Goal: Task Accomplishment & Management: Complete application form

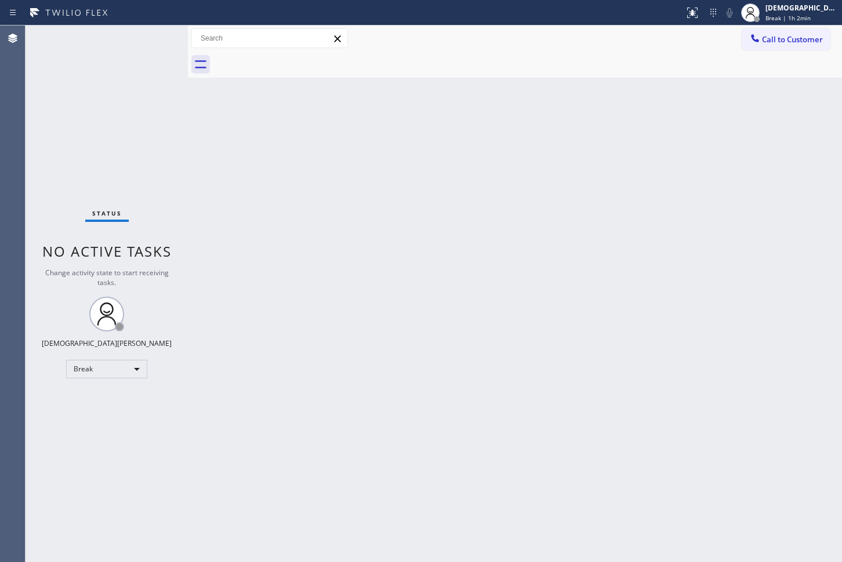
drag, startPoint x: 132, startPoint y: 359, endPoint x: 129, endPoint y: 364, distance: 6.0
click at [130, 360] on div "Status No active tasks Change activity state to start receiving tasks. Christia…" at bounding box center [107, 294] width 162 height 537
click at [129, 373] on div "Break" at bounding box center [106, 369] width 81 height 19
click at [111, 399] on li "Available" at bounding box center [106, 400] width 79 height 14
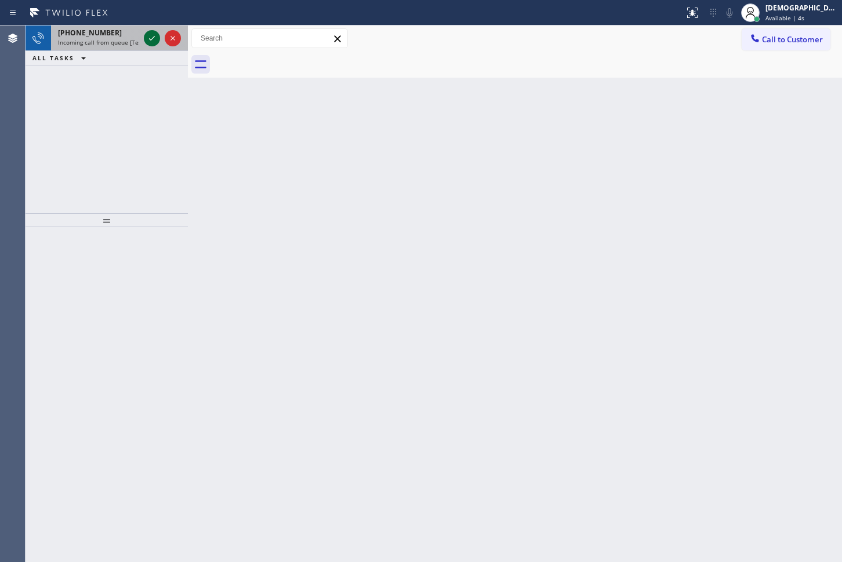
click at [148, 38] on icon at bounding box center [152, 38] width 14 height 14
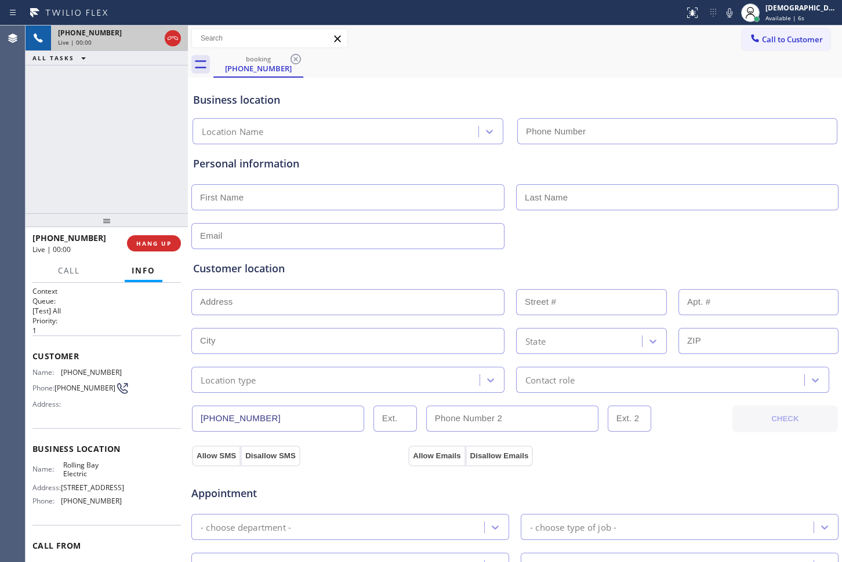
type input "[PHONE_NUMBER]"
click at [148, 42] on icon at bounding box center [152, 38] width 14 height 14
drag, startPoint x: 41, startPoint y: 91, endPoint x: 45, endPoint y: 75, distance: 16.7
click at [41, 91] on div "[PHONE_NUMBER] Live | 04:19 ALL TASKS ALL TASKS ACTIVE TASKS TASKS IN WRAP UP" at bounding box center [107, 120] width 162 height 188
click at [154, 39] on icon at bounding box center [152, 38] width 8 height 8
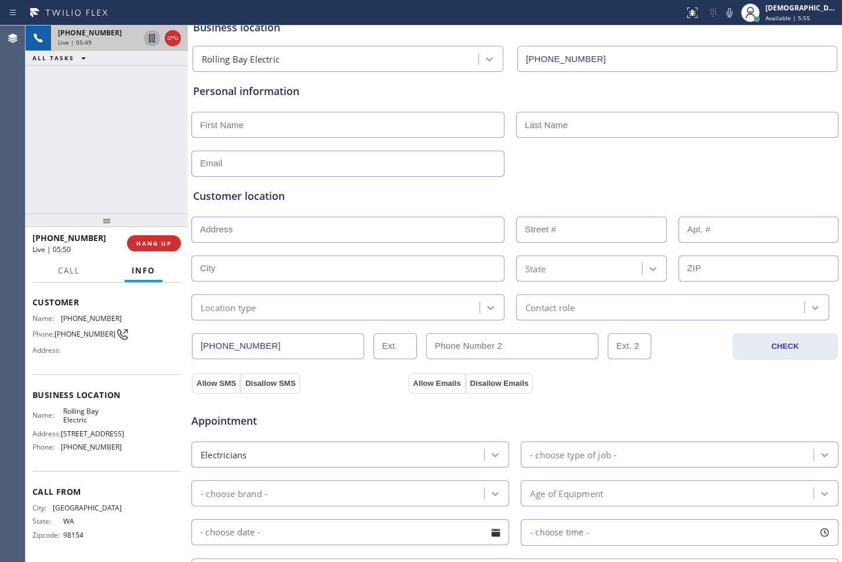
scroll to position [103, 0]
drag, startPoint x: 172, startPoint y: 39, endPoint x: 196, endPoint y: 45, distance: 24.9
click at [172, 39] on icon at bounding box center [173, 38] width 14 height 14
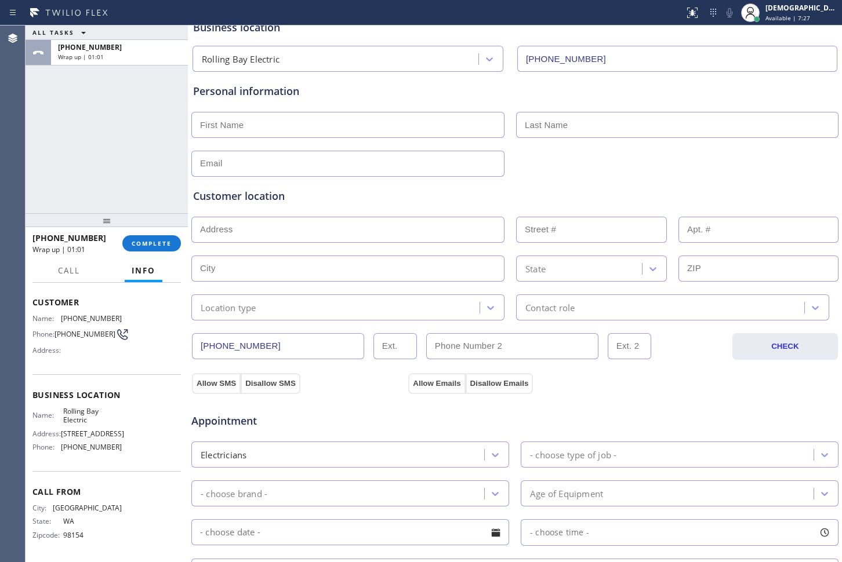
drag, startPoint x: 33, startPoint y: 115, endPoint x: 41, endPoint y: 119, distance: 8.6
click at [34, 117] on div "ALL TASKS ALL TASKS ACTIVE TASKS TASKS IN WRAP UP [PHONE_NUMBER] Wrap up | 01:01" at bounding box center [107, 120] width 162 height 188
click at [310, 126] on input "text" at bounding box center [347, 125] width 313 height 26
type input "Mr"
click at [669, 128] on input "text" at bounding box center [677, 125] width 322 height 26
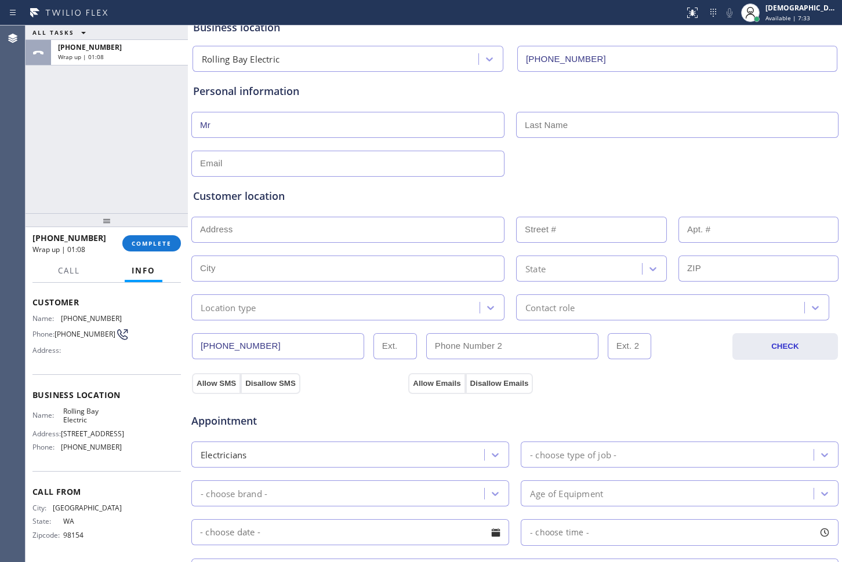
paste input "[PERSON_NAME]"
type input "[PERSON_NAME]"
click at [423, 147] on div "Personal information [PERSON_NAME]" at bounding box center [515, 129] width 644 height 93
click at [406, 168] on input "text" at bounding box center [347, 164] width 313 height 26
type input "[EMAIL_ADDRESS][DOMAIN_NAME]"
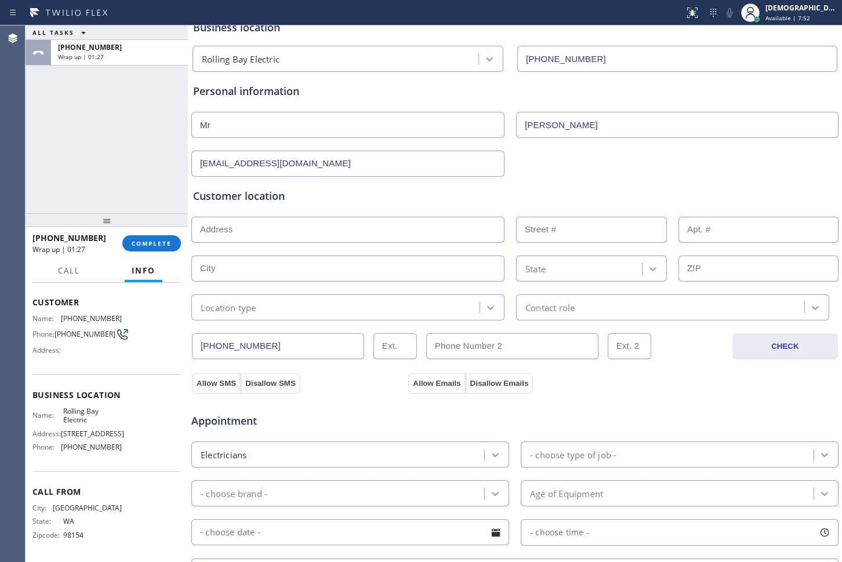
click at [227, 234] on input "text" at bounding box center [347, 230] width 313 height 26
paste input "[STREET_ADDRESS][PERSON_NAME]"
click at [320, 224] on input "[STREET_ADDRESS][PERSON_NAME]" at bounding box center [347, 230] width 313 height 26
type input "[STREET_ADDRESS][PERSON_NAME]"
type input "220"
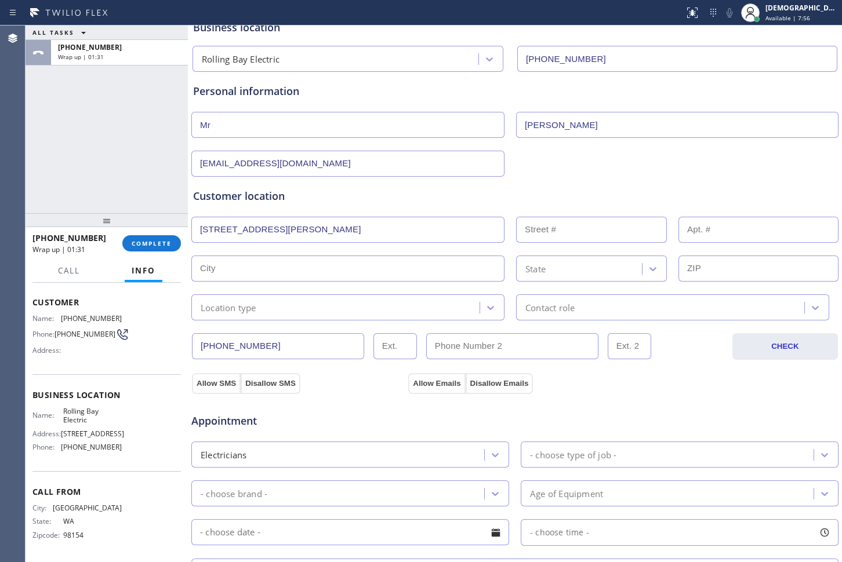
type input "[GEOGRAPHIC_DATA]"
type input "98110"
click at [335, 314] on div "Location type" at bounding box center [337, 307] width 285 height 20
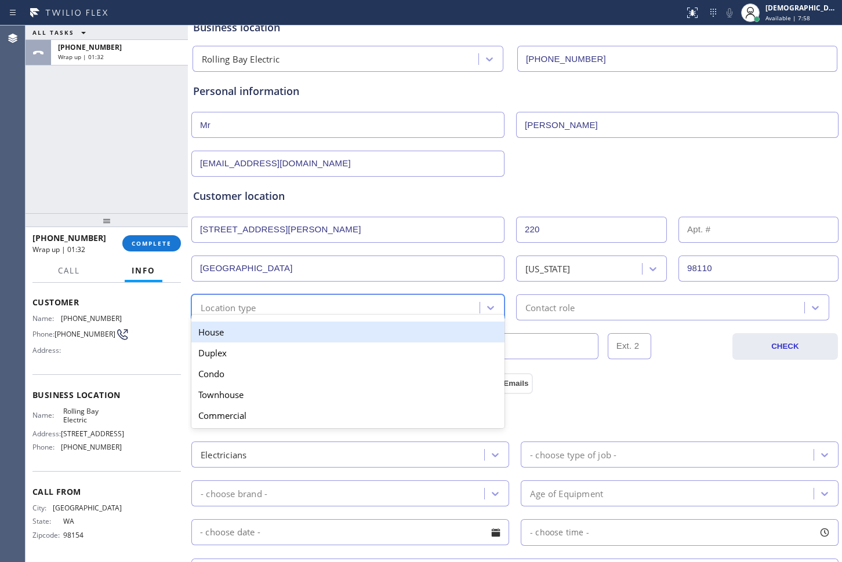
click at [332, 335] on div "House" at bounding box center [347, 332] width 313 height 21
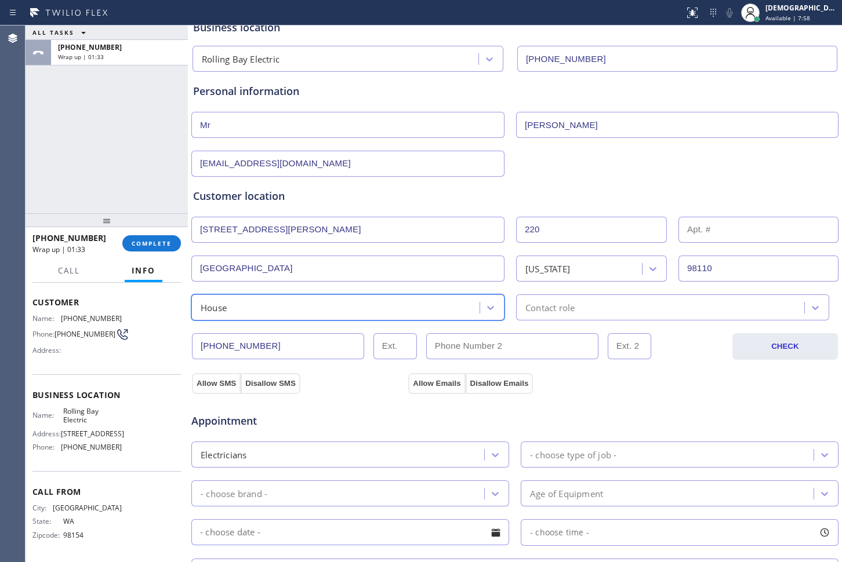
click at [549, 301] on div "Contact role" at bounding box center [549, 307] width 49 height 13
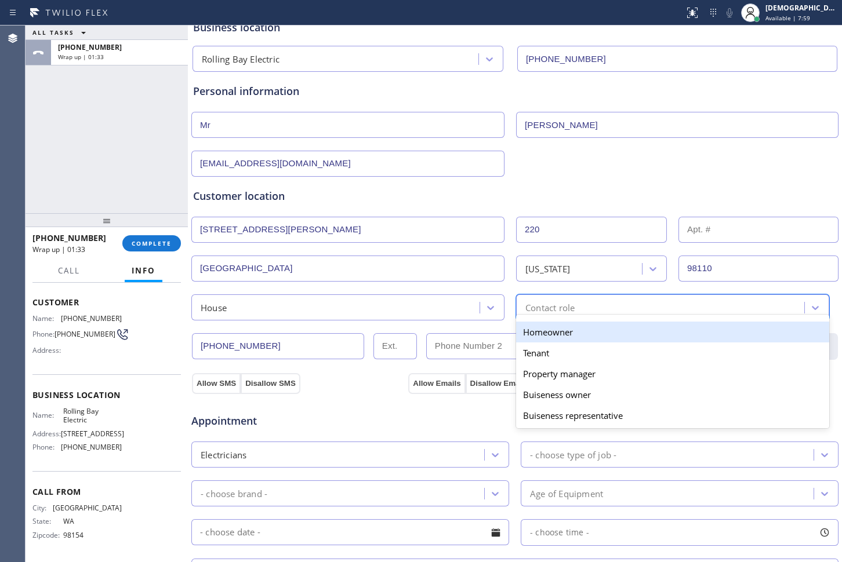
click at [537, 327] on div "Homeowner" at bounding box center [672, 332] width 313 height 21
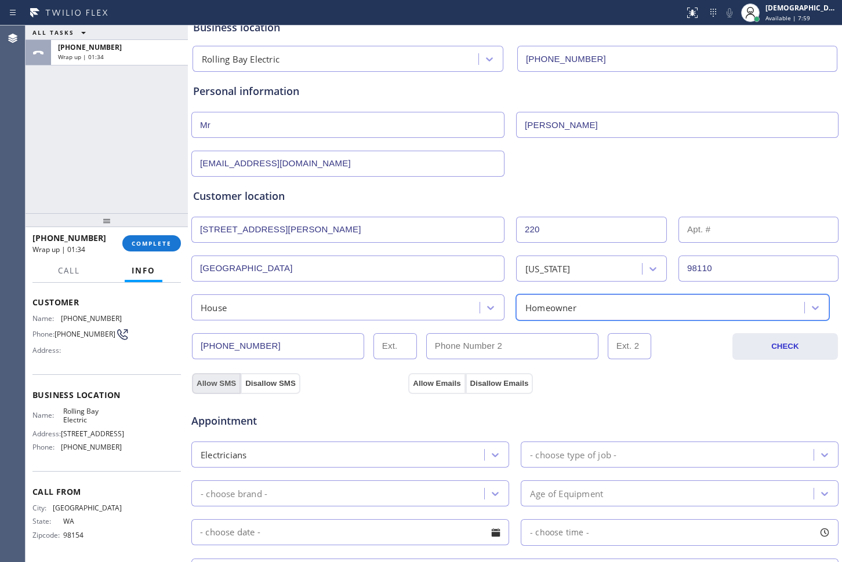
click at [215, 384] on button "Allow SMS" at bounding box center [216, 383] width 49 height 21
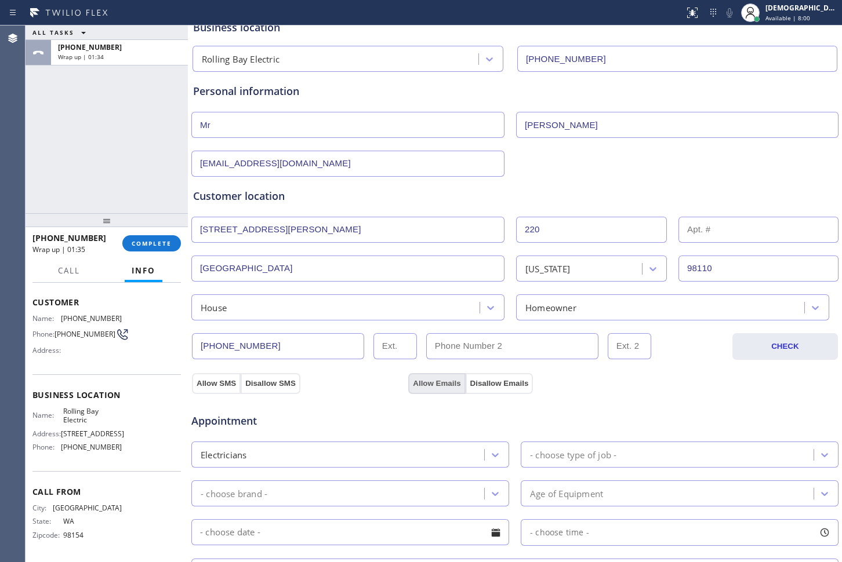
click at [419, 376] on button "Allow Emails" at bounding box center [436, 383] width 57 height 21
click at [213, 386] on button "Allow SMS" at bounding box center [216, 383] width 49 height 21
drag, startPoint x: 422, startPoint y: 376, endPoint x: 391, endPoint y: 384, distance: 31.8
click at [423, 376] on button "Allow Emails" at bounding box center [436, 383] width 57 height 21
click at [222, 386] on button "Allow SMS" at bounding box center [216, 383] width 49 height 21
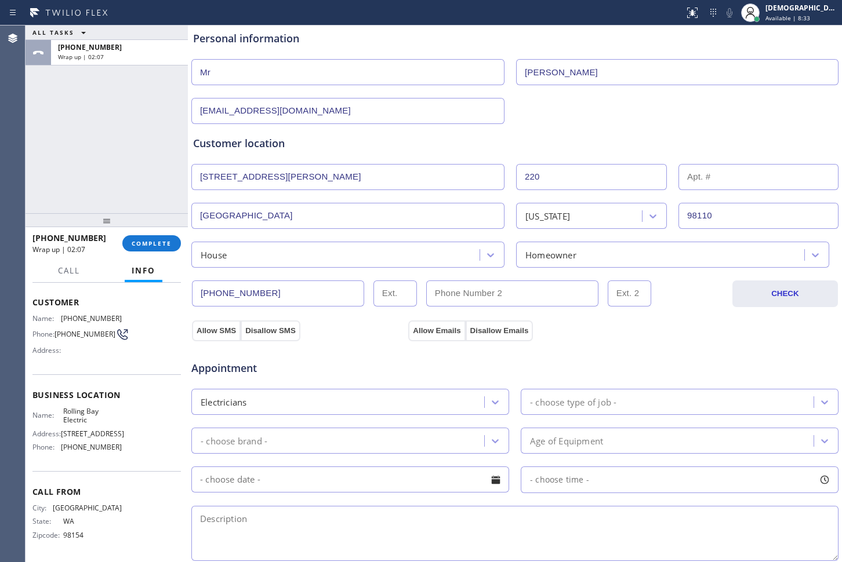
scroll to position [290, 0]
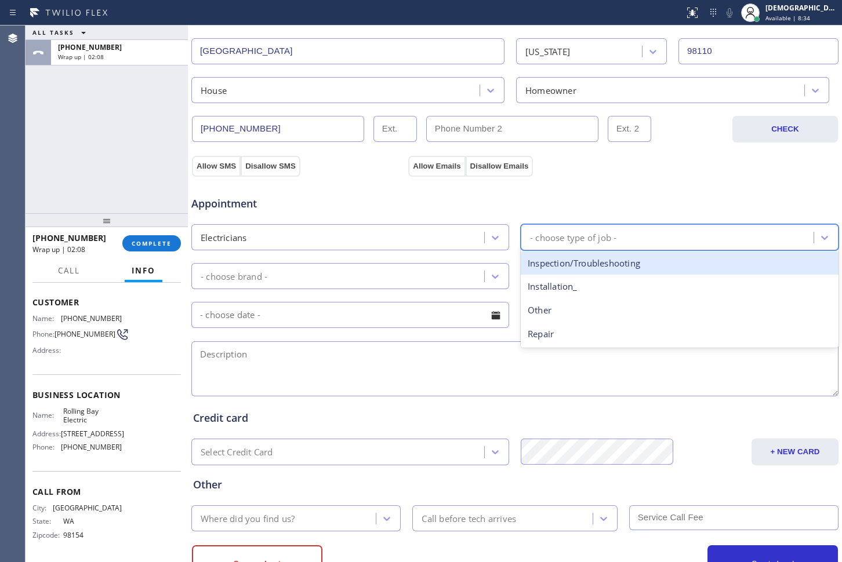
click at [561, 237] on div "- choose type of job -" at bounding box center [573, 237] width 86 height 13
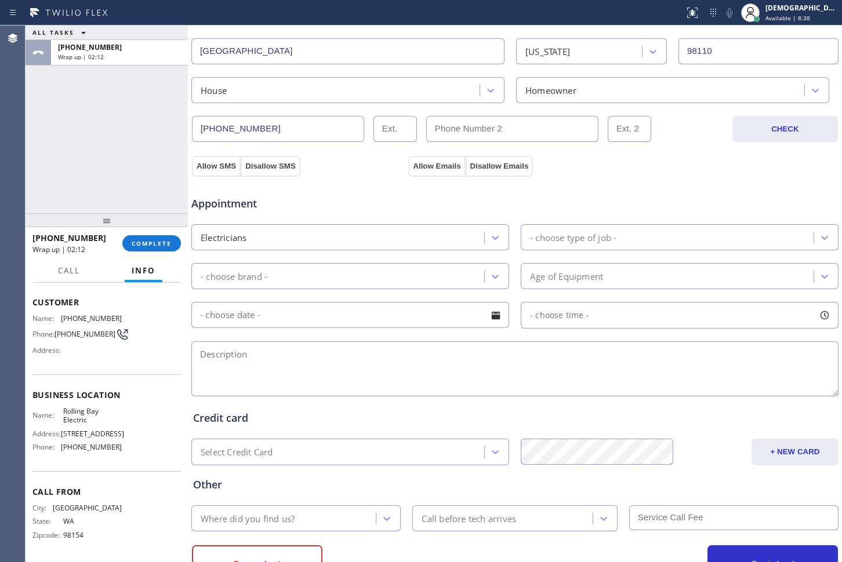
click at [616, 242] on div "- choose type of job -" at bounding box center [668, 237] width 289 height 20
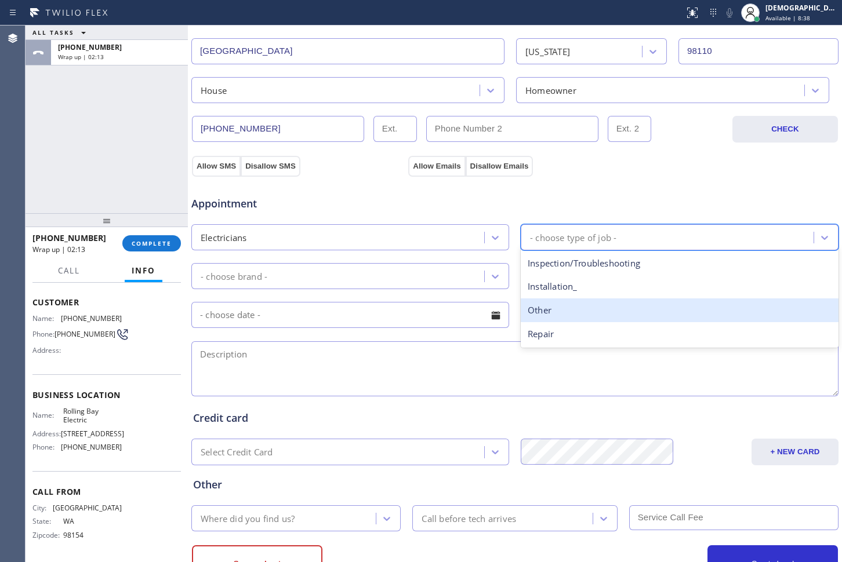
drag, startPoint x: 580, startPoint y: 308, endPoint x: 500, endPoint y: 307, distance: 79.4
click at [576, 308] on div "Other" at bounding box center [680, 311] width 318 height 24
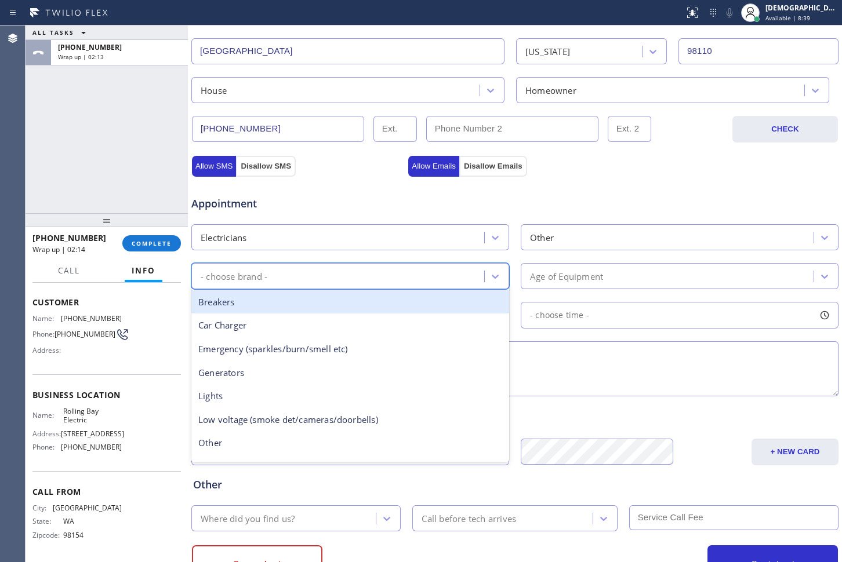
click at [363, 272] on div "- choose brand -" at bounding box center [339, 276] width 289 height 20
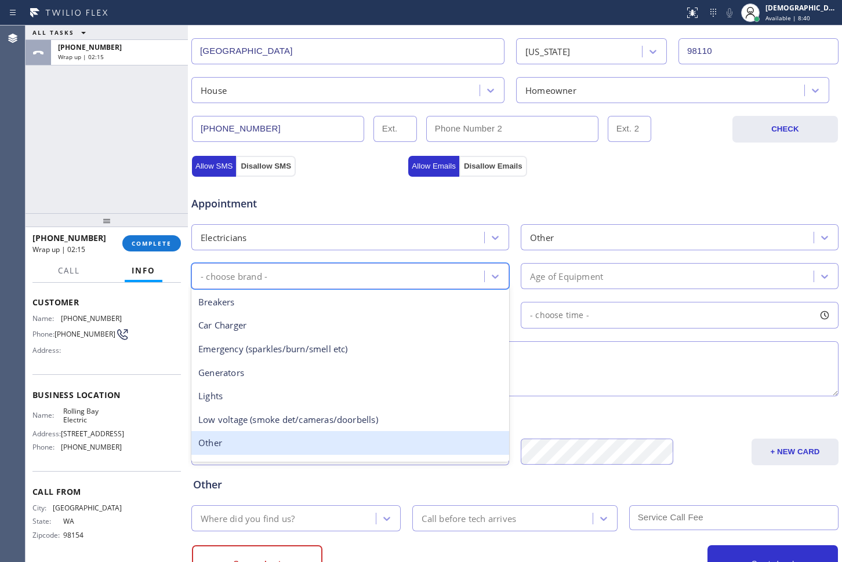
click at [303, 441] on div "Other" at bounding box center [350, 443] width 318 height 24
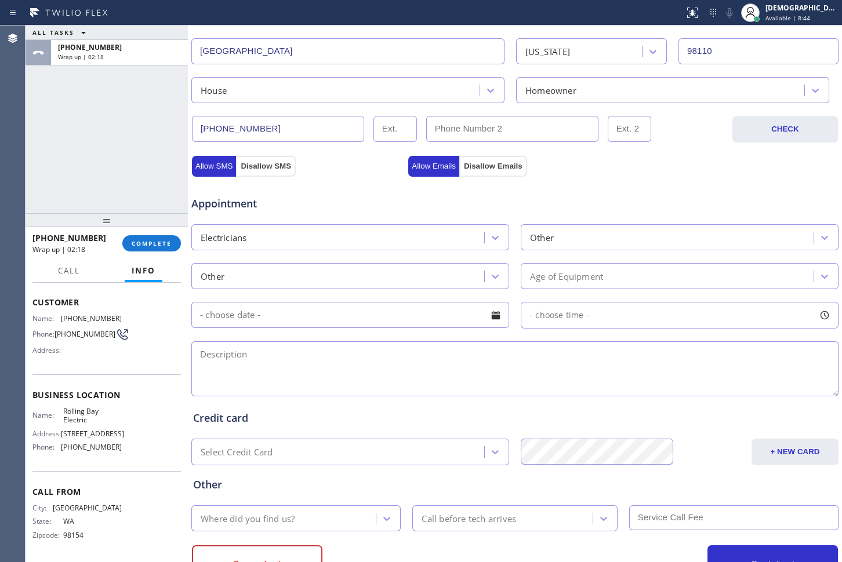
click at [333, 351] on textarea at bounding box center [514, 368] width 647 height 55
paste textarea "there is an electrical problem in the wall when thay tried to install the an ap…"
click at [406, 355] on textarea "there is an electrical problem in the wall when thay tried to install the an ap…" at bounding box center [514, 368] width 647 height 55
click at [196, 361] on textarea "there is an electrical problem in the wall when they tried to install the an ap…" at bounding box center [514, 368] width 647 height 55
drag, startPoint x: 690, startPoint y: 383, endPoint x: 725, endPoint y: 372, distance: 36.5
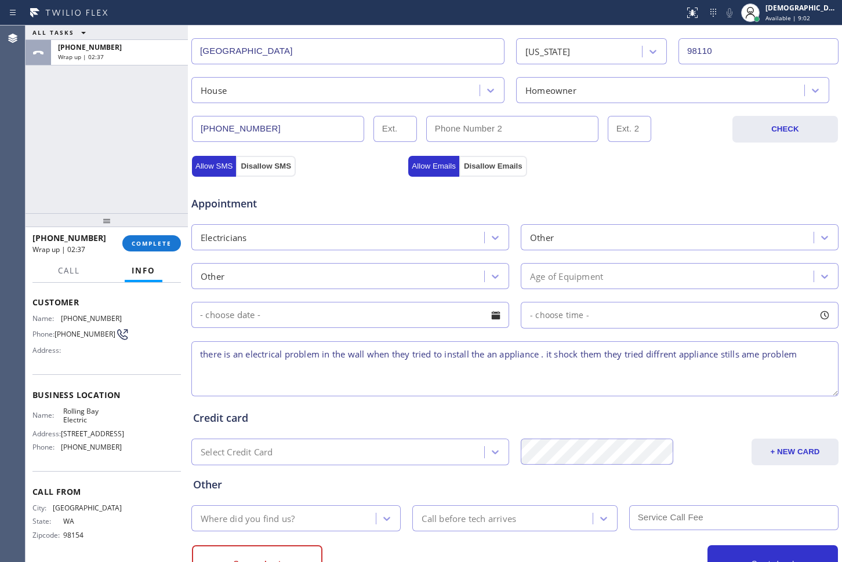
click at [690, 383] on textarea "there is an electrical problem in the wall when they tried to install the an ap…" at bounding box center [514, 368] width 647 height 55
click at [770, 355] on textarea "there is an electrical problem in the wall when they tried to install the an ap…" at bounding box center [514, 368] width 647 height 55
click at [816, 349] on textarea "there is an electrical problem in the wall when they tried to install the an ap…" at bounding box center [514, 368] width 647 height 55
paste textarea "[STREET_ADDRESS][PERSON_NAME]"
drag, startPoint x: 90, startPoint y: 373, endPoint x: 57, endPoint y: 366, distance: 33.3
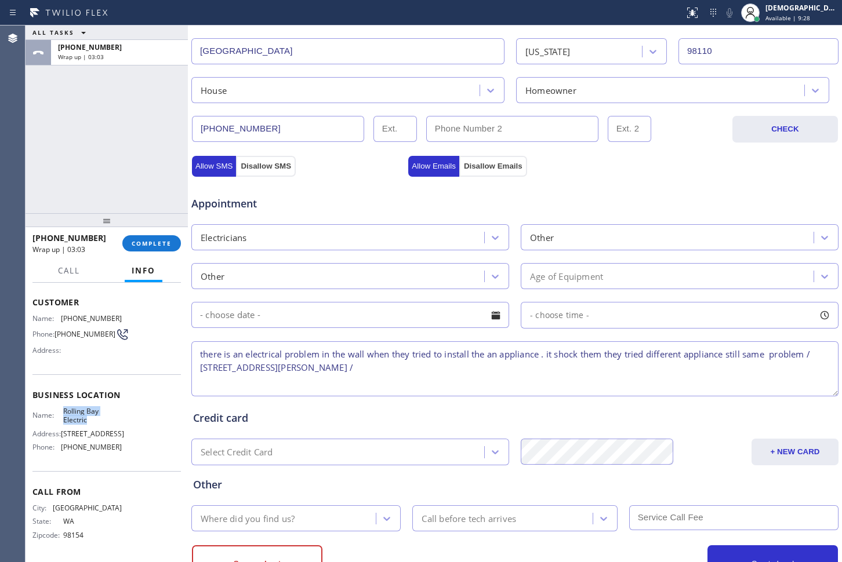
click at [57, 407] on div "Name: Rolling Bay Electric" at bounding box center [76, 416] width 89 height 18
copy div "Rolling Bay Electric"
click at [492, 369] on textarea "there is an electrical problem in the wall when they tried to install the an ap…" at bounding box center [514, 368] width 647 height 55
paste textarea "Rolling Bay Electric"
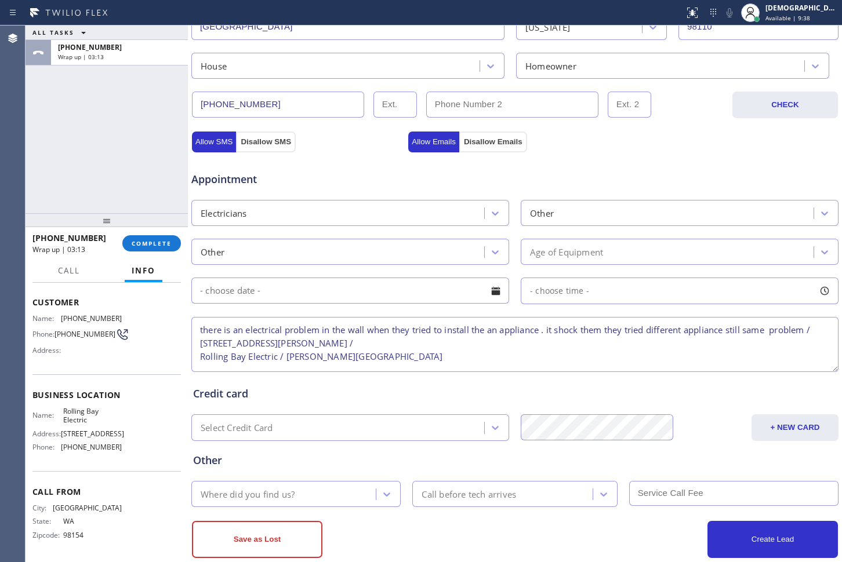
scroll to position [336, 0]
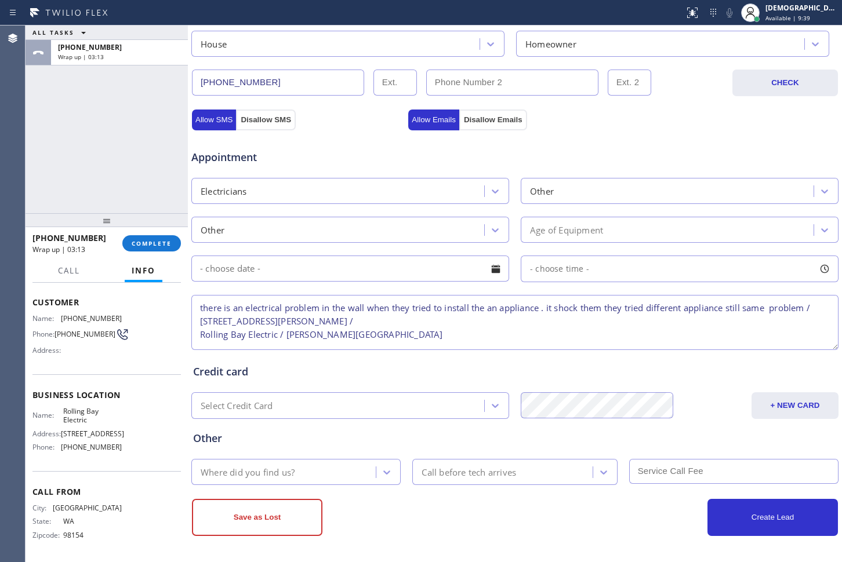
type textarea "there is an electrical problem in the wall when they tried to install the an ap…"
click at [326, 477] on div "Where did you find us?" at bounding box center [285, 472] width 181 height 20
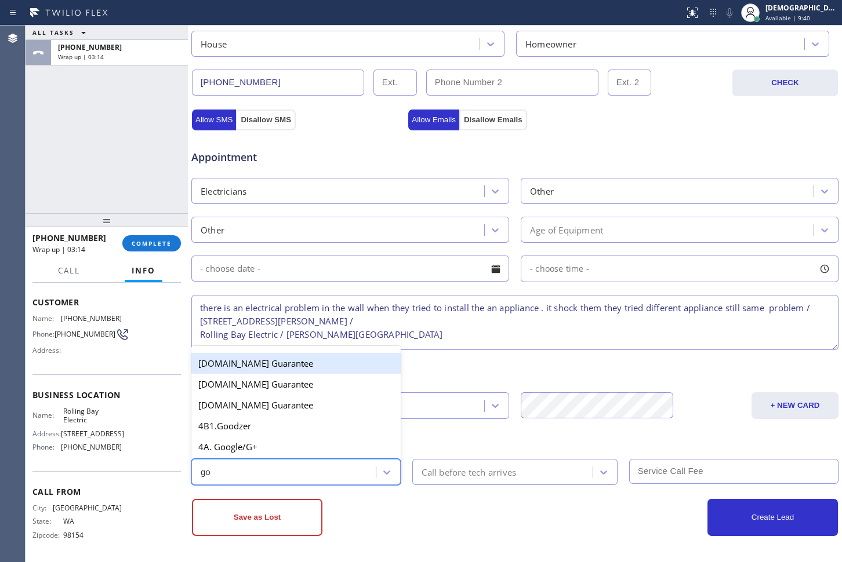
type input "goo"
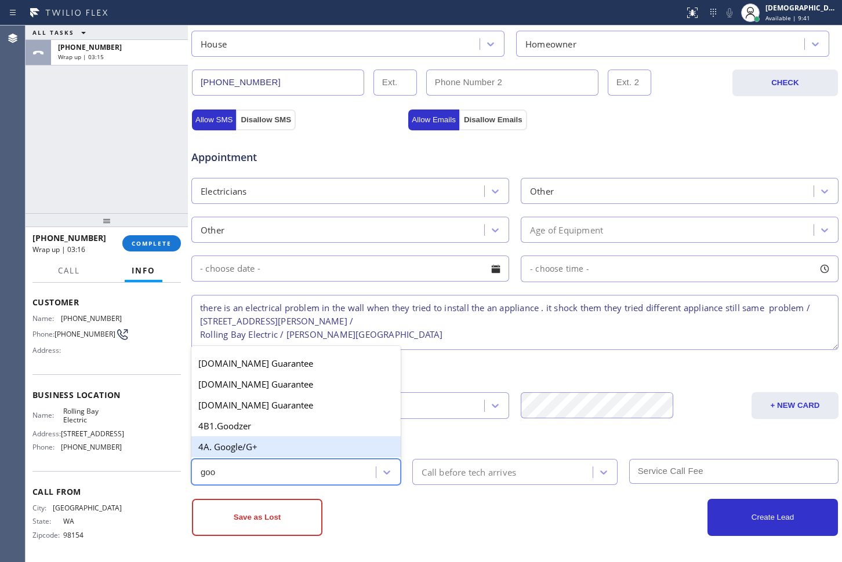
click at [278, 456] on div "4A. Google/G+" at bounding box center [295, 447] width 209 height 21
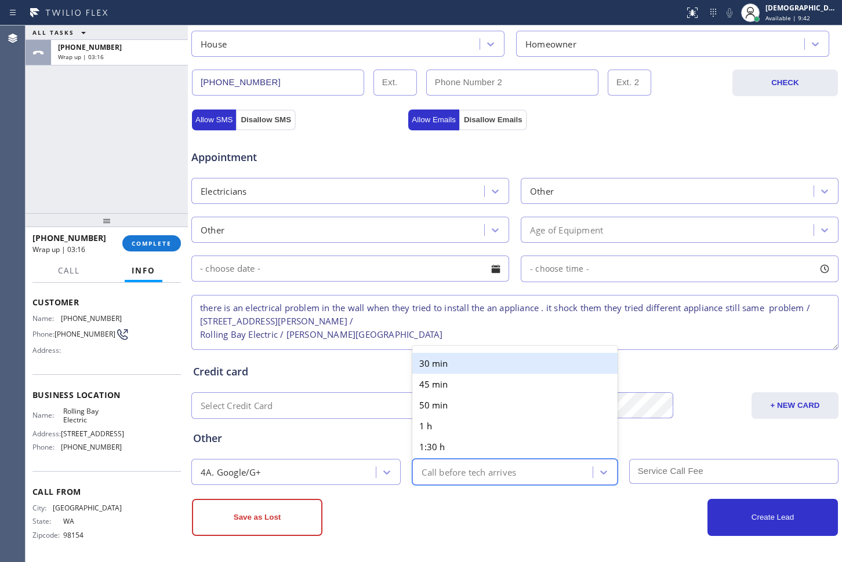
click at [458, 471] on div "Call before tech arrives" at bounding box center [468, 472] width 94 height 13
type input "30"
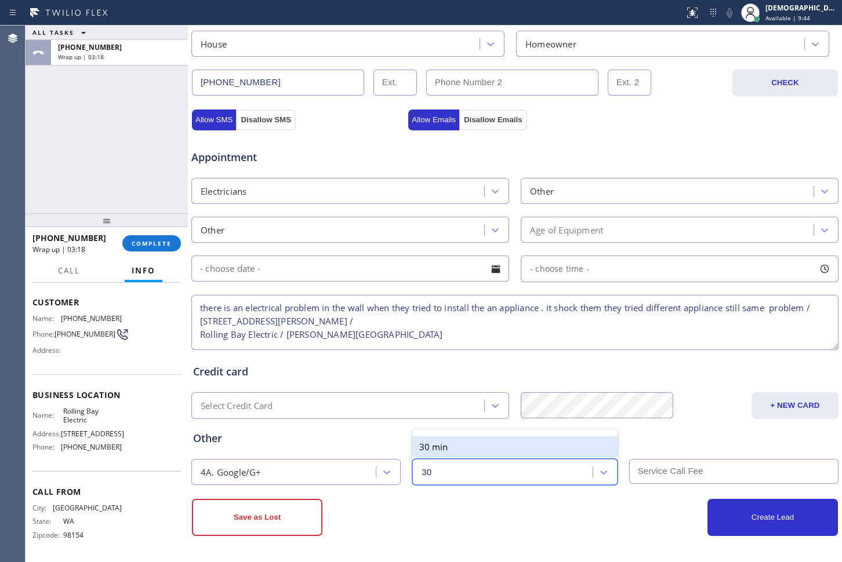
click at [459, 449] on div "30 min" at bounding box center [514, 447] width 205 height 21
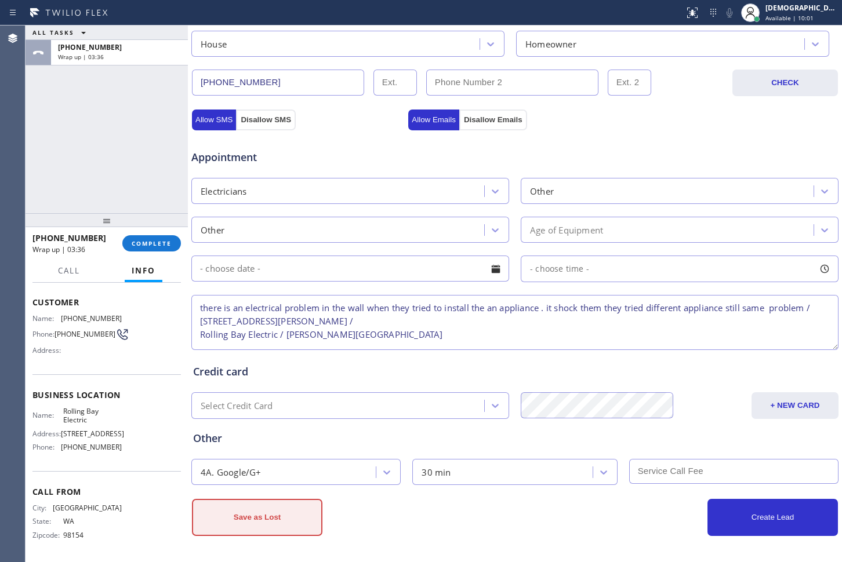
drag, startPoint x: 271, startPoint y: 535, endPoint x: 281, endPoint y: 514, distance: 23.6
click at [271, 535] on button "Save as Lost" at bounding box center [257, 517] width 130 height 37
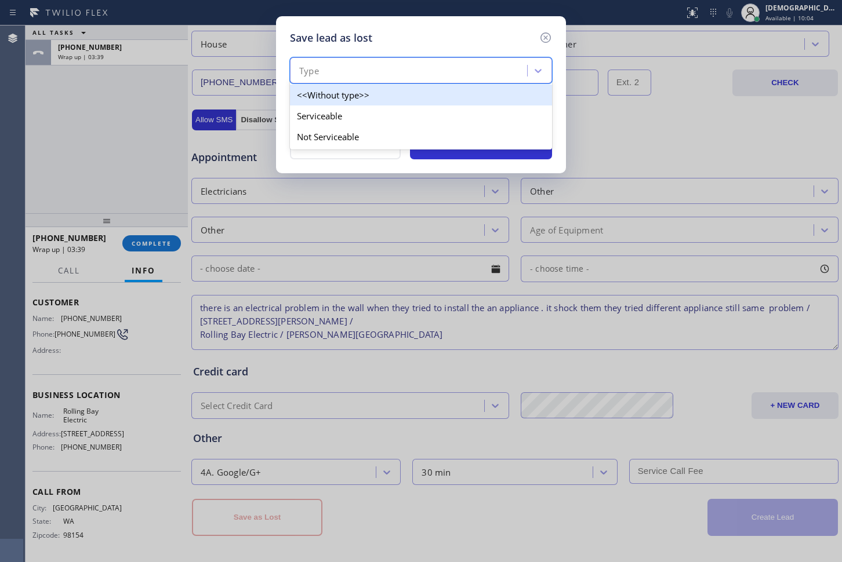
click at [360, 77] on div "Type" at bounding box center [410, 71] width 234 height 20
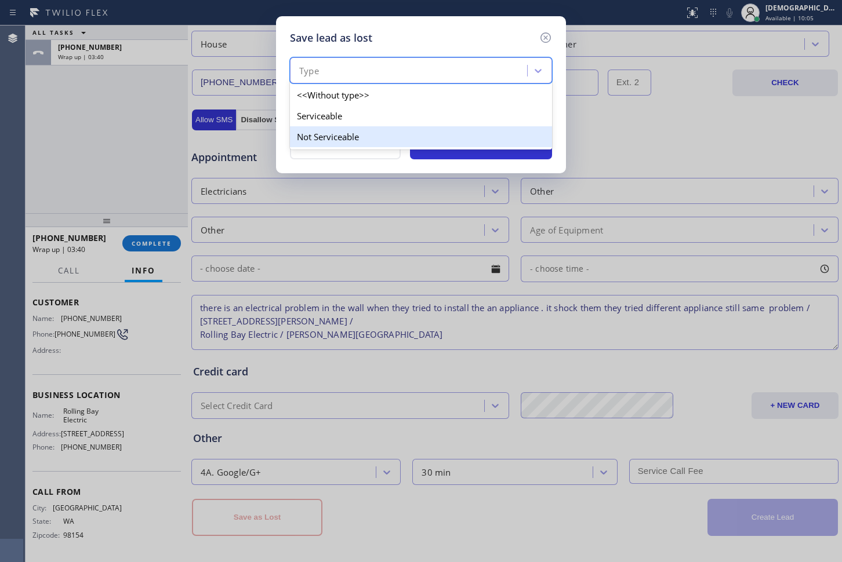
click at [355, 143] on div "Not Serviceable" at bounding box center [421, 136] width 262 height 21
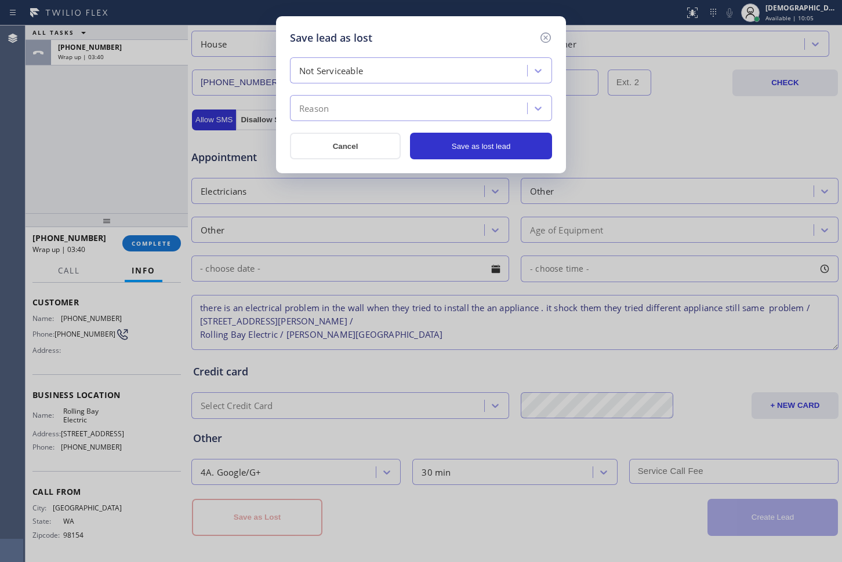
click at [352, 104] on div "Reason" at bounding box center [410, 109] width 234 height 20
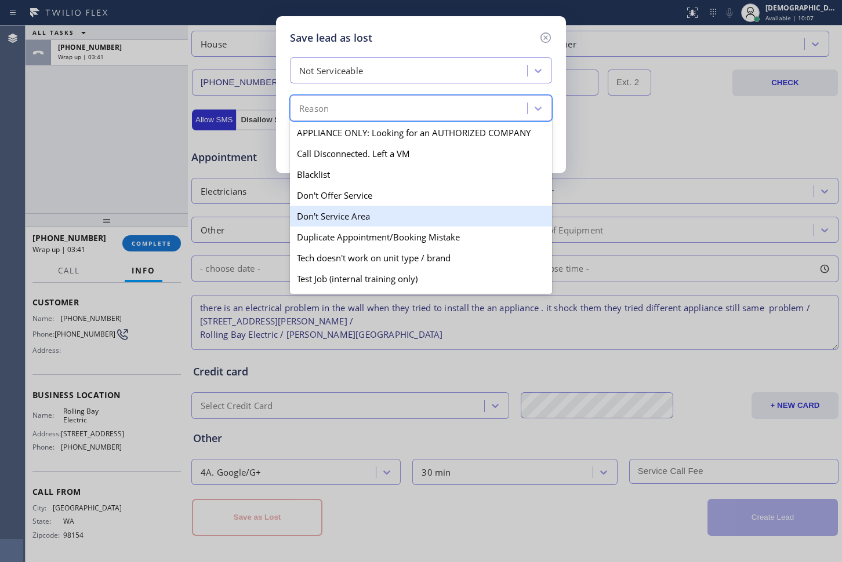
click at [363, 212] on div "Don't Service Area" at bounding box center [421, 216] width 262 height 21
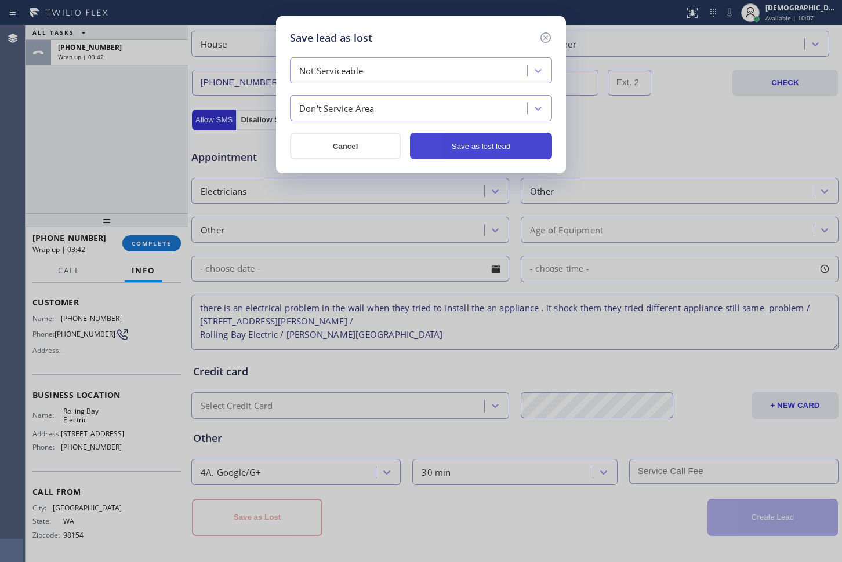
click at [490, 151] on button "Save as lost lead" at bounding box center [481, 146] width 142 height 27
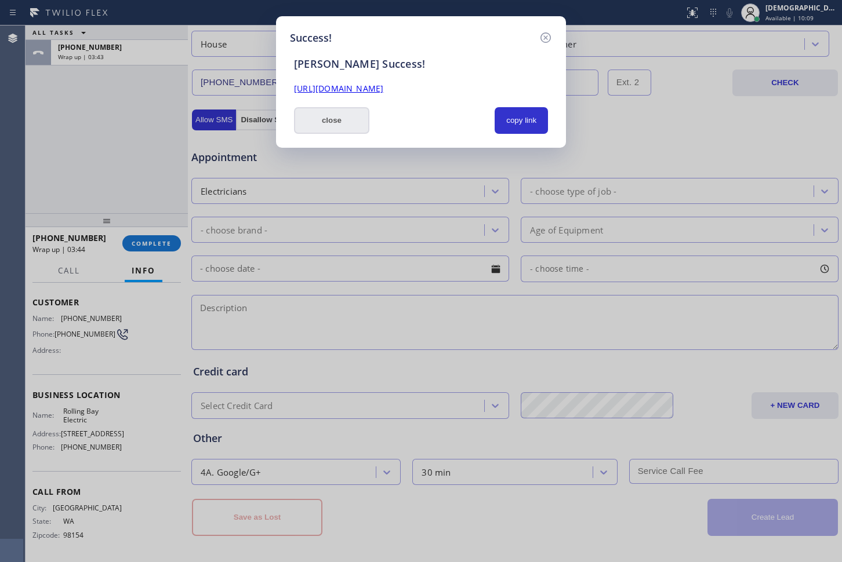
click at [301, 114] on button "close" at bounding box center [331, 120] width 75 height 27
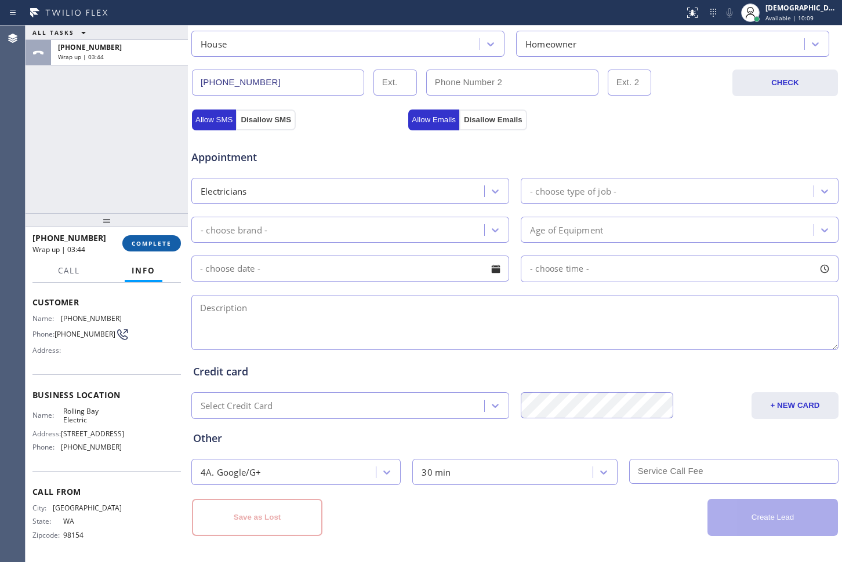
click at [141, 247] on span "COMPLETE" at bounding box center [152, 243] width 40 height 8
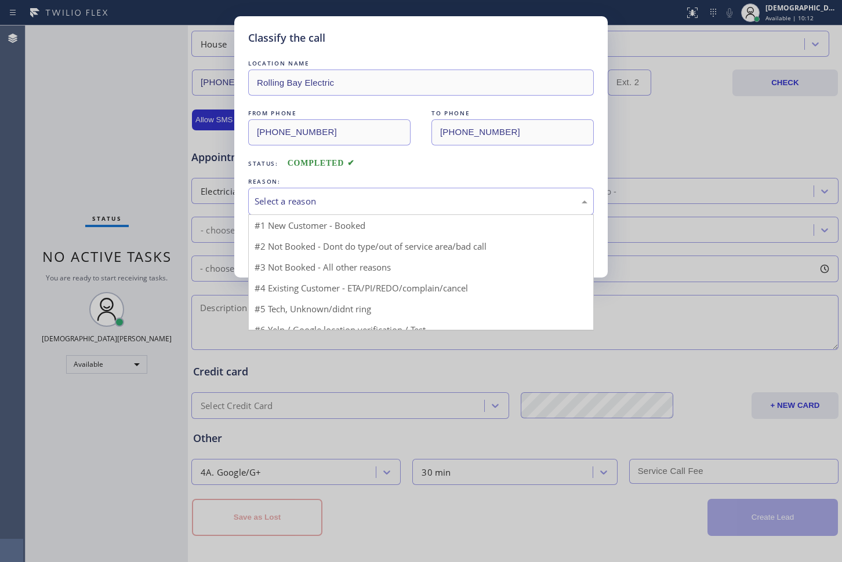
click at [374, 204] on div "Select a reason" at bounding box center [421, 201] width 333 height 13
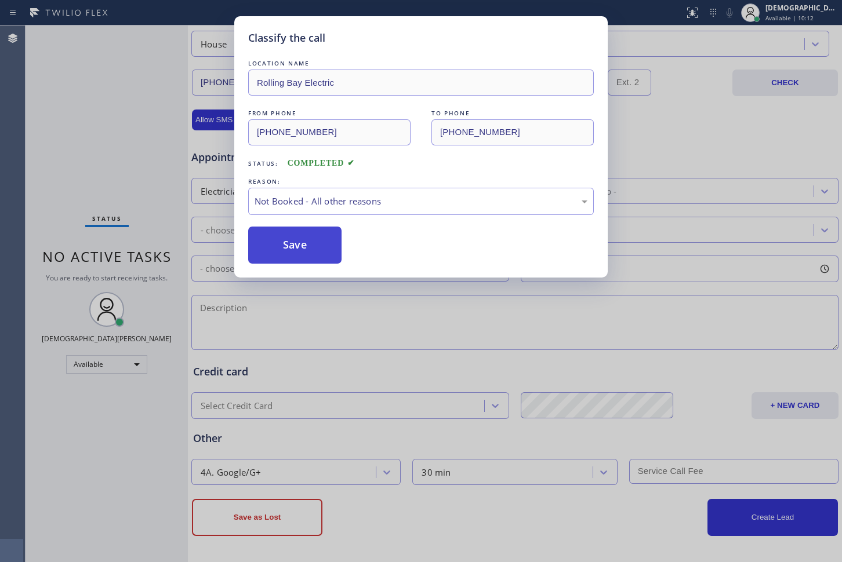
click at [303, 258] on button "Save" at bounding box center [294, 245] width 93 height 37
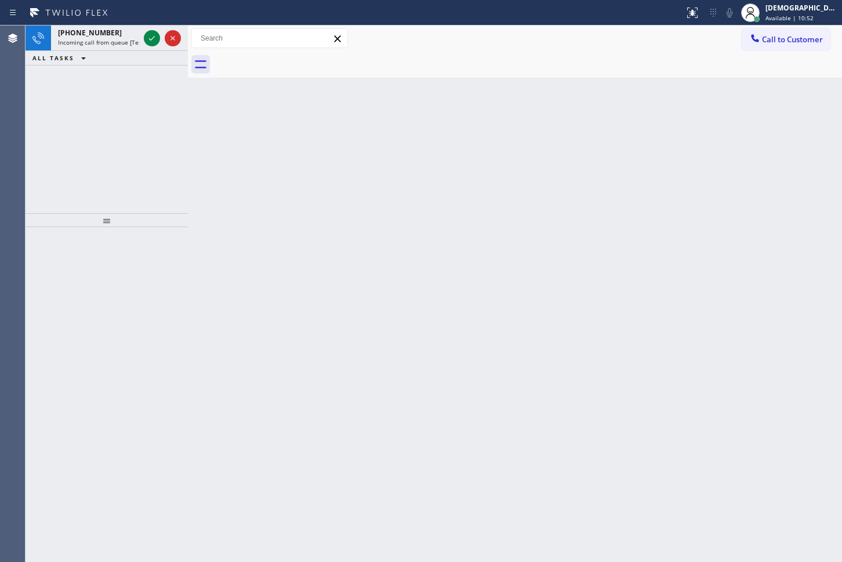
drag, startPoint x: 36, startPoint y: 99, endPoint x: 57, endPoint y: 83, distance: 26.4
click at [36, 99] on div "[PHONE_NUMBER] Incoming call from queue [Test] All ALL TASKS ALL TASKS ACTIVE T…" at bounding box center [107, 120] width 162 height 188
click at [149, 35] on icon at bounding box center [152, 38] width 14 height 14
click at [16, 105] on div "Agent Desktop" at bounding box center [12, 294] width 25 height 537
click at [154, 39] on icon at bounding box center [152, 38] width 14 height 14
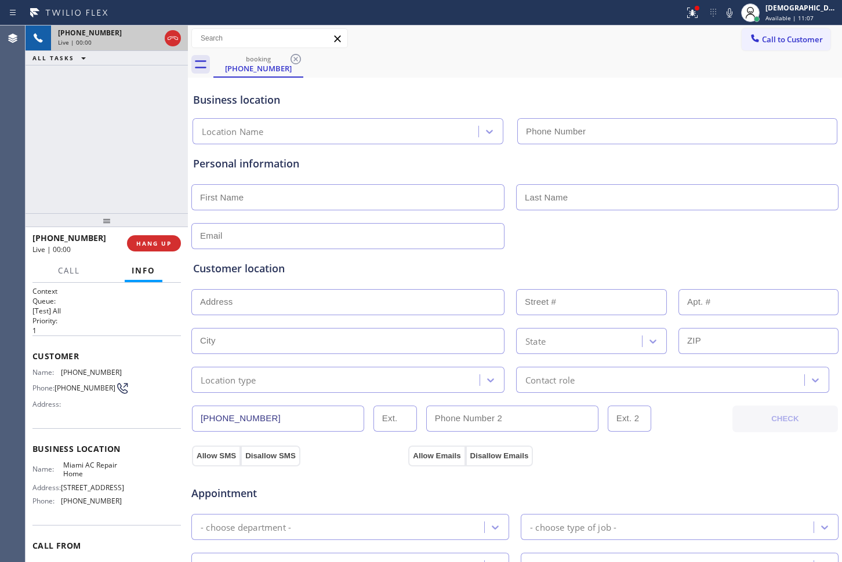
type input "[PHONE_NUMBER]"
click at [179, 41] on icon at bounding box center [173, 38] width 14 height 14
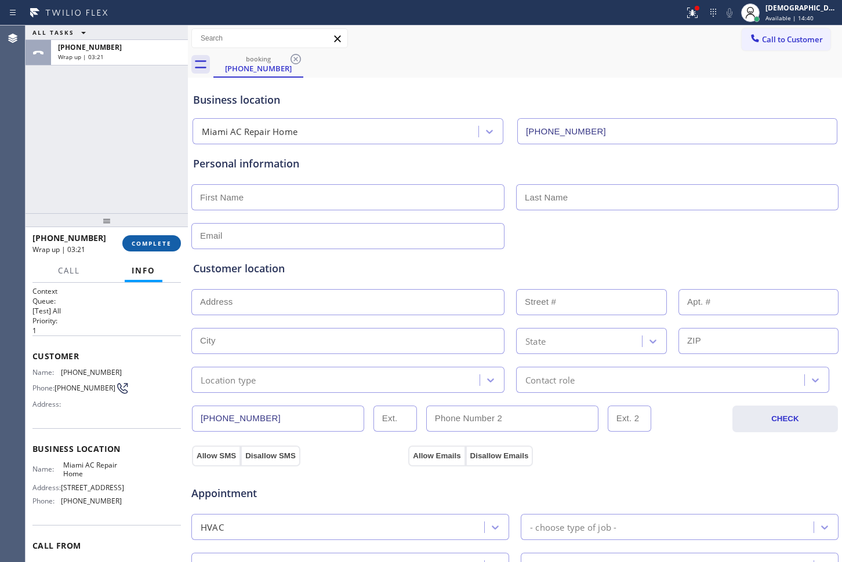
click at [152, 237] on button "COMPLETE" at bounding box center [151, 243] width 59 height 16
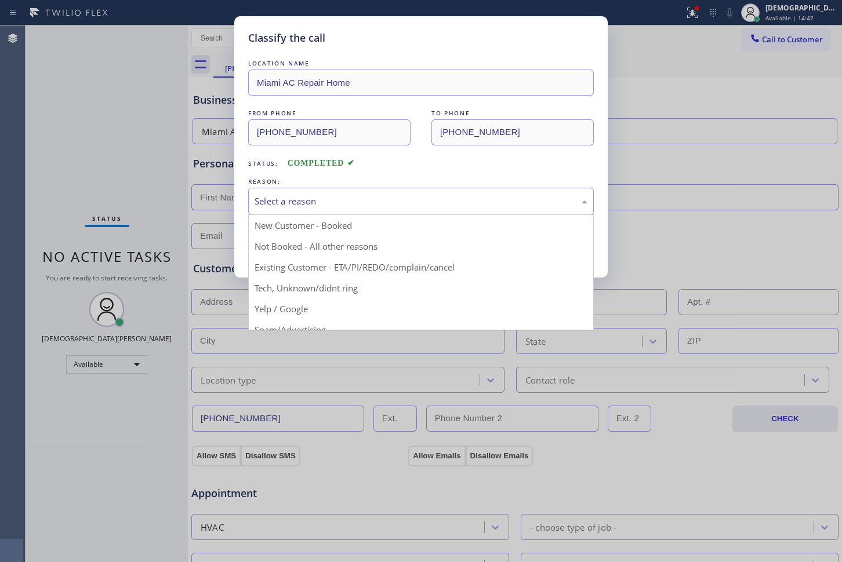
click at [379, 202] on div "Select a reason" at bounding box center [421, 201] width 333 height 13
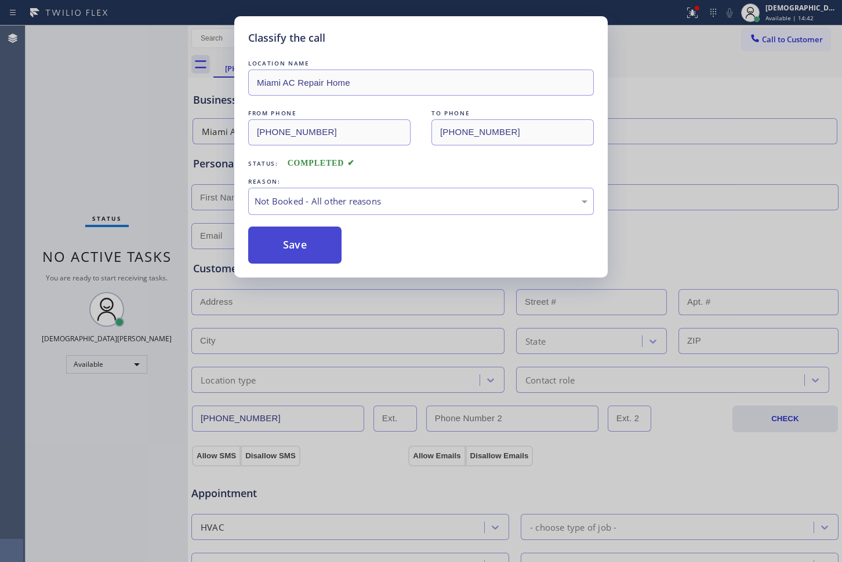
click at [337, 243] on button "Save" at bounding box center [294, 245] width 93 height 37
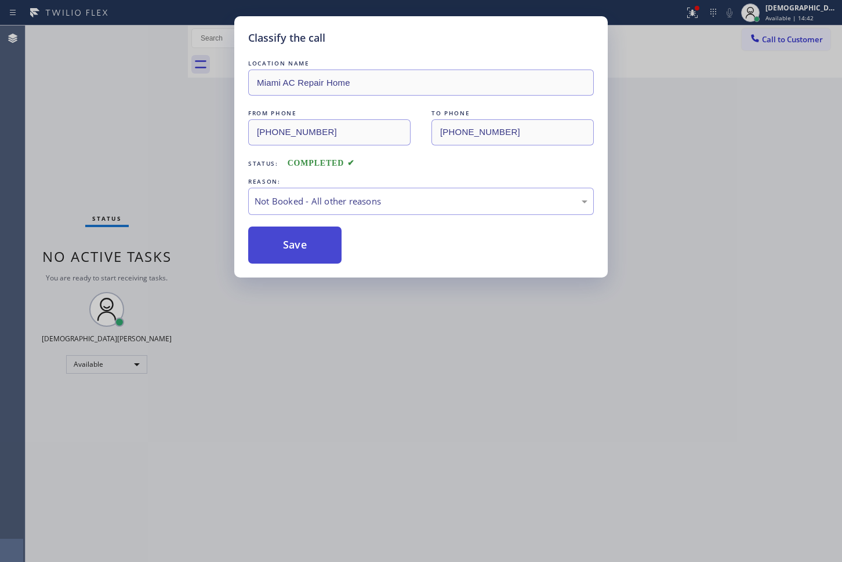
click at [317, 243] on button "Save" at bounding box center [294, 245] width 93 height 37
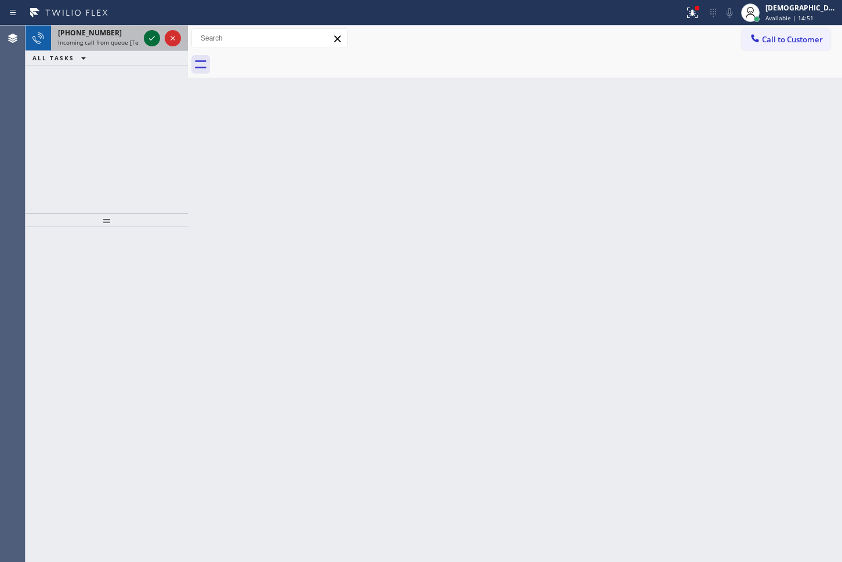
click at [152, 42] on icon at bounding box center [152, 38] width 14 height 14
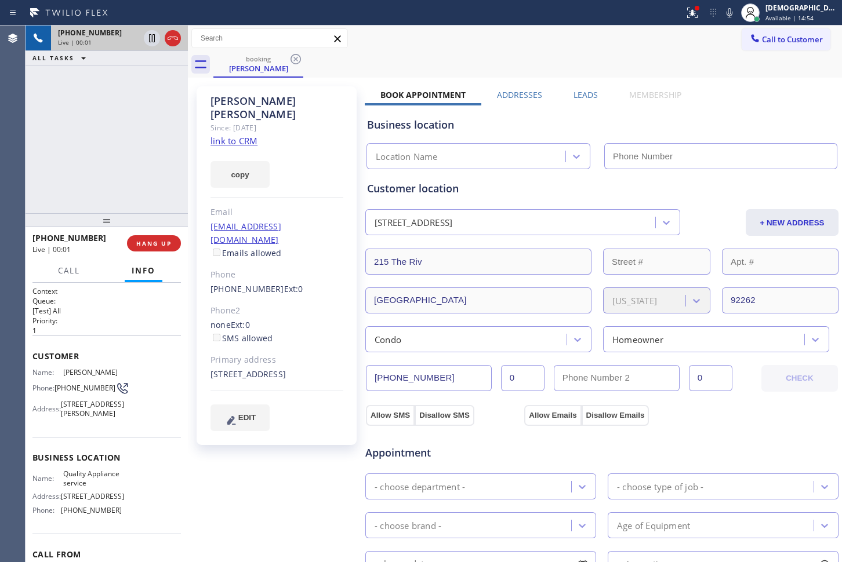
type input "[PHONE_NUMBER]"
click at [222, 135] on link "link to CRM" at bounding box center [233, 141] width 47 height 12
click at [42, 101] on div "[PHONE_NUMBER] Live | 01:42 ALL TASKS ALL TASKS ACTIVE TASKS TASKS IN WRAP UP" at bounding box center [107, 120] width 162 height 188
click at [153, 41] on icon at bounding box center [152, 38] width 6 height 8
click at [61, 275] on span "Call" at bounding box center [69, 271] width 22 height 10
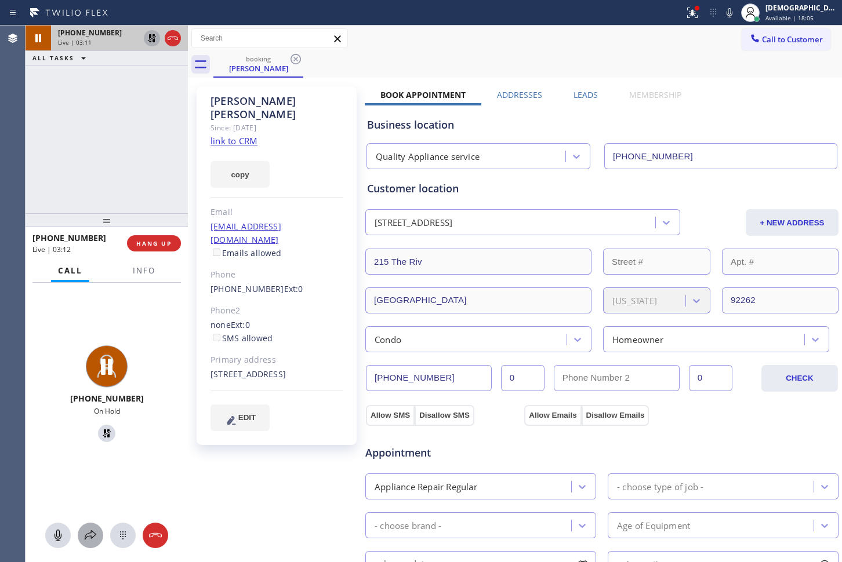
click at [82, 539] on div at bounding box center [91, 536] width 26 height 14
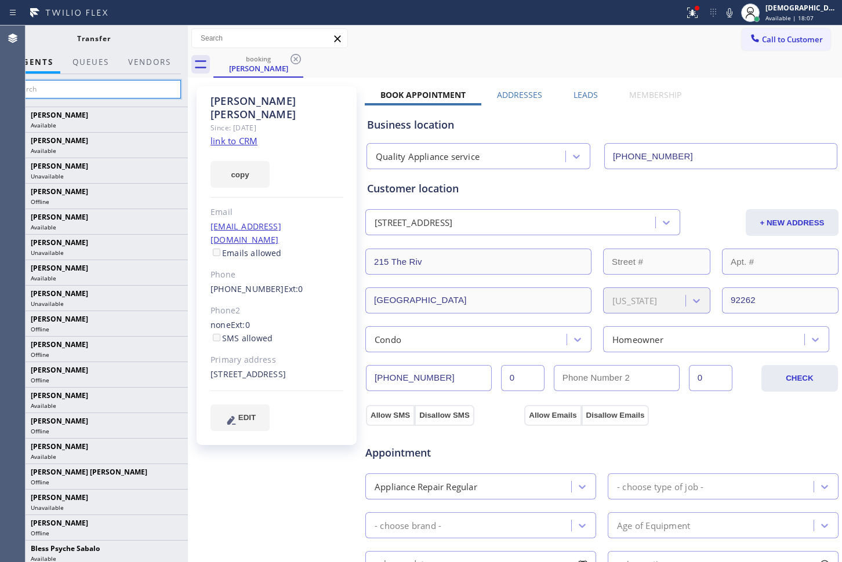
click at [141, 83] on input "text" at bounding box center [93, 89] width 174 height 19
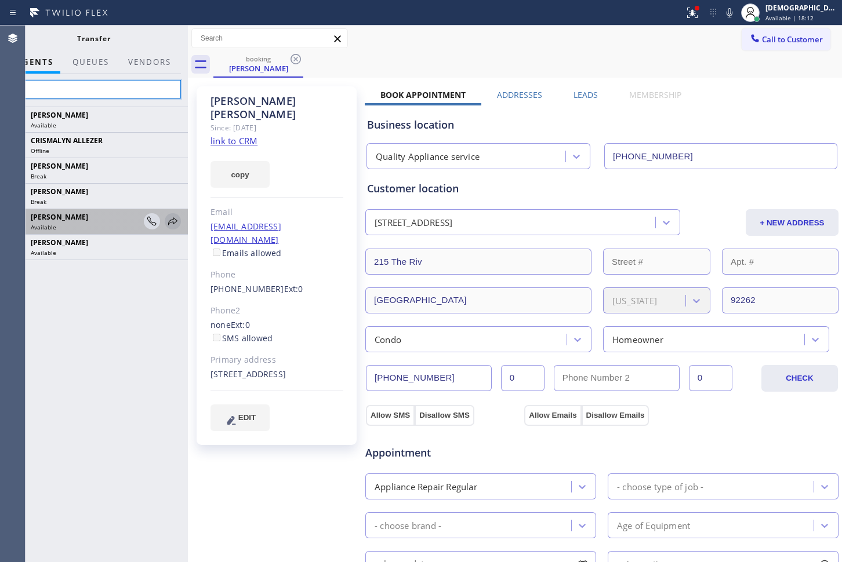
type input "ly"
click at [172, 220] on icon at bounding box center [173, 222] width 14 height 14
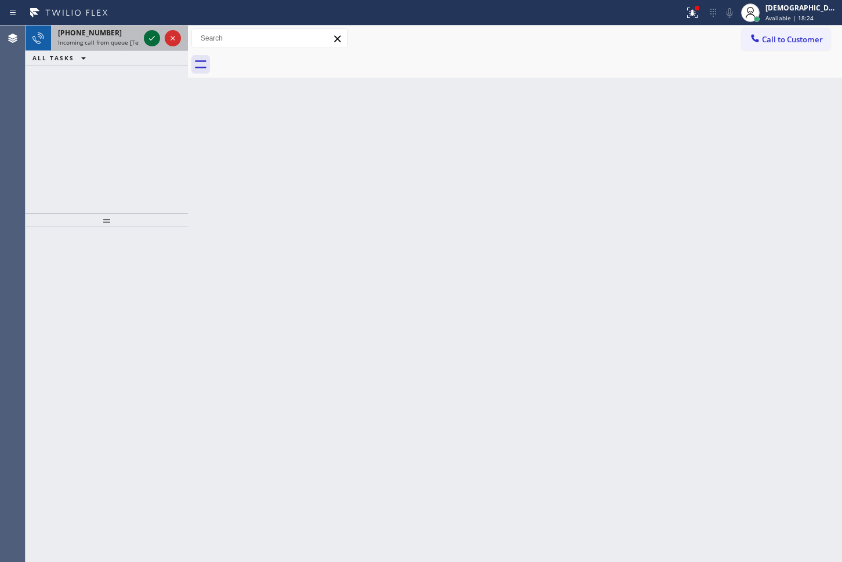
click at [151, 38] on icon at bounding box center [152, 38] width 14 height 14
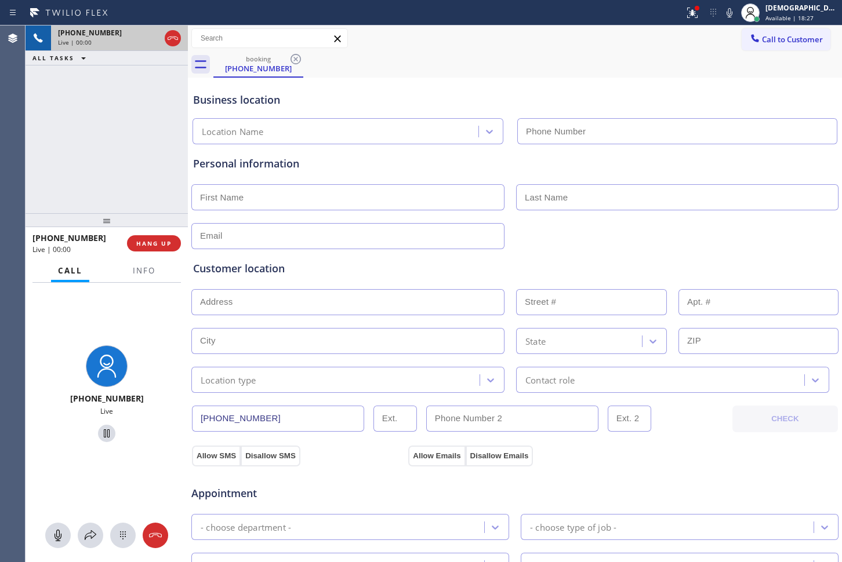
type input "[PHONE_NUMBER]"
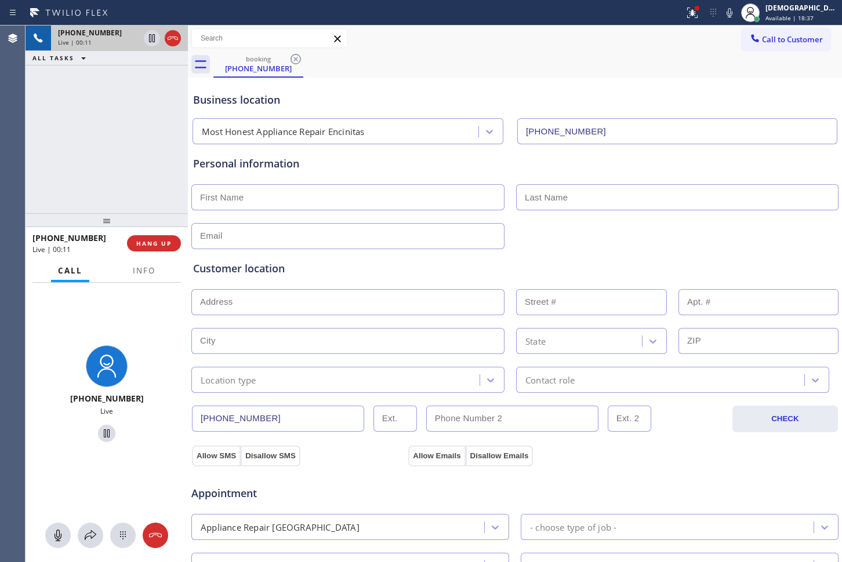
click at [31, 118] on div "[PHONE_NUMBER] Live | 00:11 ALL TASKS ALL TASKS ACTIVE TASKS TASKS IN WRAP UP" at bounding box center [107, 120] width 162 height 188
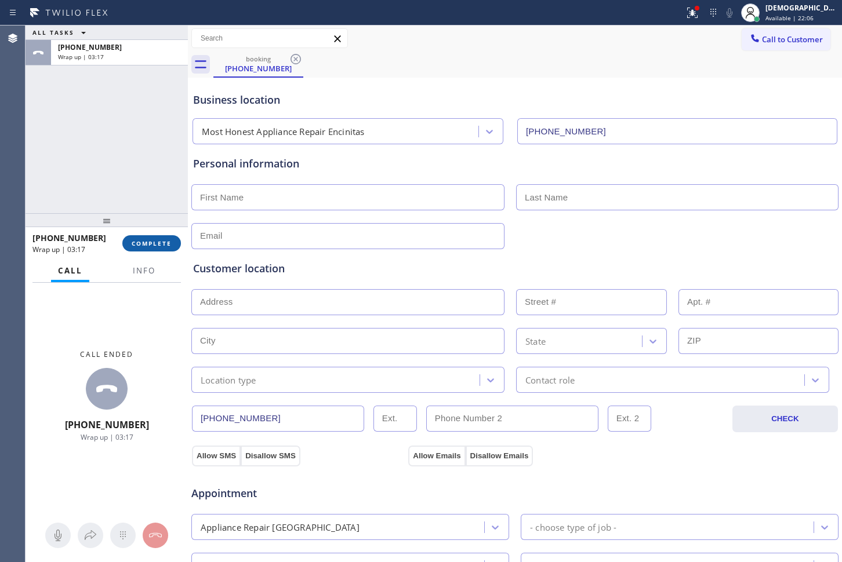
click at [135, 243] on span "COMPLETE" at bounding box center [152, 243] width 40 height 8
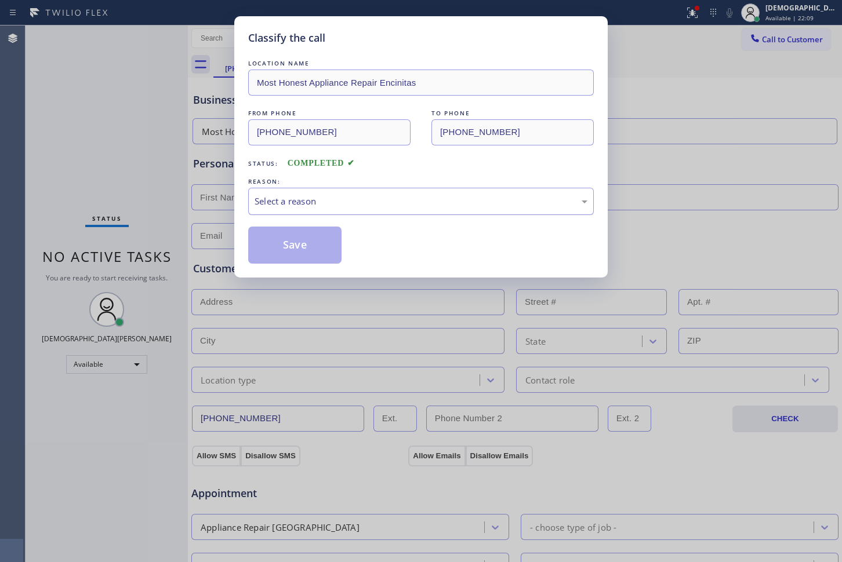
click at [295, 208] on div "Select a reason" at bounding box center [421, 201] width 346 height 27
click at [287, 241] on button "Save" at bounding box center [294, 245] width 93 height 37
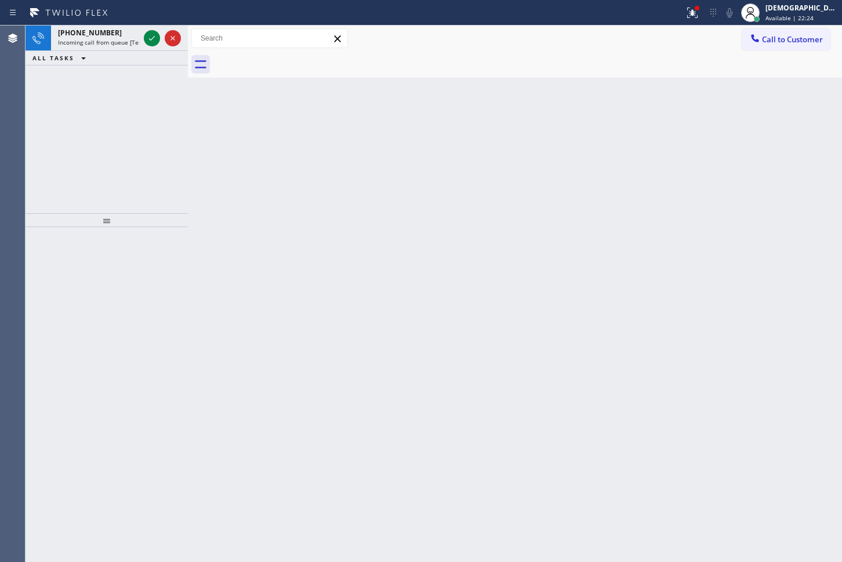
click at [28, 92] on div "[PHONE_NUMBER] Incoming call from queue [Test] All ALL TASKS ALL TASKS ACTIVE T…" at bounding box center [107, 120] width 162 height 188
click at [149, 40] on icon at bounding box center [152, 38] width 14 height 14
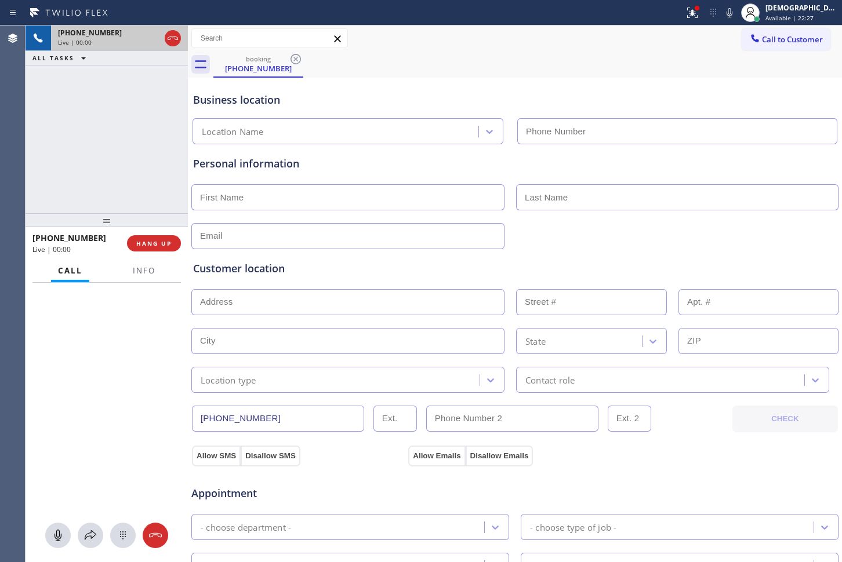
type input "[PHONE_NUMBER]"
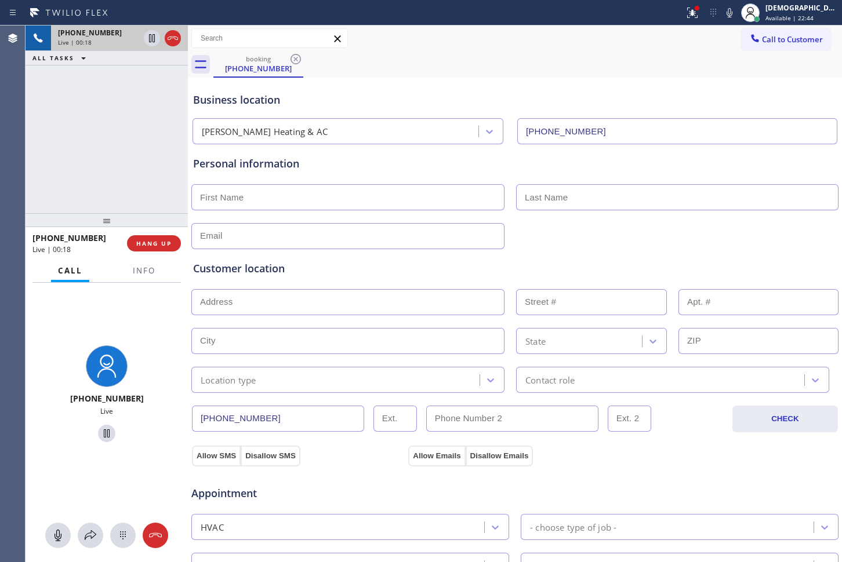
drag, startPoint x: 174, startPoint y: 40, endPoint x: 180, endPoint y: 45, distance: 7.8
click at [174, 40] on icon at bounding box center [173, 38] width 14 height 14
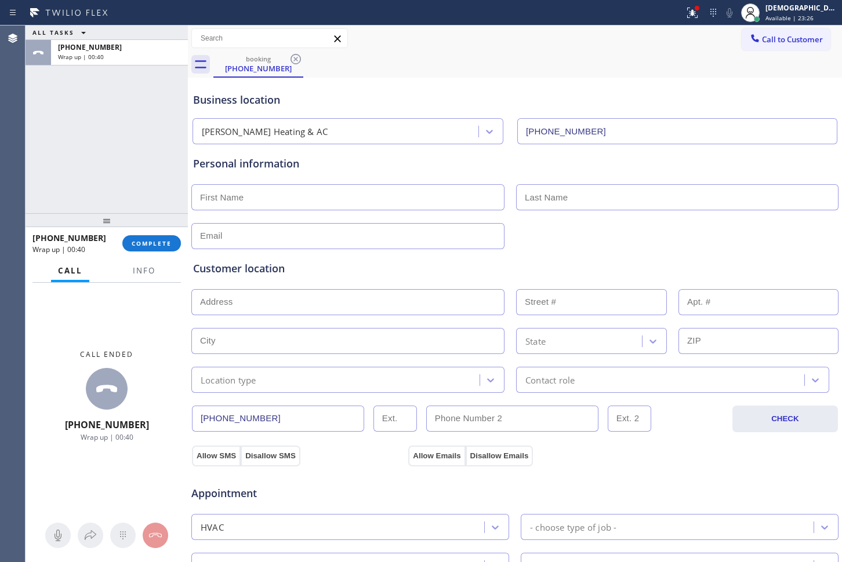
drag, startPoint x: 37, startPoint y: 148, endPoint x: 44, endPoint y: 154, distance: 9.2
click at [37, 148] on div "ALL TASKS ALL TASKS ACTIVE TASKS TASKS IN WRAP UP [PHONE_NUMBER] Wrap up | 00:40" at bounding box center [107, 120] width 162 height 188
click at [141, 244] on span "COMPLETE" at bounding box center [152, 243] width 40 height 8
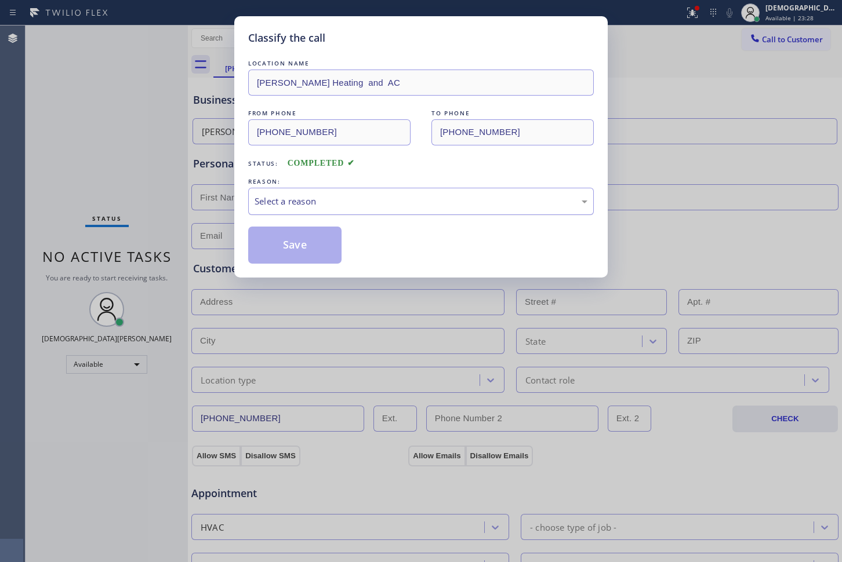
click at [332, 203] on div "Select a reason" at bounding box center [421, 201] width 333 height 13
click at [310, 249] on button "Save" at bounding box center [294, 245] width 93 height 37
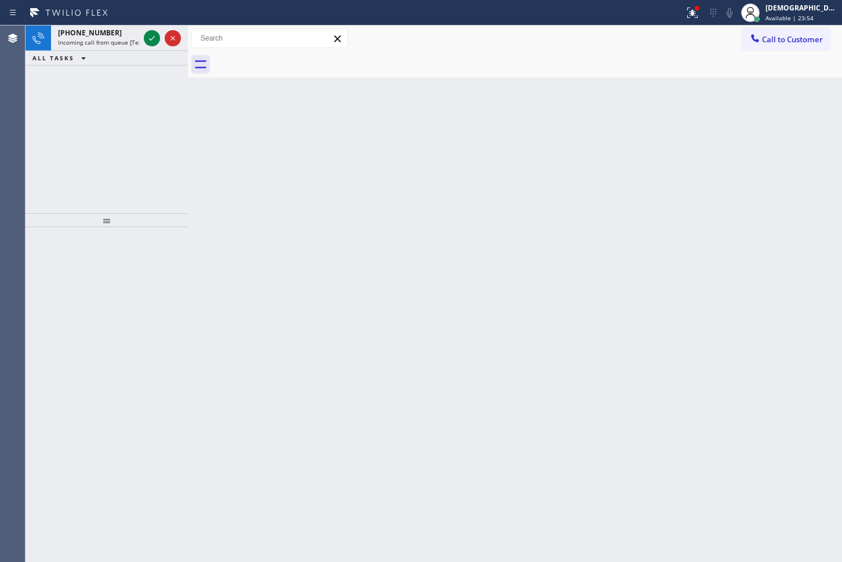
drag, startPoint x: 26, startPoint y: 99, endPoint x: 34, endPoint y: 96, distance: 8.6
click at [26, 99] on div "[PHONE_NUMBER] Incoming call from queue [Test] All ALL TASKS ALL TASKS ACTIVE T…" at bounding box center [107, 120] width 162 height 188
click at [154, 35] on icon at bounding box center [152, 38] width 14 height 14
click at [146, 41] on icon at bounding box center [152, 38] width 14 height 14
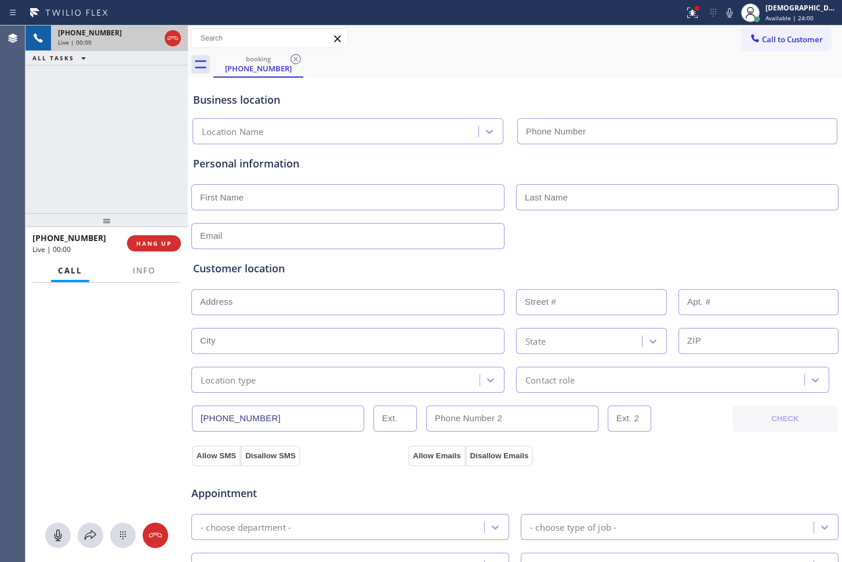
type input "[PHONE_NUMBER]"
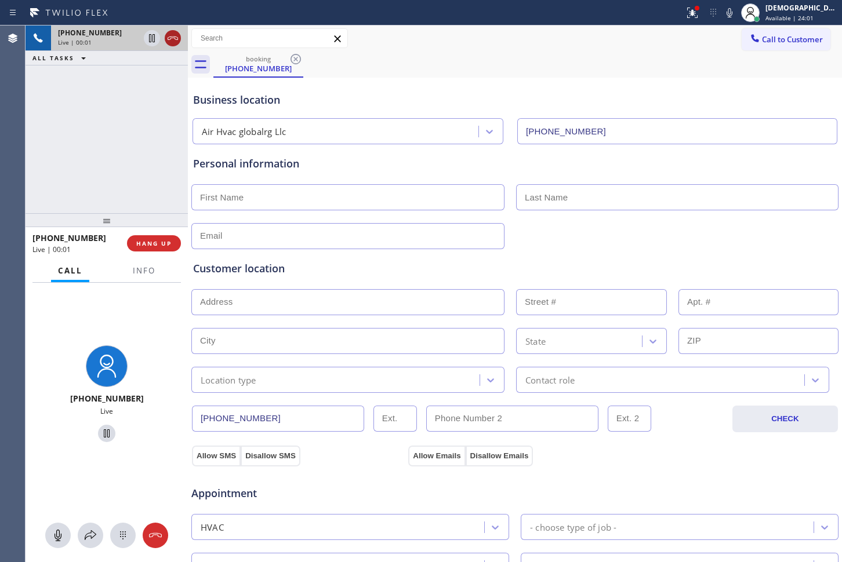
click at [176, 44] on icon at bounding box center [173, 38] width 14 height 14
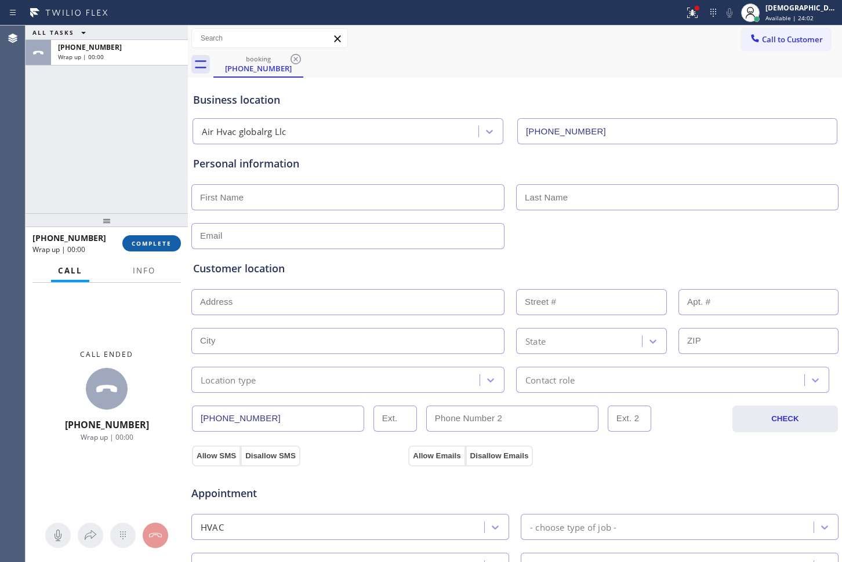
click at [162, 244] on span "COMPLETE" at bounding box center [152, 243] width 40 height 8
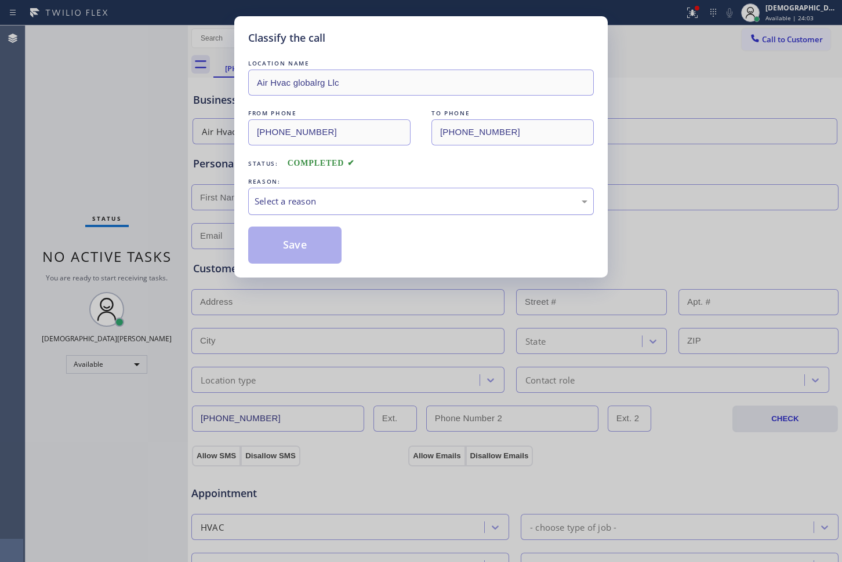
click at [379, 202] on div "Select a reason" at bounding box center [421, 201] width 333 height 13
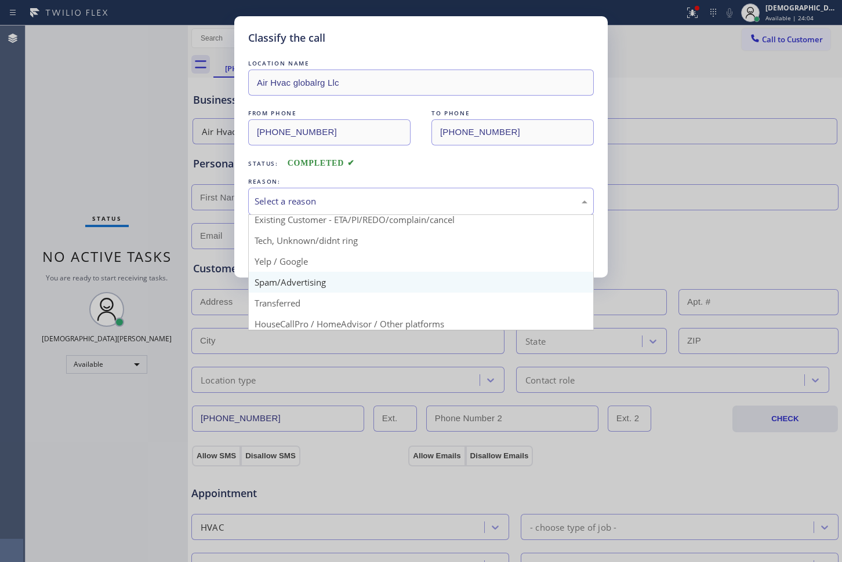
scroll to position [72, 0]
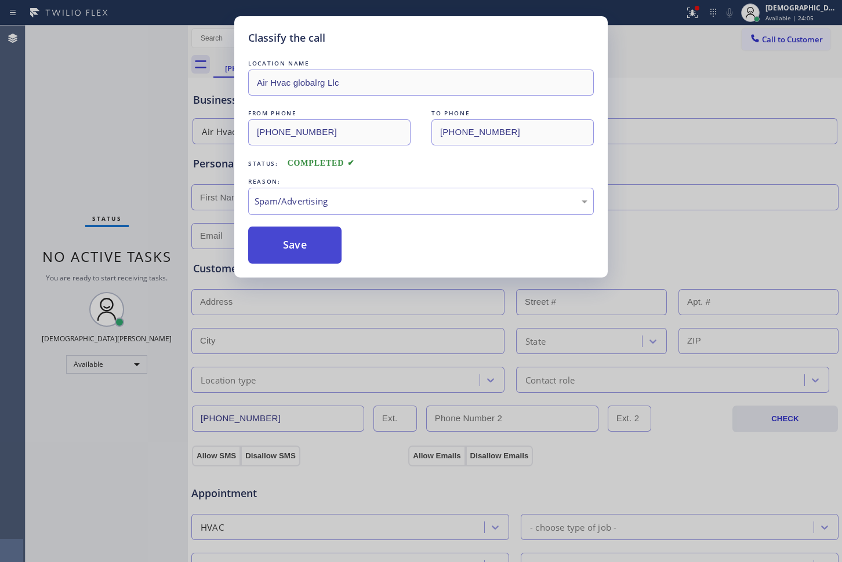
click at [295, 253] on button "Save" at bounding box center [294, 245] width 93 height 37
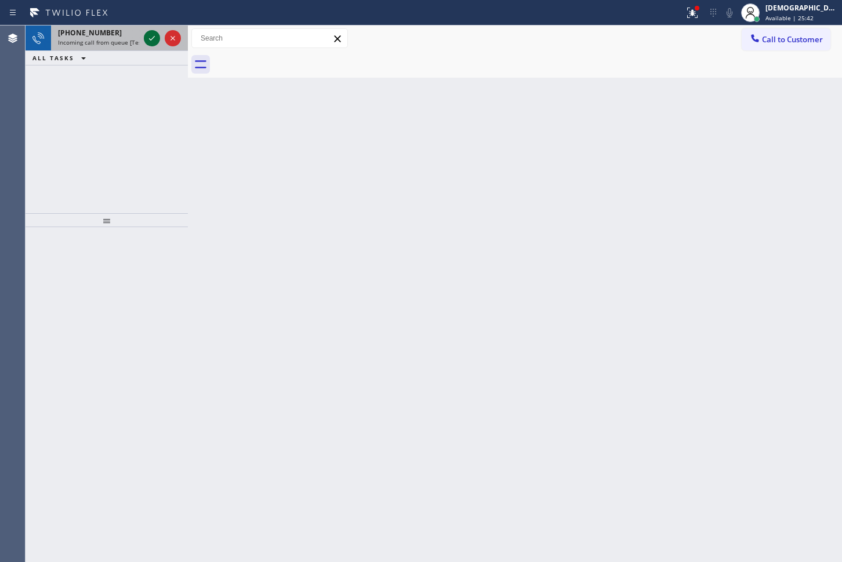
click at [150, 41] on icon at bounding box center [152, 38] width 14 height 14
click at [148, 38] on icon at bounding box center [152, 38] width 14 height 14
click at [150, 42] on icon at bounding box center [152, 38] width 14 height 14
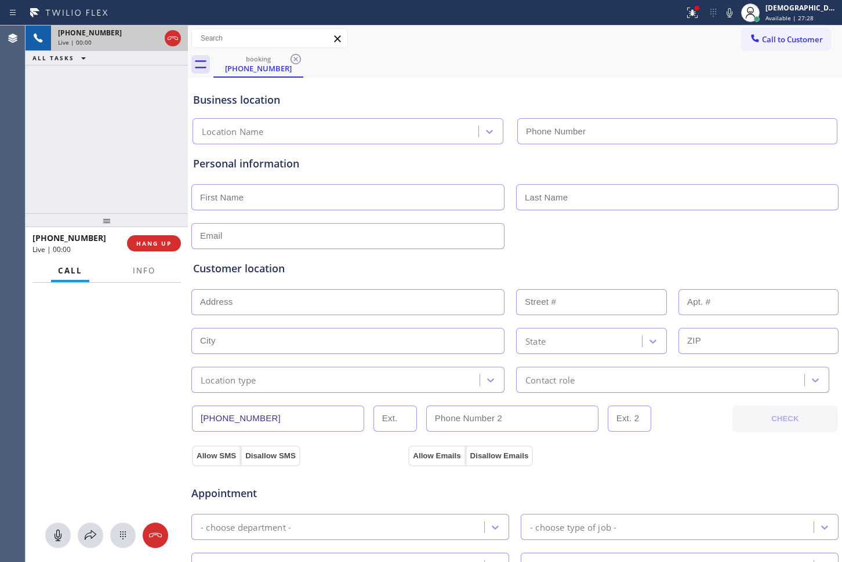
type input "[PHONE_NUMBER]"
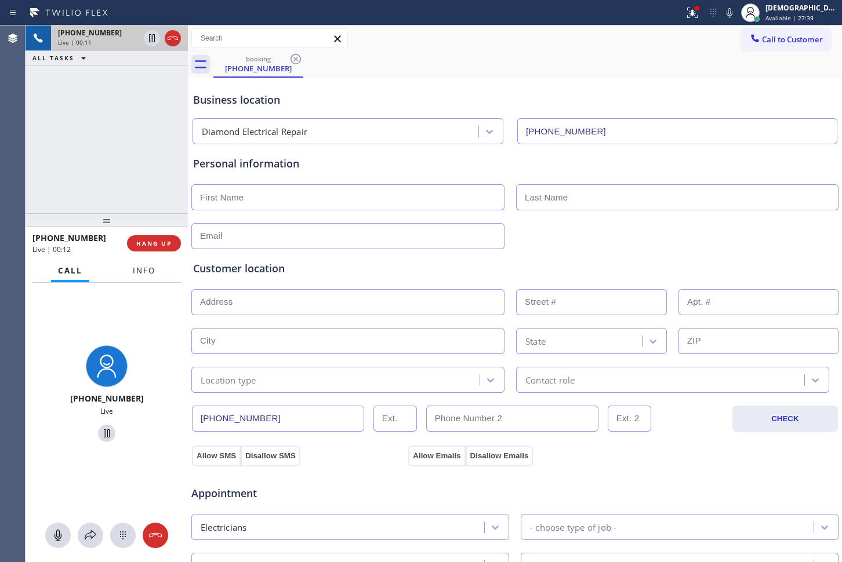
click at [144, 272] on span "Info" at bounding box center [144, 271] width 23 height 10
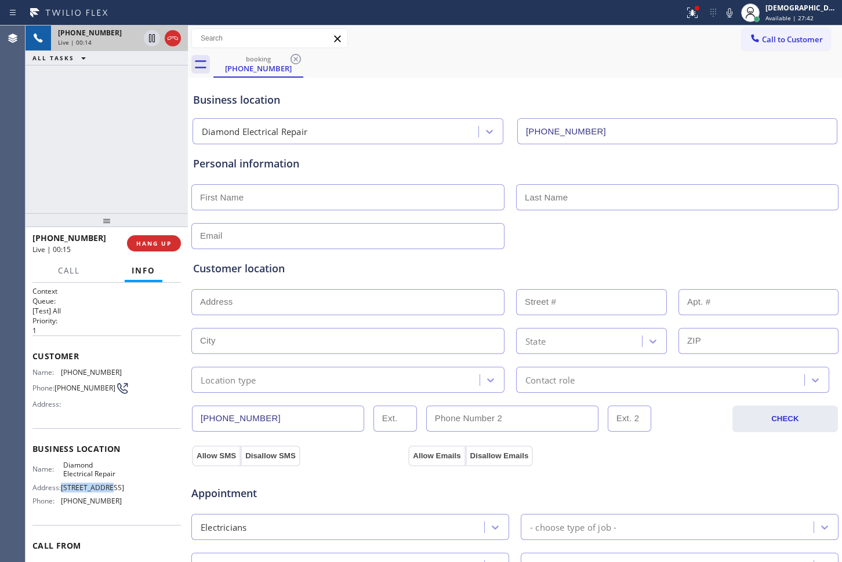
drag, startPoint x: 109, startPoint y: 492, endPoint x: 61, endPoint y: 491, distance: 47.6
click at [61, 491] on span "[STREET_ADDRESS]" at bounding box center [92, 487] width 63 height 9
copy span "[STREET_ADDRESS]"
click at [171, 39] on icon at bounding box center [173, 38] width 14 height 14
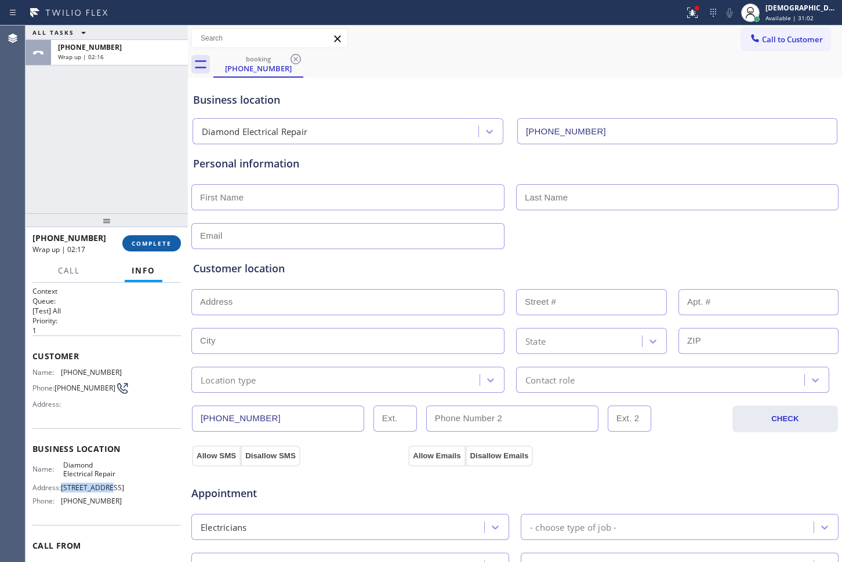
click at [162, 238] on button "COMPLETE" at bounding box center [151, 243] width 59 height 16
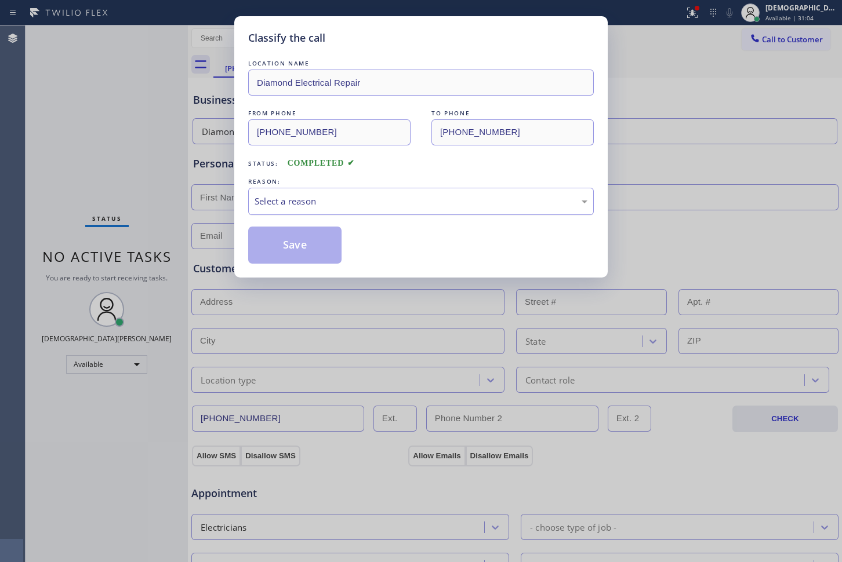
click at [270, 202] on div "Select a reason" at bounding box center [421, 201] width 333 height 13
click at [268, 243] on button "Save" at bounding box center [294, 245] width 93 height 37
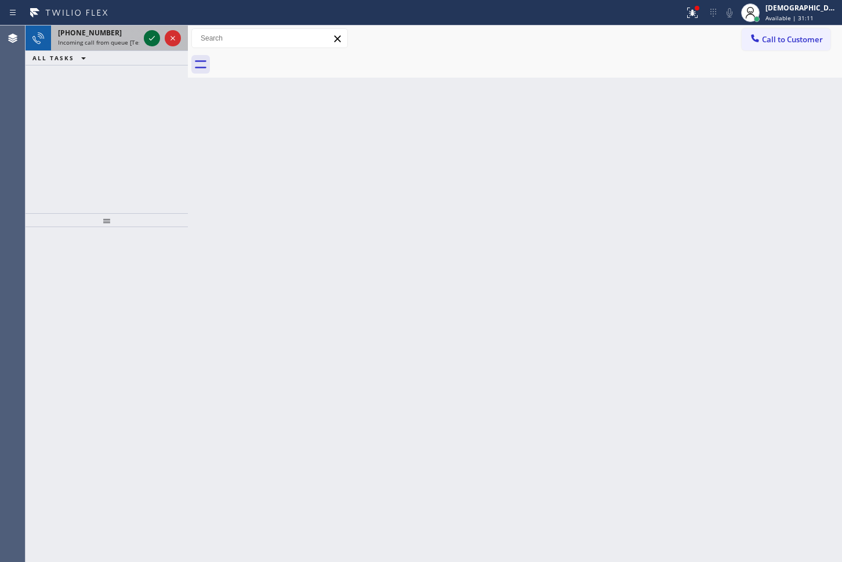
click at [148, 34] on icon at bounding box center [152, 38] width 14 height 14
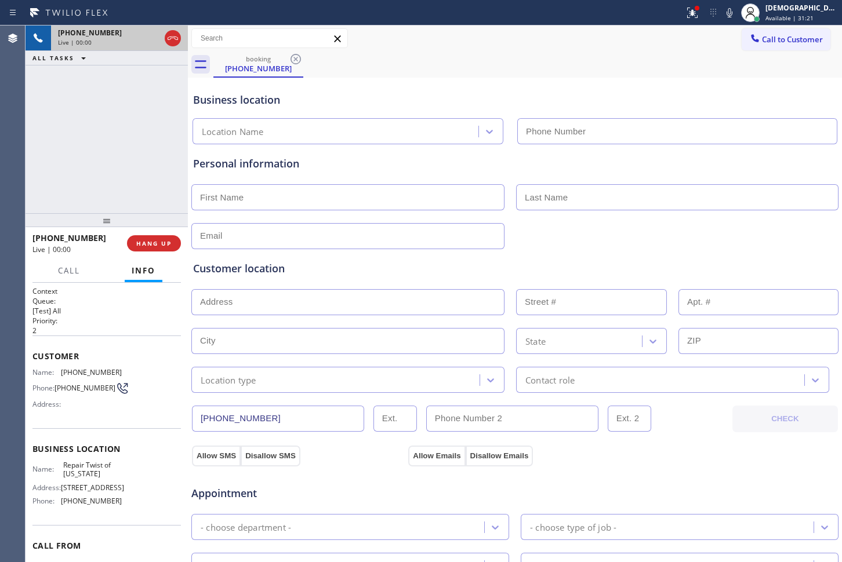
type input "[PHONE_NUMBER]"
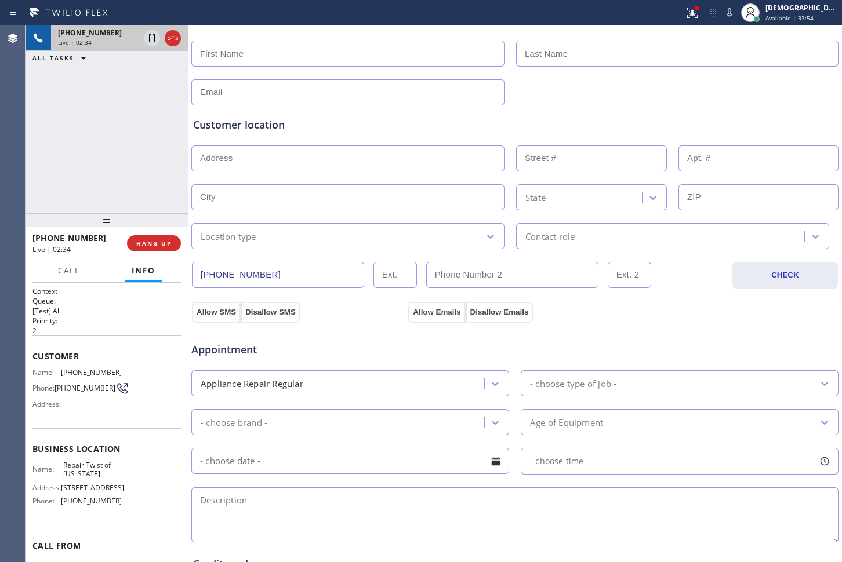
scroll to position [145, 0]
click at [609, 420] on div "Age of Equipment" at bounding box center [668, 421] width 289 height 20
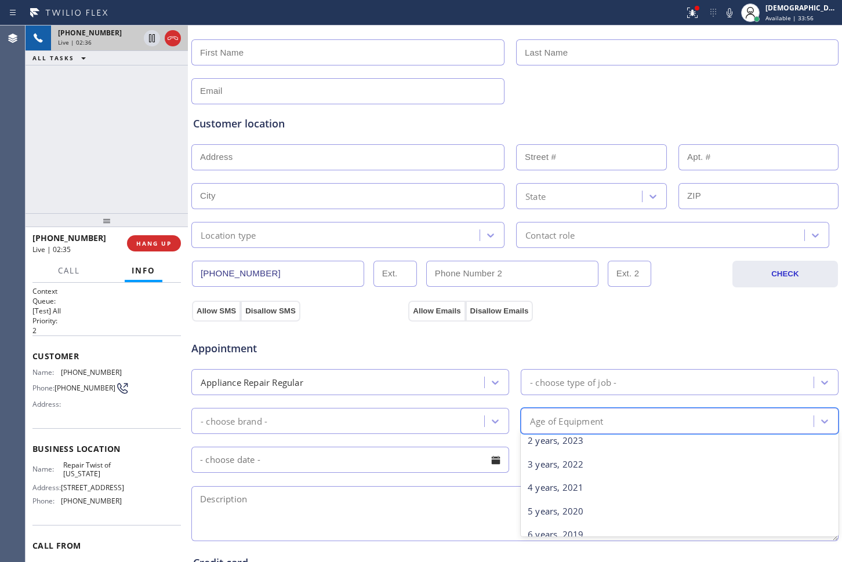
scroll to position [72, 0]
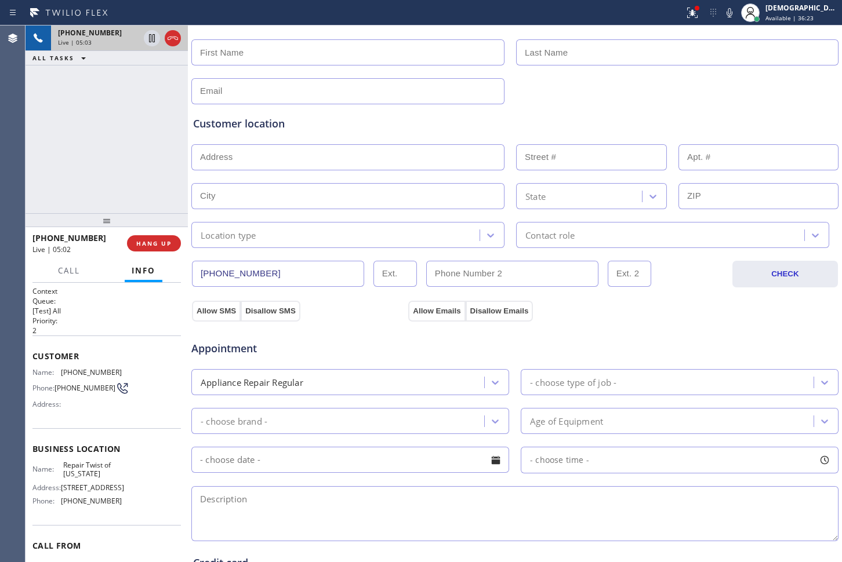
drag, startPoint x: 261, startPoint y: 270, endPoint x: 192, endPoint y: 266, distance: 69.1
click at [192, 266] on input "[PHONE_NUMBER]" at bounding box center [278, 274] width 172 height 26
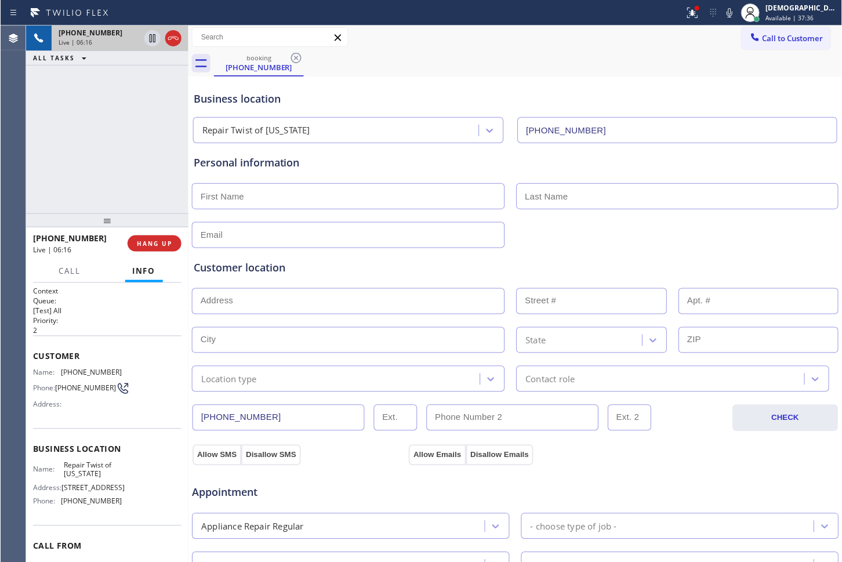
scroll to position [0, 0]
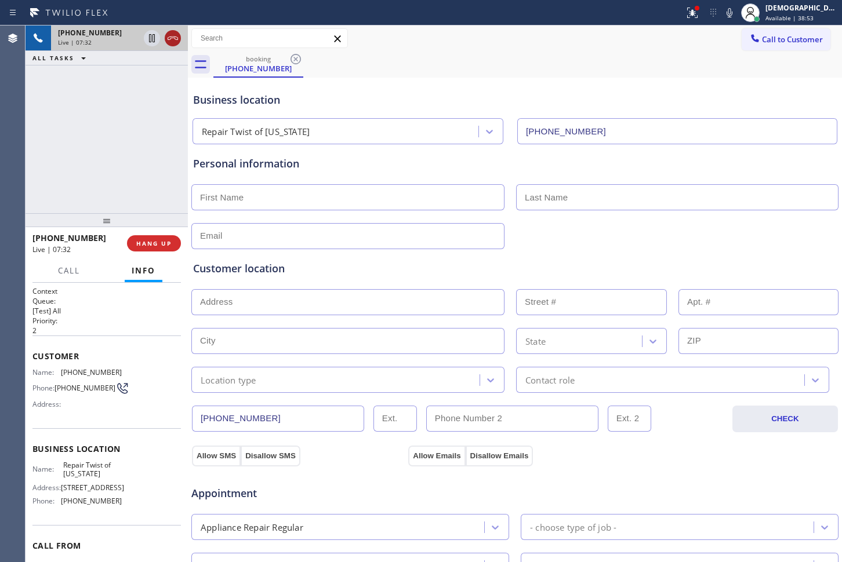
click at [168, 38] on icon at bounding box center [173, 38] width 14 height 14
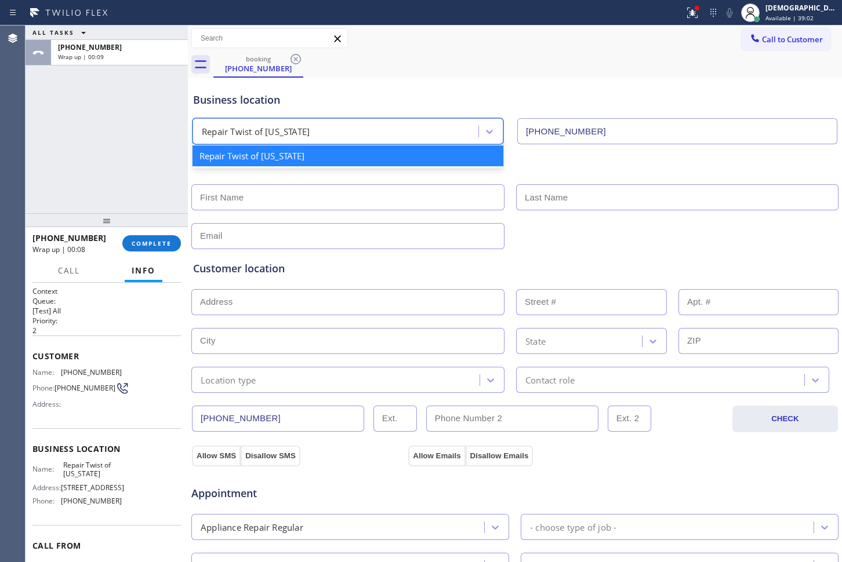
click at [303, 129] on div "Repair Twist of [US_STATE]" at bounding box center [256, 131] width 108 height 13
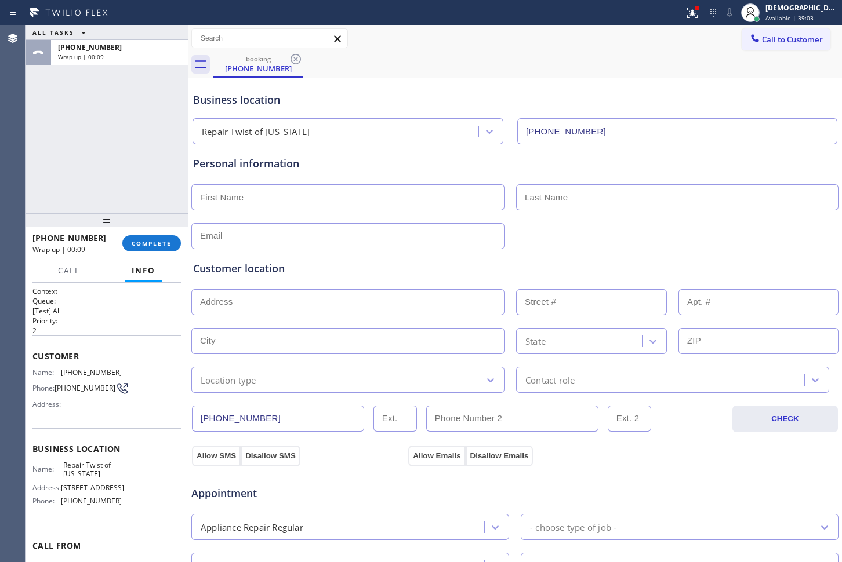
click at [289, 198] on input "text" at bounding box center [347, 197] width 313 height 26
paste input "[DEMOGRAPHIC_DATA]"
type input "[DEMOGRAPHIC_DATA]"
click at [577, 195] on input "text" at bounding box center [677, 197] width 322 height 26
paste input "alam"
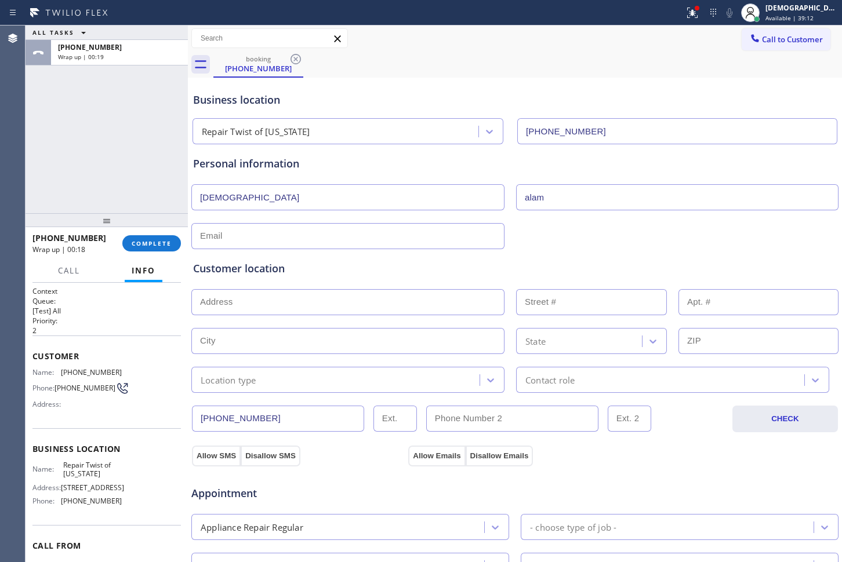
type input "alam"
click at [272, 246] on div "Customer location >> ADD NEW ADDRESS << + NEW ADDRESS State Location type Conta…" at bounding box center [515, 319] width 648 height 148
click at [291, 238] on input "text" at bounding box center [347, 236] width 313 height 26
paste input "[EMAIL_ADDRESS][DOMAIN_NAME]"
type input "[EMAIL_ADDRESS][DOMAIN_NAME]"
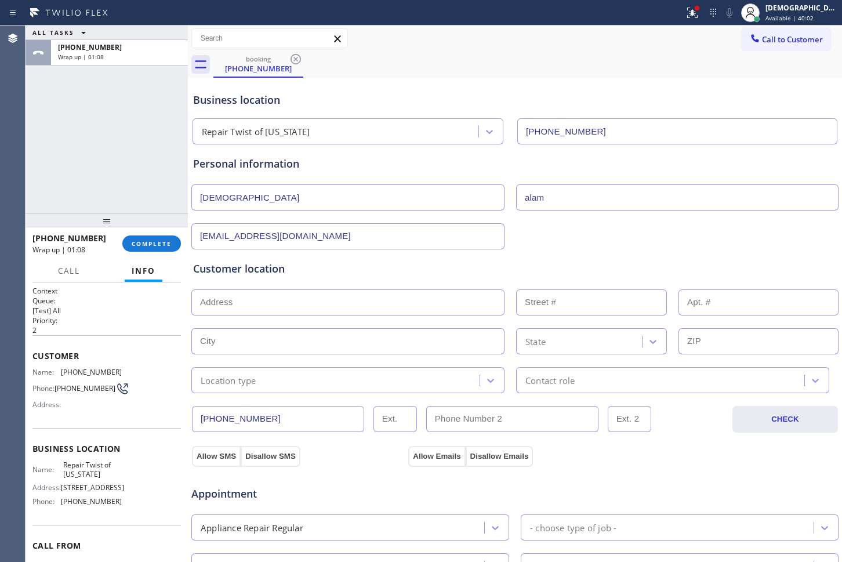
click at [279, 308] on input "text" at bounding box center [347, 302] width 313 height 26
paste input "[STREET_ADDRESS]"
type input "[STREET_ADDRESS]"
type input "211-48"
type input "Queens"
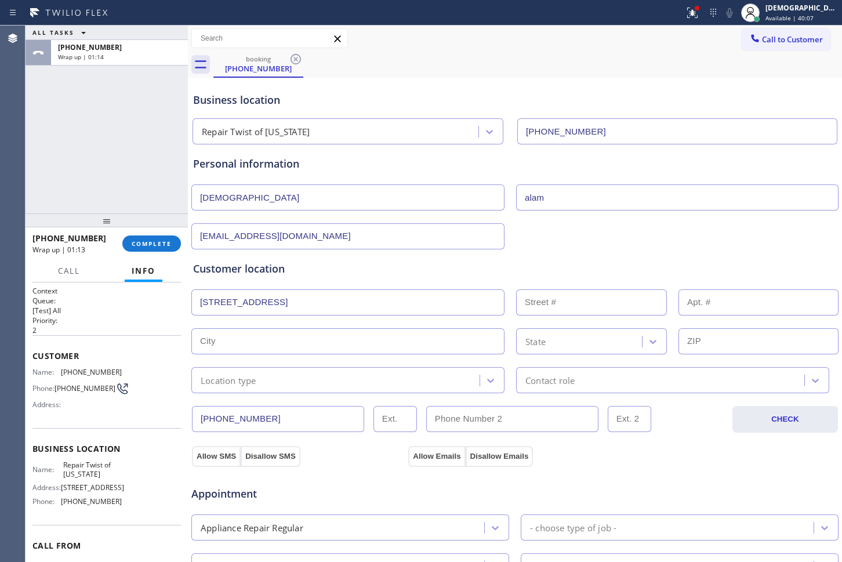
type input "11428"
drag, startPoint x: 301, startPoint y: 379, endPoint x: 299, endPoint y: 385, distance: 6.1
click at [300, 382] on div "Location type" at bounding box center [337, 380] width 285 height 20
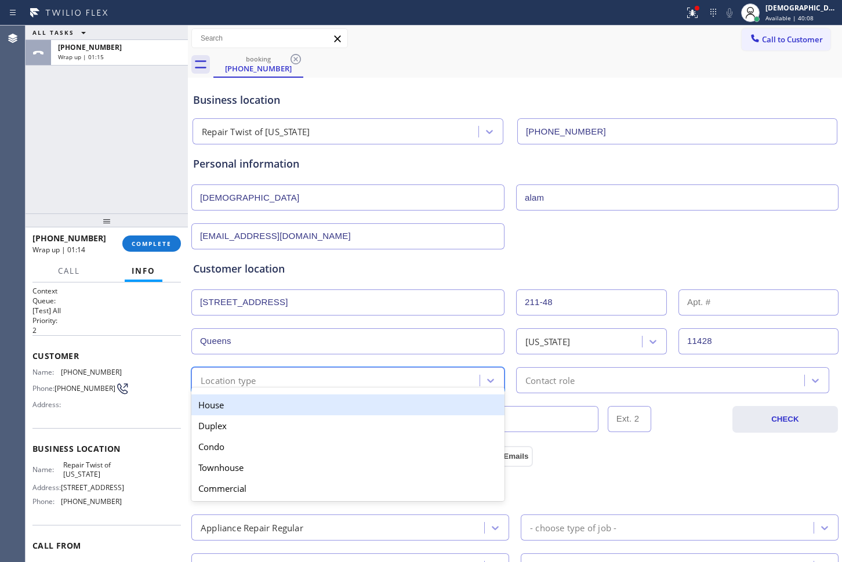
click at [293, 403] on div "House" at bounding box center [347, 404] width 313 height 21
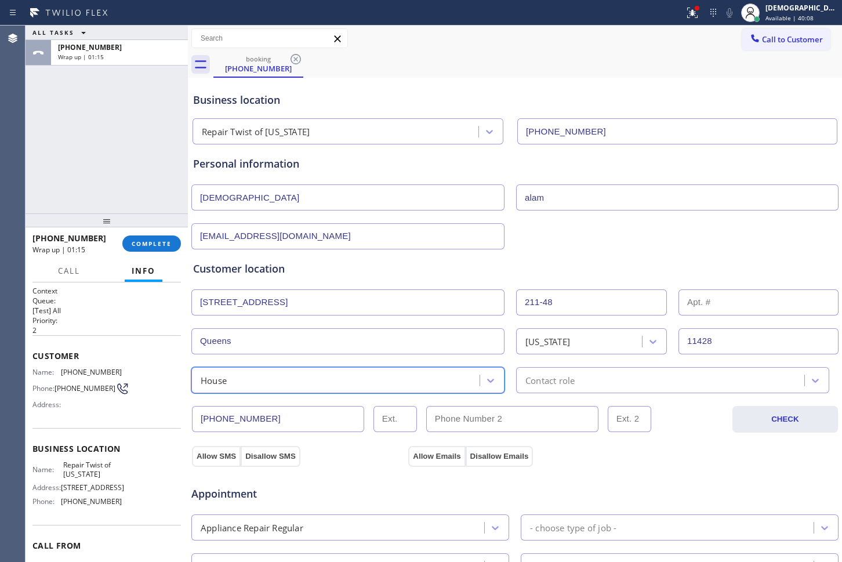
click at [551, 383] on div "Contact role" at bounding box center [549, 379] width 49 height 13
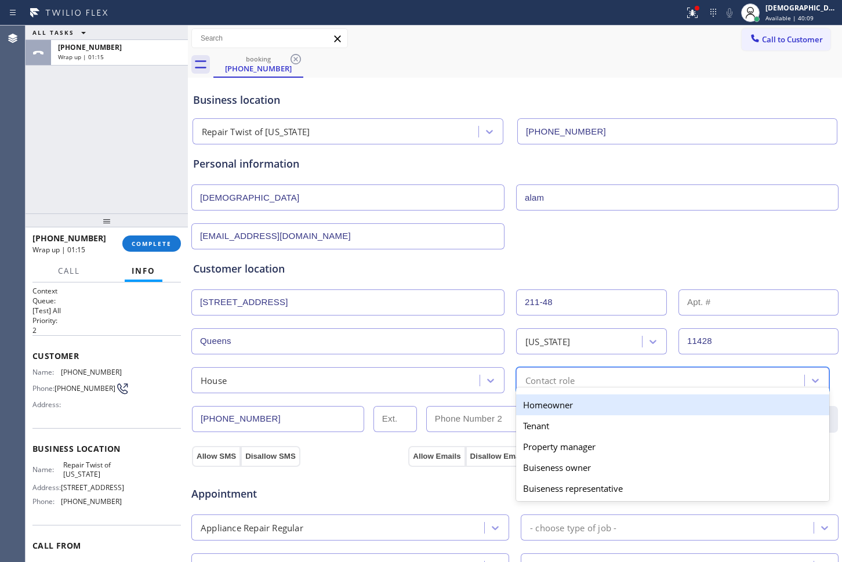
click at [551, 404] on div "Homeowner" at bounding box center [672, 404] width 313 height 21
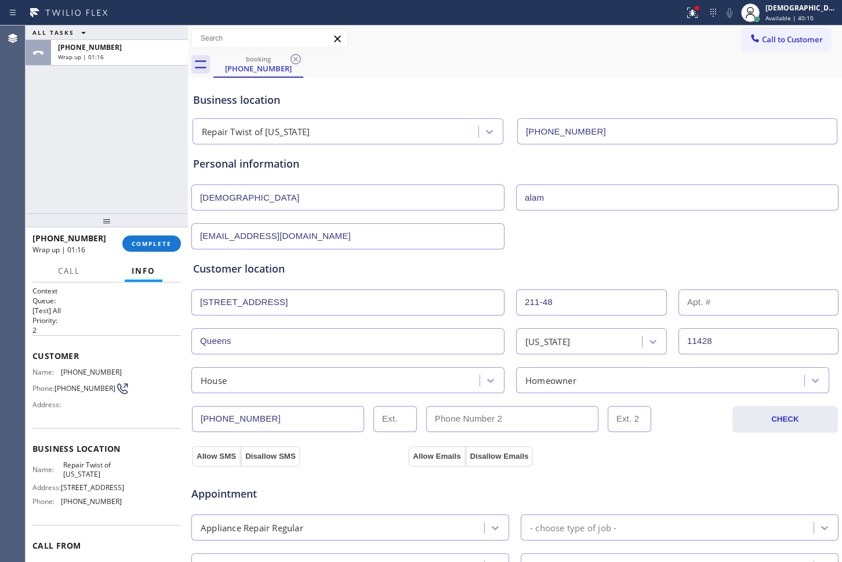
drag, startPoint x: 213, startPoint y: 460, endPoint x: 466, endPoint y: 482, distance: 254.3
click at [215, 460] on button "Allow SMS" at bounding box center [216, 456] width 49 height 21
click at [443, 458] on button "Allow Emails" at bounding box center [436, 456] width 57 height 21
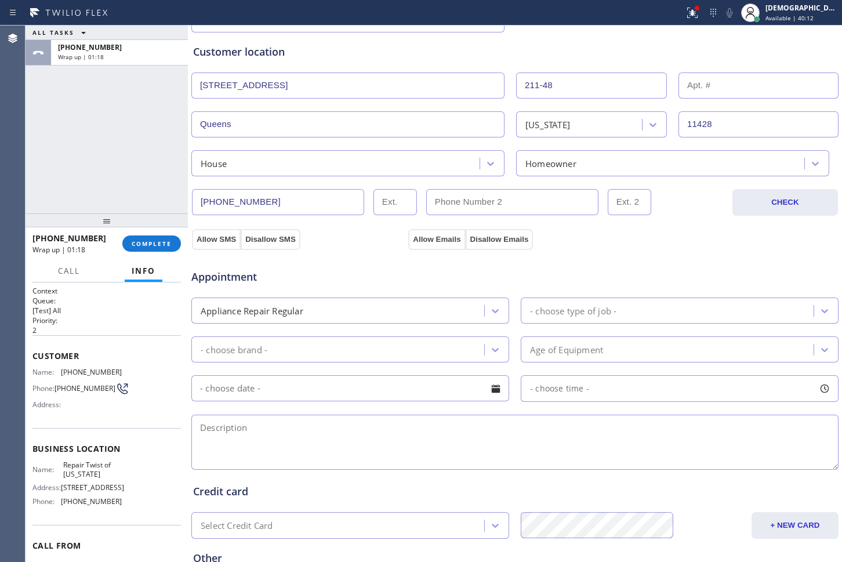
scroll to position [217, 0]
click at [215, 237] on button "Allow SMS" at bounding box center [216, 238] width 49 height 21
click at [429, 237] on button "Allow Emails" at bounding box center [436, 238] width 57 height 21
click at [549, 308] on div "- choose type of job -" at bounding box center [573, 309] width 86 height 13
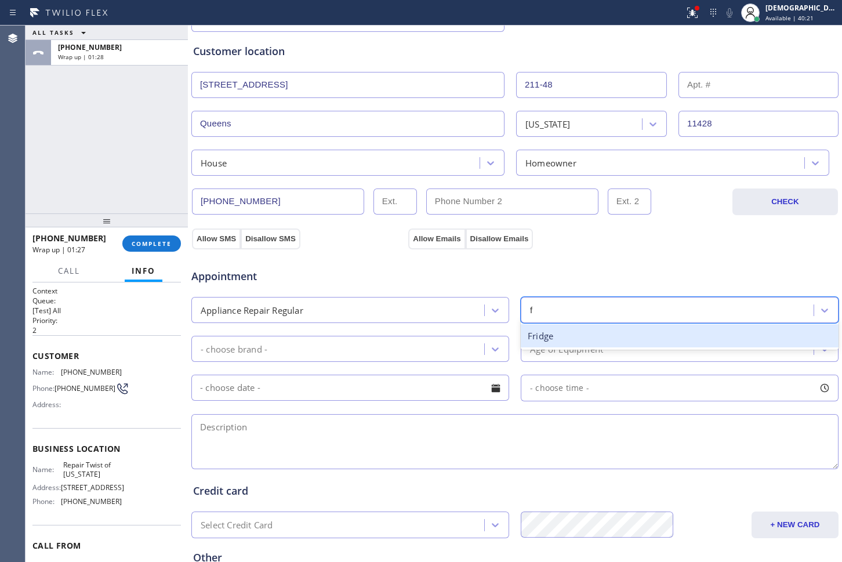
type input "fr"
click at [561, 343] on div "Fridge" at bounding box center [680, 336] width 318 height 24
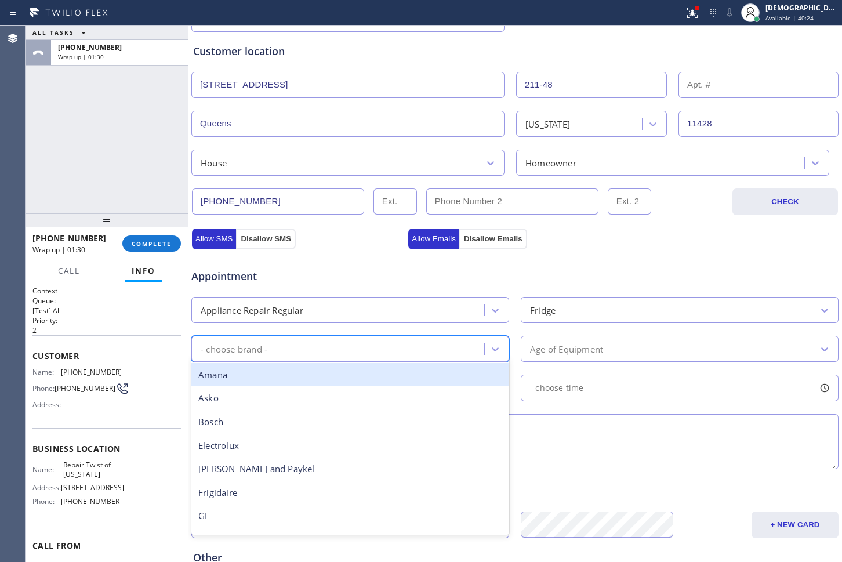
click at [410, 358] on div "- choose brand -" at bounding box center [339, 349] width 289 height 20
type input "sa"
click at [359, 373] on div "Samsung" at bounding box center [350, 375] width 318 height 24
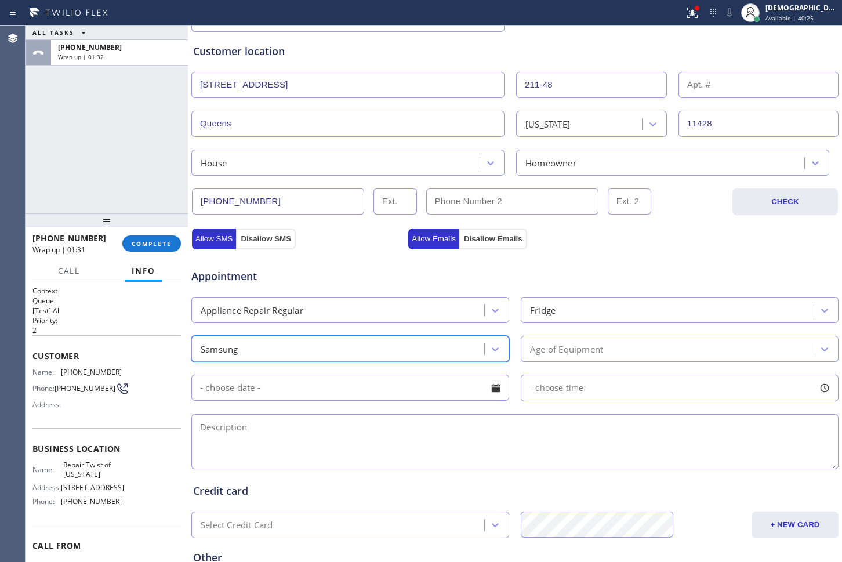
click at [555, 355] on div "Age of Equipment" at bounding box center [566, 348] width 73 height 13
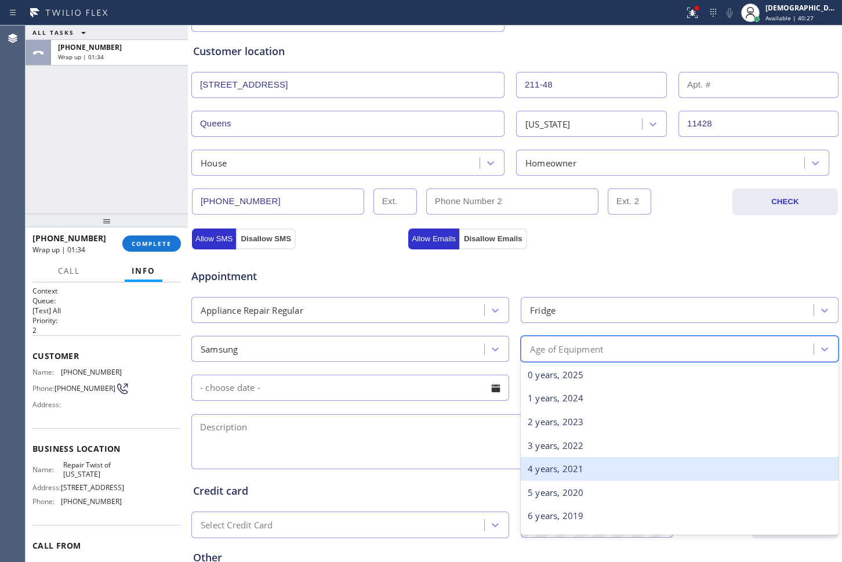
click at [544, 466] on div "4 years, 2021" at bounding box center [680, 469] width 318 height 24
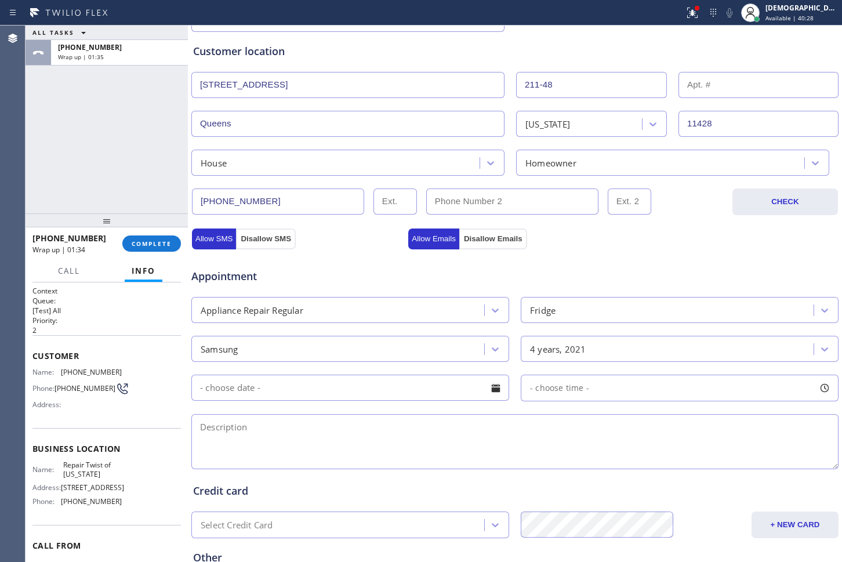
click at [361, 388] on input "text" at bounding box center [350, 388] width 318 height 26
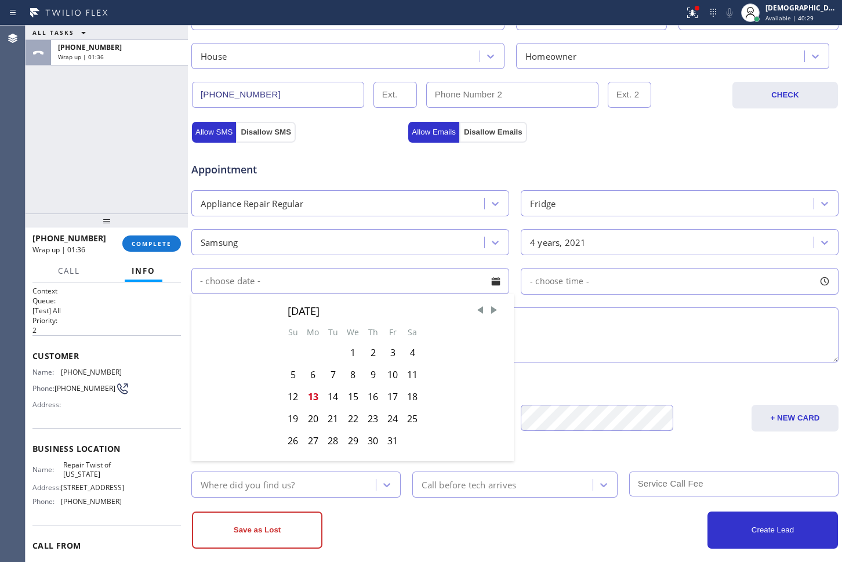
scroll to position [337, 0]
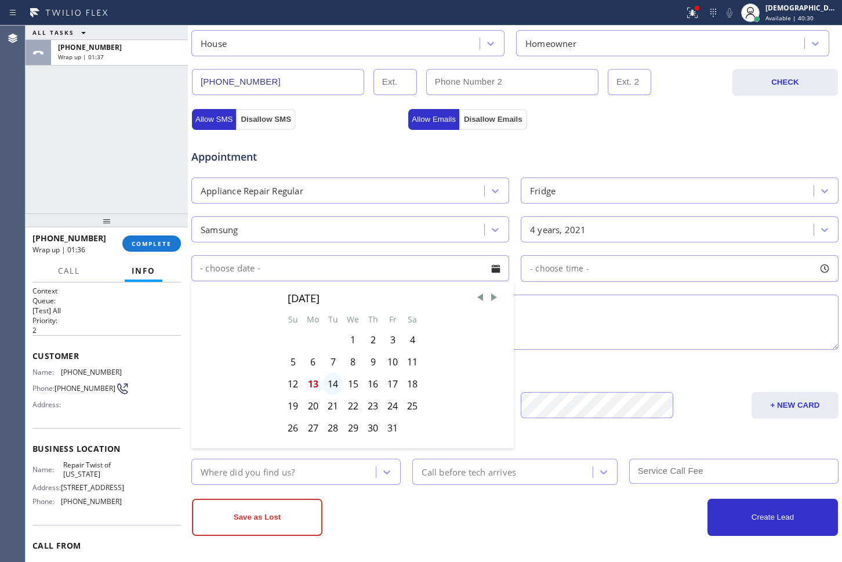
click at [338, 390] on div "14" at bounding box center [333, 384] width 20 height 22
type input "[DATE]"
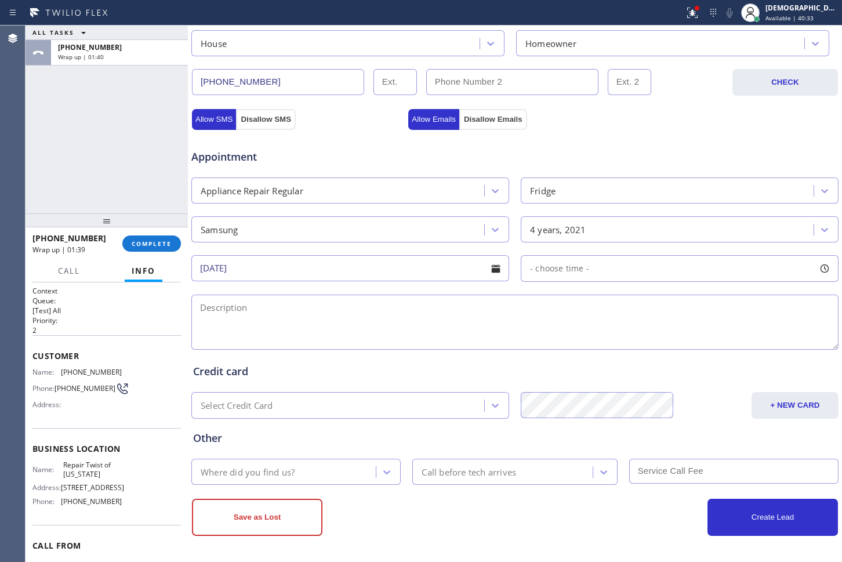
click at [641, 271] on div "- choose time -" at bounding box center [680, 268] width 318 height 27
drag, startPoint x: 529, startPoint y: 335, endPoint x: 657, endPoint y: 337, distance: 128.1
click at [663, 337] on div at bounding box center [670, 339] width 14 height 24
drag, startPoint x: 528, startPoint y: 334, endPoint x: 590, endPoint y: 340, distance: 62.3
click at [594, 340] on div at bounding box center [601, 339] width 14 height 24
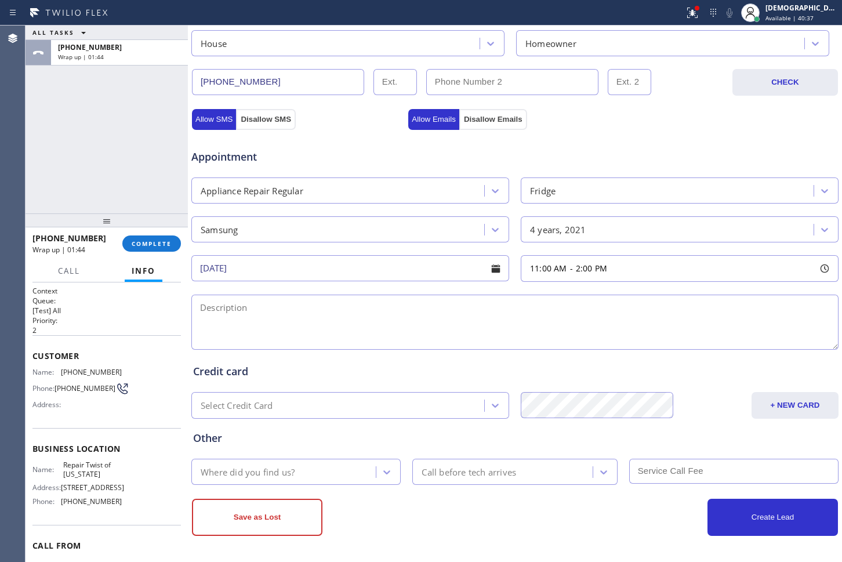
click at [413, 318] on textarea at bounding box center [514, 322] width 647 height 55
click at [242, 306] on textarea "11-2 / Nop SCF" at bounding box center [514, 322] width 647 height 55
click at [278, 310] on textarea "11-2 / No SCF" at bounding box center [514, 322] width 647 height 55
click at [306, 308] on textarea "11-2 / No SCF /" at bounding box center [514, 322] width 647 height 55
paste textarea "Samsung / fridge / the ice maker is leaking water / and the entire fridge is no…"
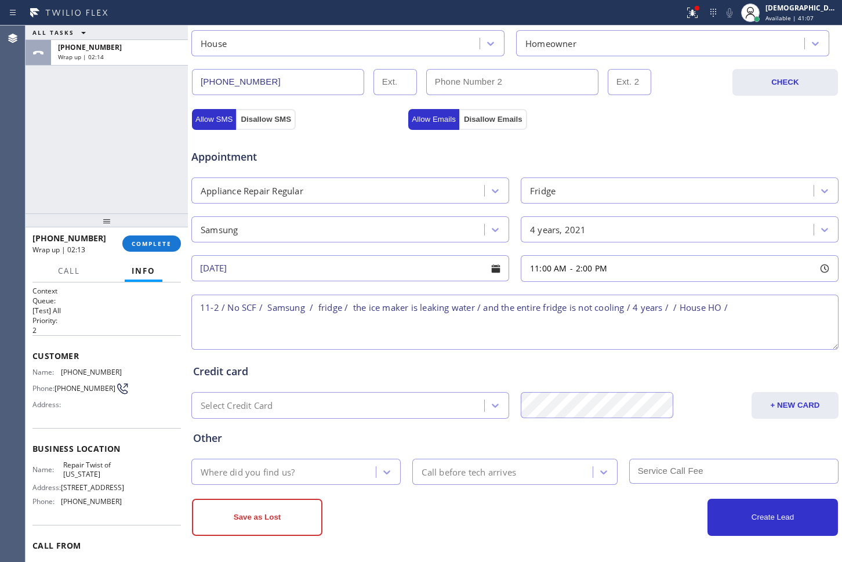
click at [737, 319] on textarea "11-2 / No SCF / Samsung / fridge / the ice maker is leaking water / and the ent…" at bounding box center [514, 322] width 647 height 55
paste textarea "[STREET_ADDRESS]"
click at [216, 319] on textarea "11-2 / No SCF / Samsung / fridge / the ice maker is leaking water / and the ent…" at bounding box center [514, 322] width 647 height 55
click at [101, 492] on span "[STREET_ADDRESS]" at bounding box center [92, 487] width 63 height 9
click at [50, 466] on div "Name: Repair Twist of [US_STATE]" at bounding box center [76, 469] width 89 height 18
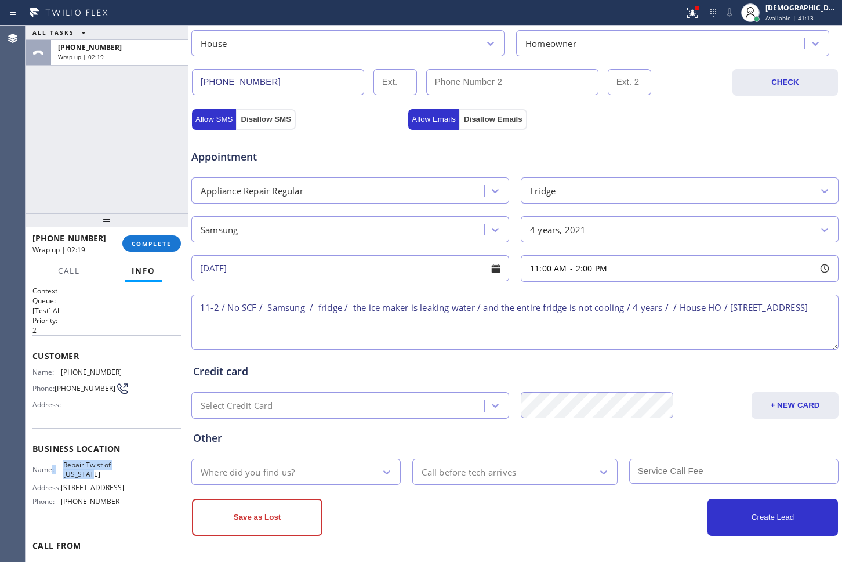
copy div ": Repair Twist of [US_STATE]"
click at [454, 326] on textarea "11-2 / No SCF / Samsung / fridge / the ice maker is leaking water / and the ent…" at bounding box center [514, 322] width 647 height 55
paste textarea ": Repair Twist of [US_STATE]"
click at [195, 336] on textarea "11-2 / No SCF / Samsung / fridge / the ice maker is leaking water / and the ent…" at bounding box center [514, 322] width 647 height 55
click at [445, 323] on textarea "11-2 / No SCF / Samsung / fridge / the ice maker is leaking water / and the ent…" at bounding box center [514, 322] width 647 height 55
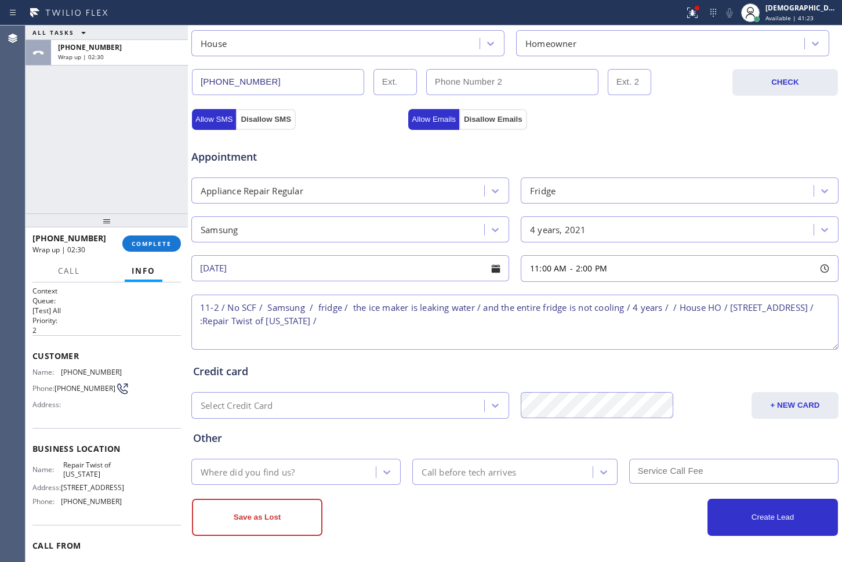
paste textarea "Please call customer 30 minutes prior to arrival"
type textarea "11-2 / No SCF / Samsung / fridge / the ice maker is leaking water / and the ent…"
click at [335, 468] on div "Where did you find us?" at bounding box center [285, 471] width 181 height 20
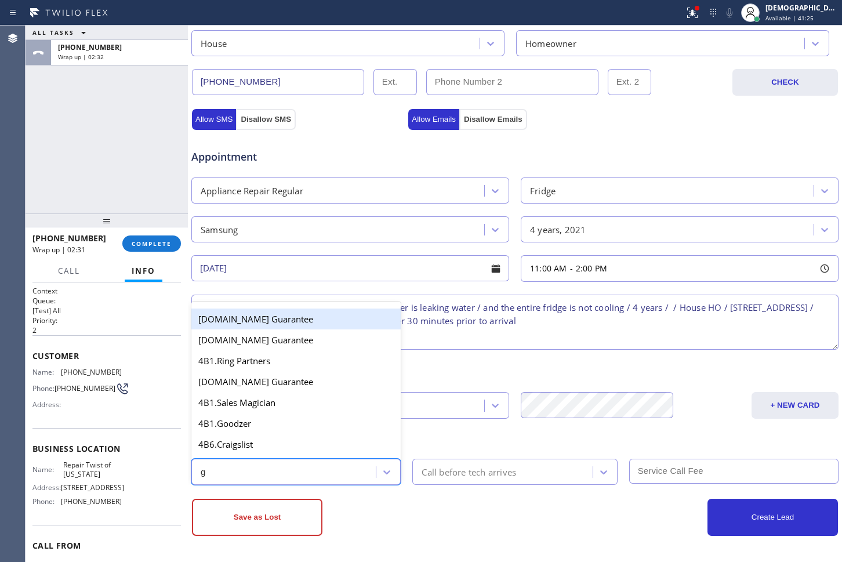
type input "go"
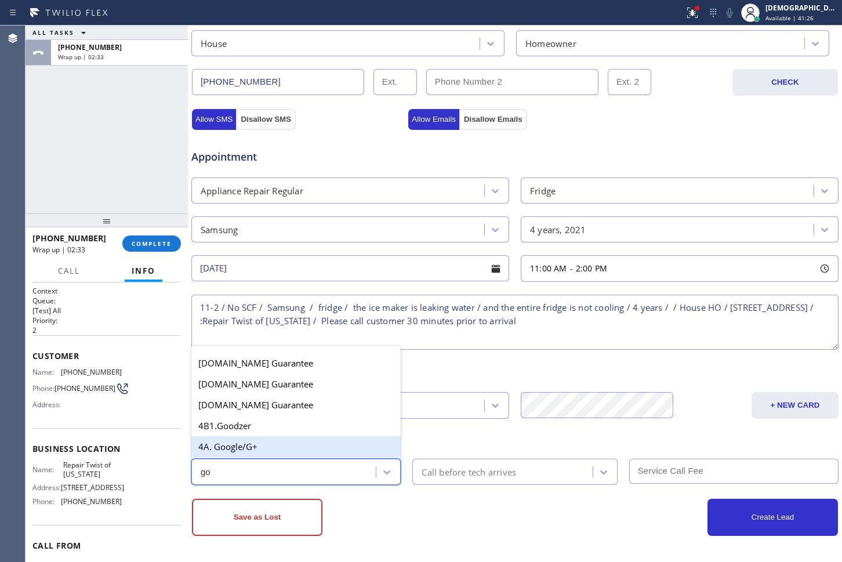
click at [299, 450] on div "4A. Google/G+" at bounding box center [295, 446] width 209 height 21
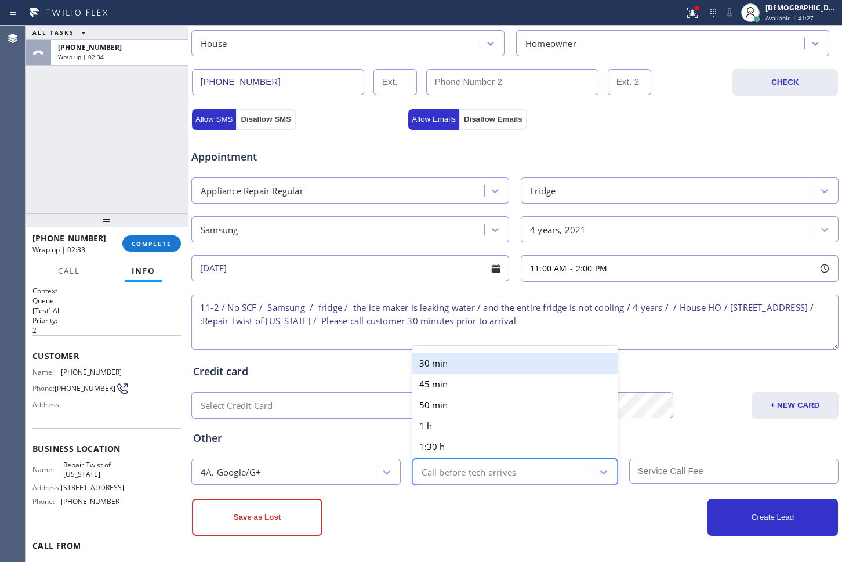
click at [483, 474] on div "Call before tech arrives" at bounding box center [468, 471] width 94 height 13
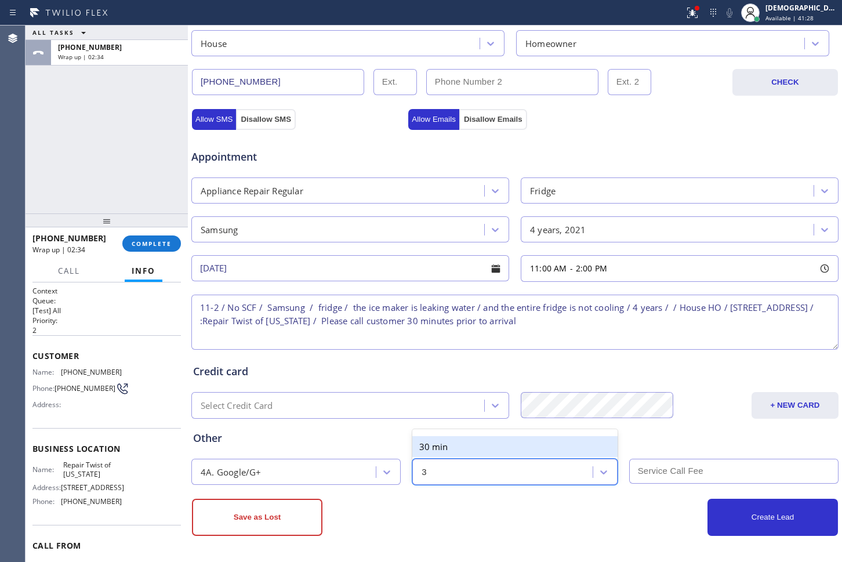
type input "30"
drag, startPoint x: 499, startPoint y: 449, endPoint x: 537, endPoint y: 461, distance: 40.2
click at [499, 449] on div "30 min" at bounding box center [514, 446] width 205 height 21
click at [655, 470] on input "text" at bounding box center [733, 471] width 209 height 25
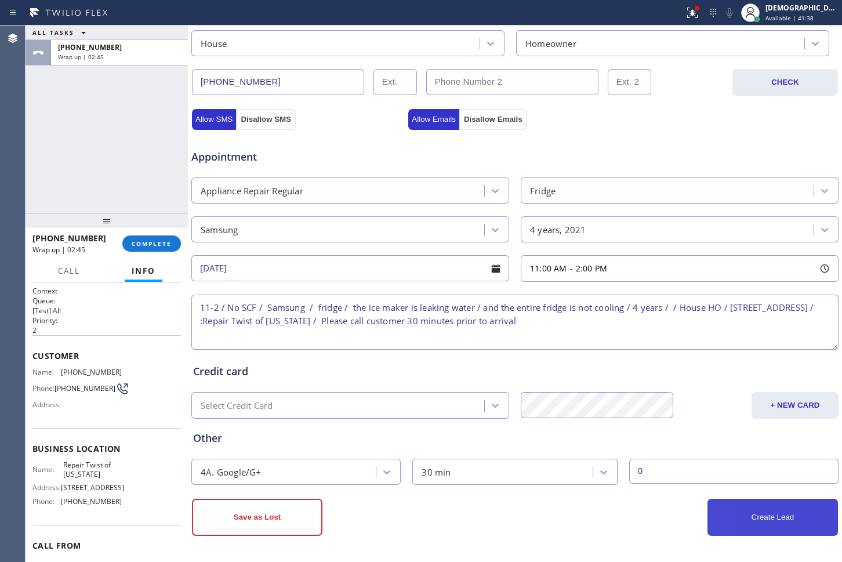
type input "0"
click at [716, 514] on button "Create Lead" at bounding box center [772, 517] width 130 height 37
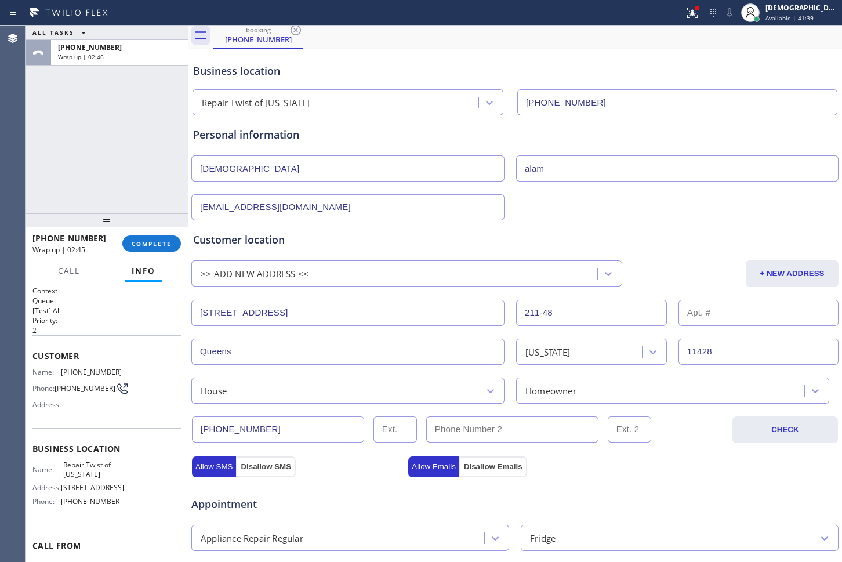
scroll to position [14, 0]
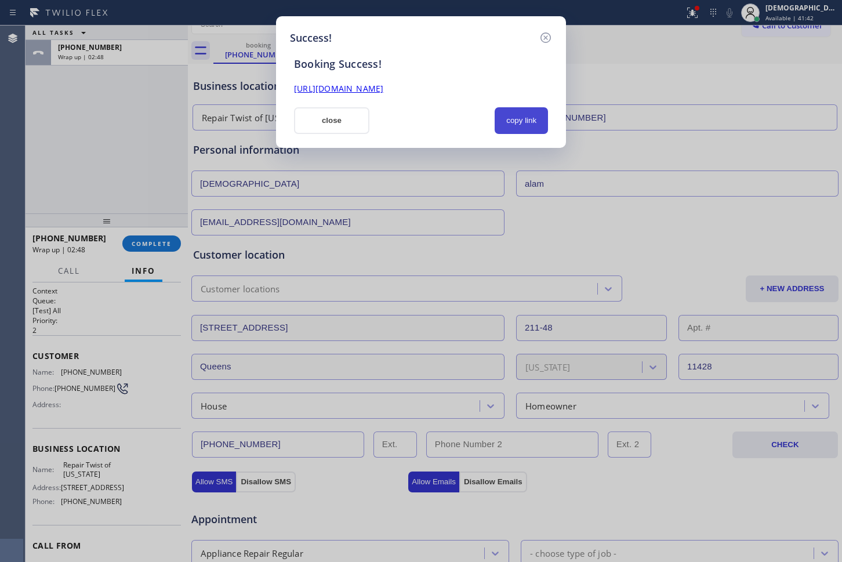
click at [521, 122] on button "copy link" at bounding box center [521, 120] width 53 height 27
click at [465, 79] on div "[URL][DOMAIN_NAME]" at bounding box center [421, 83] width 268 height 25
click at [383, 88] on link "[URL][DOMAIN_NAME]" at bounding box center [338, 88] width 89 height 11
click at [321, 121] on button "close" at bounding box center [331, 120] width 75 height 27
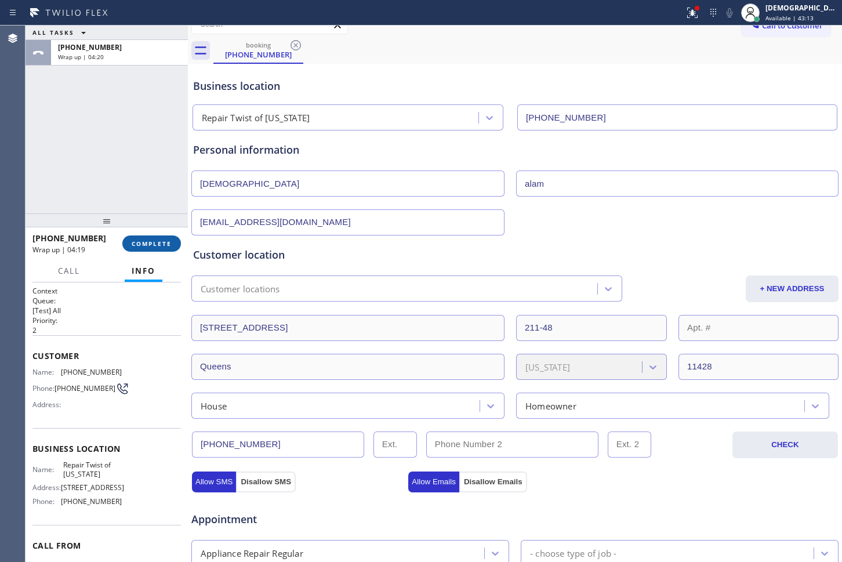
click at [162, 241] on span "COMPLETE" at bounding box center [152, 243] width 40 height 8
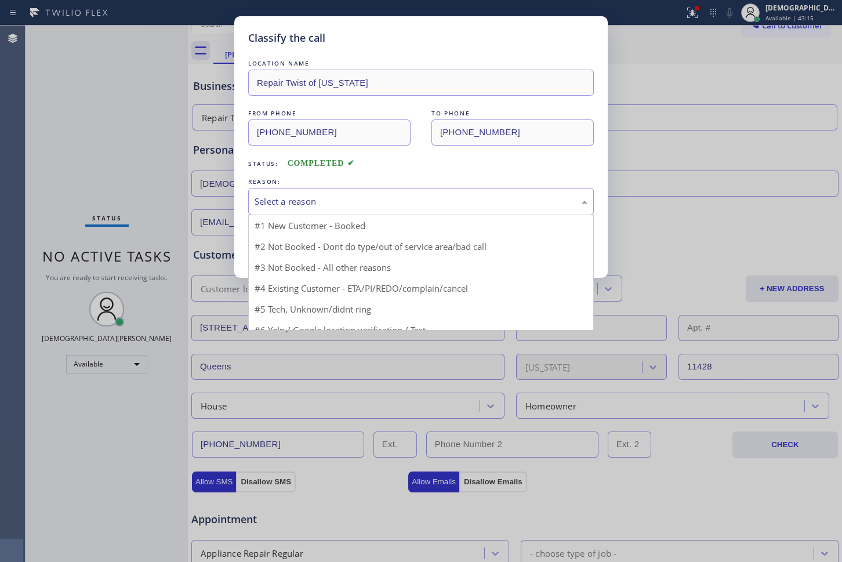
click at [364, 195] on div "Select a reason" at bounding box center [421, 201] width 333 height 13
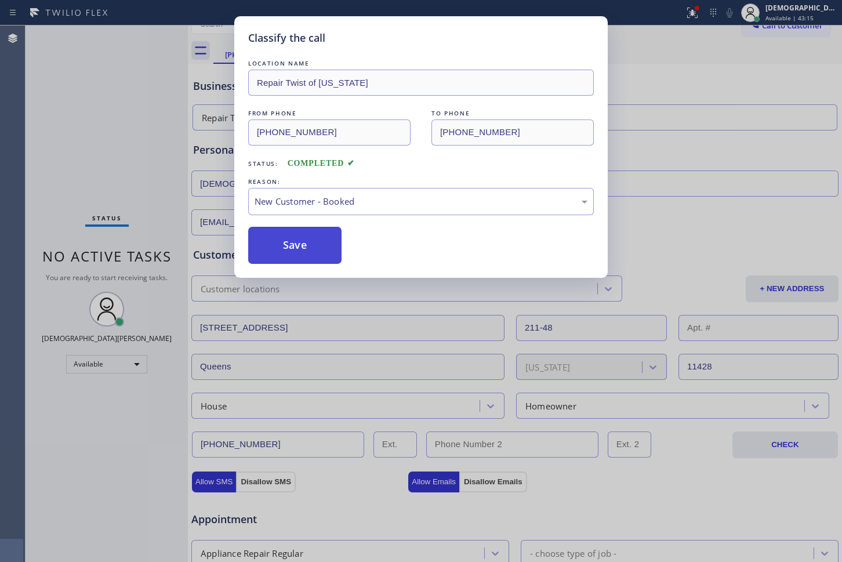
click at [299, 245] on button "Save" at bounding box center [294, 245] width 93 height 37
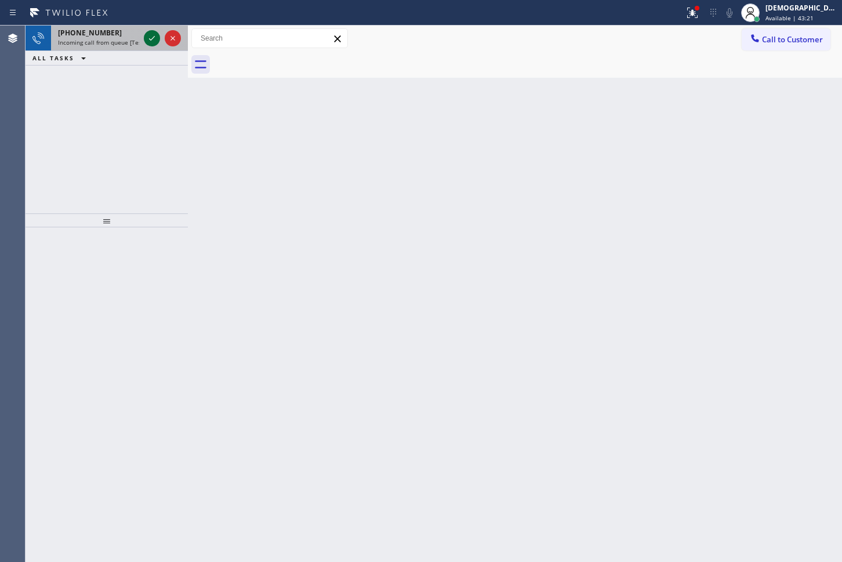
click at [147, 34] on icon at bounding box center [152, 38] width 14 height 14
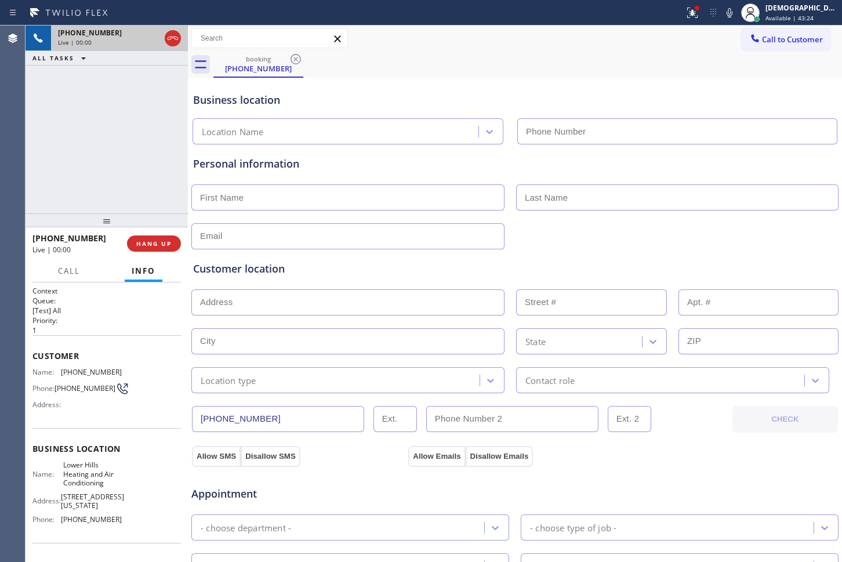
type input "[PHONE_NUMBER]"
click at [173, 42] on icon at bounding box center [173, 38] width 14 height 14
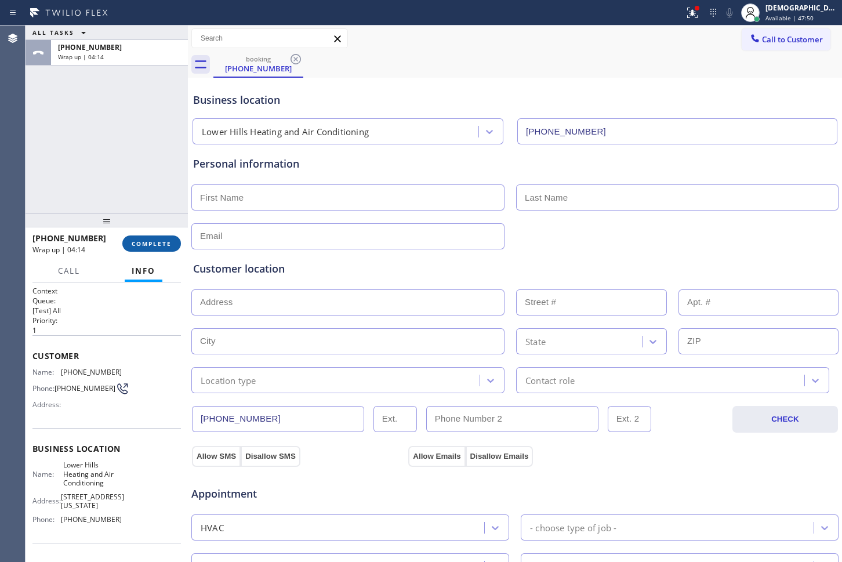
click at [143, 237] on button "COMPLETE" at bounding box center [151, 243] width 59 height 16
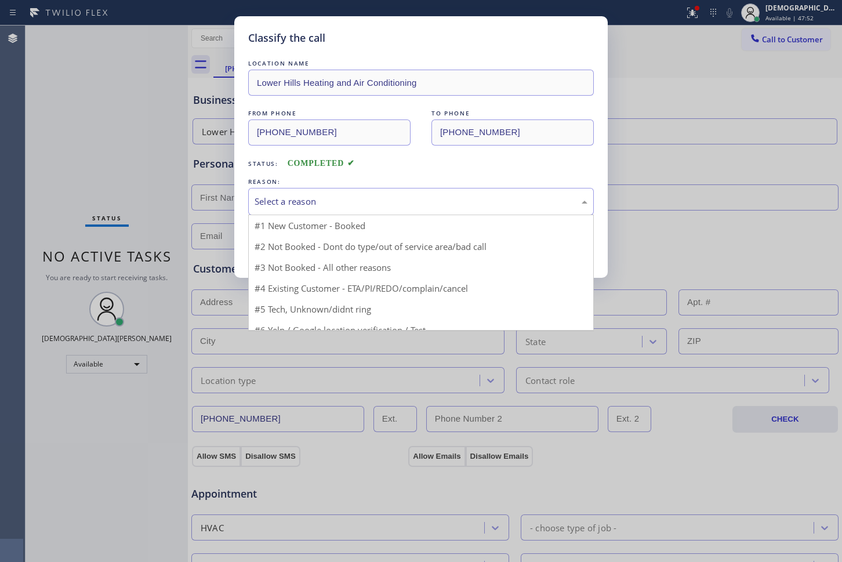
click at [267, 201] on div "Select a reason" at bounding box center [421, 201] width 333 height 13
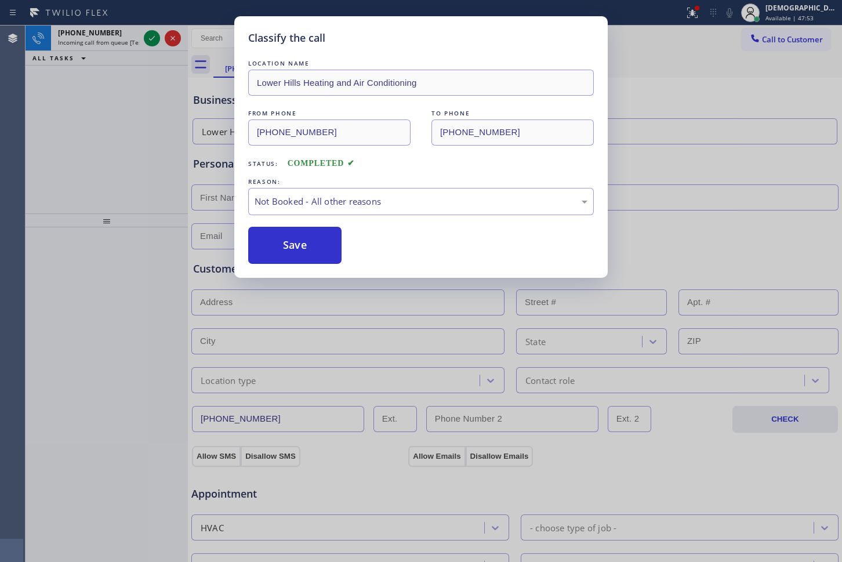
click at [274, 242] on button "Save" at bounding box center [294, 245] width 93 height 37
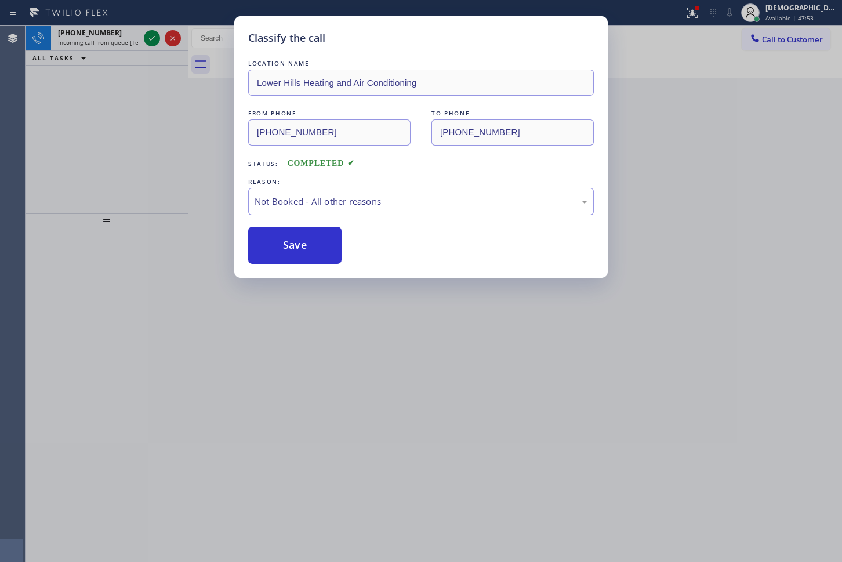
click at [152, 34] on div "Classify the call LOCATION NAME Lower Hills Heating and Air Conditioning FROM P…" at bounding box center [421, 281] width 842 height 562
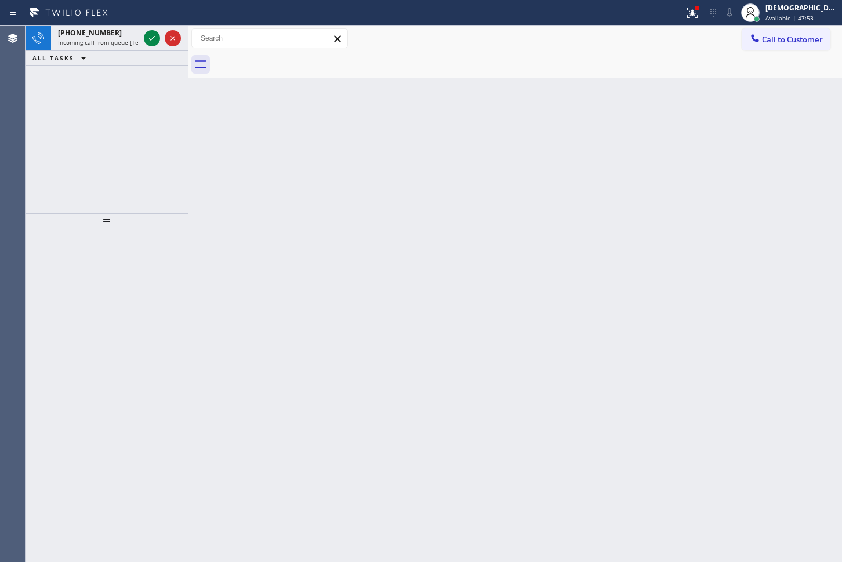
click at [152, 34] on icon at bounding box center [152, 38] width 14 height 14
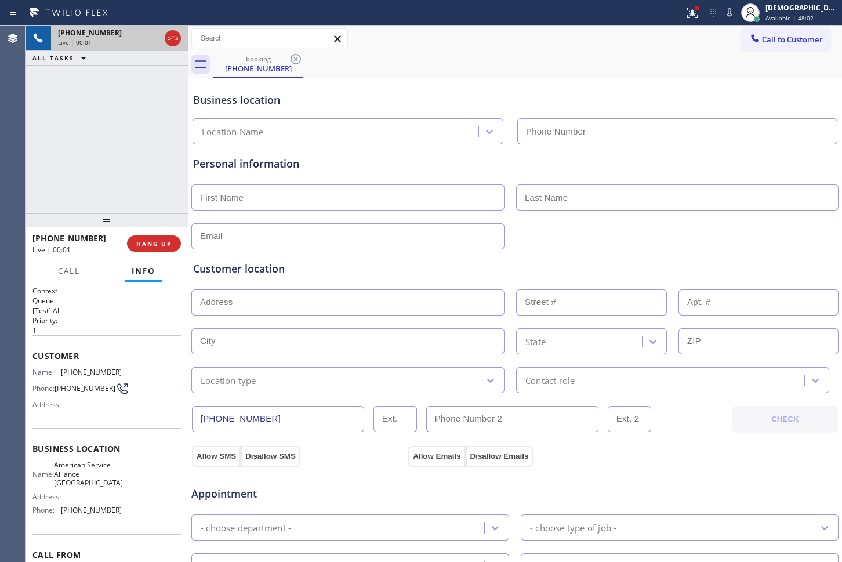
type input "[PHONE_NUMBER]"
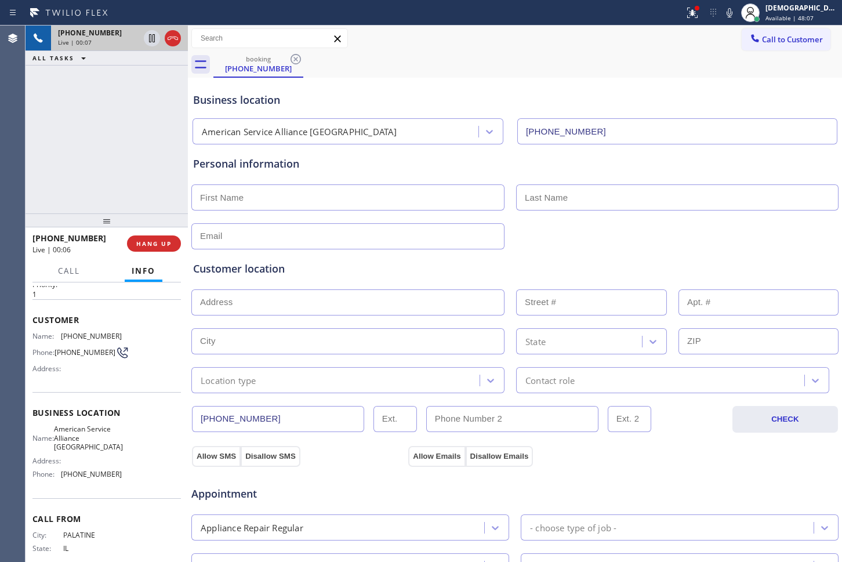
scroll to position [67, 0]
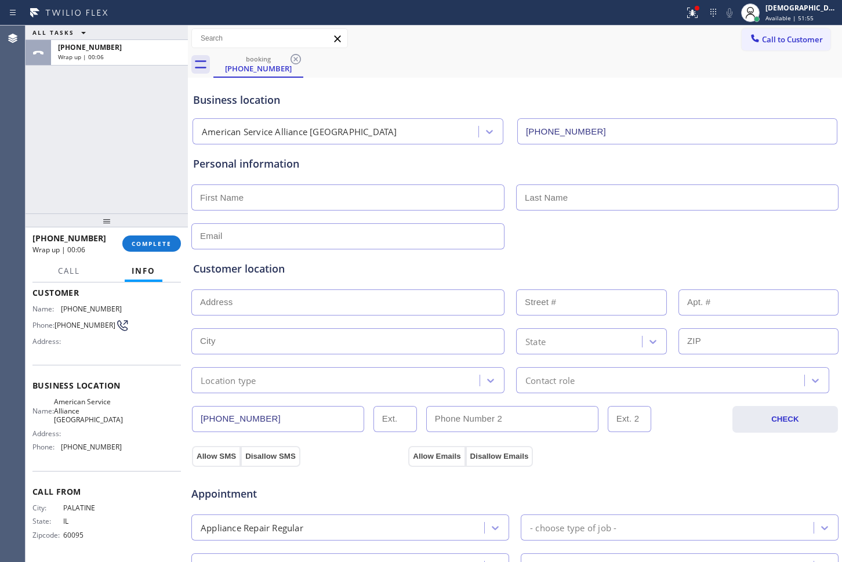
click at [344, 201] on input "text" at bounding box center [347, 197] width 313 height 26
type input "Mr"
click at [584, 195] on input "text" at bounding box center [677, 197] width 322 height 26
type input "Boby"
click at [296, 233] on input "text" at bounding box center [347, 236] width 313 height 26
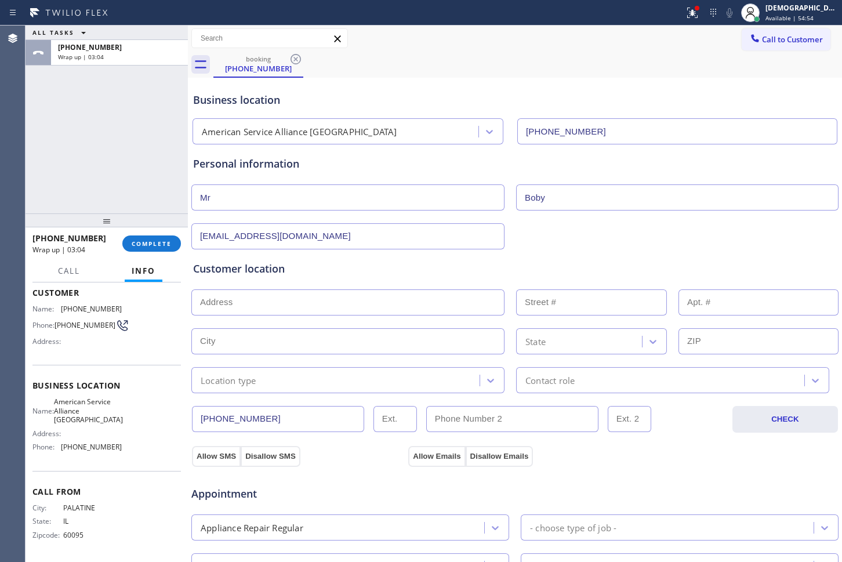
type input "[EMAIL_ADDRESS][DOMAIN_NAME]"
click at [277, 297] on input "text" at bounding box center [347, 302] width 313 height 26
paste input "FOX RV VLY GN, IL 60010"
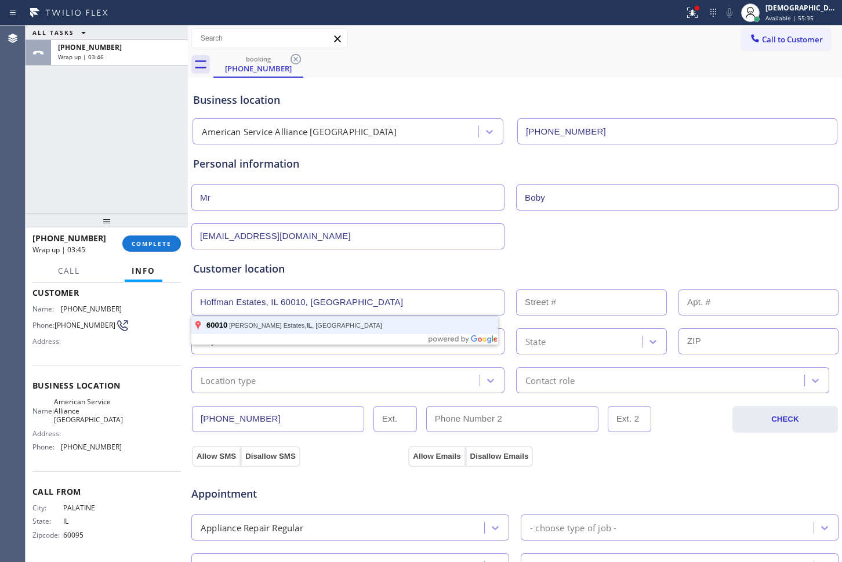
type input "Hoffman Estates, IL 60010, [GEOGRAPHIC_DATA]"
type input "[GEOGRAPHIC_DATA]"
type input "60010"
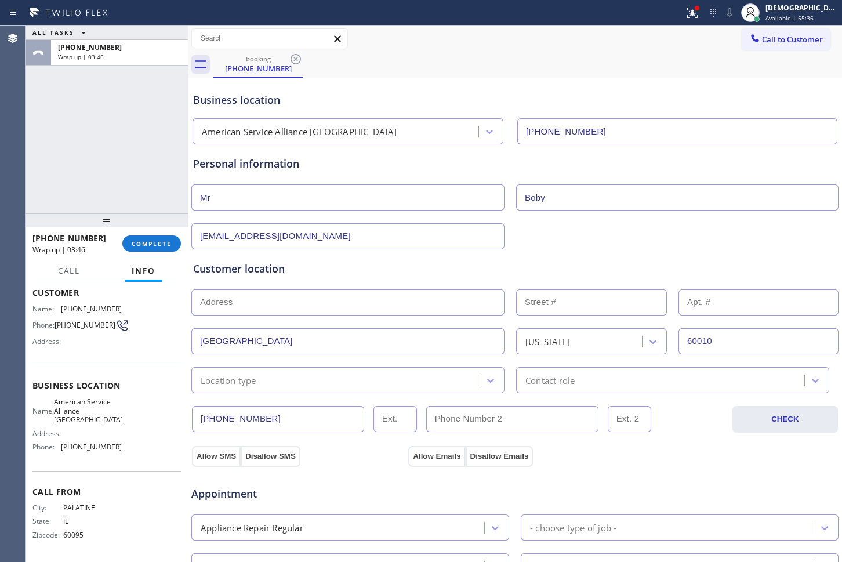
click at [335, 306] on input "text" at bounding box center [347, 302] width 313 height 26
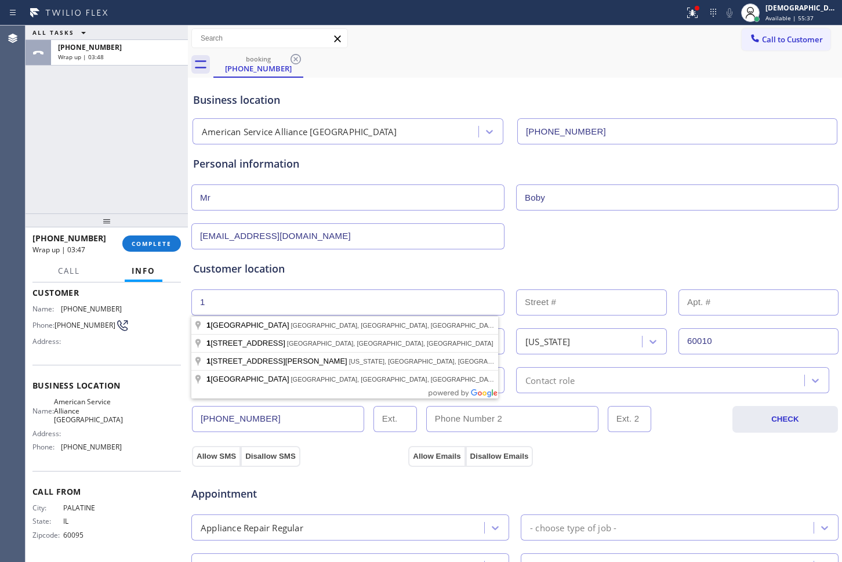
type input "1"
click at [536, 302] on input "text" at bounding box center [591, 302] width 151 height 26
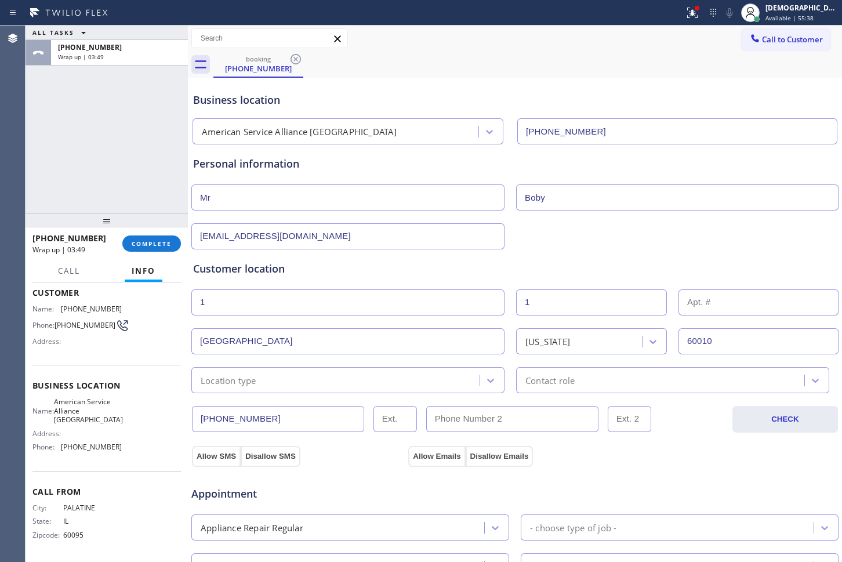
type input "1"
click at [358, 384] on div "Location type" at bounding box center [337, 380] width 285 height 20
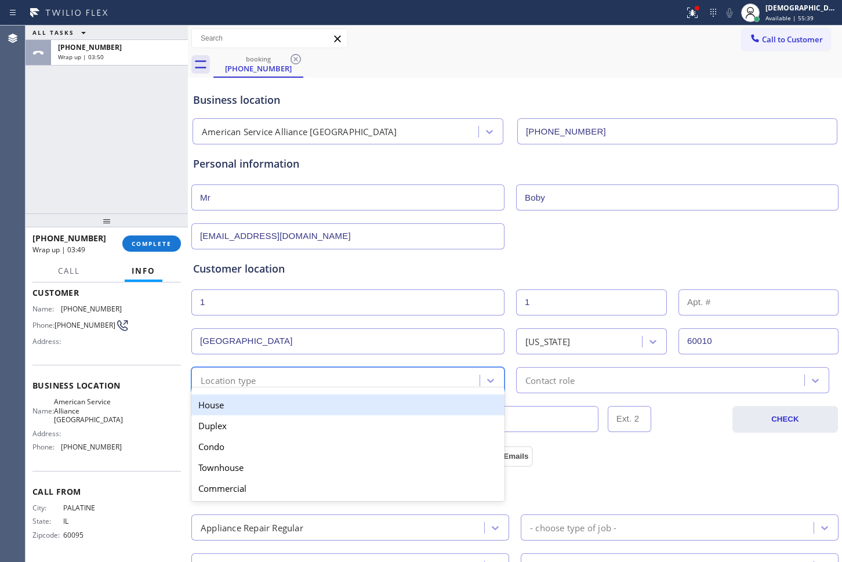
drag, startPoint x: 344, startPoint y: 406, endPoint x: 512, endPoint y: 400, distance: 168.2
click at [344, 406] on div "House" at bounding box center [347, 404] width 313 height 21
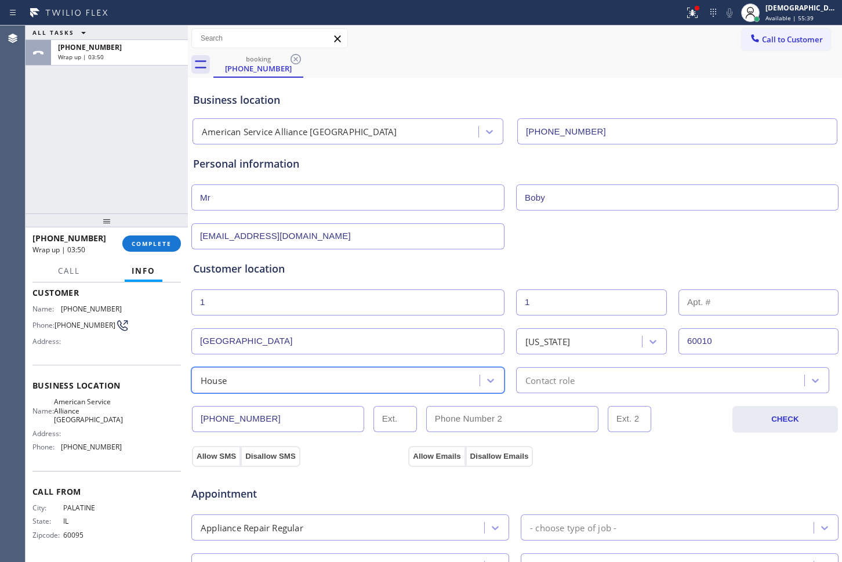
click at [544, 383] on div "Contact role" at bounding box center [549, 379] width 49 height 13
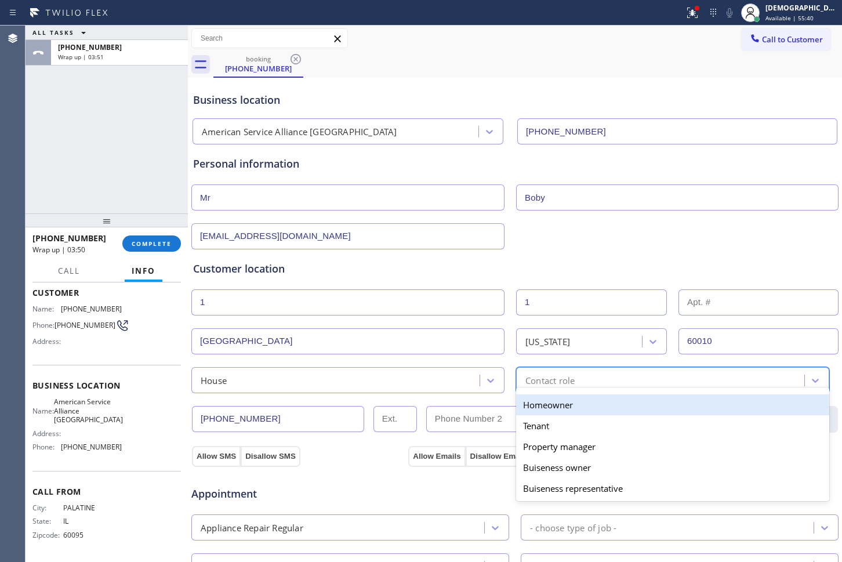
click at [544, 397] on div "Homeowner" at bounding box center [672, 404] width 313 height 21
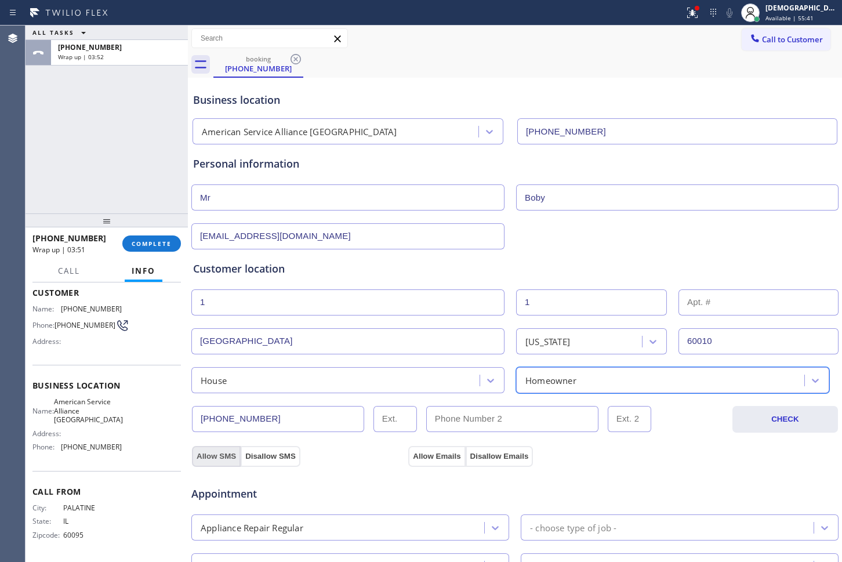
drag, startPoint x: 230, startPoint y: 454, endPoint x: 408, endPoint y: 448, distance: 178.7
click at [231, 454] on button "Allow SMS" at bounding box center [216, 456] width 49 height 21
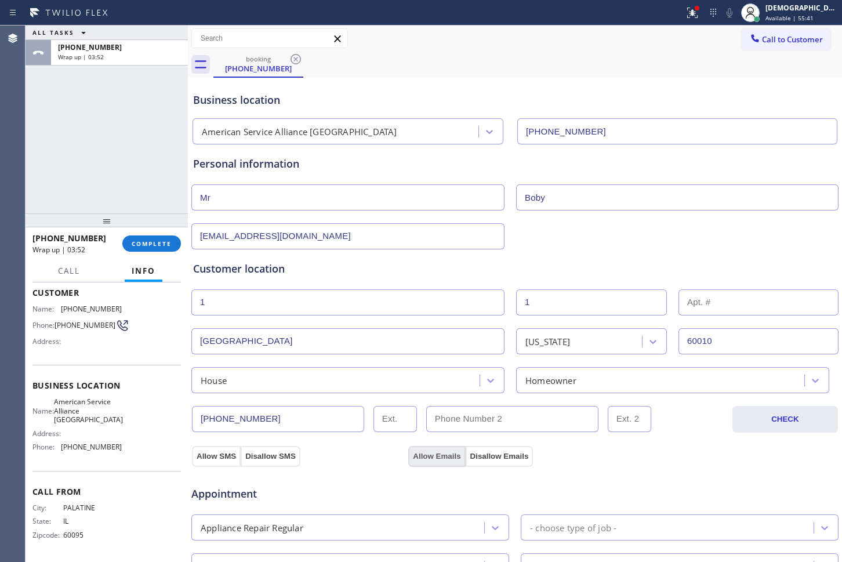
click at [445, 448] on button "Allow Emails" at bounding box center [436, 456] width 57 height 21
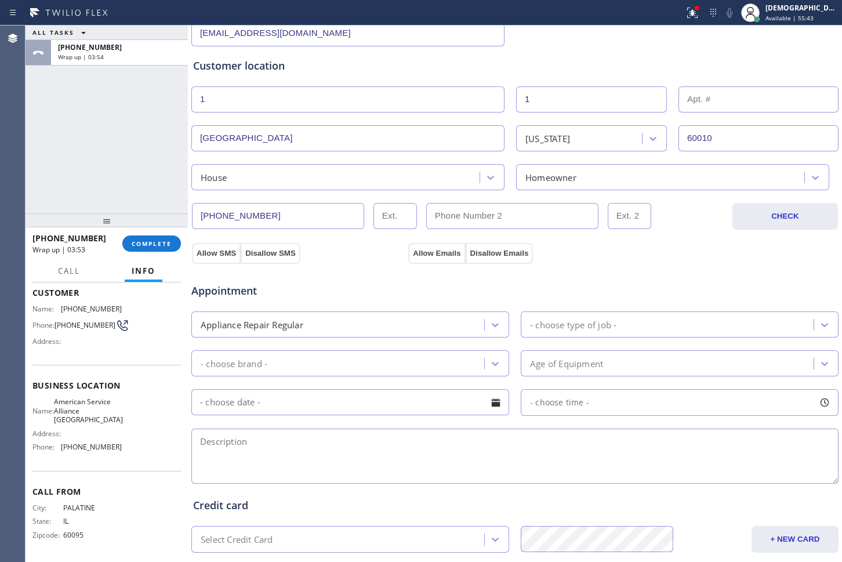
scroll to position [290, 0]
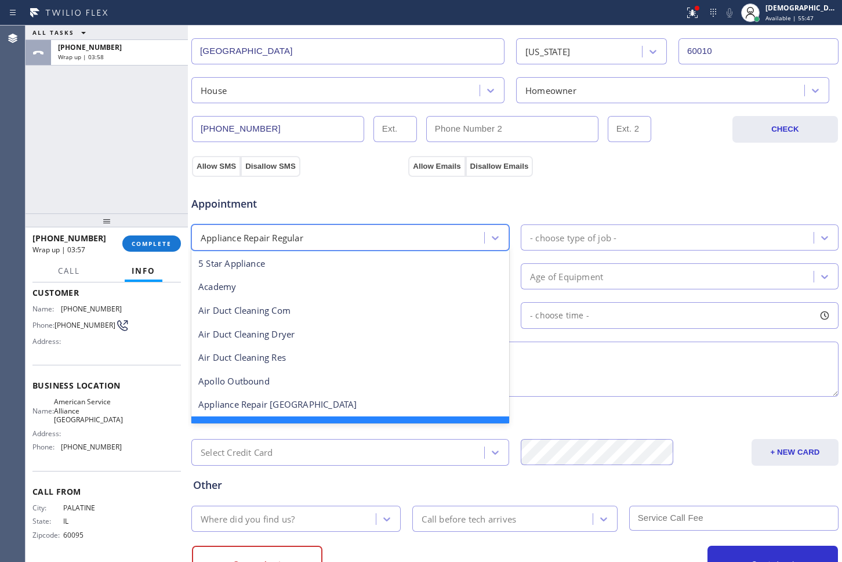
click at [443, 235] on div "Appliance Repair Regular" at bounding box center [339, 237] width 289 height 20
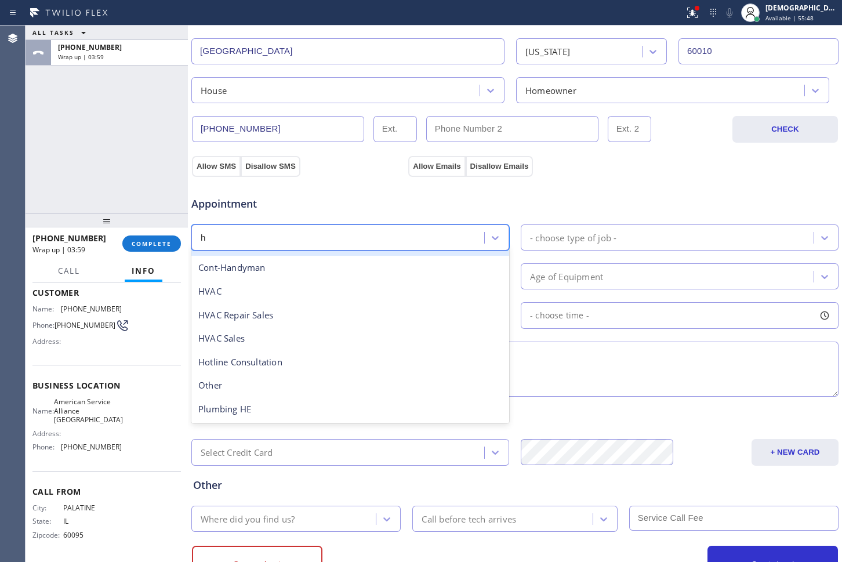
scroll to position [0, 0]
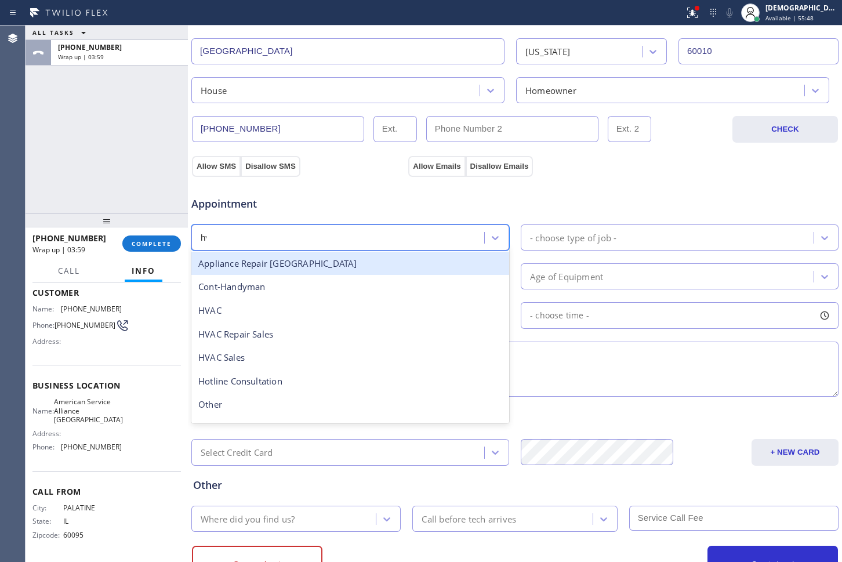
type input "hva"
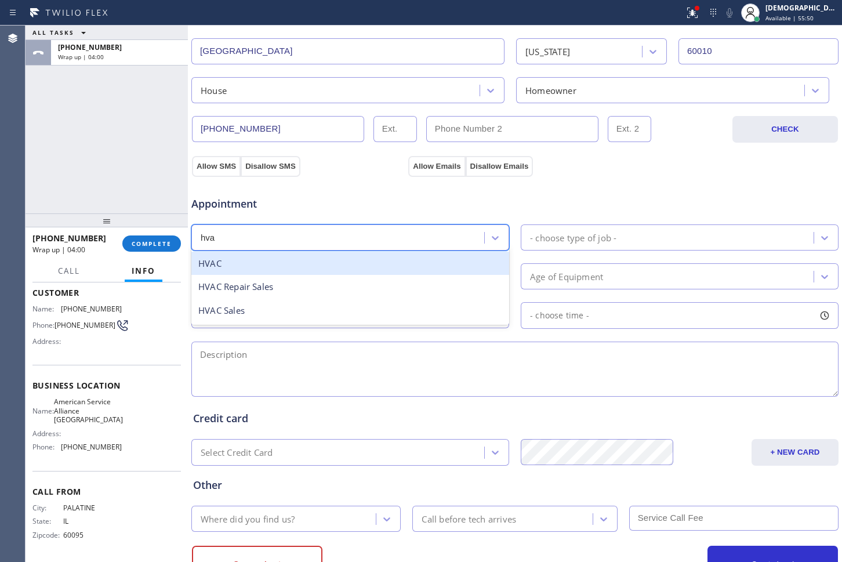
click at [438, 263] on div "HVAC" at bounding box center [350, 264] width 318 height 24
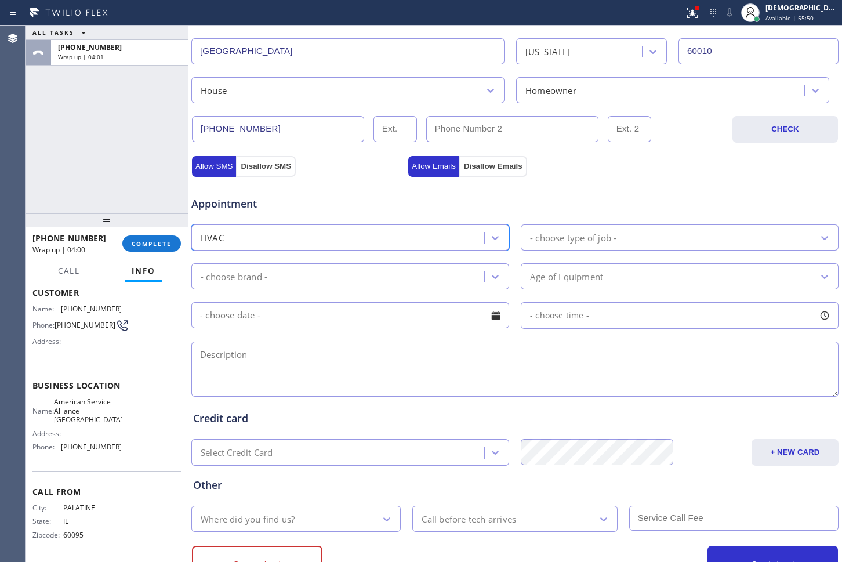
click at [566, 243] on div "- choose type of job -" at bounding box center [573, 237] width 86 height 13
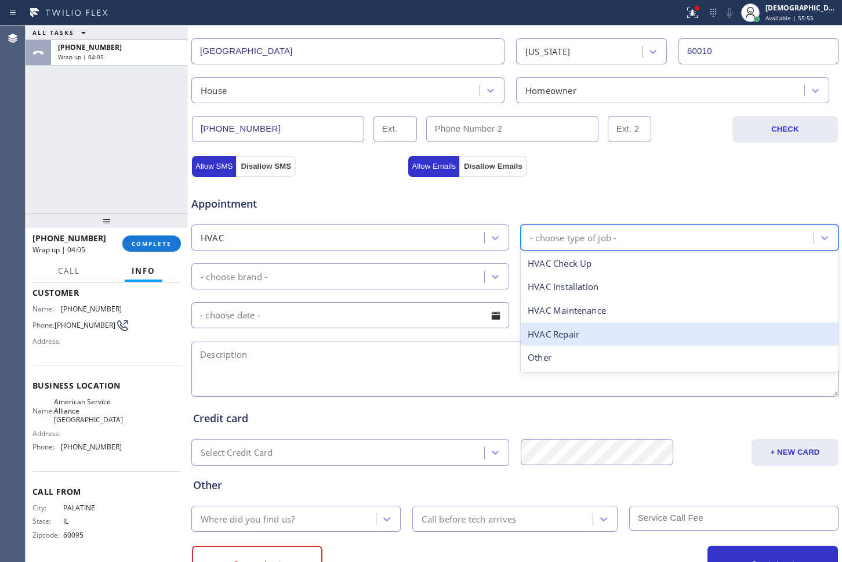
click at [565, 331] on div "HVAC Repair" at bounding box center [680, 334] width 318 height 24
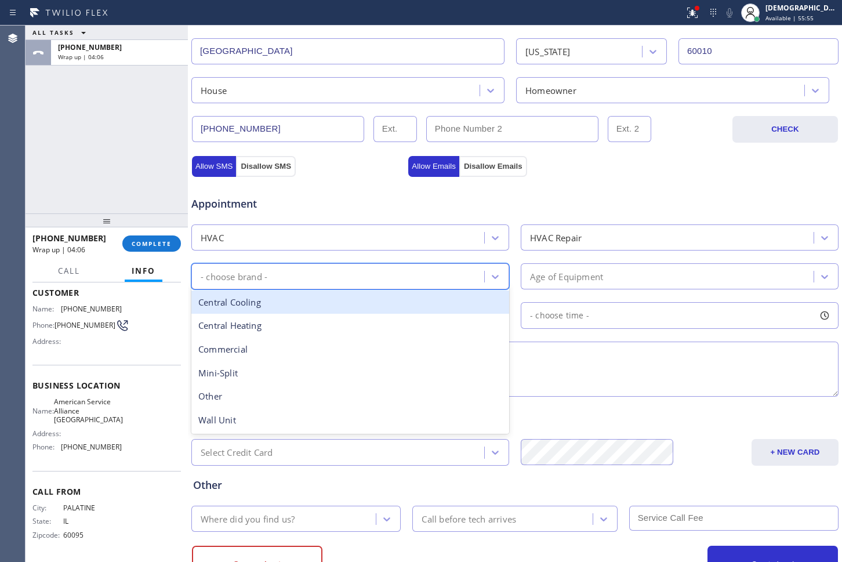
click at [402, 270] on div "- choose brand -" at bounding box center [339, 276] width 289 height 20
click at [337, 304] on div "Central Cooling" at bounding box center [350, 302] width 318 height 24
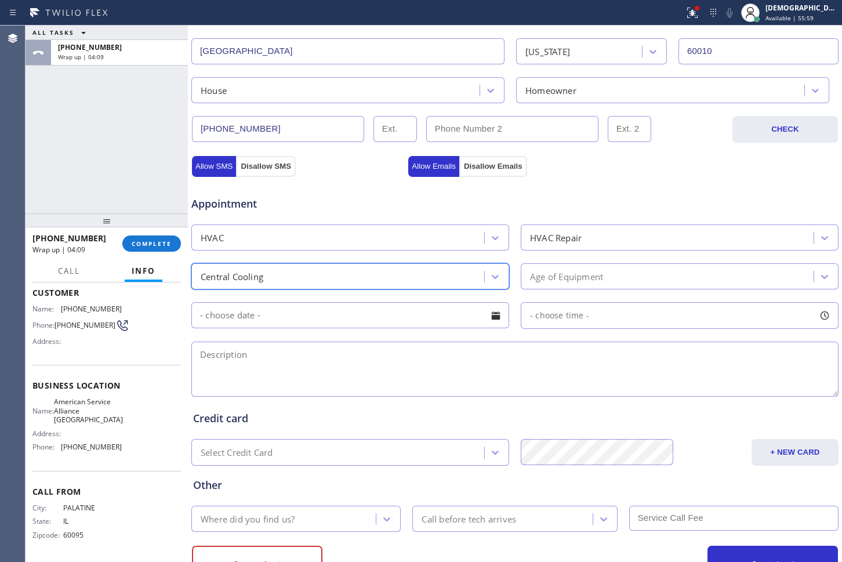
click at [560, 280] on div "Age of Equipment" at bounding box center [566, 276] width 73 height 13
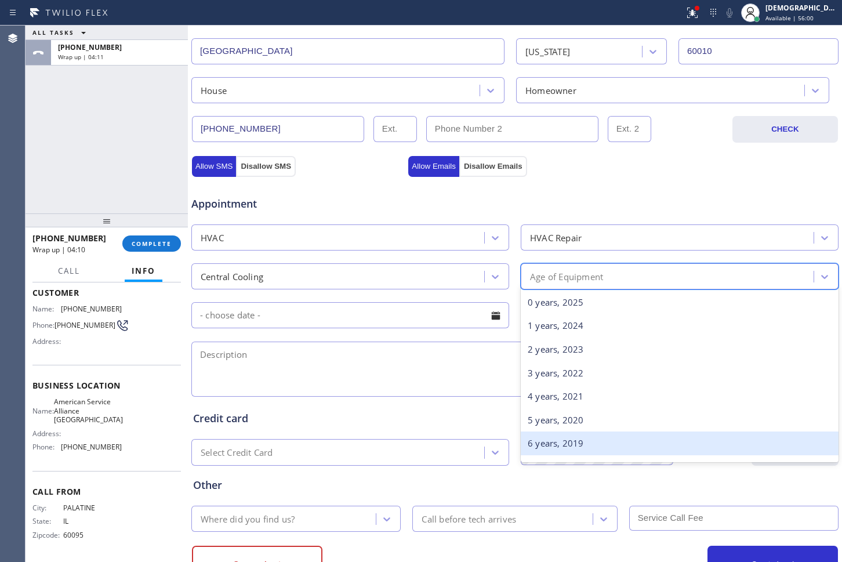
click at [635, 440] on div "6 years, 2019" at bounding box center [680, 443] width 318 height 24
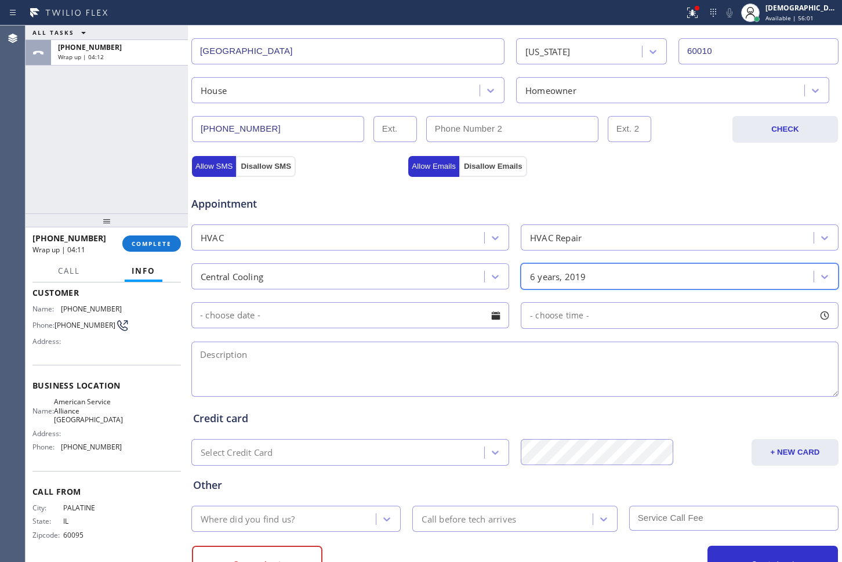
click at [452, 313] on input "text" at bounding box center [350, 315] width 318 height 26
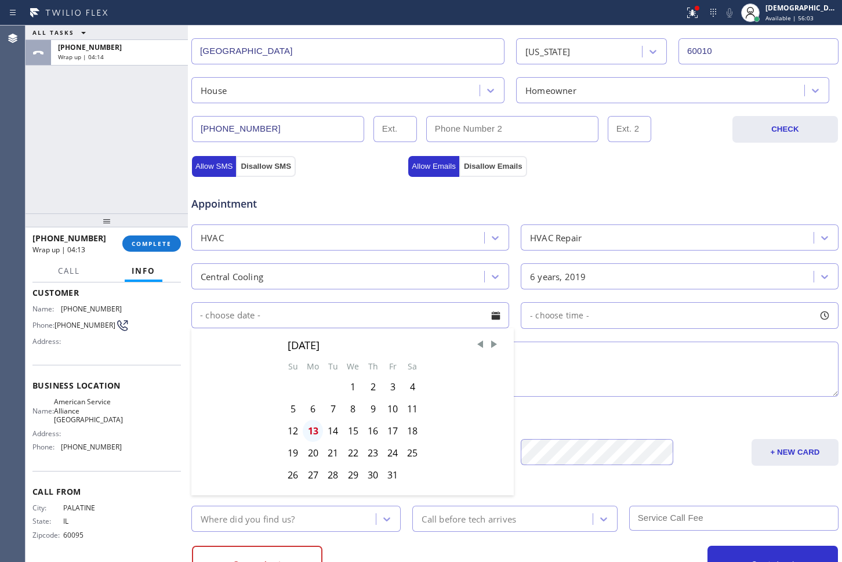
click at [314, 432] on div "13" at bounding box center [313, 431] width 20 height 22
type input "[DATE]"
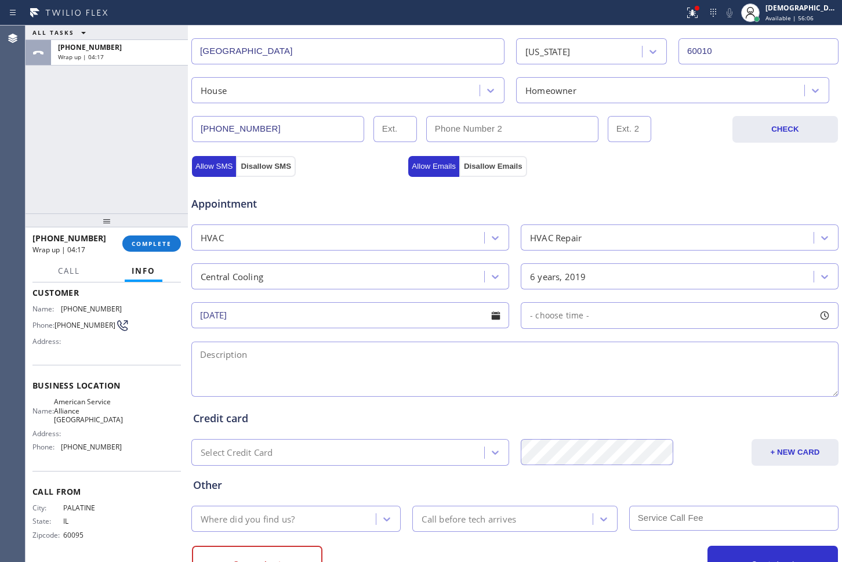
click at [561, 319] on span "- choose time -" at bounding box center [559, 315] width 59 height 11
click at [337, 360] on textarea at bounding box center [514, 368] width 647 height 55
paste textarea "central air / furnace / rim / it not turning on / basement / gas / 11 years"
click at [586, 357] on textarea "central air / furnace / rim / it not turning on / basement / gas / 11 years /" at bounding box center [514, 368] width 647 height 55
paste textarea "FOX RV VLY GN, IL 60010"
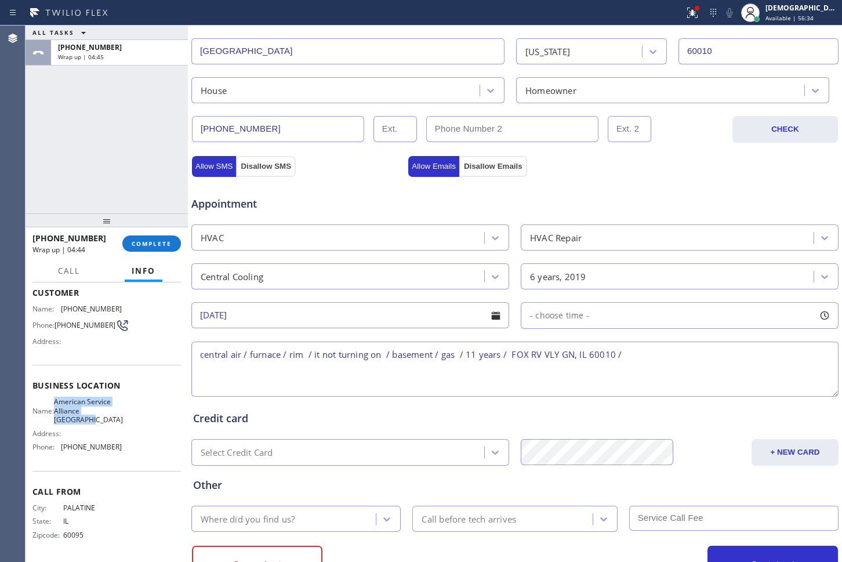
drag, startPoint x: 107, startPoint y: 416, endPoint x: 59, endPoint y: 402, distance: 50.3
click at [59, 402] on div "Name: American Service Alliance [GEOGRAPHIC_DATA]" at bounding box center [76, 410] width 89 height 27
copy span "American Service Alliance [GEOGRAPHIC_DATA]"
click at [634, 350] on textarea "central air / furnace / rim / it not turning on / basement / gas / 11 years / F…" at bounding box center [514, 368] width 647 height 55
paste textarea "American Service Alliance [GEOGRAPHIC_DATA]"
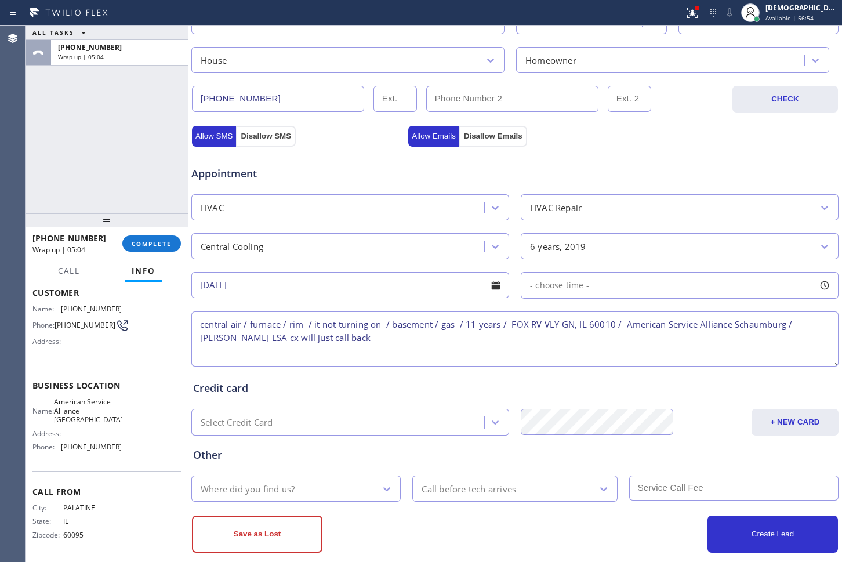
scroll to position [337, 0]
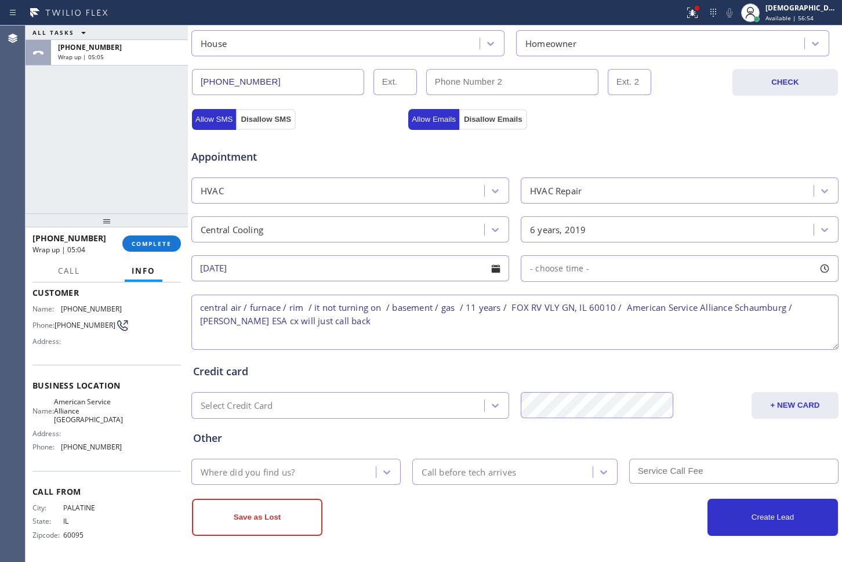
type textarea "central air / furnace / rim / it not turning on / basement / gas / 11 years / F…"
click at [339, 467] on div "Where did you find us?" at bounding box center [285, 471] width 181 height 20
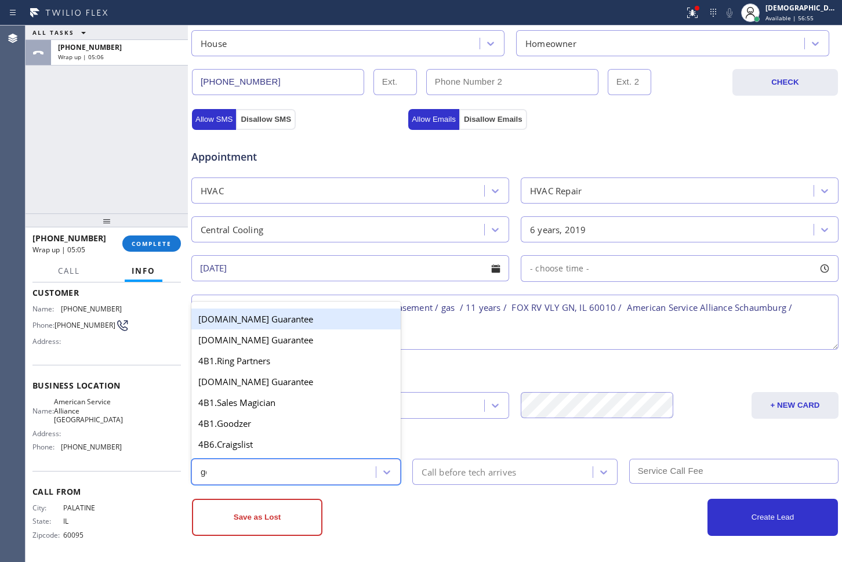
type input "goo"
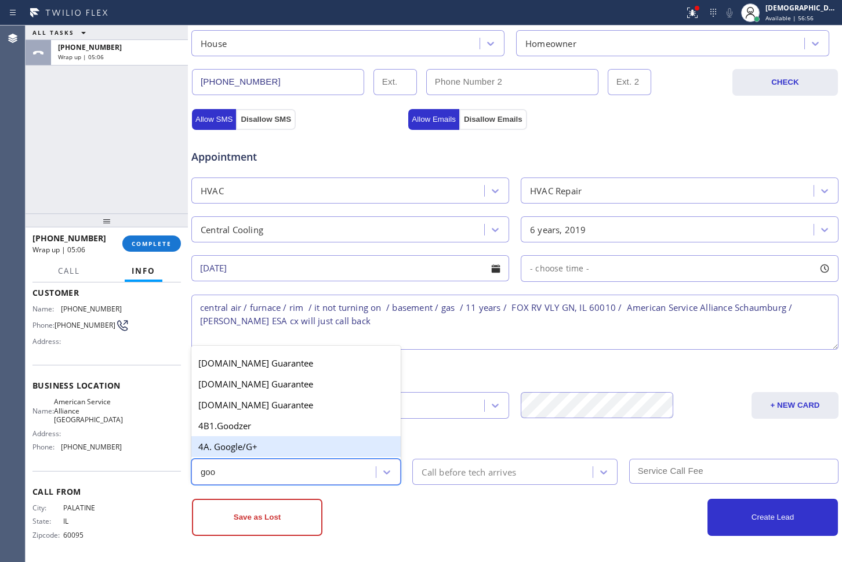
click at [300, 453] on div "4A. Google/G+" at bounding box center [295, 446] width 209 height 21
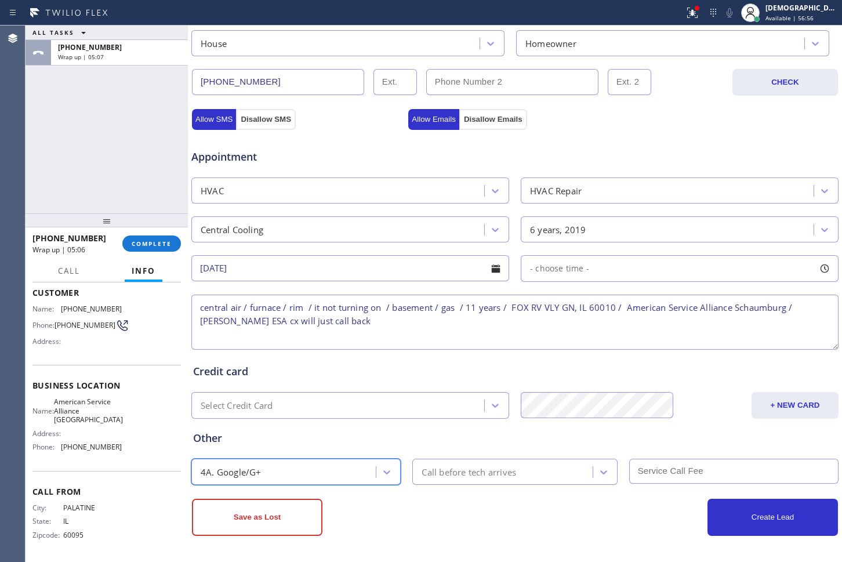
click at [438, 472] on div "Call before tech arrives" at bounding box center [468, 471] width 94 height 13
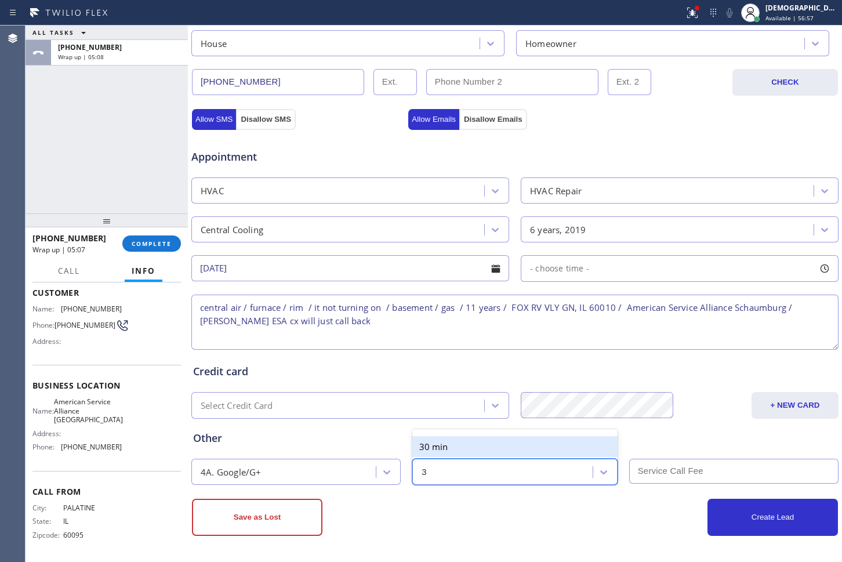
type input "30"
click at [439, 457] on div "1:30 h" at bounding box center [514, 467] width 205 height 21
click at [452, 481] on div "1:30 h" at bounding box center [504, 471] width 176 height 20
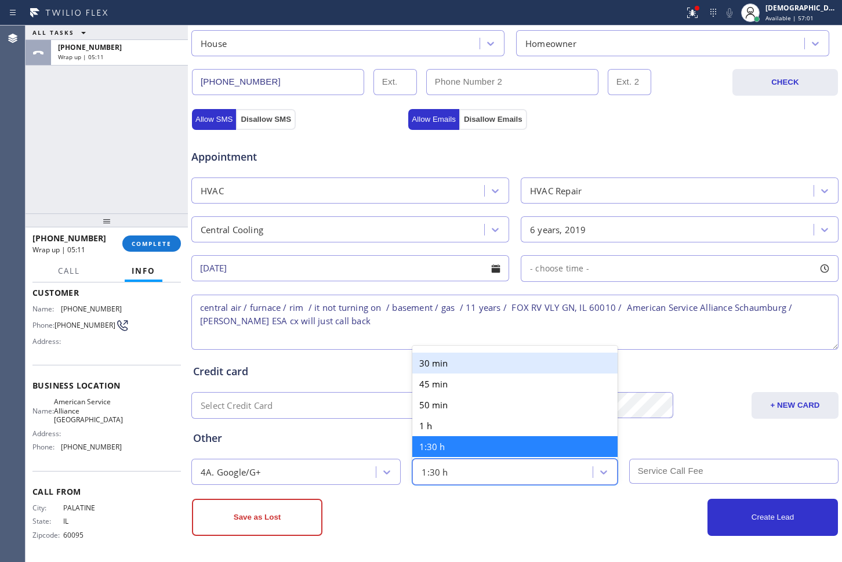
click at [455, 368] on div "30 min" at bounding box center [514, 362] width 205 height 21
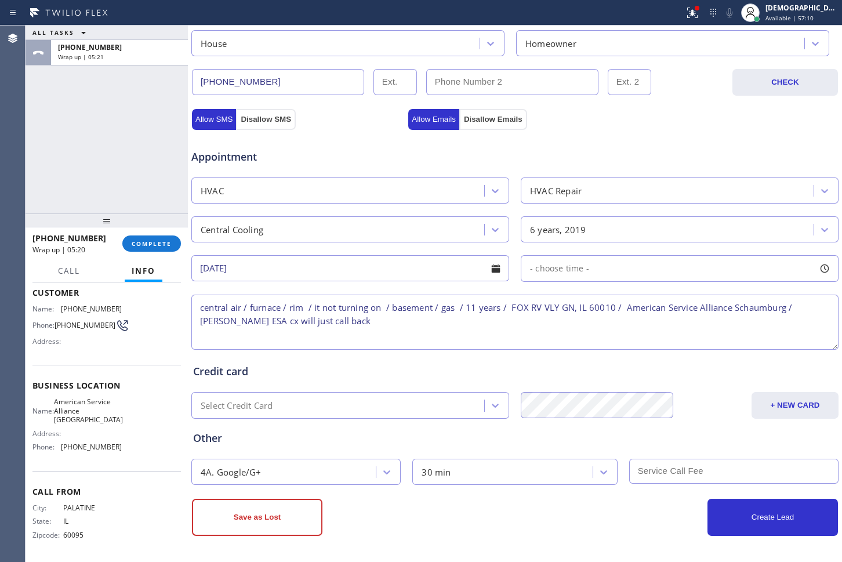
click at [416, 321] on textarea "central air / furnace / rim / it not turning on / basement / gas / 11 years / F…" at bounding box center [514, 322] width 647 height 55
click at [297, 522] on button "Save as Lost" at bounding box center [257, 517] width 130 height 37
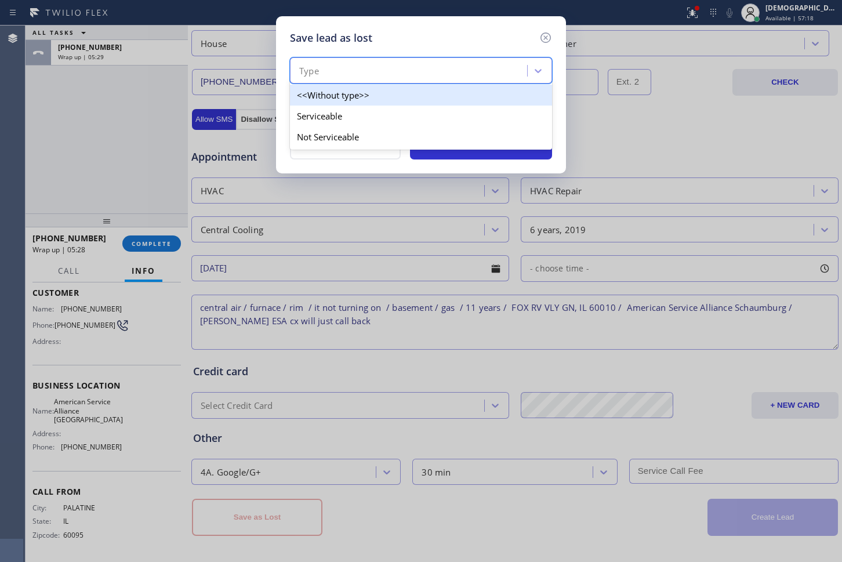
click at [417, 81] on div "Type" at bounding box center [421, 70] width 262 height 26
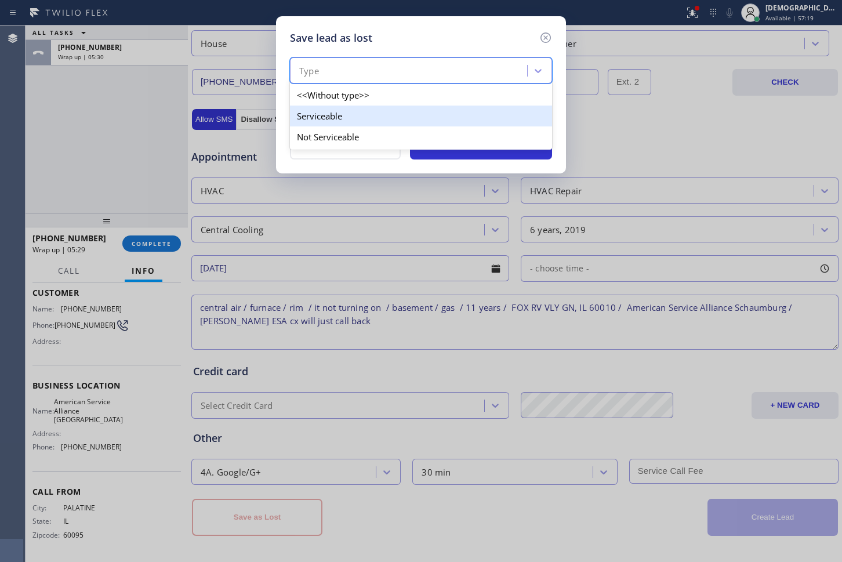
click at [397, 115] on div "Serviceable" at bounding box center [421, 116] width 262 height 21
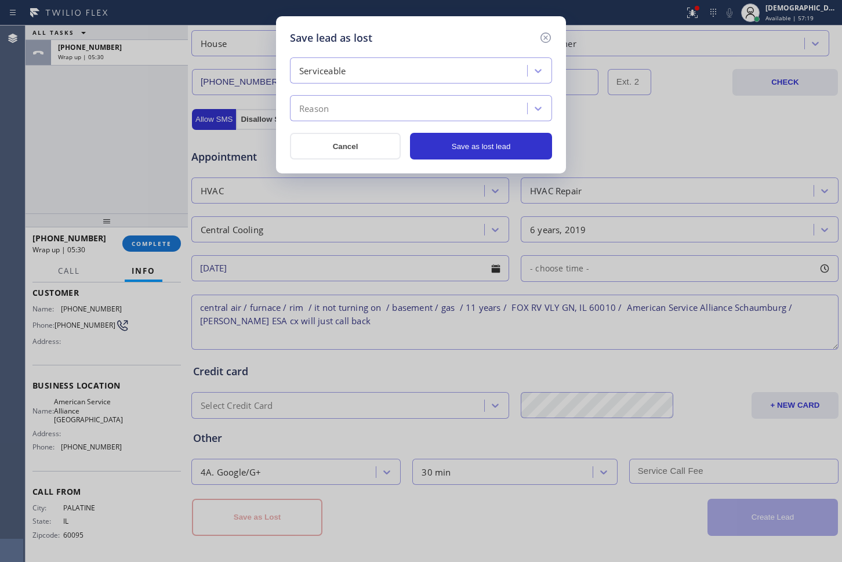
click at [397, 107] on div "Reason" at bounding box center [410, 109] width 234 height 20
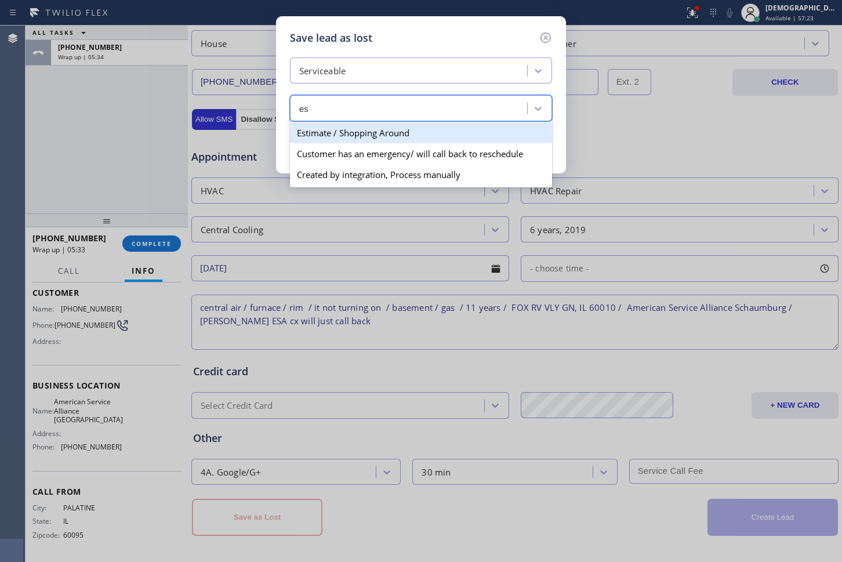
click at [399, 136] on div "Estimate / Shopping Around" at bounding box center [421, 132] width 262 height 21
type input "es"
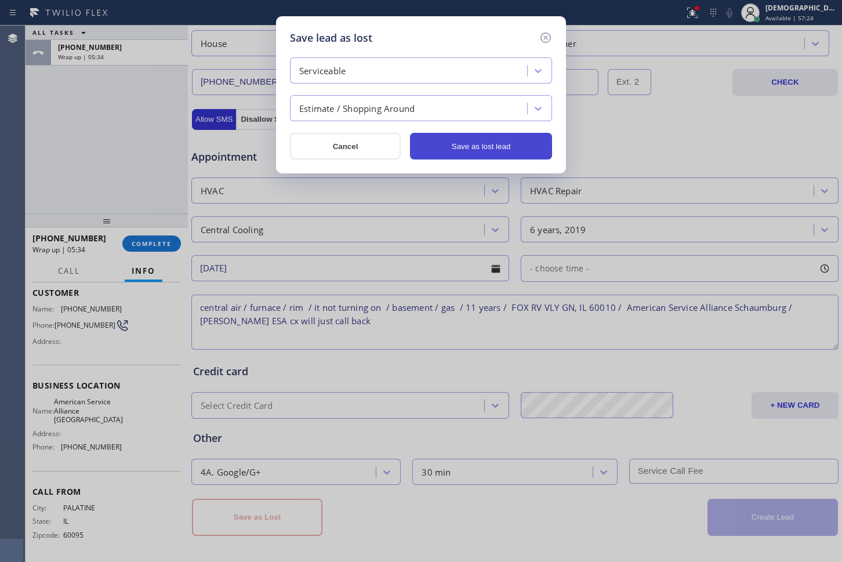
click at [482, 143] on button "Save as lost lead" at bounding box center [481, 146] width 142 height 27
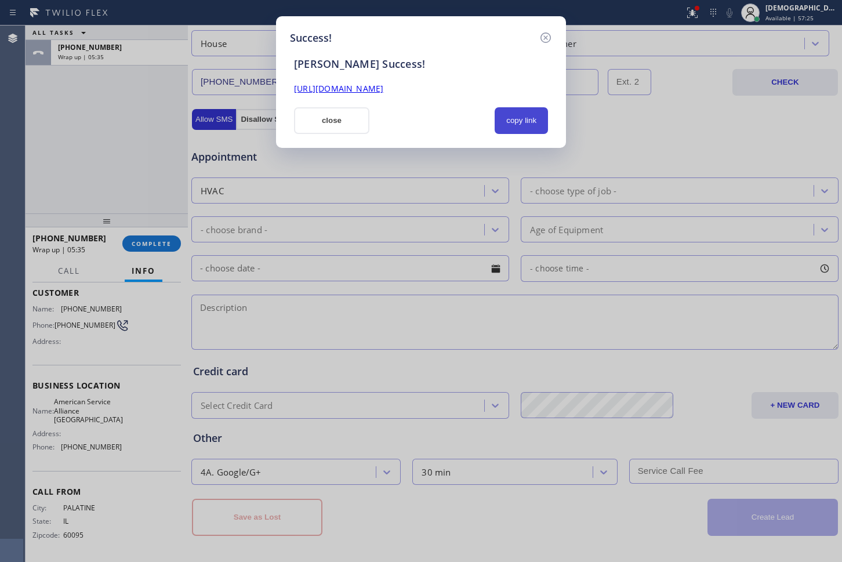
click at [517, 122] on button "copy link" at bounding box center [521, 120] width 53 height 27
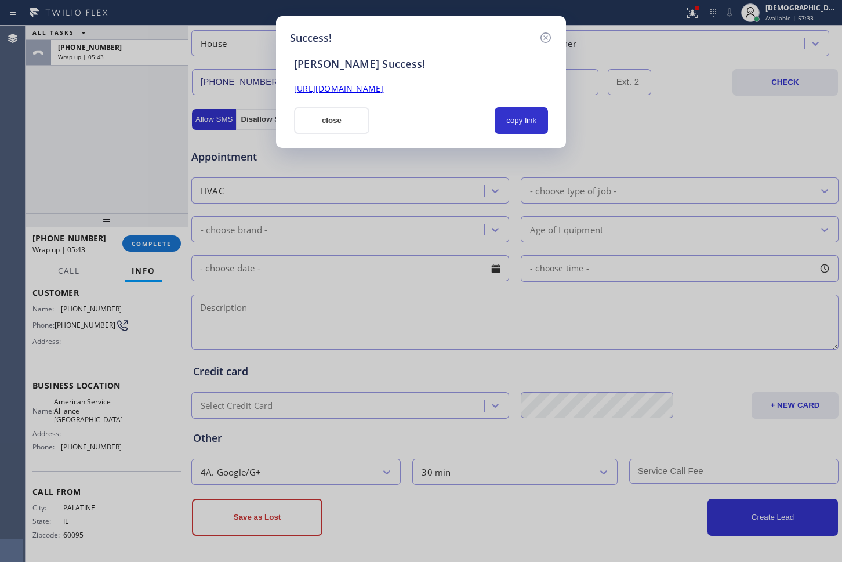
drag, startPoint x: 341, startPoint y: 128, endPoint x: 572, endPoint y: 159, distance: 232.9
click at [341, 128] on button "close" at bounding box center [331, 120] width 75 height 27
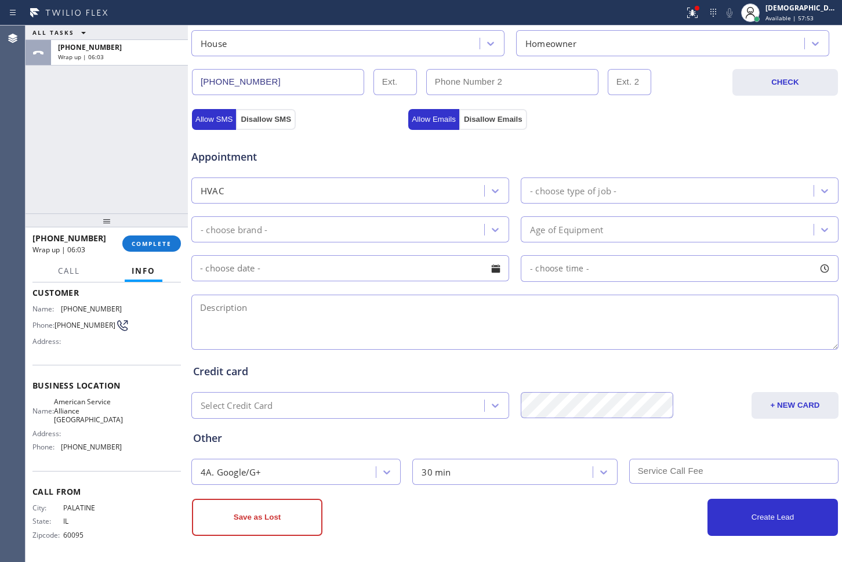
drag, startPoint x: 38, startPoint y: 148, endPoint x: 66, endPoint y: 122, distance: 37.3
click at [38, 147] on div "ALL TASKS ALL TASKS ACTIVE TASKS TASKS IN WRAP UP [PHONE_NUMBER] Wrap up | 06:03" at bounding box center [107, 120] width 162 height 188
click at [144, 243] on span "COMPLETE" at bounding box center [152, 243] width 40 height 8
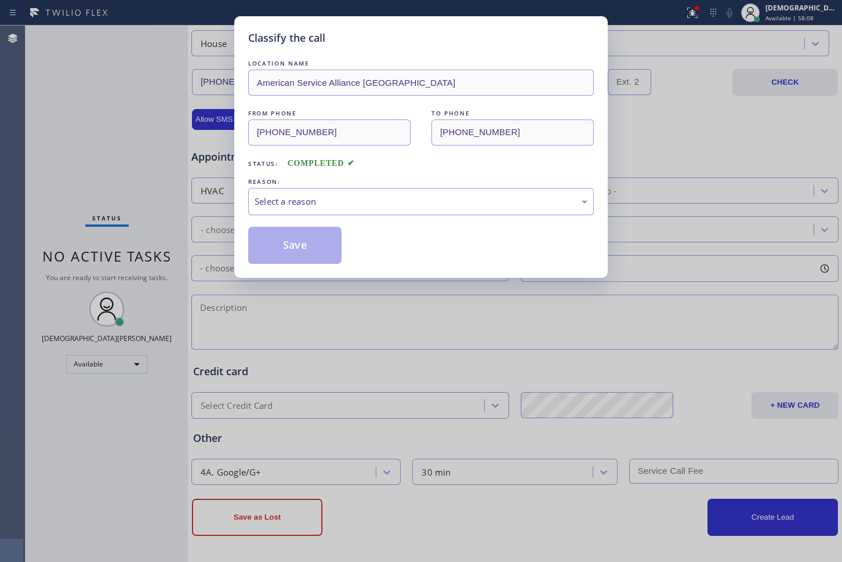
drag, startPoint x: 250, startPoint y: 201, endPoint x: 252, endPoint y: 212, distance: 10.5
click at [251, 201] on div "Select a reason" at bounding box center [421, 201] width 346 height 27
drag, startPoint x: 256, startPoint y: 239, endPoint x: 286, endPoint y: 250, distance: 32.3
click at [256, 240] on button "Save" at bounding box center [294, 245] width 93 height 37
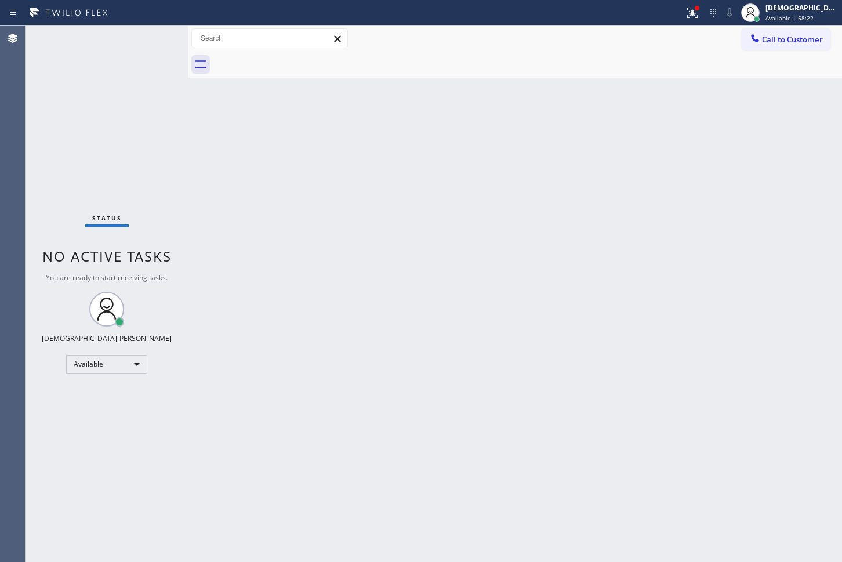
click at [19, 141] on div "Agent Desktop" at bounding box center [12, 294] width 25 height 536
click at [152, 35] on div "Status No active tasks You are ready to start receiving tasks. Christian Cinco …" at bounding box center [107, 294] width 162 height 536
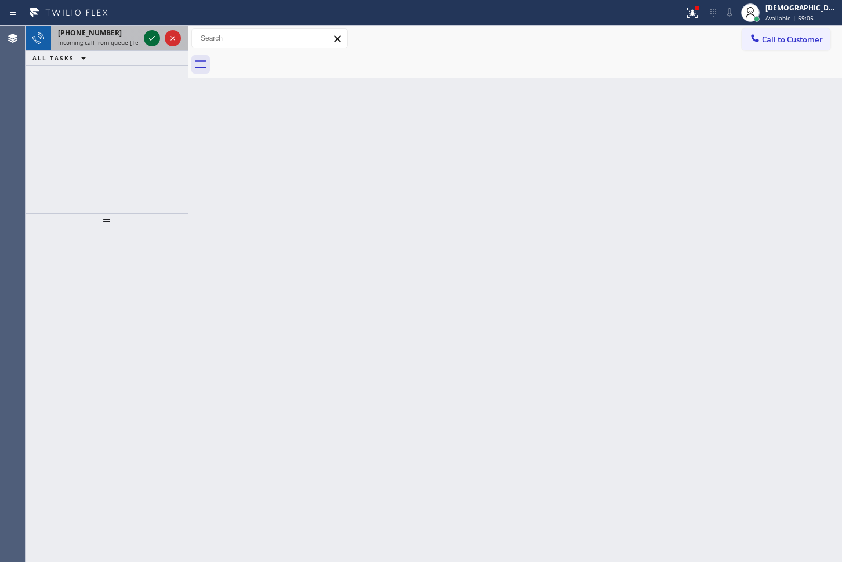
click at [152, 41] on icon at bounding box center [152, 38] width 14 height 14
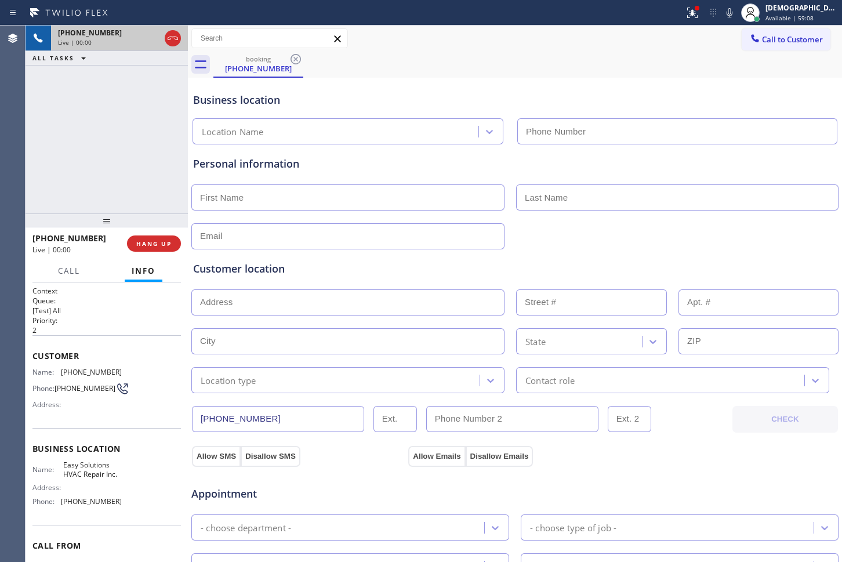
type input "[PHONE_NUMBER]"
click at [172, 42] on icon at bounding box center [173, 38] width 14 height 14
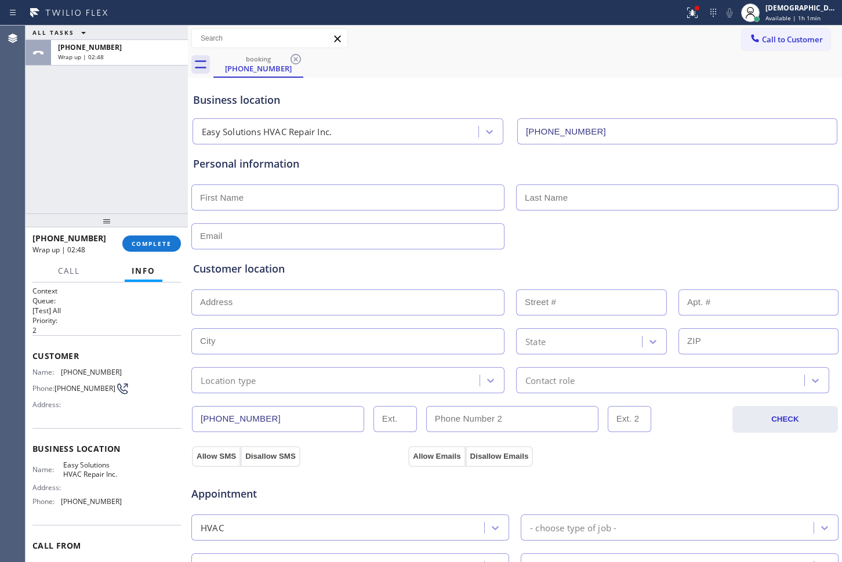
click at [154, 251] on div "[PHONE_NUMBER] Wrap up | 02:48 COMPLETE" at bounding box center [106, 243] width 148 height 30
click at [155, 246] on span "COMPLETE" at bounding box center [152, 243] width 40 height 8
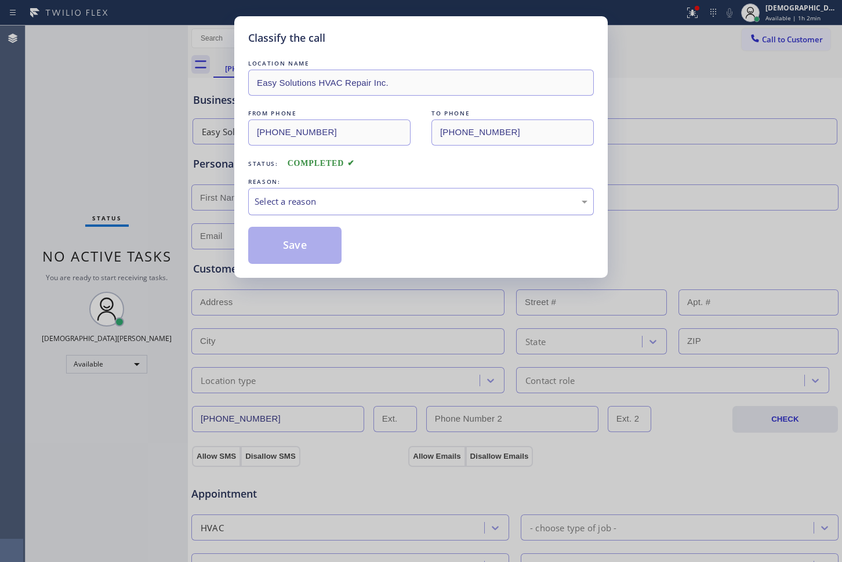
click at [306, 205] on div "Select a reason" at bounding box center [421, 201] width 333 height 13
click at [299, 239] on button "Save" at bounding box center [294, 245] width 93 height 37
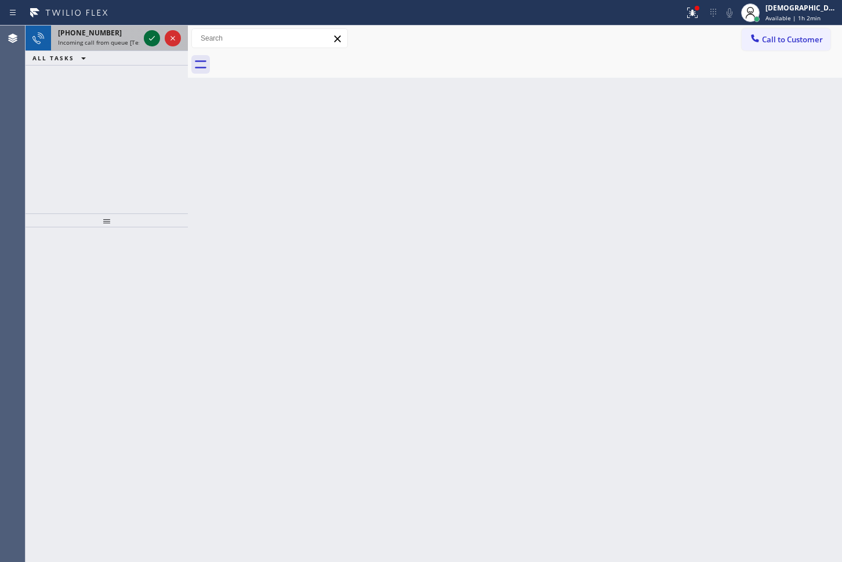
click at [155, 36] on icon at bounding box center [152, 38] width 14 height 14
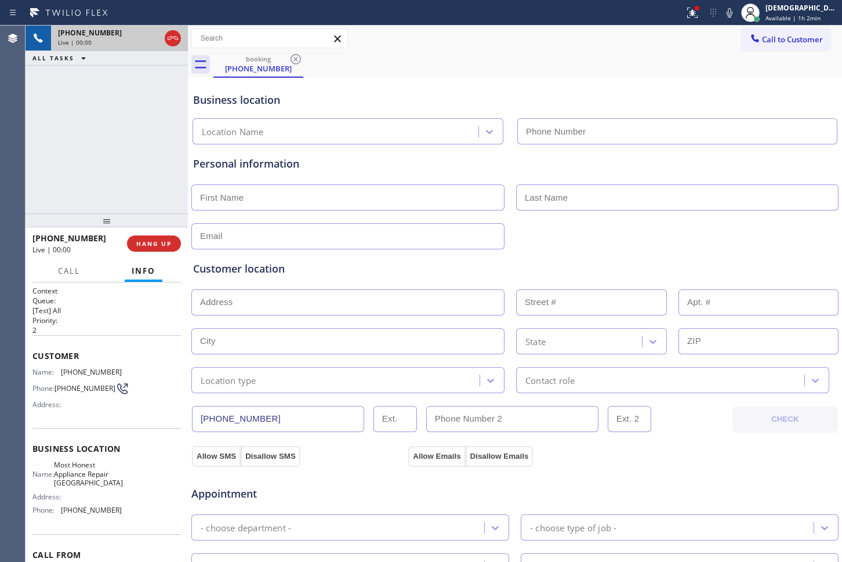
type input "[PHONE_NUMBER]"
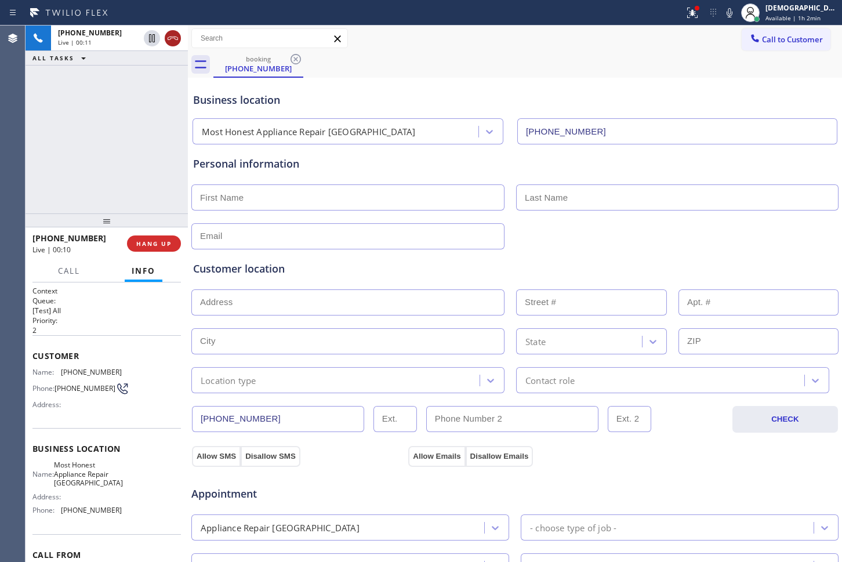
click at [168, 39] on icon at bounding box center [173, 38] width 10 height 3
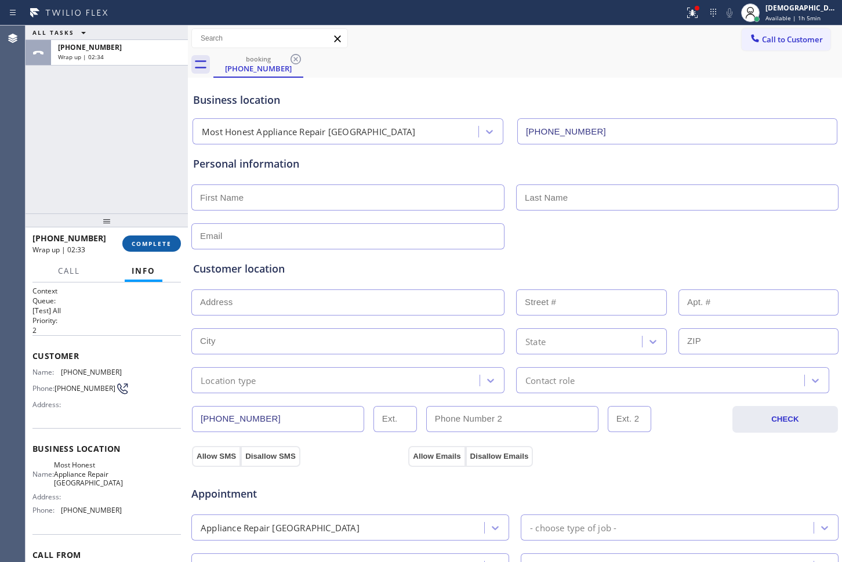
click at [156, 239] on span "COMPLETE" at bounding box center [152, 243] width 40 height 8
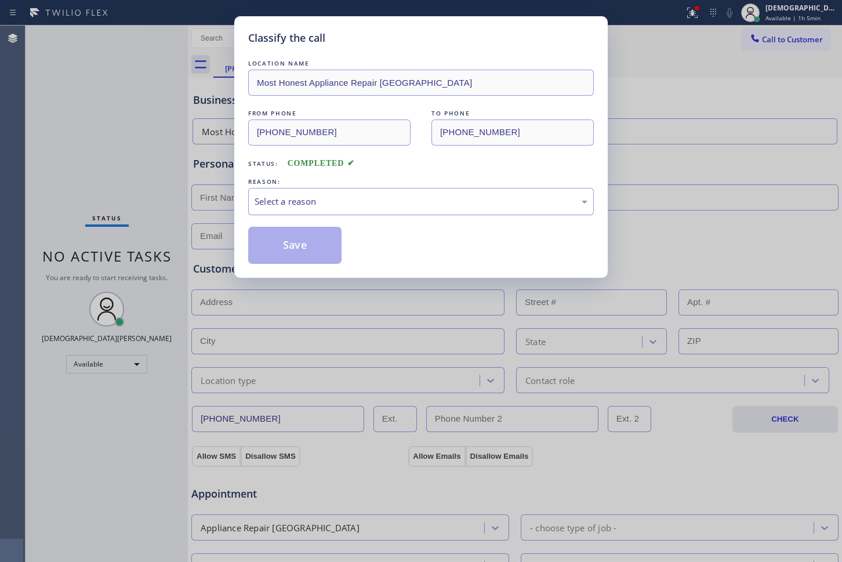
click at [407, 201] on div "Select a reason" at bounding box center [421, 201] width 333 height 13
click at [328, 241] on button "Save" at bounding box center [294, 245] width 93 height 37
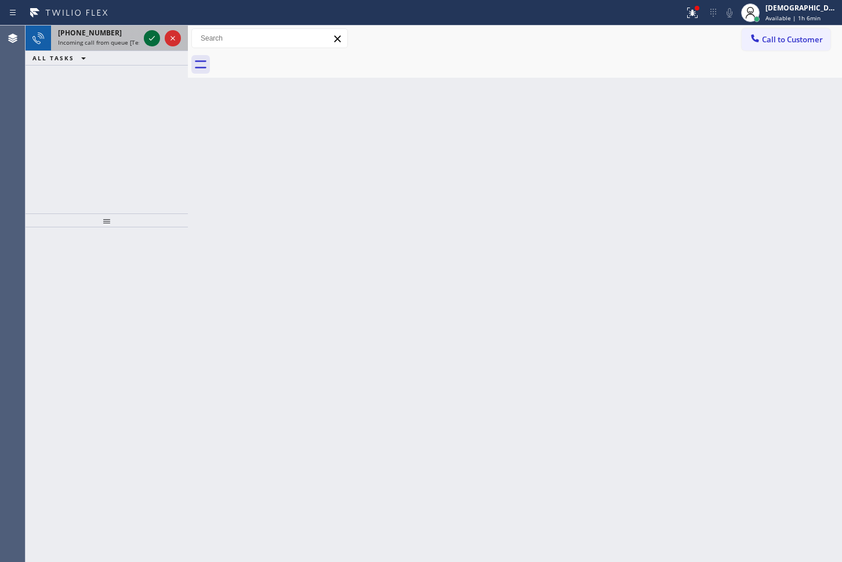
click at [149, 40] on icon at bounding box center [152, 38] width 14 height 14
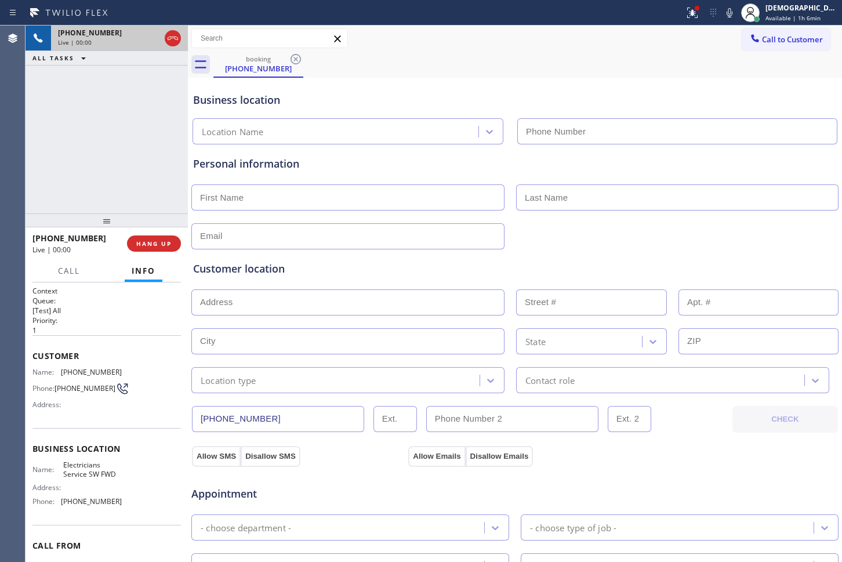
type input "[PHONE_NUMBER]"
click at [176, 37] on icon at bounding box center [173, 38] width 10 height 3
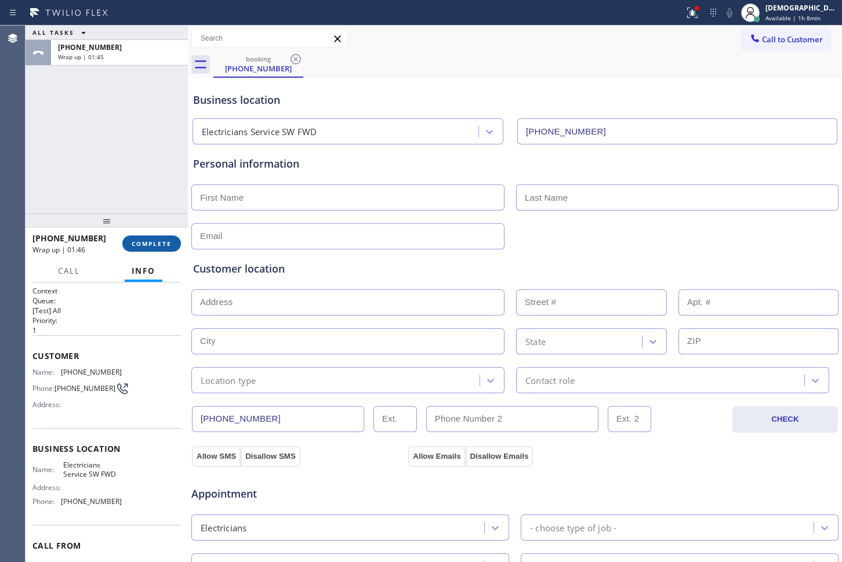
click at [169, 239] on span "COMPLETE" at bounding box center [152, 243] width 40 height 8
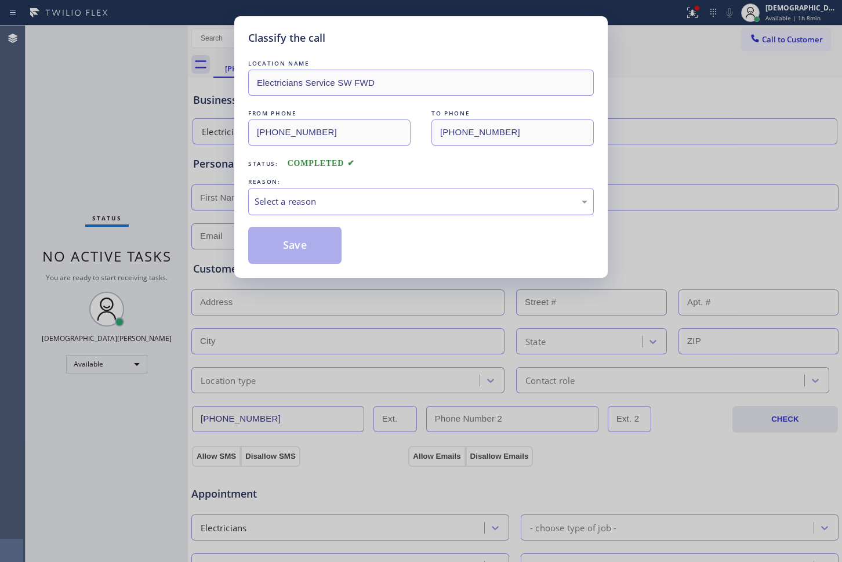
click at [362, 206] on div "Select a reason" at bounding box center [421, 201] width 333 height 13
click at [326, 243] on button "Save" at bounding box center [294, 245] width 93 height 37
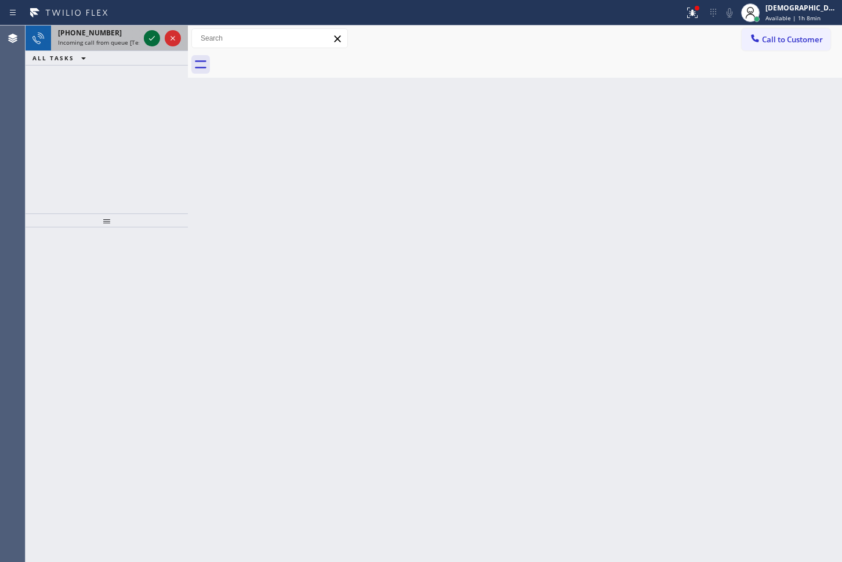
click at [151, 41] on icon at bounding box center [152, 38] width 14 height 14
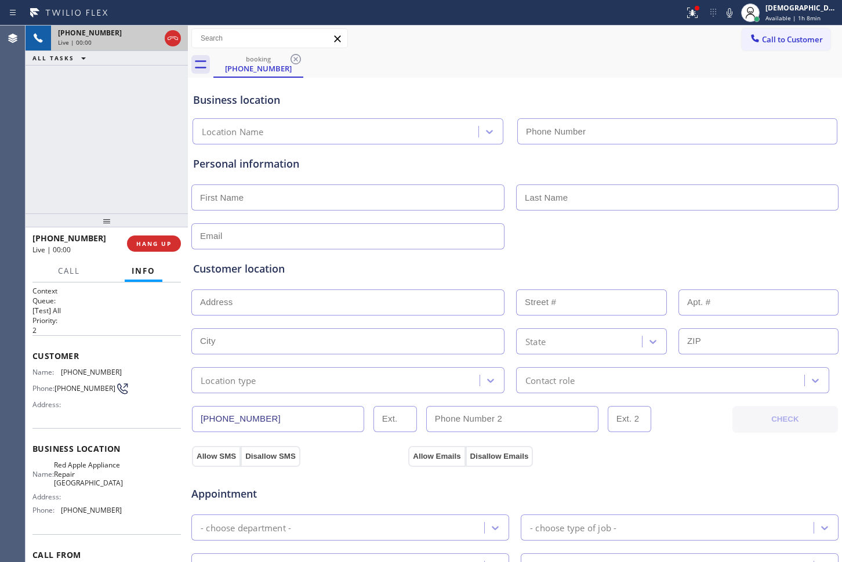
type input "[PHONE_NUMBER]"
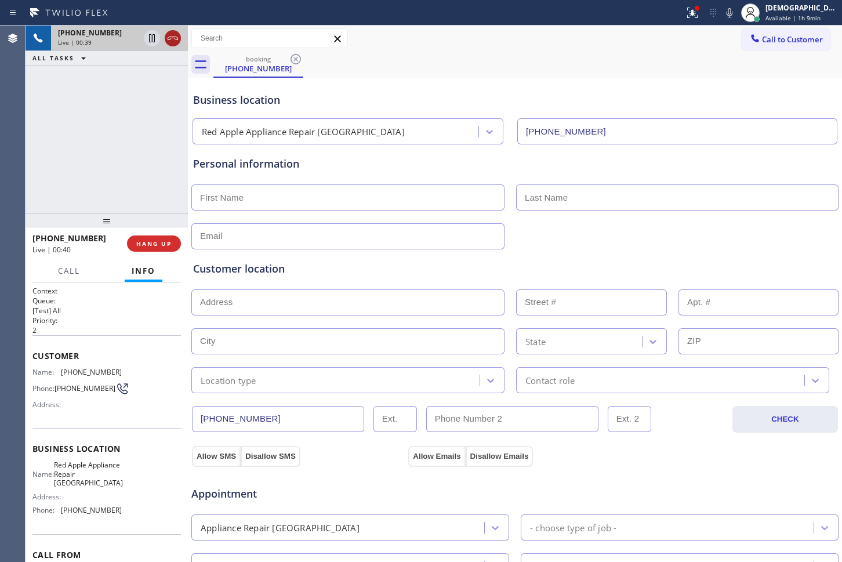
click at [176, 39] on icon at bounding box center [173, 38] width 14 height 14
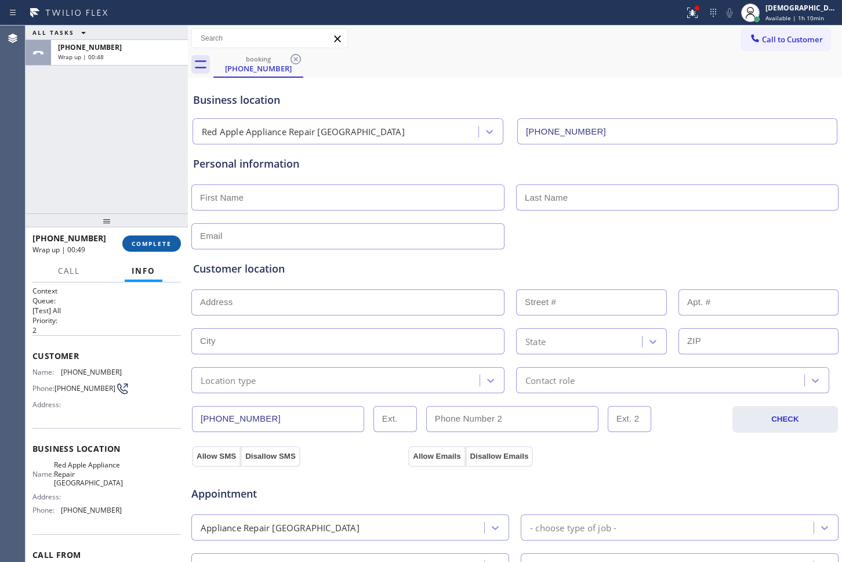
click at [163, 247] on button "COMPLETE" at bounding box center [151, 243] width 59 height 16
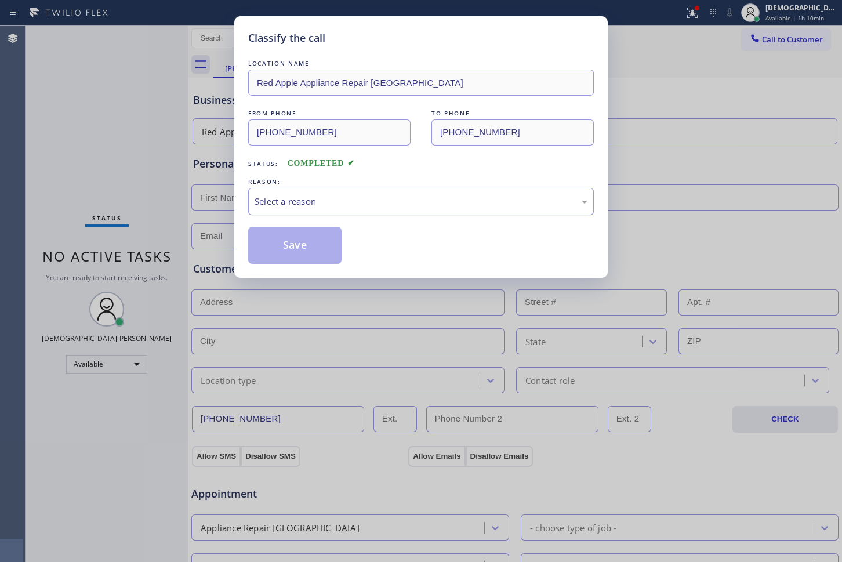
click at [400, 206] on div "Select a reason" at bounding box center [421, 201] width 333 height 13
click at [380, 209] on div "New Customer - Booked" at bounding box center [421, 201] width 346 height 27
click at [310, 241] on button "Save" at bounding box center [294, 245] width 93 height 37
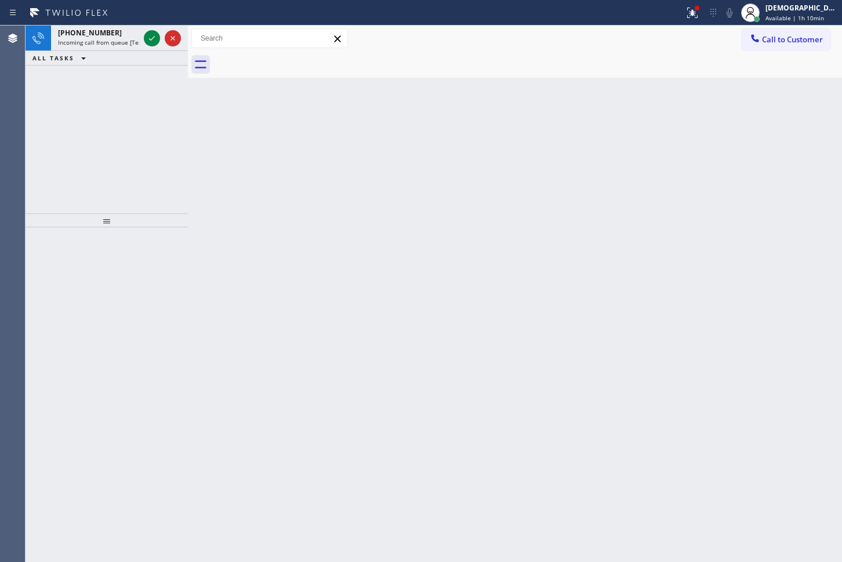
click at [27, 92] on div "[PHONE_NUMBER] Incoming call from queue [Test] All ALL TASKS ALL TASKS ACTIVE T…" at bounding box center [107, 120] width 162 height 188
click at [27, 148] on div "[PHONE_NUMBER] Incoming call from queue [Test] All ALL TASKS ALL TASKS ACTIVE T…" at bounding box center [107, 120] width 162 height 188
click at [151, 35] on icon at bounding box center [152, 38] width 14 height 14
click at [16, 104] on div "Agent Desktop" at bounding box center [12, 294] width 25 height 536
click at [148, 43] on icon at bounding box center [152, 38] width 14 height 14
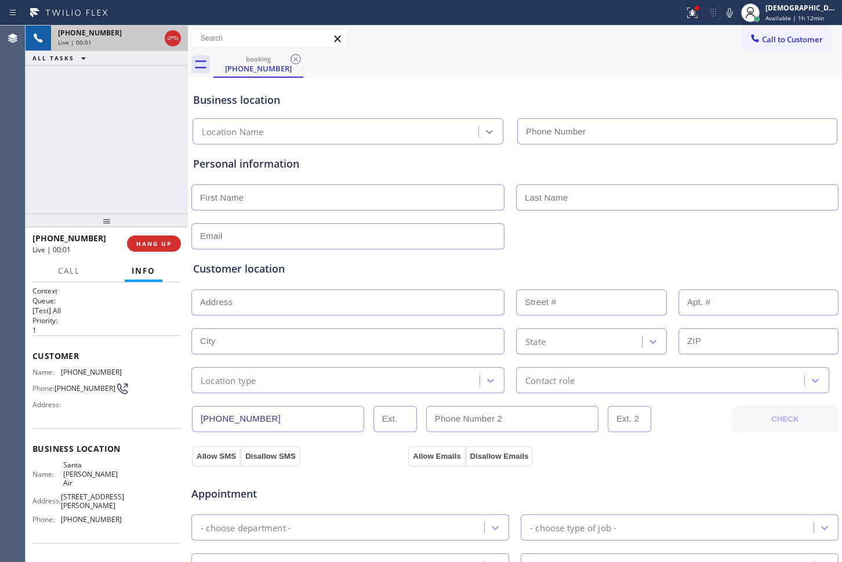
type input "[PHONE_NUMBER]"
click at [172, 41] on icon at bounding box center [173, 38] width 14 height 14
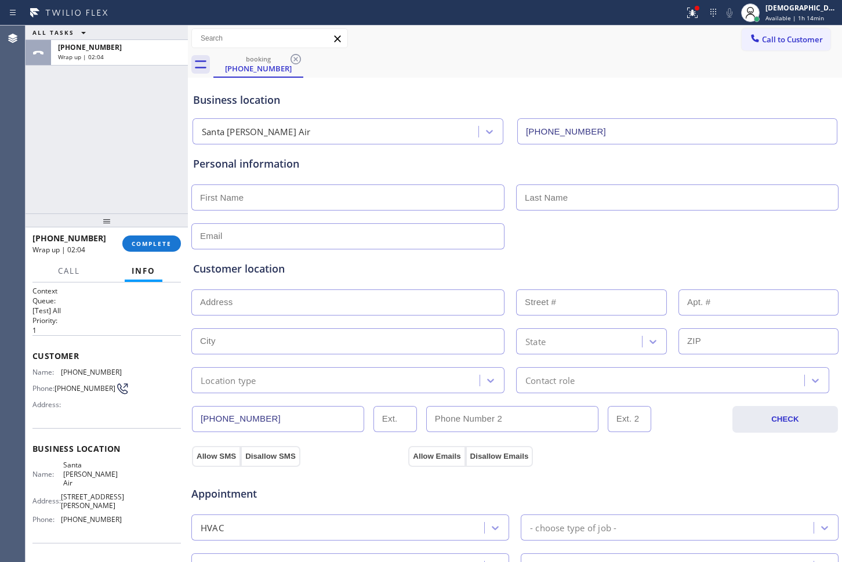
drag, startPoint x: 35, startPoint y: 102, endPoint x: 53, endPoint y: 149, distance: 50.5
click at [35, 102] on div "ALL TASKS ALL TASKS ACTIVE TASKS TASKS IN WRAP UP [PHONE_NUMBER] Wrap up | 02:04" at bounding box center [107, 120] width 162 height 188
click at [129, 252] on div "[PHONE_NUMBER] Wrap up | 02:05 COMPLETE" at bounding box center [106, 243] width 148 height 30
click at [131, 249] on button "COMPLETE" at bounding box center [151, 243] width 59 height 16
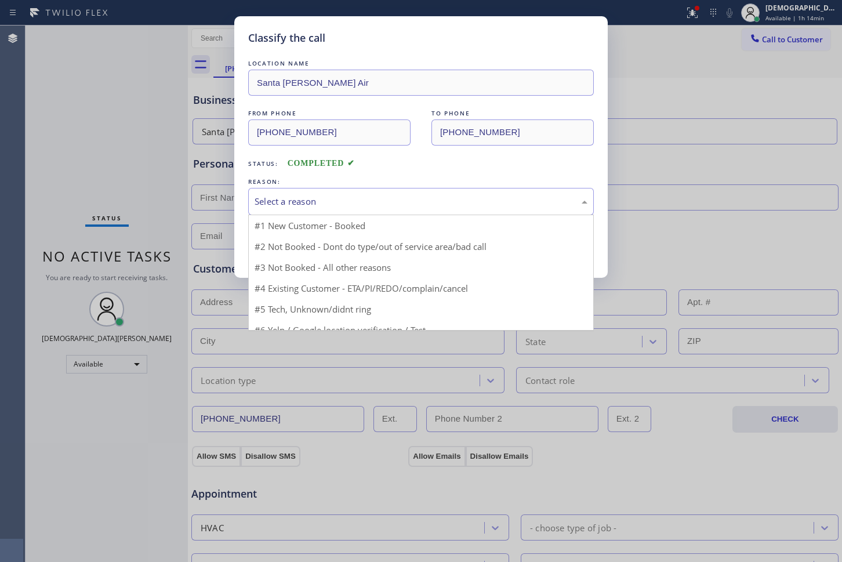
drag, startPoint x: 255, startPoint y: 197, endPoint x: 273, endPoint y: 226, distance: 33.6
click at [256, 197] on div "Select a reason" at bounding box center [421, 201] width 333 height 13
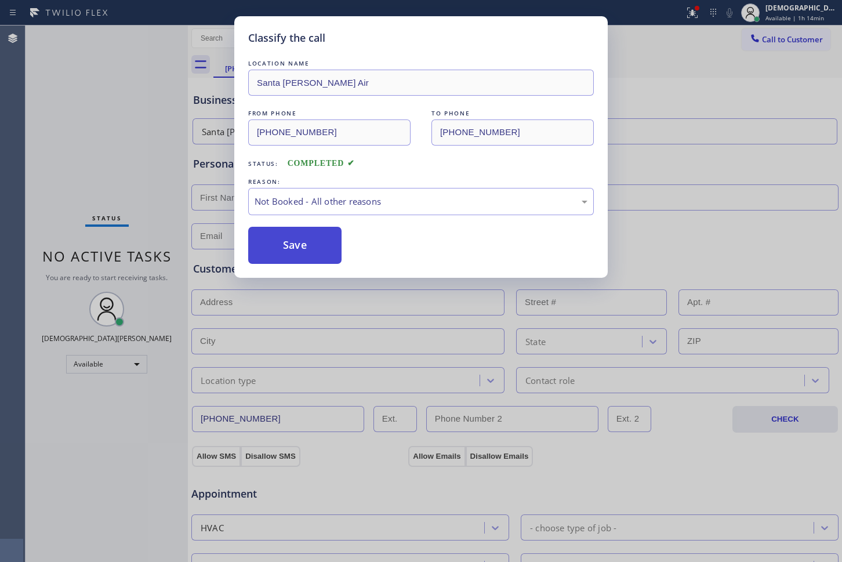
click at [279, 240] on button "Save" at bounding box center [294, 245] width 93 height 37
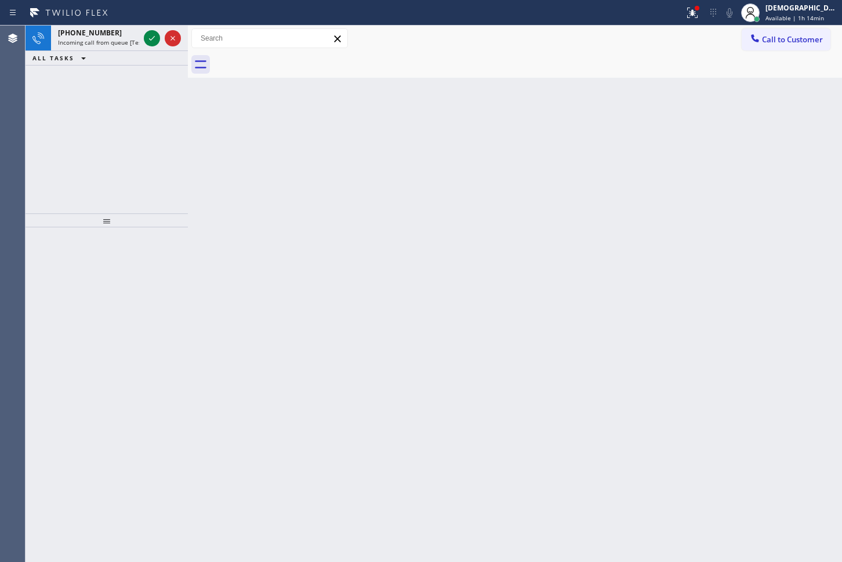
click at [45, 90] on div "[PHONE_NUMBER] Incoming call from queue [Test] All ALL TASKS ALL TASKS ACTIVE T…" at bounding box center [107, 120] width 162 height 188
click at [148, 38] on icon at bounding box center [152, 38] width 14 height 14
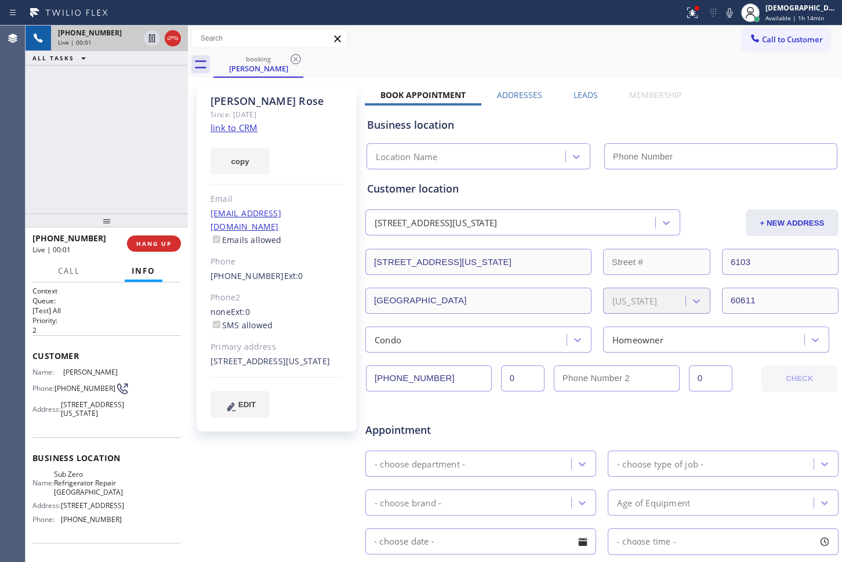
type input "[PHONE_NUMBER]"
click at [232, 126] on link "link to CRM" at bounding box center [233, 128] width 47 height 12
drag, startPoint x: 456, startPoint y: 377, endPoint x: 370, endPoint y: 377, distance: 86.4
click at [370, 377] on input "[PHONE_NUMBER]" at bounding box center [429, 378] width 126 height 26
click at [146, 37] on icon at bounding box center [152, 38] width 14 height 14
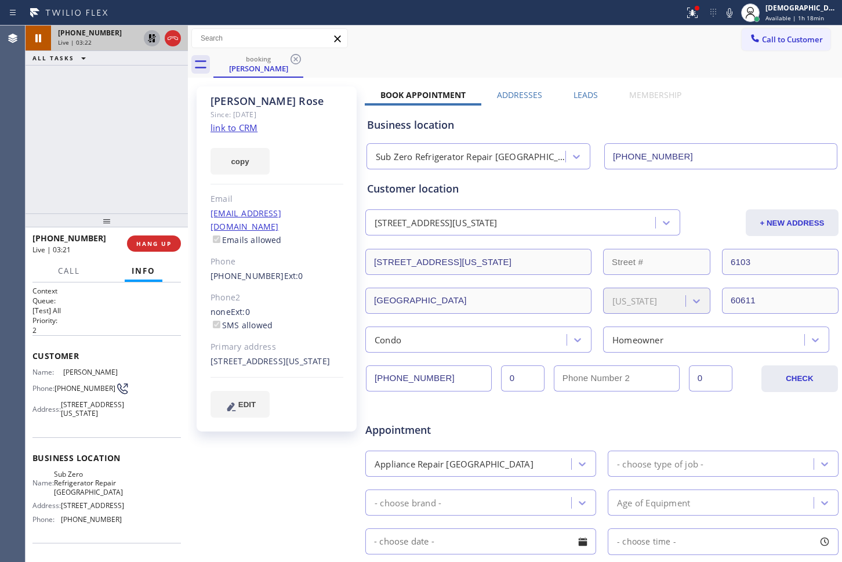
click at [148, 38] on icon at bounding box center [152, 38] width 14 height 14
click at [151, 43] on icon at bounding box center [152, 38] width 14 height 14
click at [146, 39] on icon at bounding box center [152, 38] width 14 height 14
click at [151, 37] on icon at bounding box center [152, 38] width 6 height 8
click at [45, 170] on div "[PHONE_NUMBER] Live | 18:39 ALL TASKS ALL TASKS ACTIVE TASKS TASKS IN WRAP UP" at bounding box center [107, 120] width 162 height 188
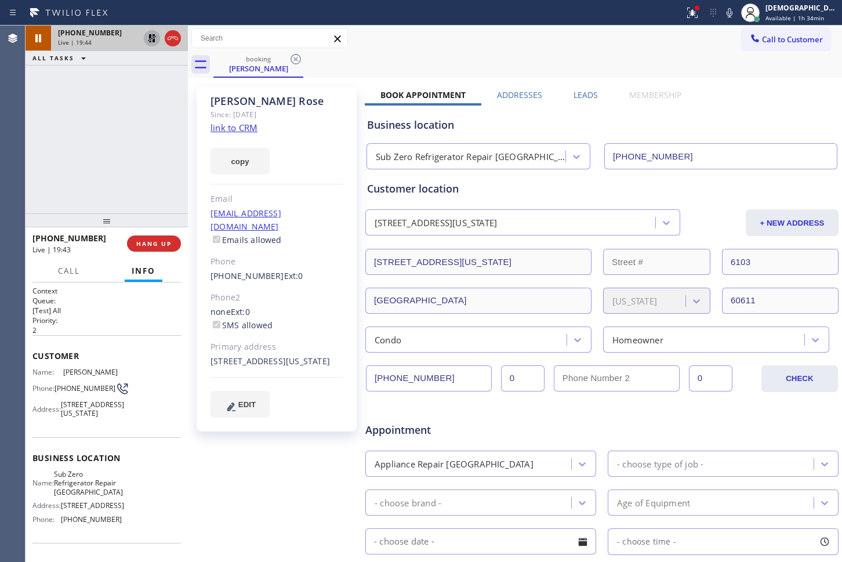
click at [154, 40] on icon at bounding box center [152, 38] width 8 height 8
click at [174, 38] on icon at bounding box center [173, 38] width 10 height 3
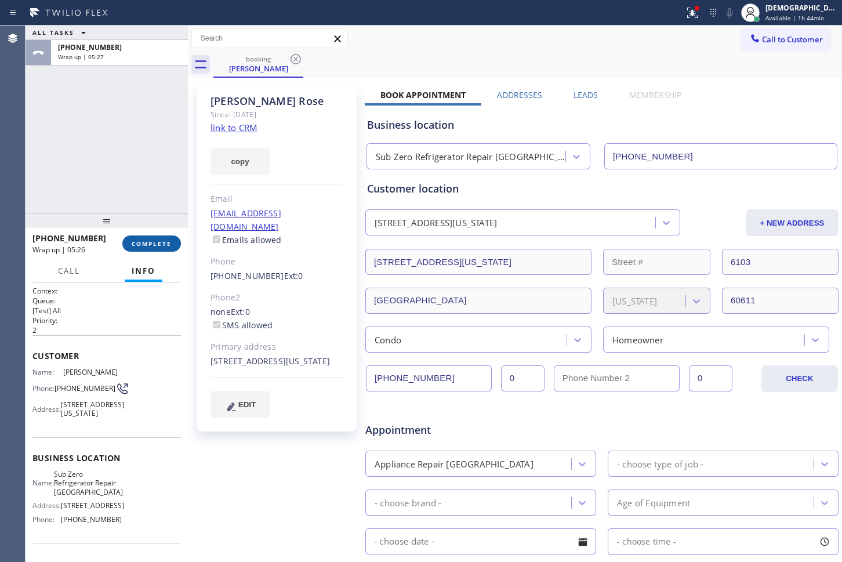
click at [161, 236] on button "COMPLETE" at bounding box center [151, 243] width 59 height 16
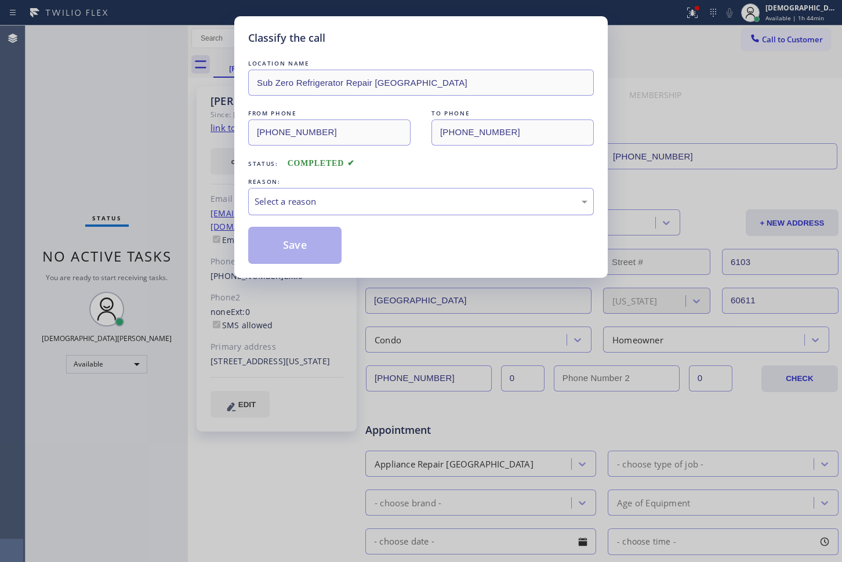
click at [338, 200] on div "Select a reason" at bounding box center [421, 201] width 333 height 13
click at [303, 232] on button "Save" at bounding box center [294, 245] width 93 height 37
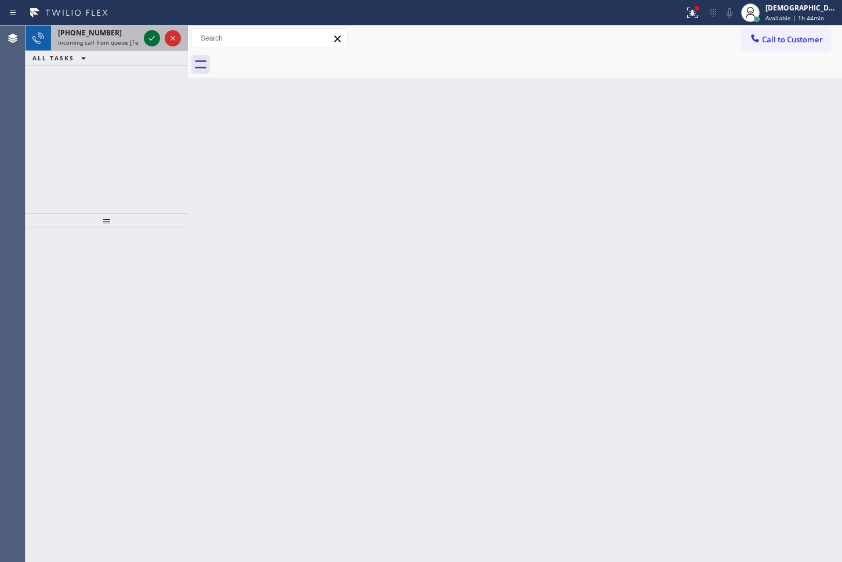
click at [156, 34] on icon at bounding box center [152, 38] width 14 height 14
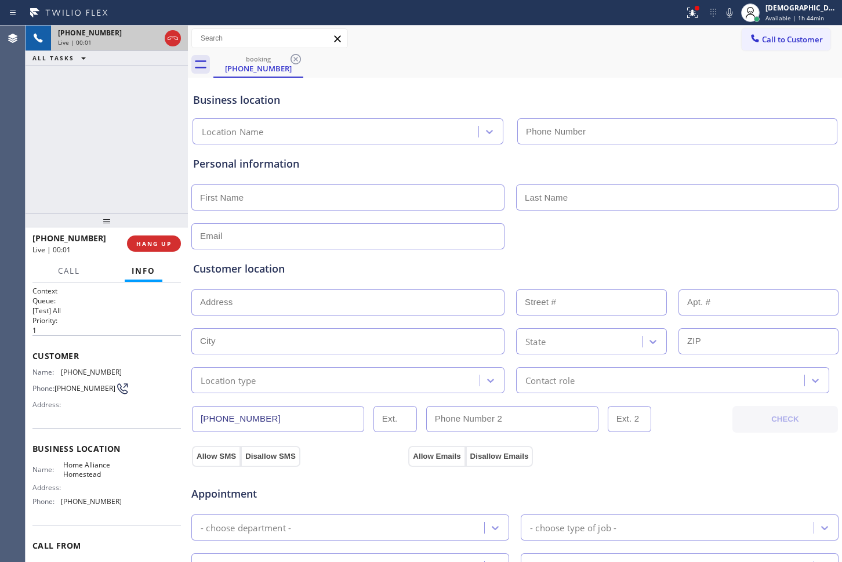
type input "[PHONE_NUMBER]"
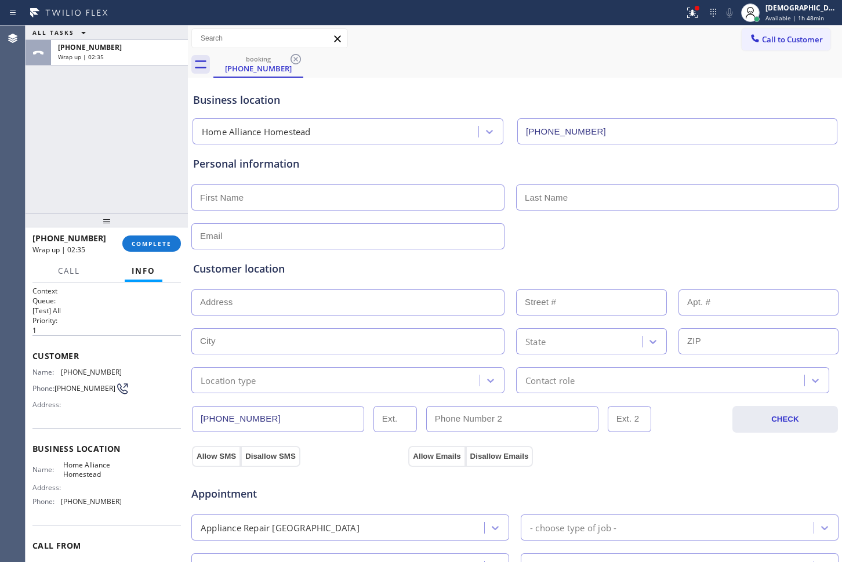
click at [672, 96] on div "Business location" at bounding box center [515, 100] width 644 height 16
click at [809, 14] on span "Available | 1h 48min" at bounding box center [794, 18] width 59 height 8
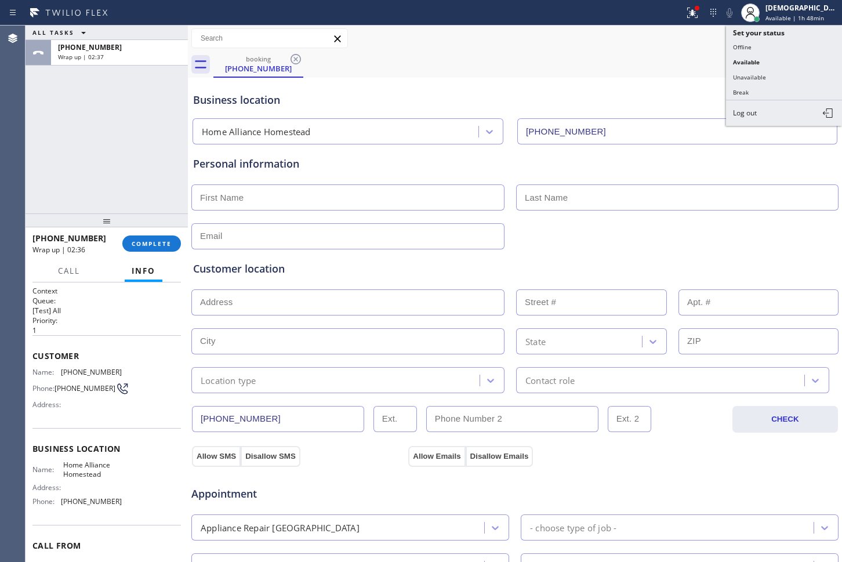
click at [777, 70] on button "Unavailable" at bounding box center [784, 77] width 116 height 15
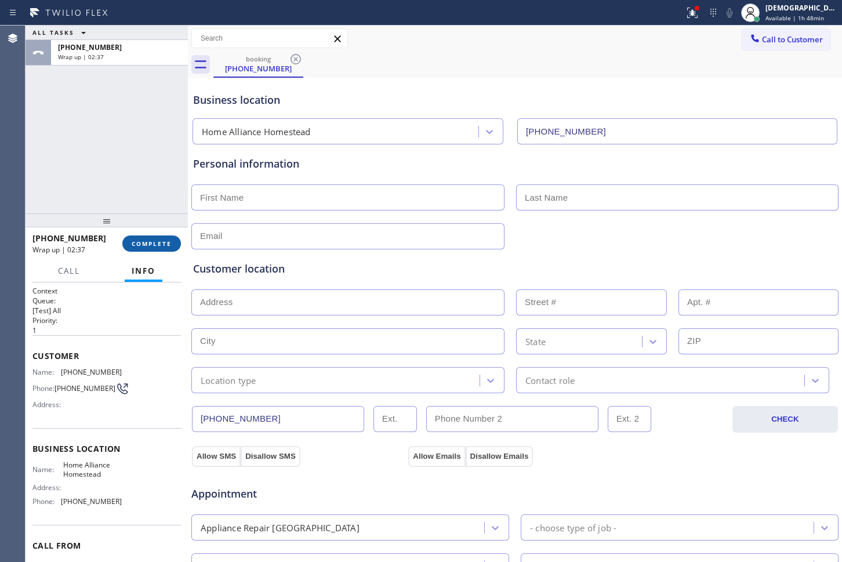
click at [132, 245] on span "COMPLETE" at bounding box center [152, 243] width 40 height 8
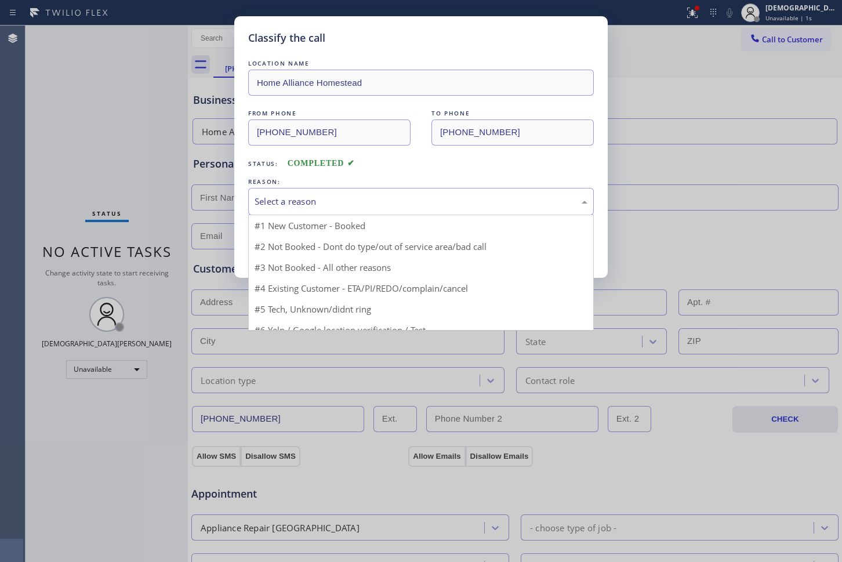
click at [320, 190] on div "Select a reason" at bounding box center [421, 201] width 346 height 27
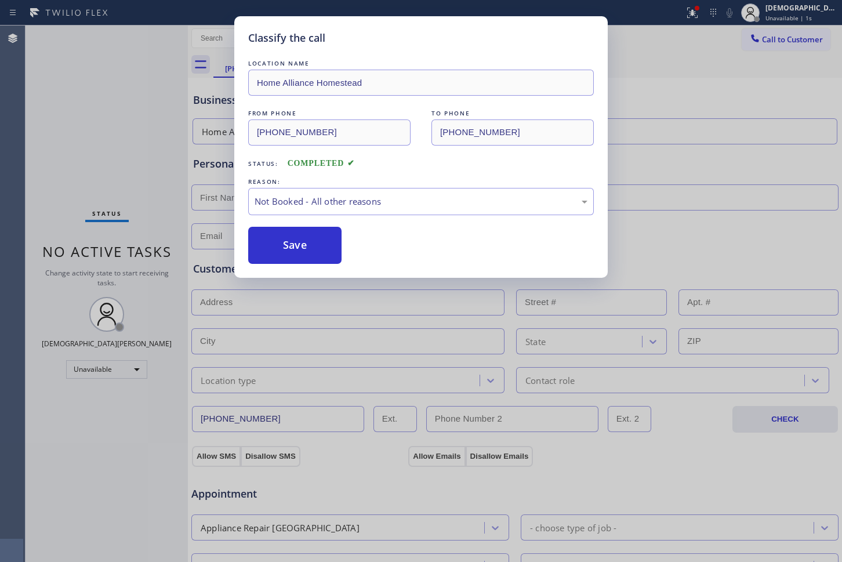
click at [292, 238] on button "Save" at bounding box center [294, 245] width 93 height 37
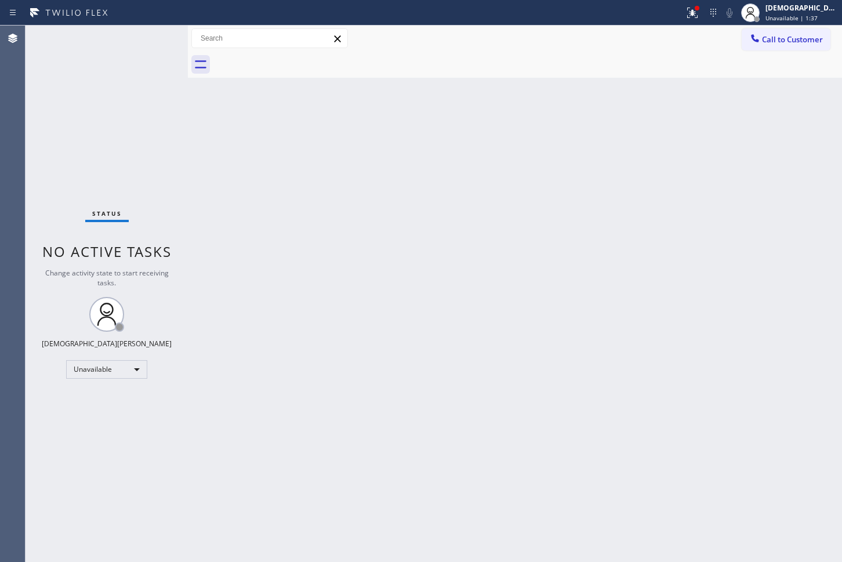
click at [14, 85] on div "Agent Desktop" at bounding box center [12, 294] width 25 height 536
click at [99, 373] on div "Unavailable" at bounding box center [106, 369] width 81 height 19
click at [97, 400] on li "Available" at bounding box center [106, 400] width 79 height 14
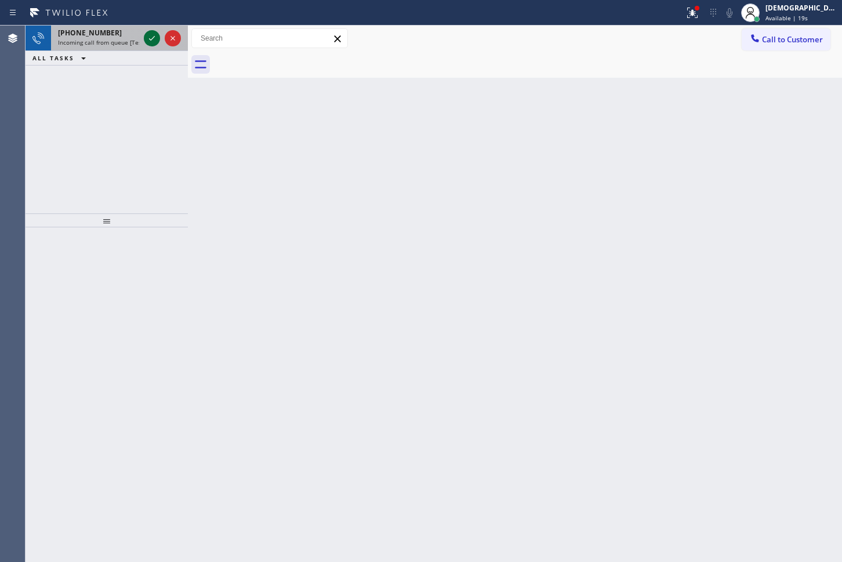
click at [148, 35] on icon at bounding box center [152, 38] width 14 height 14
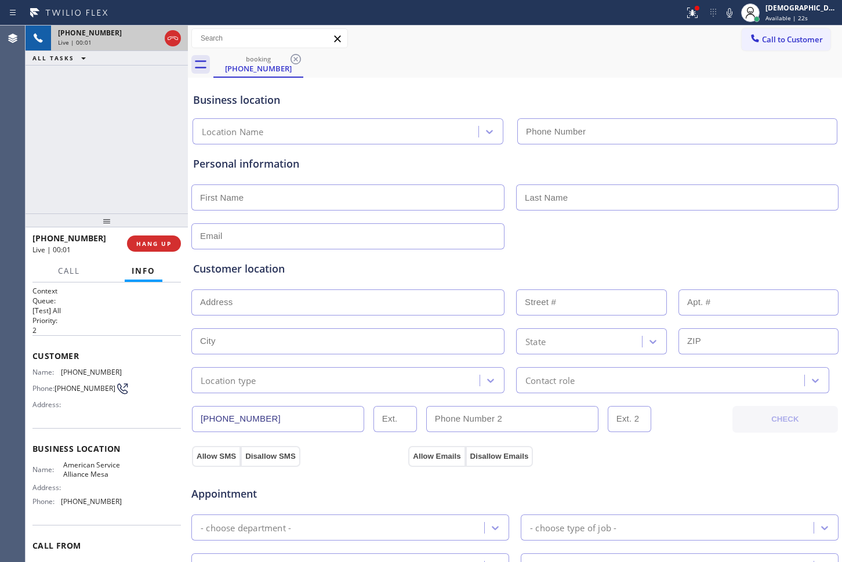
type input "[PHONE_NUMBER]"
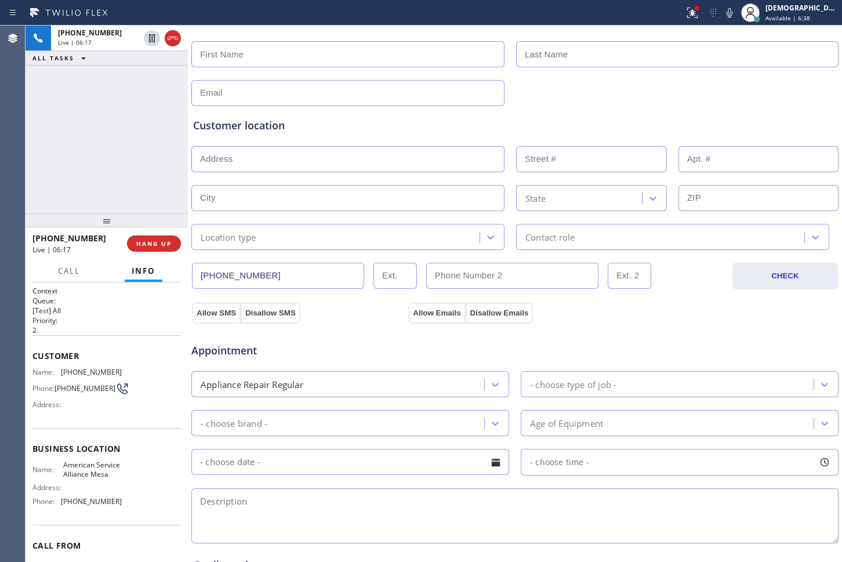
scroll to position [145, 0]
drag, startPoint x: 288, startPoint y: 272, endPoint x: 190, endPoint y: 272, distance: 98.0
click at [189, 272] on div "[PHONE_NUMBER] Live | 06:19 ALL TASKS ALL TASKS ACTIVE TASKS TASKS IN WRAP UP […" at bounding box center [434, 294] width 816 height 536
drag, startPoint x: 690, startPoint y: 279, endPoint x: 709, endPoint y: 275, distance: 18.9
click at [691, 279] on div "[PHONE_NUMBER]" at bounding box center [461, 274] width 538 height 26
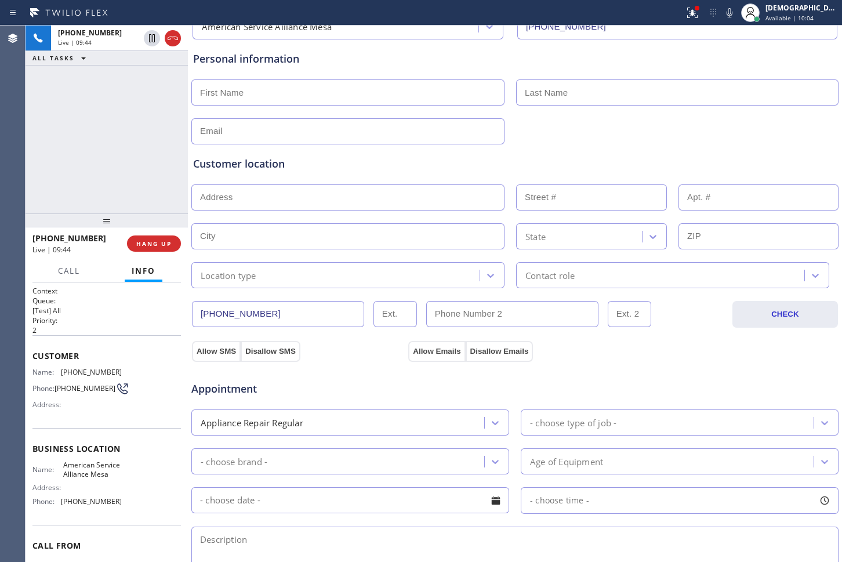
scroll to position [0, 0]
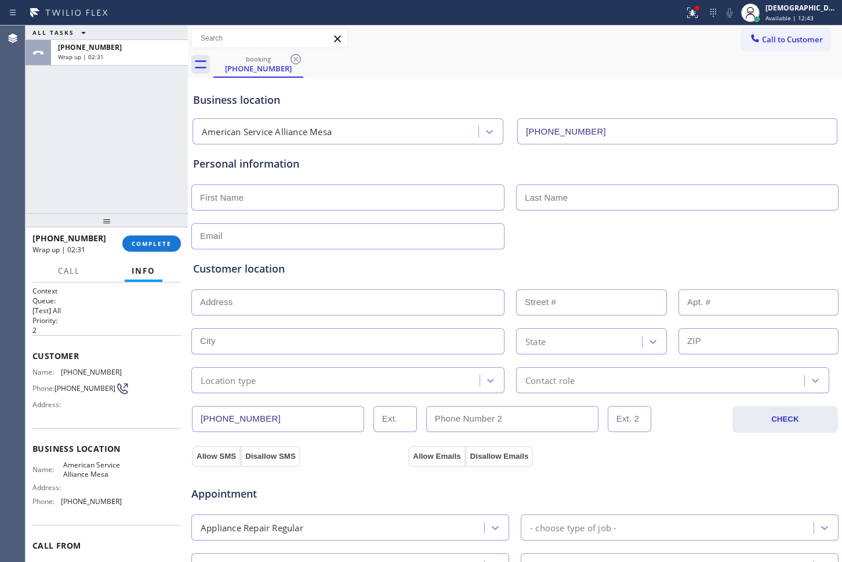
click at [291, 194] on input "text" at bounding box center [347, 197] width 313 height 26
paste input "[PERSON_NAME]"
type input "[PERSON_NAME]"
click at [586, 197] on input "text" at bounding box center [677, 197] width 322 height 26
paste input "[PERSON_NAME]"
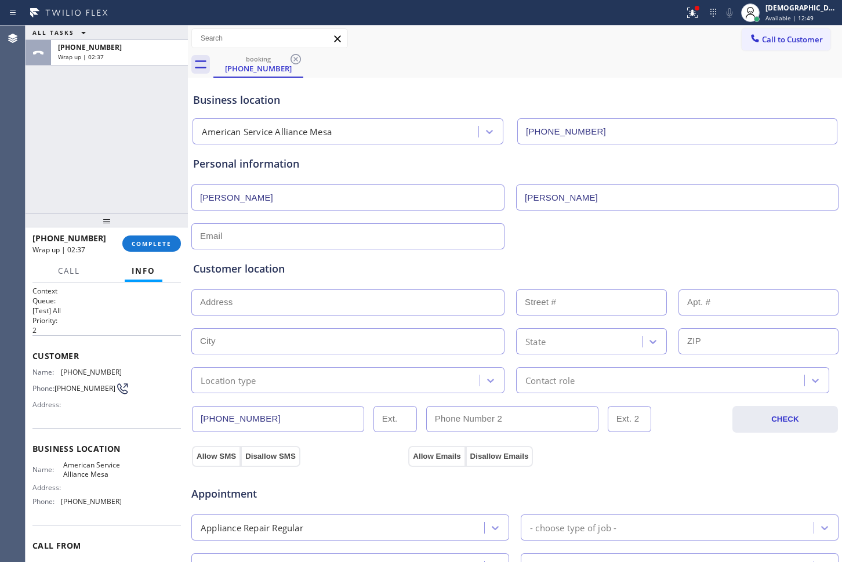
type input "[PERSON_NAME]"
click at [251, 241] on input "text" at bounding box center [347, 236] width 313 height 26
paste input "[EMAIL_ADDRESS][DOMAIN_NAME]"
type input "[EMAIL_ADDRESS][DOMAIN_NAME]"
click at [295, 297] on input "text" at bounding box center [347, 302] width 313 height 26
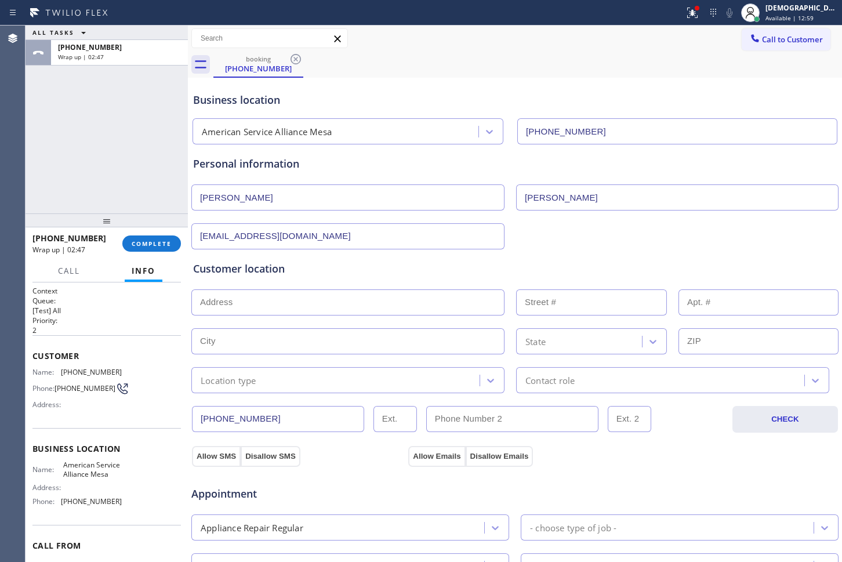
paste input "[STREET_ADDRESS],"
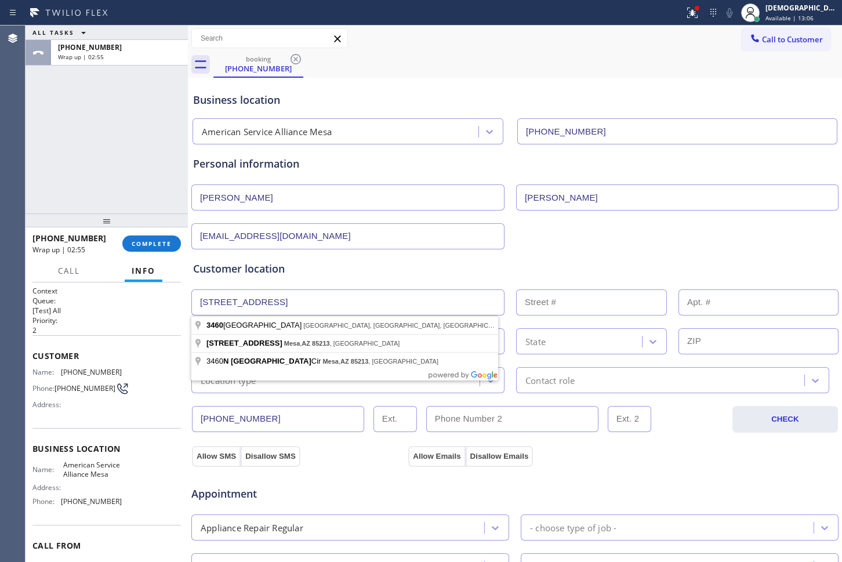
type input "[STREET_ADDRESS]"
type input "3460"
type input "Mesa"
type input "85213"
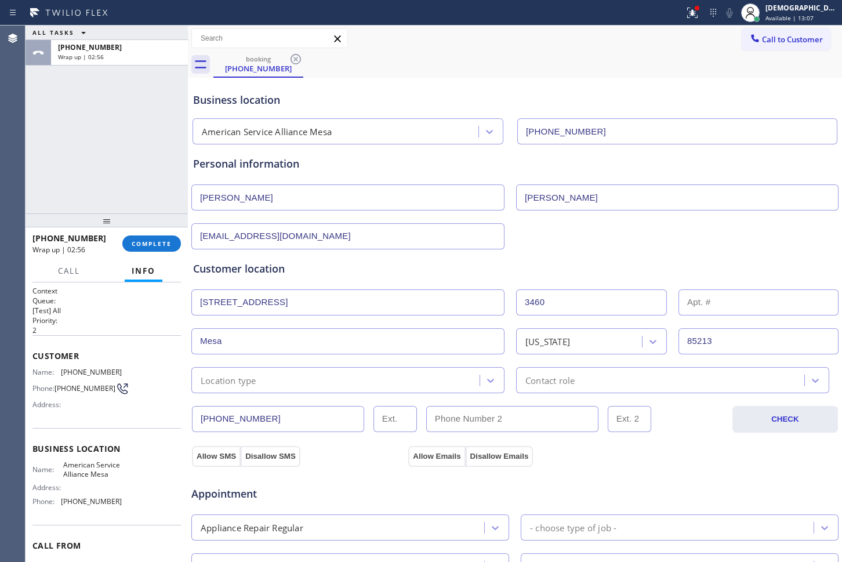
click at [311, 379] on div "Location type" at bounding box center [337, 380] width 285 height 20
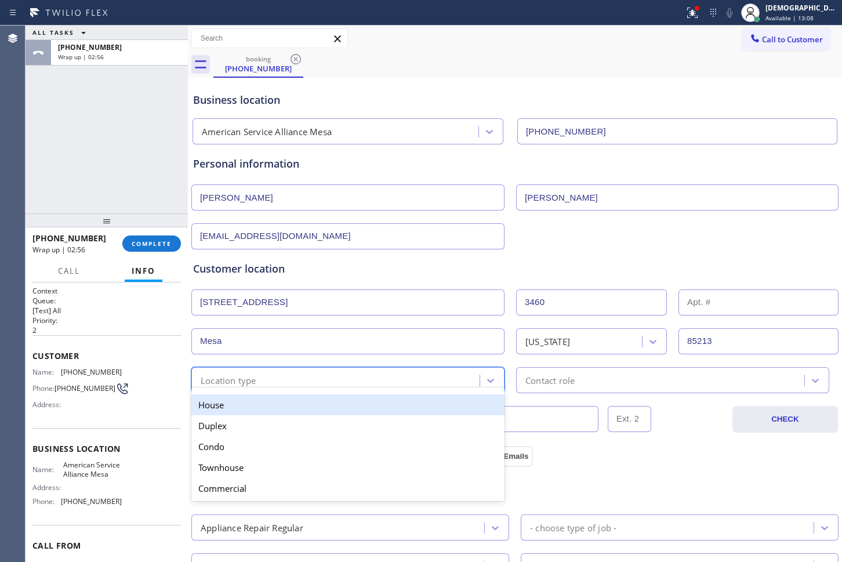
click at [311, 410] on div "House" at bounding box center [347, 404] width 313 height 21
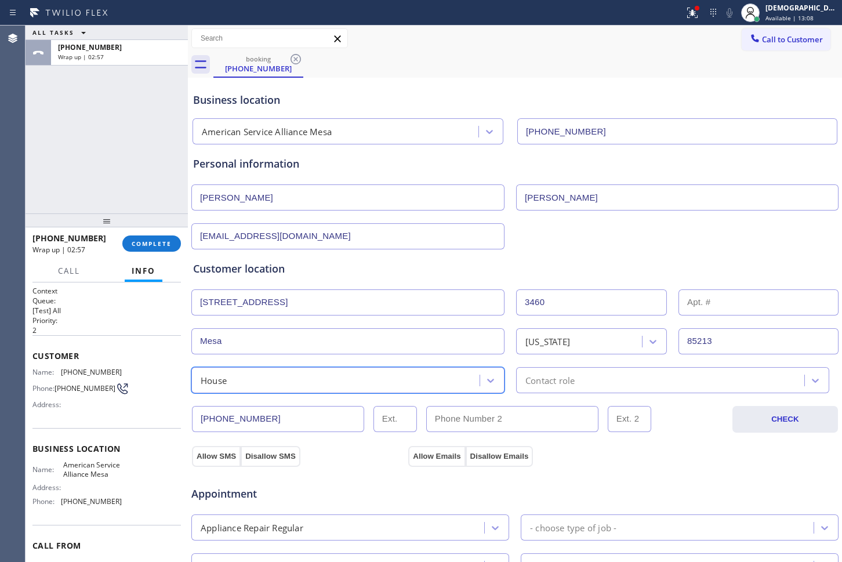
click at [546, 382] on div "Contact role" at bounding box center [549, 379] width 49 height 13
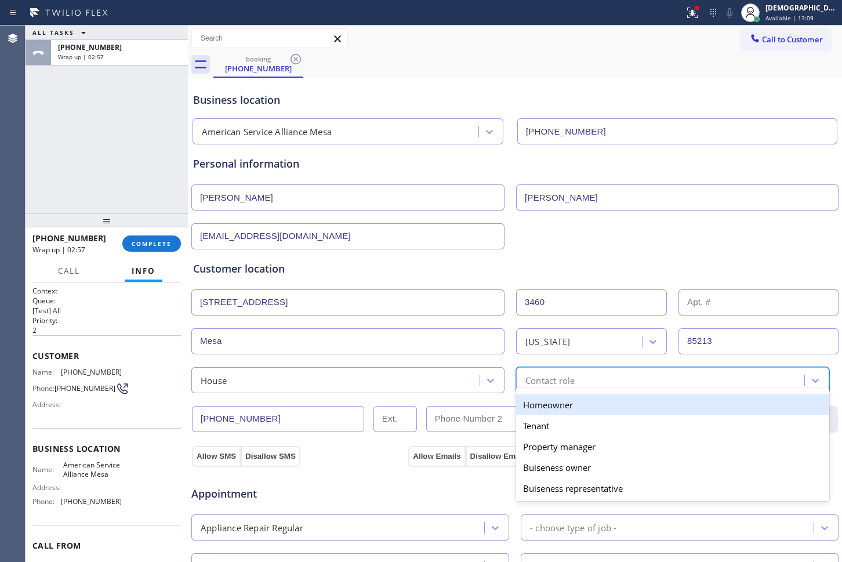
click at [540, 406] on div "Homeowner" at bounding box center [672, 404] width 313 height 21
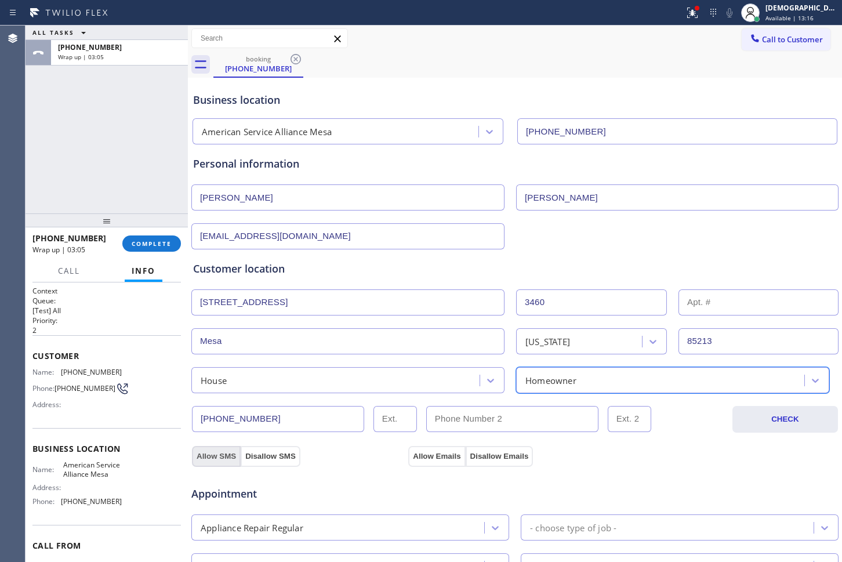
drag, startPoint x: 221, startPoint y: 450, endPoint x: 264, endPoint y: 461, distance: 44.2
click at [220, 451] on button "Allow SMS" at bounding box center [216, 456] width 49 height 21
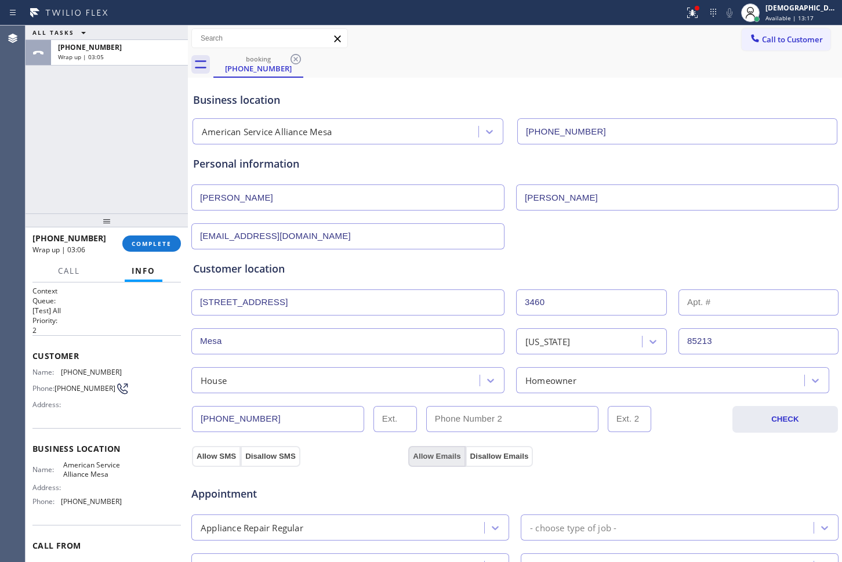
click at [434, 456] on button "Allow Emails" at bounding box center [436, 456] width 57 height 21
click at [209, 443] on div "Allow SMS Disallow SMS Allow Emails Disallow Emails" at bounding box center [514, 454] width 649 height 23
click at [215, 450] on button "Allow SMS" at bounding box center [216, 456] width 49 height 21
click at [437, 452] on button "Allow Emails" at bounding box center [436, 456] width 57 height 21
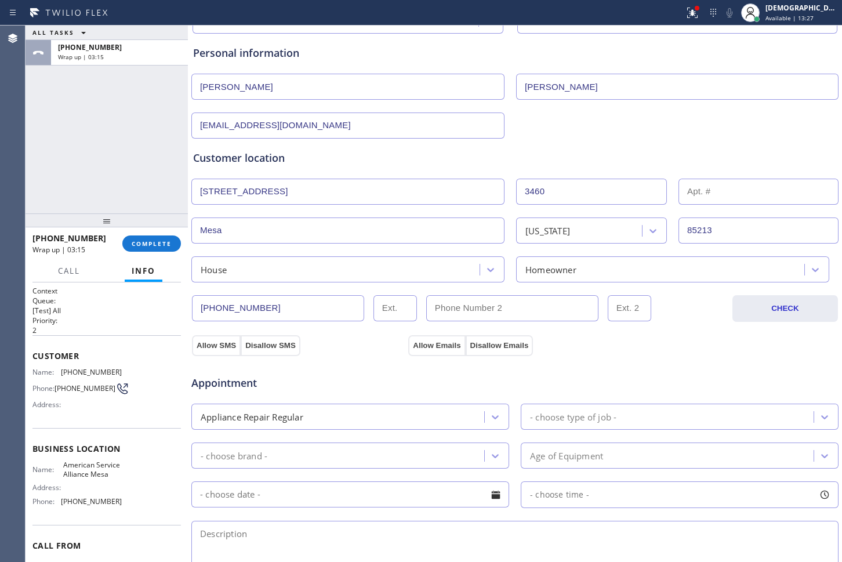
scroll to position [217, 0]
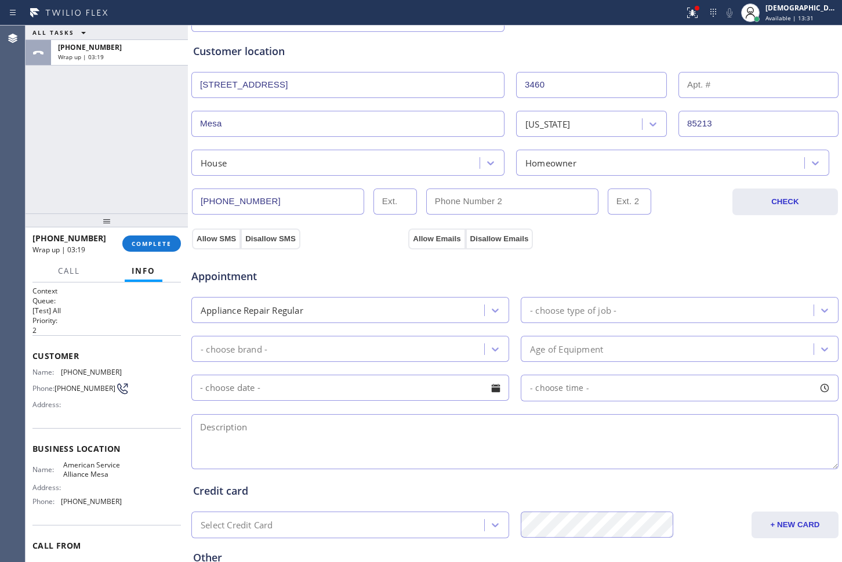
click at [431, 318] on div "Appliance Repair Regular" at bounding box center [339, 310] width 289 height 20
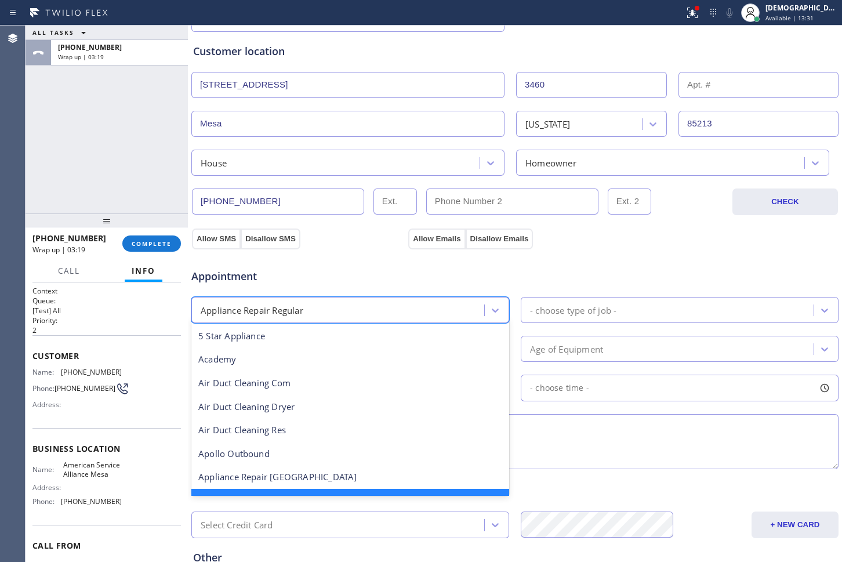
scroll to position [25, 0]
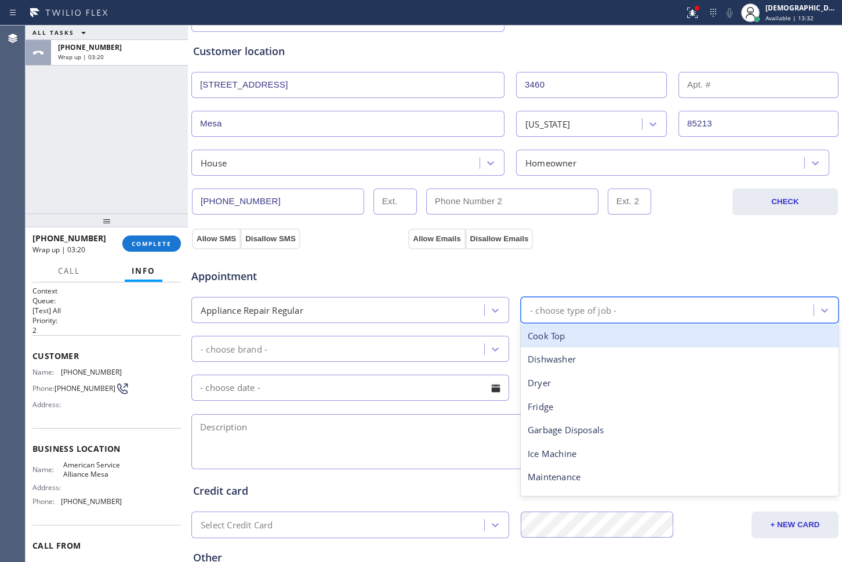
click at [698, 308] on div "- choose type of job -" at bounding box center [668, 310] width 289 height 20
type input "was"
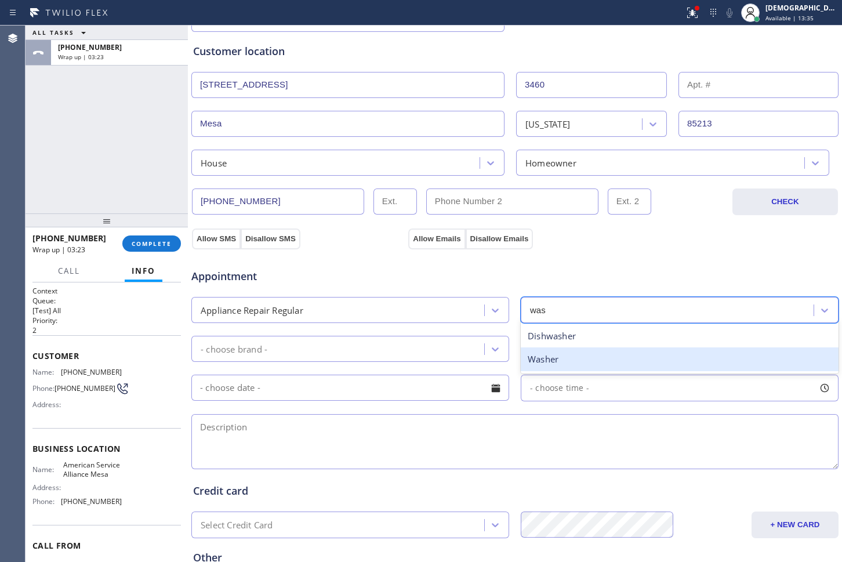
drag, startPoint x: 640, startPoint y: 357, endPoint x: 449, endPoint y: 357, distance: 191.3
click at [636, 357] on div "Washer" at bounding box center [680, 359] width 318 height 24
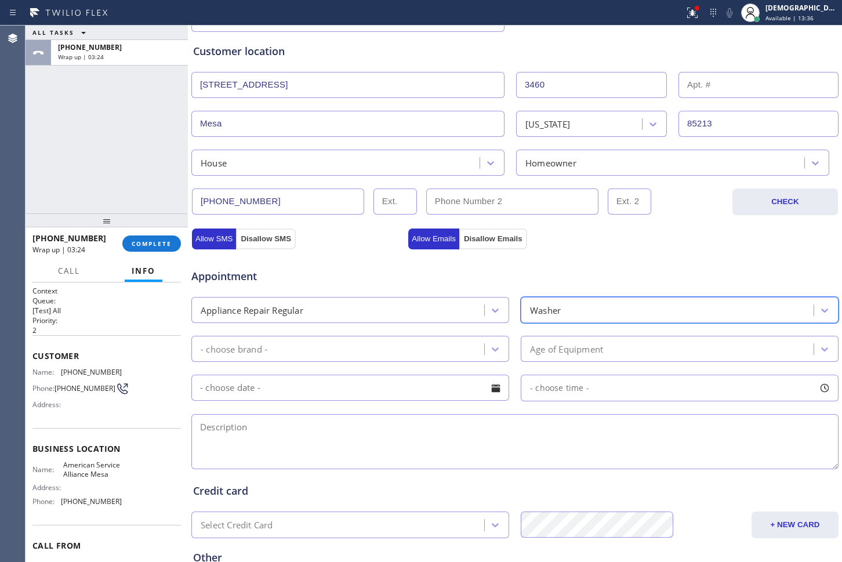
click at [378, 350] on div "- choose brand -" at bounding box center [339, 349] width 289 height 20
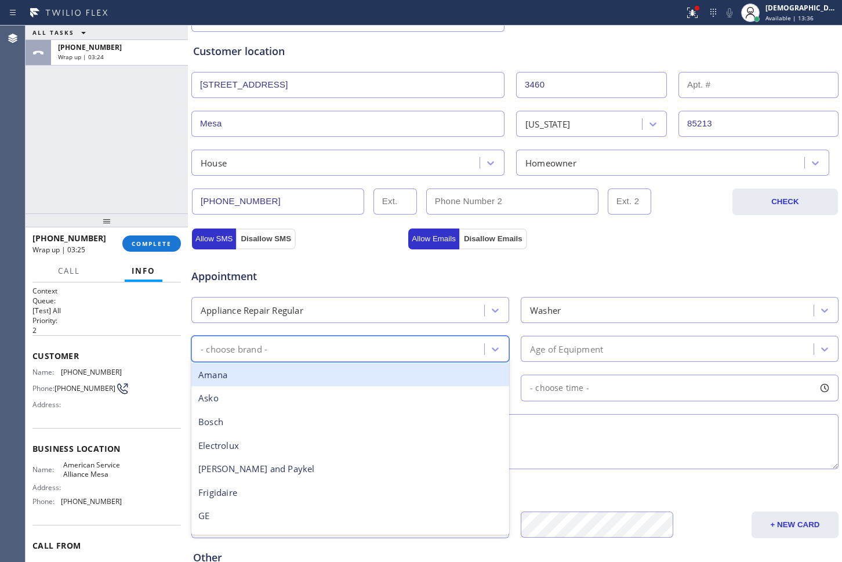
type input "w"
click at [368, 368] on div "Whirpool" at bounding box center [350, 375] width 318 height 24
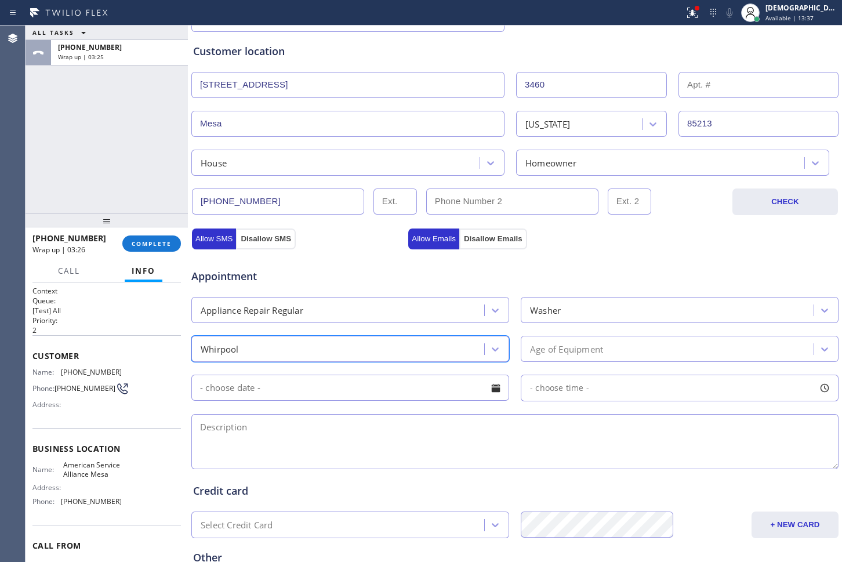
click at [588, 347] on div "Age of Equipment" at bounding box center [566, 348] width 73 height 13
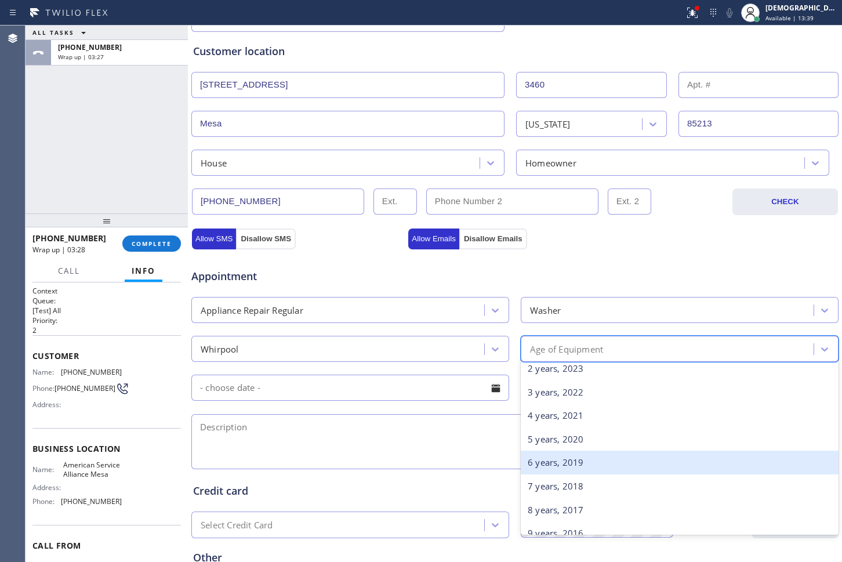
scroll to position [72, 0]
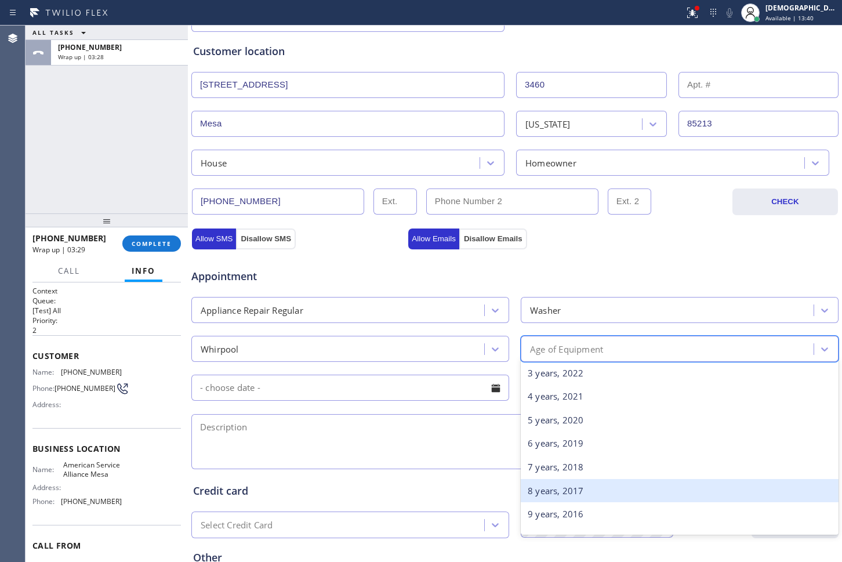
click at [554, 481] on div "8 years, 2017" at bounding box center [680, 491] width 318 height 24
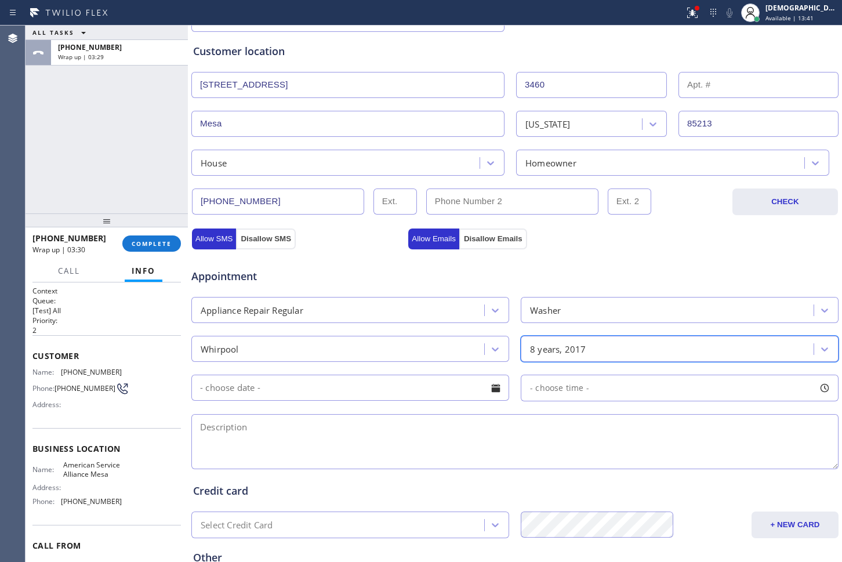
click at [428, 396] on input "text" at bounding box center [350, 388] width 318 height 26
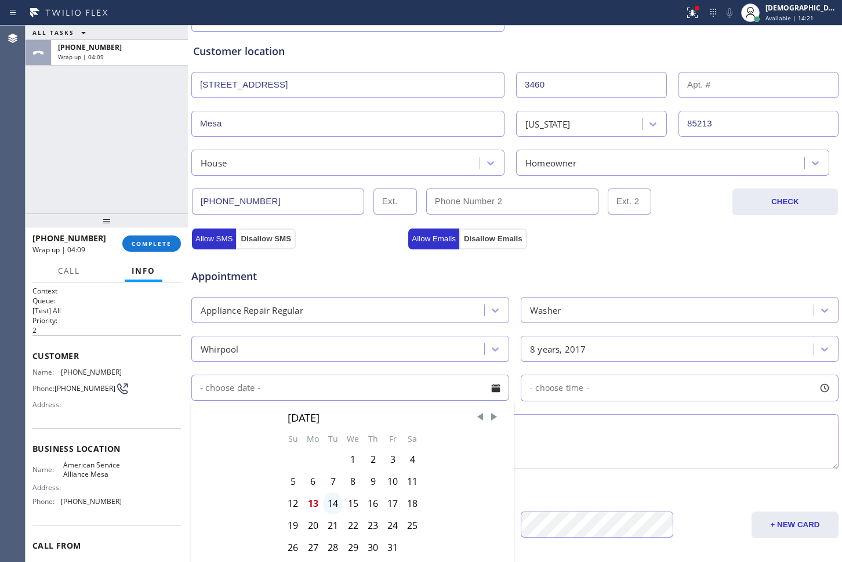
click at [330, 506] on div "14" at bounding box center [333, 503] width 20 height 22
type input "[DATE]"
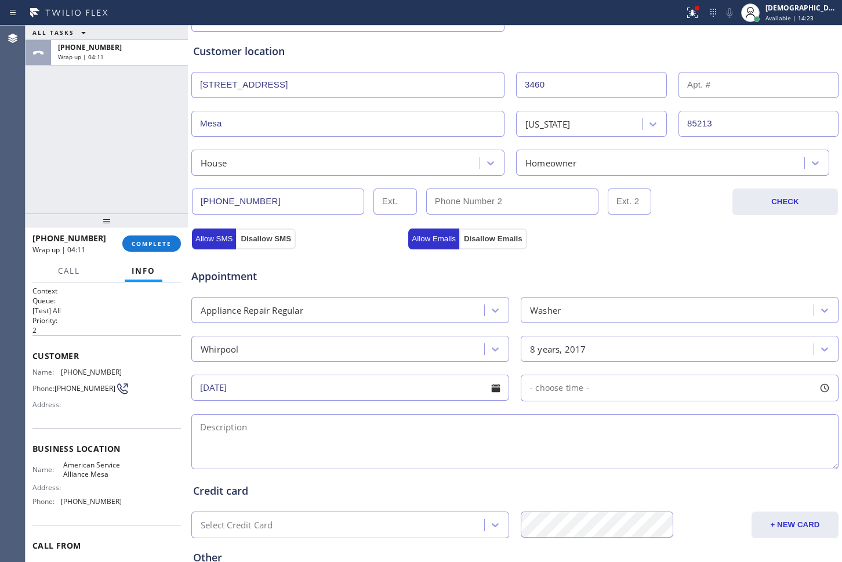
click at [543, 380] on div "- choose time -" at bounding box center [680, 388] width 318 height 27
drag, startPoint x: 528, startPoint y: 455, endPoint x: 747, endPoint y: 455, distance: 219.1
click at [754, 455] on div at bounding box center [761, 458] width 14 height 24
drag, startPoint x: 533, startPoint y: 456, endPoint x: 688, endPoint y: 486, distance: 157.7
click at [688, 486] on div "Business location American Service Alliance Mesa [PHONE_NUMBER] Personal inform…" at bounding box center [515, 259] width 648 height 792
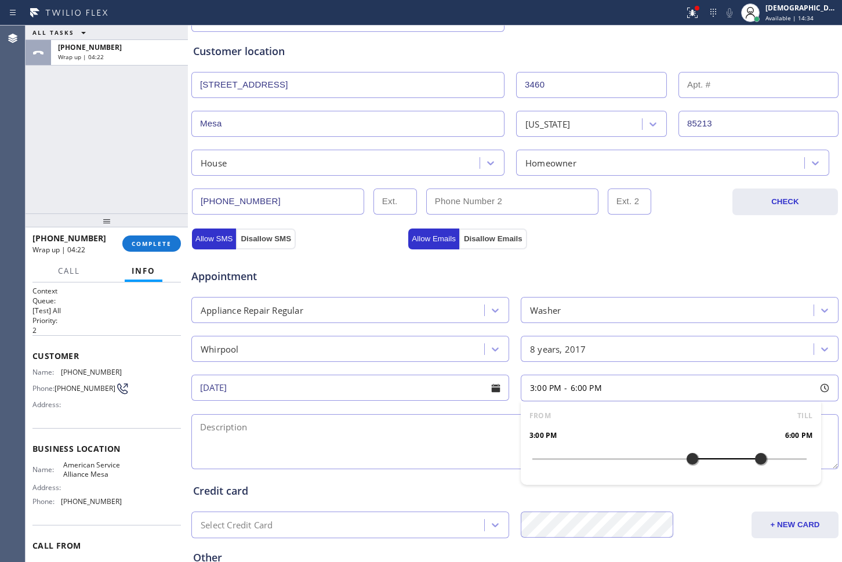
click at [324, 448] on textarea at bounding box center [514, 441] width 647 height 55
click at [258, 424] on textarea "3-6 /" at bounding box center [514, 441] width 647 height 55
paste textarea "whirlpool /washer / its making noise when spinning / 8 years / SBS"
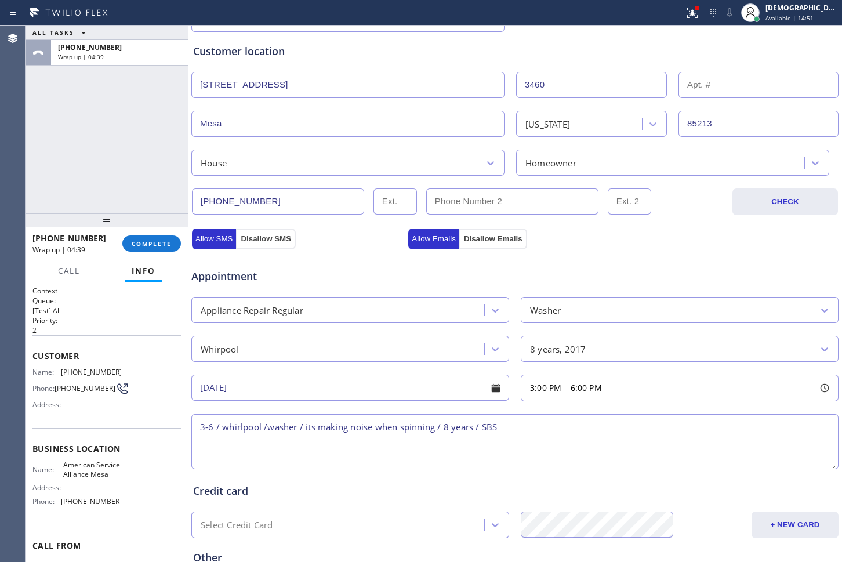
click at [562, 431] on textarea "3-6 / whirlpool /washer / its making noise when spinning / 8 years / SBS" at bounding box center [514, 441] width 647 height 55
paste textarea "whirlpool / Dryer / its heating properly / no warranty 2 years"
drag, startPoint x: 743, startPoint y: 446, endPoint x: 781, endPoint y: 422, distance: 45.4
click at [748, 444] on textarea "3-6 / whirlpool /washer / its making noise when spinning / 8 years / SBS / whir…" at bounding box center [514, 441] width 647 height 55
click at [783, 420] on textarea "3-6 / whirlpool /washer / its making noise when spinning / 8 years / SBS / whir…" at bounding box center [514, 441] width 647 height 55
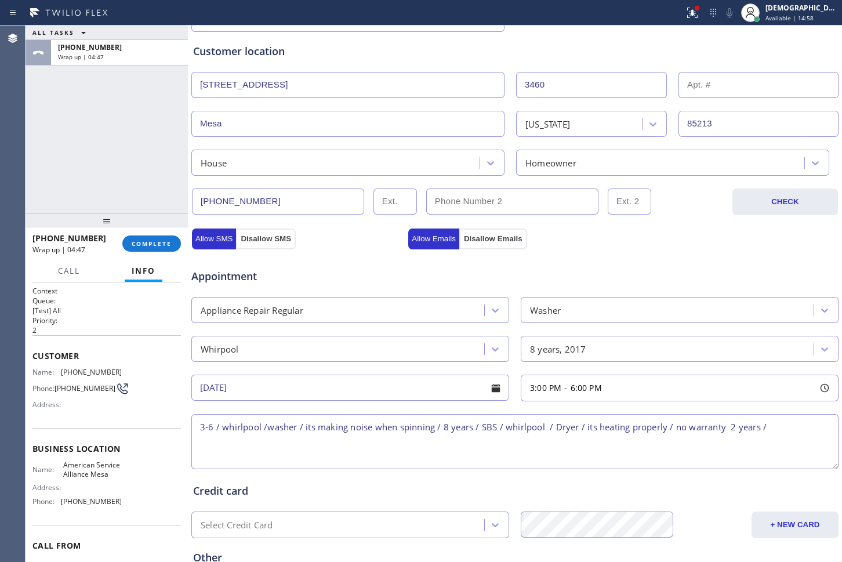
paste textarea "whirlpool /dishwasher / wont drain / 8 years /"
click at [503, 439] on textarea "3-6 / whirlpool /washer / its making noise when spinning / 8 years / SBS / whir…" at bounding box center [514, 441] width 647 height 55
paste textarea "[STREET_ADDRESS],"
click at [485, 443] on textarea "3-6 / whirlpool /washer / its making noise when spinning / 8 years / SBS / whir…" at bounding box center [514, 441] width 647 height 55
click at [577, 439] on textarea "3-6 / whirlpool /washer / its making noise when spinning / 8 years / SBS / whir…" at bounding box center [514, 441] width 647 height 55
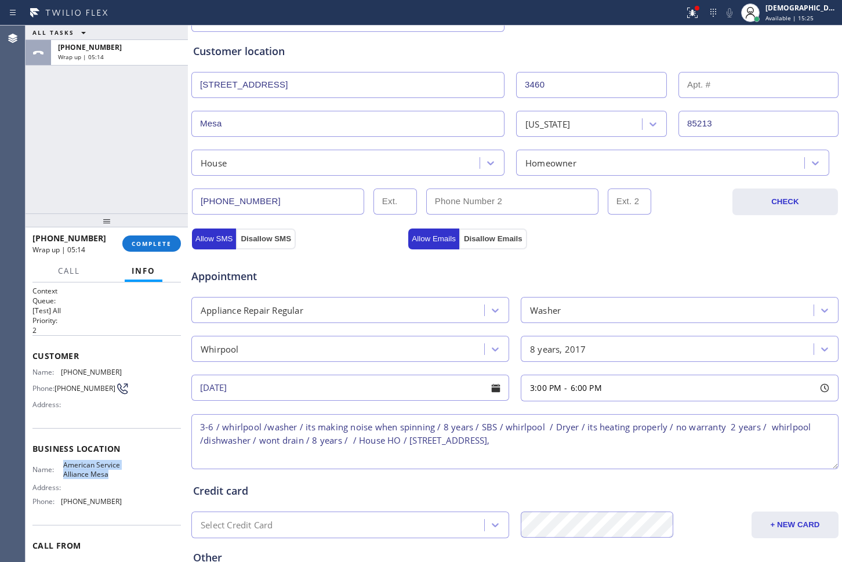
drag, startPoint x: 86, startPoint y: 488, endPoint x: 58, endPoint y: 477, distance: 30.1
click at [58, 477] on div "Name: American Service Alliance Mesa" at bounding box center [76, 469] width 89 height 18
copy div "American Service Alliance Mesa"
click at [573, 442] on textarea "3-6 / whirlpool /washer / its making noise when spinning / 8 years / SBS / whir…" at bounding box center [514, 441] width 647 height 55
paste textarea "American Service Alliance Mesa"
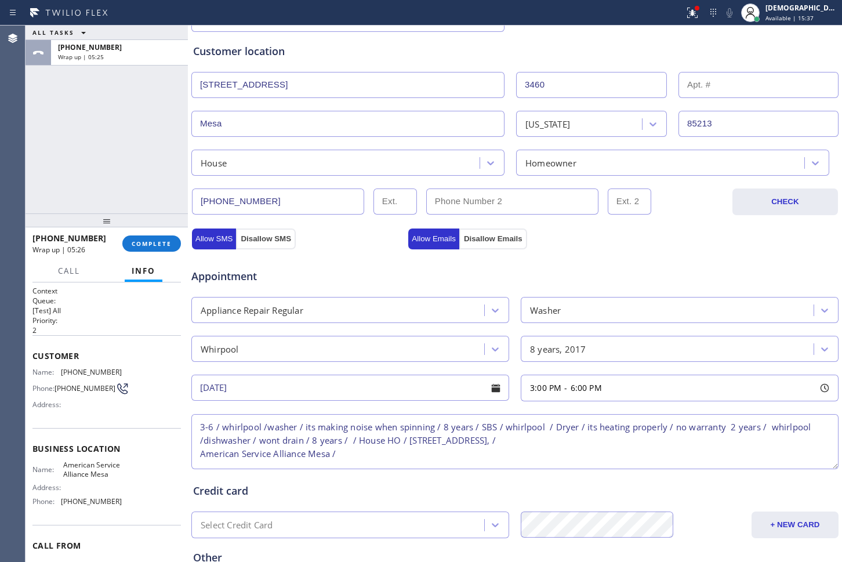
click at [384, 455] on textarea "3-6 / whirlpool /washer / its making noise when spinning / 8 years / SBS / whir…" at bounding box center [514, 441] width 647 height 55
paste textarea "Please call customer 30 minutes prior to arrival"
click at [546, 450] on textarea "3-6 / whirlpool /washer / its making noise when spinning / 8 years / SBS / whir…" at bounding box center [514, 441] width 647 height 55
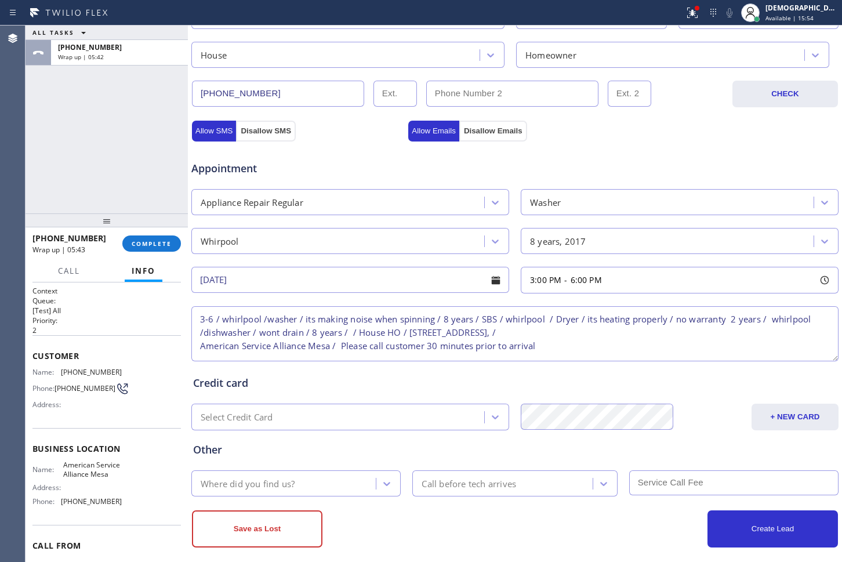
scroll to position [337, 0]
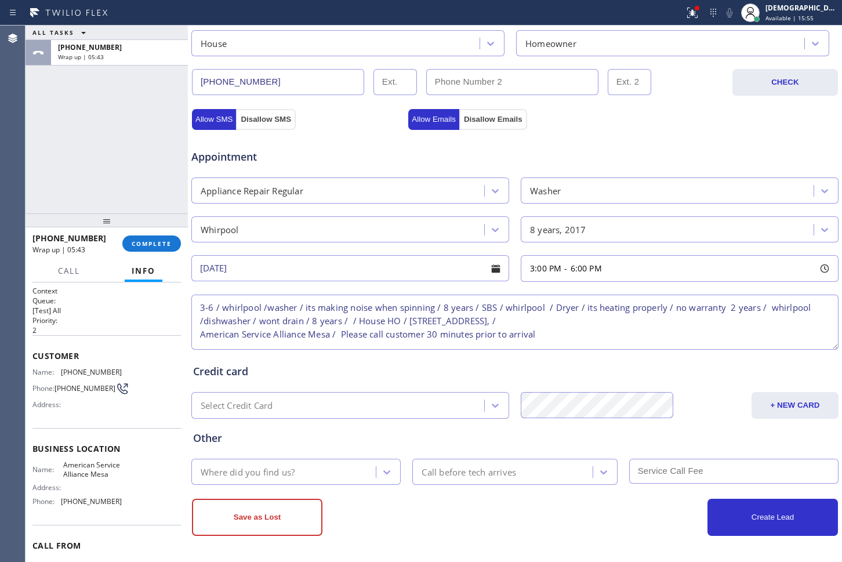
type textarea "3-6 / whirlpool /washer / its making noise when spinning / 8 years / SBS / whir…"
click at [315, 477] on div "Where did you find us?" at bounding box center [285, 471] width 181 height 20
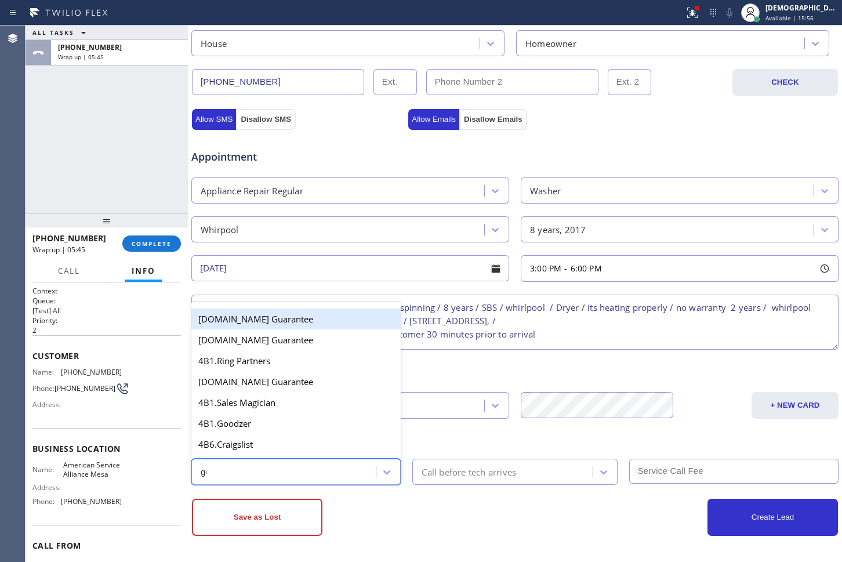
type input "goo"
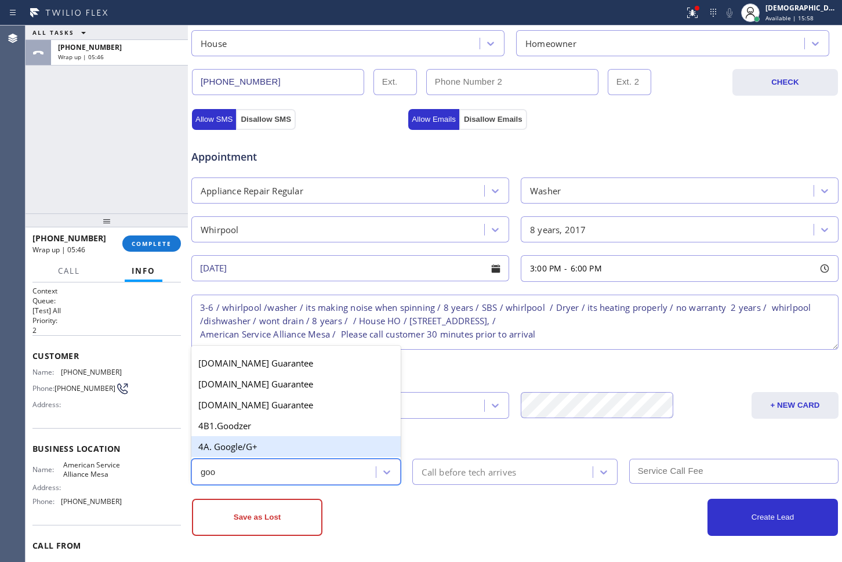
click at [277, 447] on div "4A. Google/G+" at bounding box center [295, 446] width 209 height 21
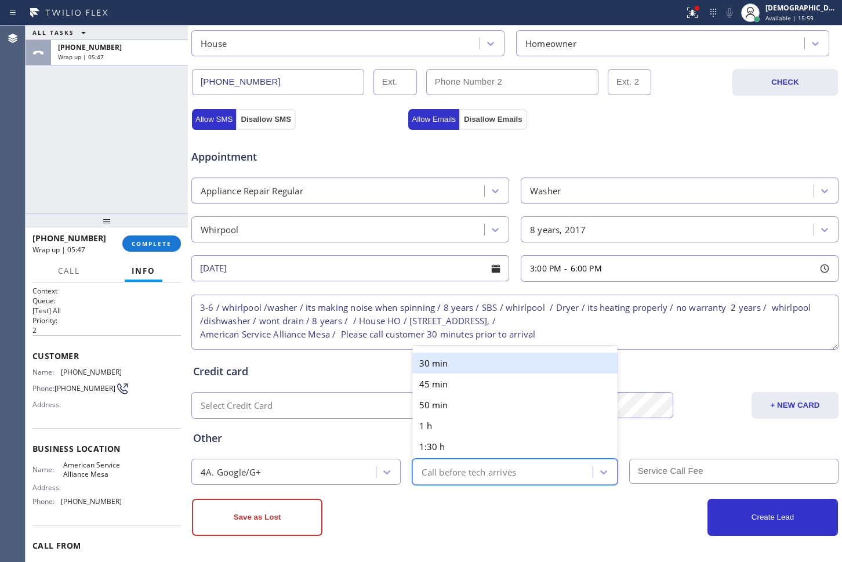
click at [496, 471] on div "Call before tech arrives" at bounding box center [468, 471] width 94 height 13
click at [446, 367] on div "30 min" at bounding box center [514, 362] width 205 height 21
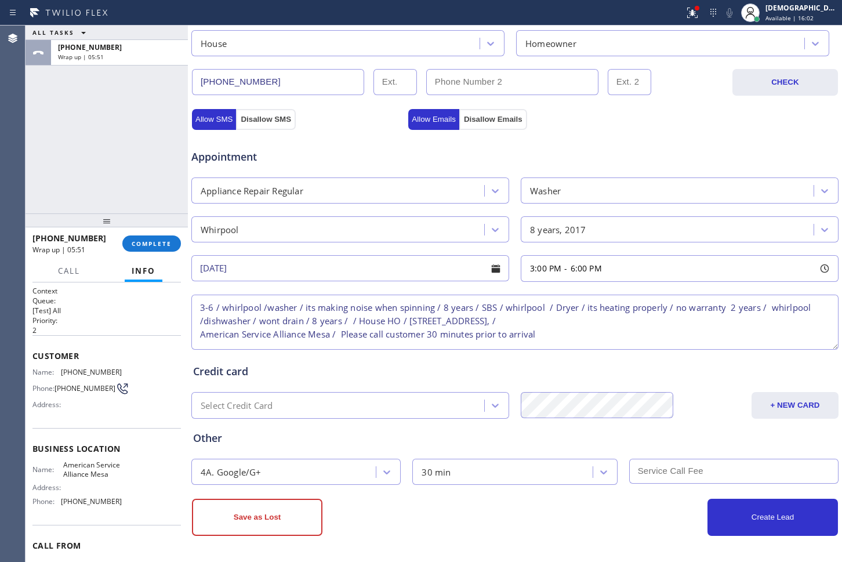
click at [684, 474] on input "text" at bounding box center [733, 471] width 209 height 25
type input "75"
click at [41, 131] on div "ALL TASKS ALL TASKS ACTIVE TASKS TASKS IN WRAP UP [PHONE_NUMBER] Wrap up | 06:15" at bounding box center [107, 120] width 162 height 188
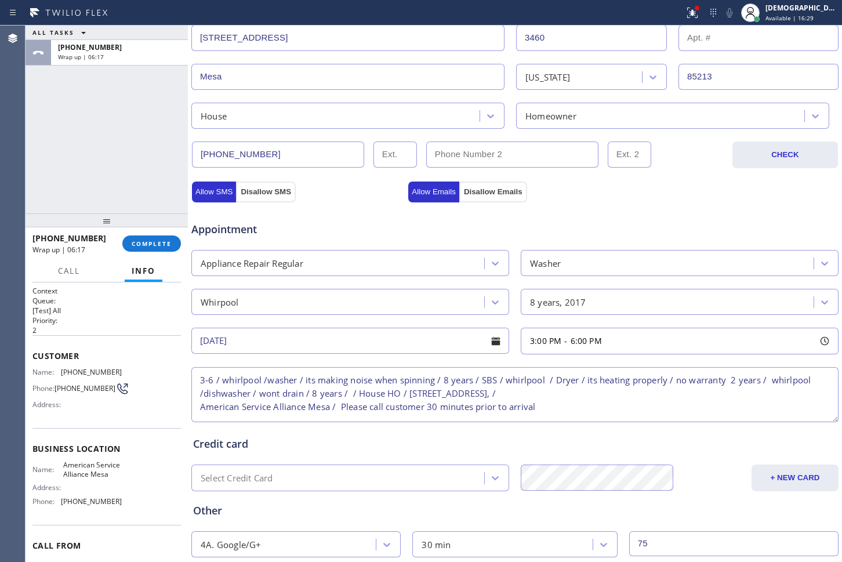
scroll to position [0, 0]
click at [573, 342] on span "6:00 PM" at bounding box center [585, 340] width 31 height 11
click at [454, 442] on div "Credit card" at bounding box center [515, 444] width 644 height 16
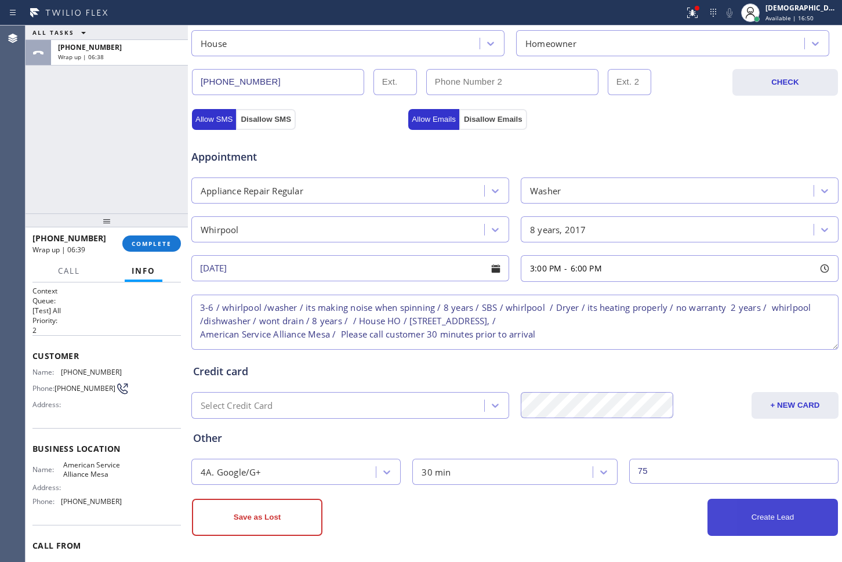
click at [730, 518] on button "Create Lead" at bounding box center [772, 517] width 130 height 37
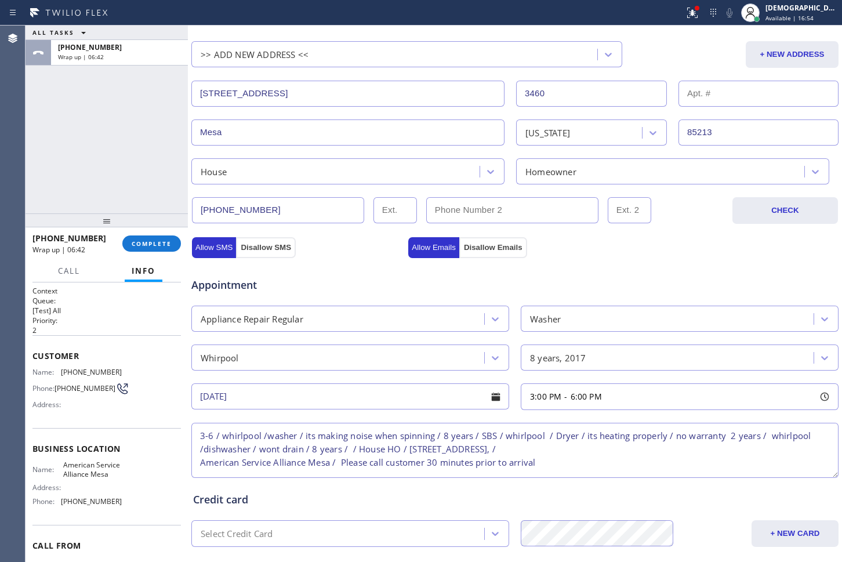
scroll to position [362, 0]
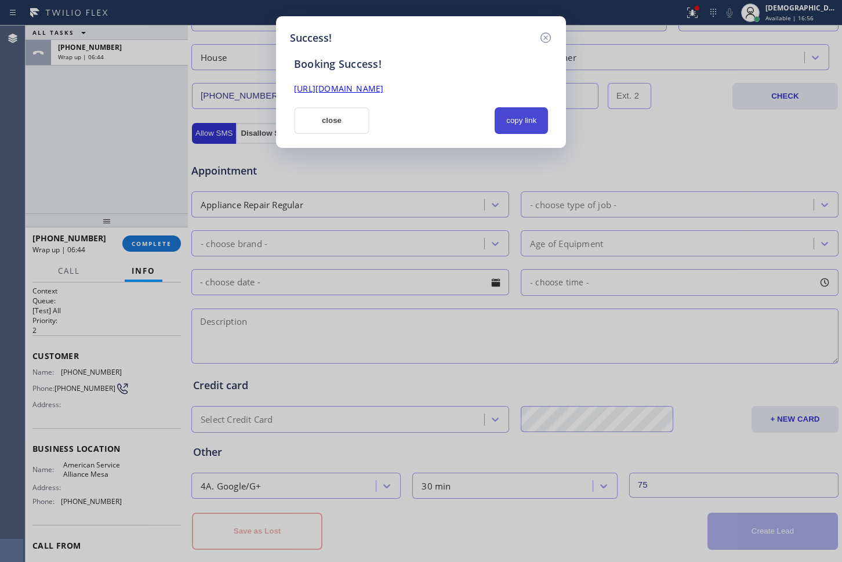
click at [501, 118] on button "copy link" at bounding box center [521, 120] width 53 height 27
click at [472, 70] on div "Booking Success!" at bounding box center [421, 63] width 268 height 13
click at [383, 84] on link "[URL][DOMAIN_NAME]" at bounding box center [338, 88] width 89 height 11
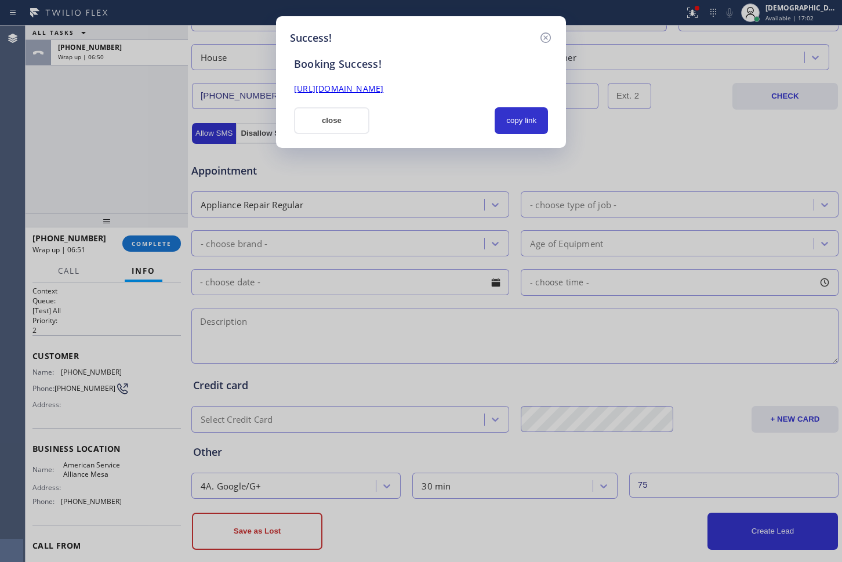
click at [346, 121] on button "close" at bounding box center [331, 120] width 75 height 27
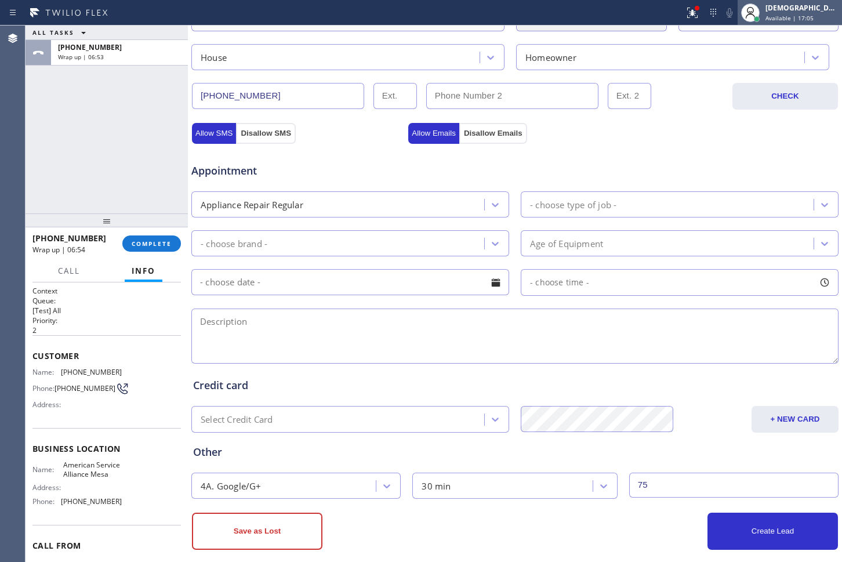
click at [799, 18] on span "Available | 17:05" at bounding box center [789, 18] width 48 height 8
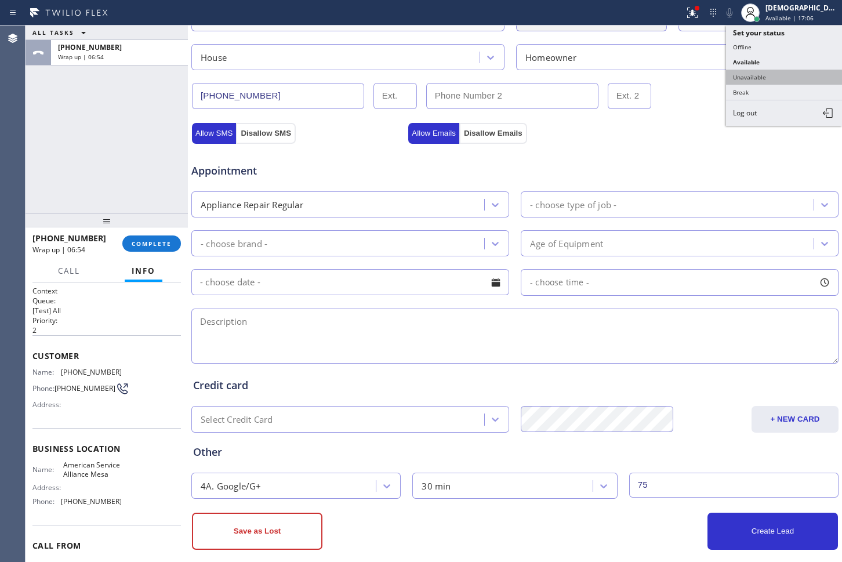
click at [785, 76] on button "Unavailable" at bounding box center [784, 77] width 116 height 15
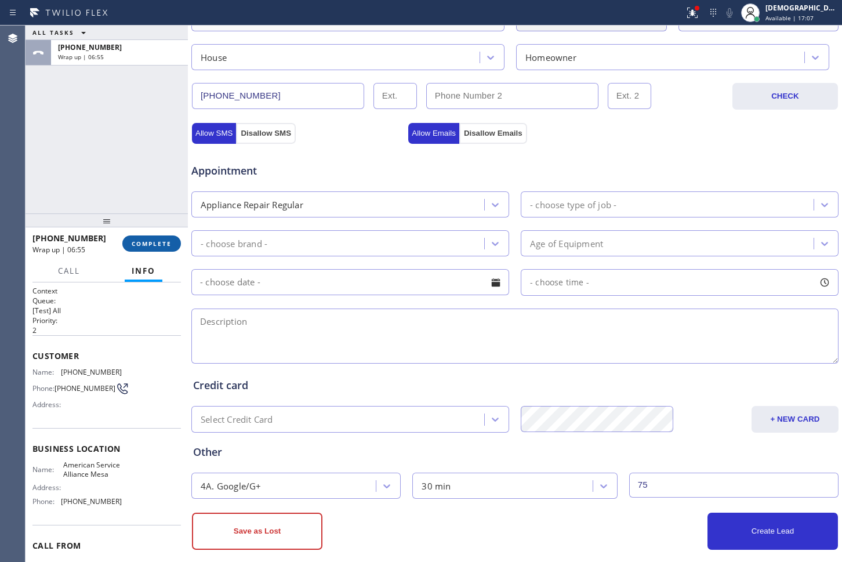
click at [169, 246] on span "COMPLETE" at bounding box center [152, 243] width 40 height 8
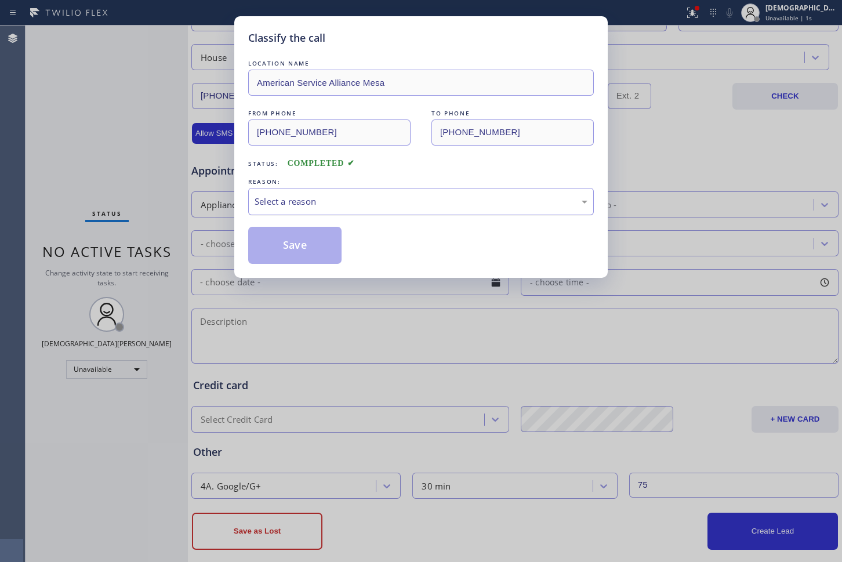
click at [329, 197] on div "Select a reason" at bounding box center [421, 201] width 333 height 13
click at [285, 249] on button "Save" at bounding box center [294, 245] width 93 height 37
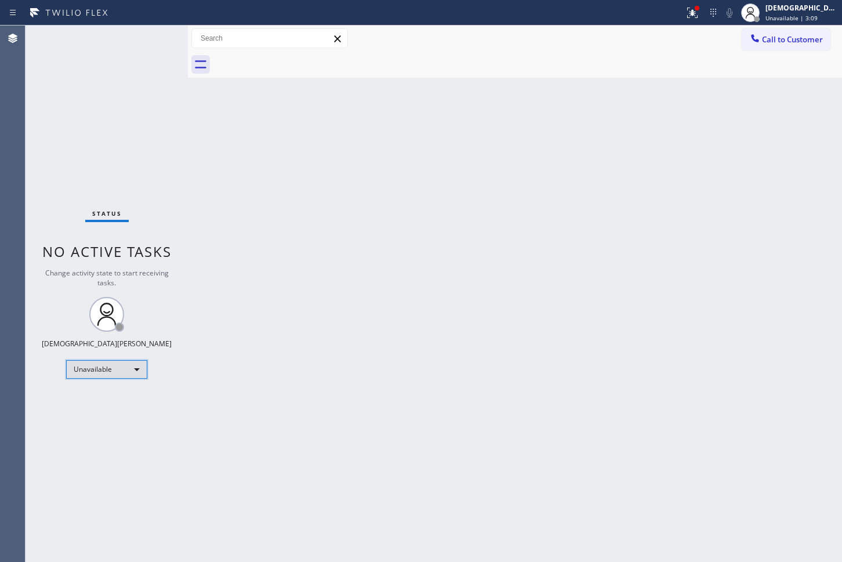
click at [136, 374] on div "Unavailable" at bounding box center [106, 369] width 81 height 19
click at [112, 402] on li "Available" at bounding box center [106, 400] width 79 height 14
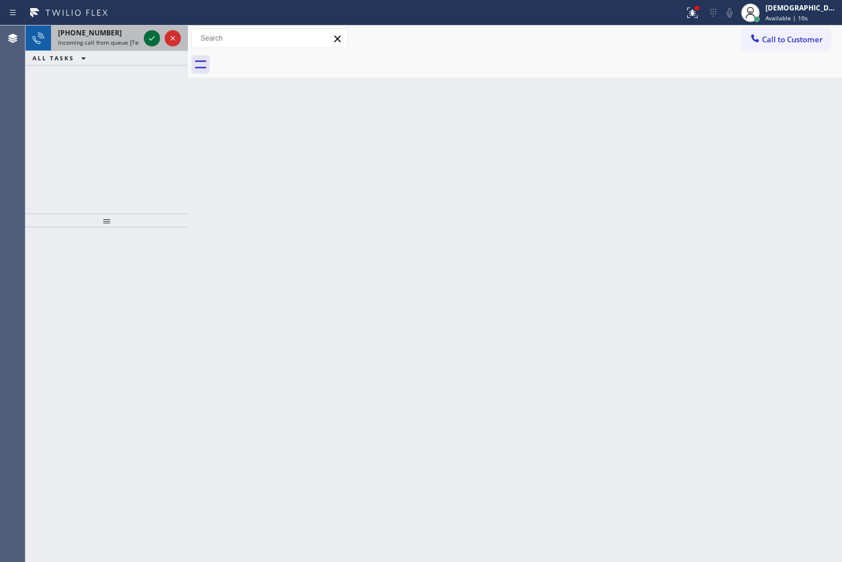
click at [151, 40] on icon at bounding box center [152, 38] width 6 height 5
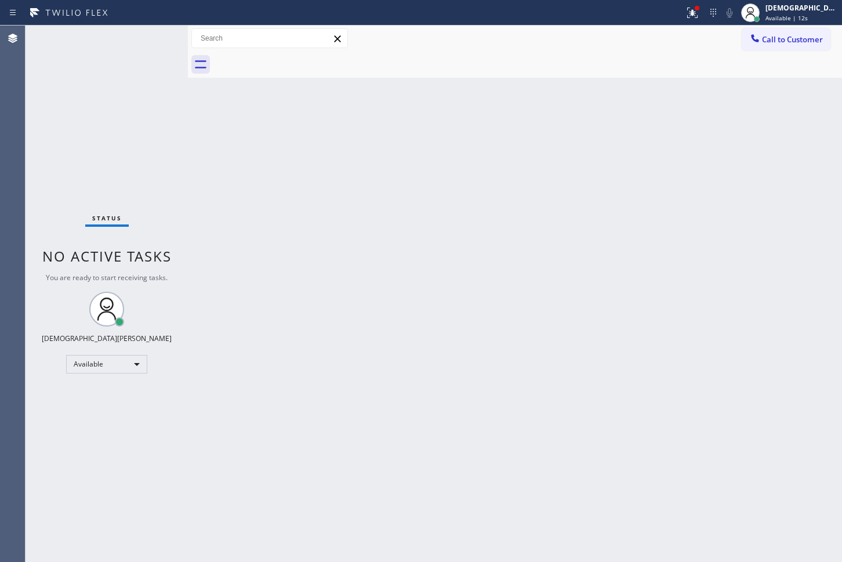
click at [663, 96] on div "Back to Dashboard Change Sender ID Customers Technicians Select a contact Outbo…" at bounding box center [515, 294] width 654 height 536
click at [805, 17] on span "Available | 13s" at bounding box center [786, 18] width 42 height 8
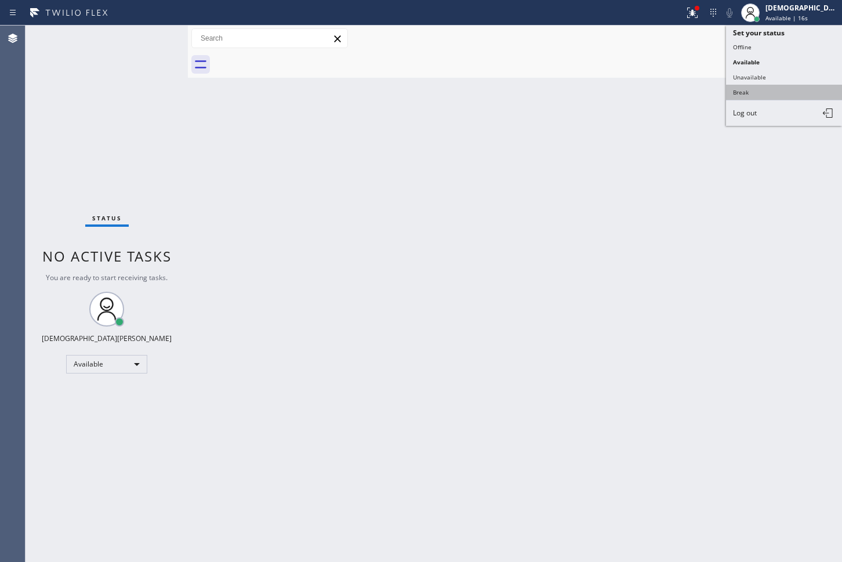
click at [754, 92] on button "Break" at bounding box center [784, 92] width 116 height 15
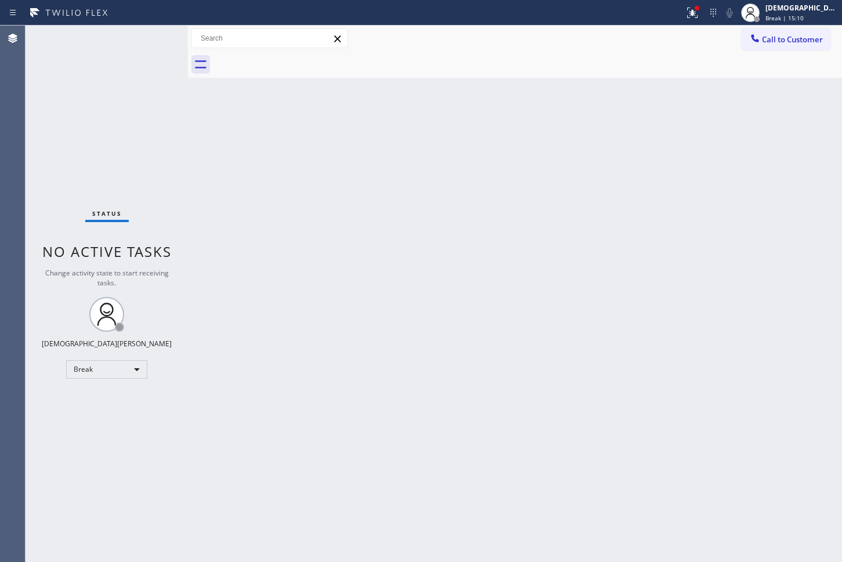
drag, startPoint x: 40, startPoint y: 223, endPoint x: 49, endPoint y: 240, distance: 19.4
click at [40, 222] on div "Status No active tasks Change activity state to start receiving tasks. Christia…" at bounding box center [107, 294] width 162 height 536
click at [117, 374] on div "Break" at bounding box center [106, 369] width 81 height 19
click at [106, 397] on li "Available" at bounding box center [106, 400] width 79 height 14
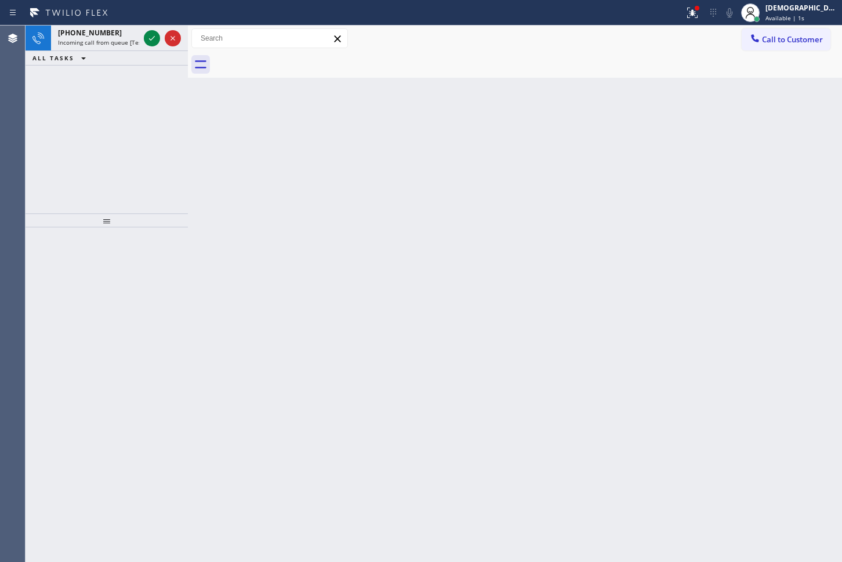
click at [46, 96] on div "[PHONE_NUMBER] Incoming call from queue [Test] All ALL TASKS ALL TASKS ACTIVE T…" at bounding box center [107, 120] width 162 height 188
click at [151, 39] on icon at bounding box center [152, 38] width 6 height 5
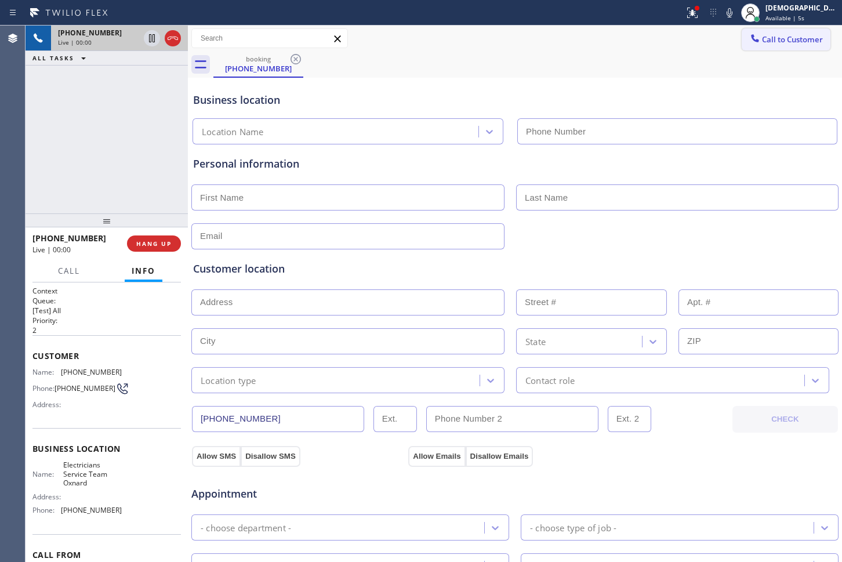
type input "[PHONE_NUMBER]"
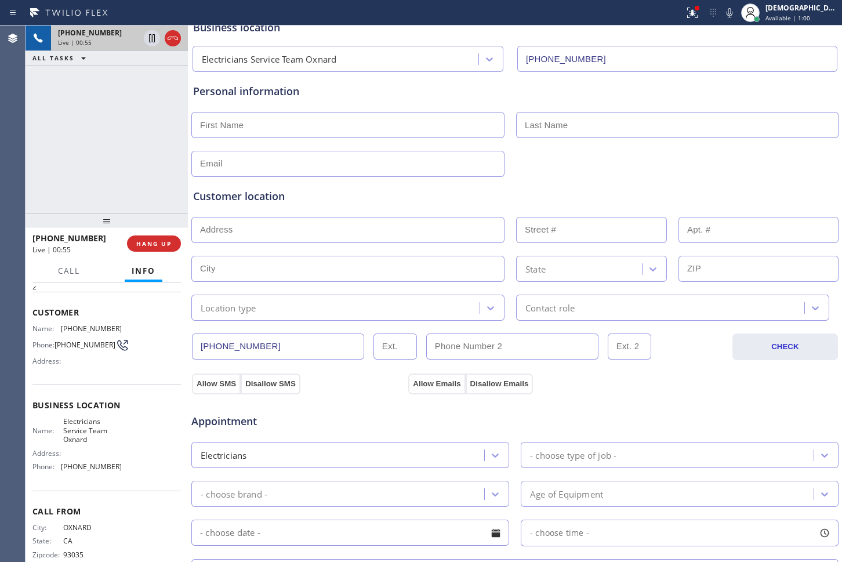
scroll to position [67, 0]
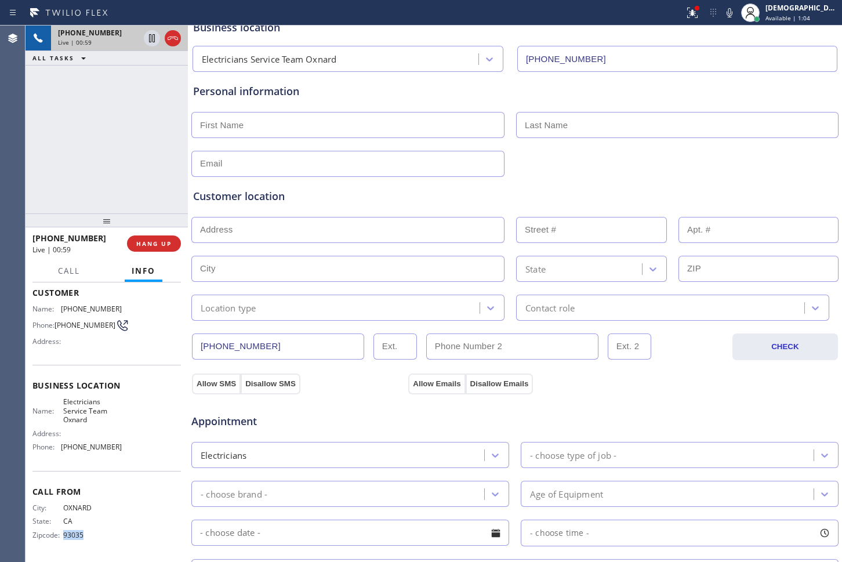
drag, startPoint x: 83, startPoint y: 535, endPoint x: 62, endPoint y: 538, distance: 21.7
click at [63, 538] on span "93035" at bounding box center [92, 534] width 58 height 9
copy span "93035"
click at [150, 37] on icon at bounding box center [152, 38] width 6 height 8
click at [47, 98] on div "[PHONE_NUMBER] Live | 04:01 ALL TASKS ALL TASKS ACTIVE TASKS TASKS IN WRAP UP" at bounding box center [107, 120] width 162 height 188
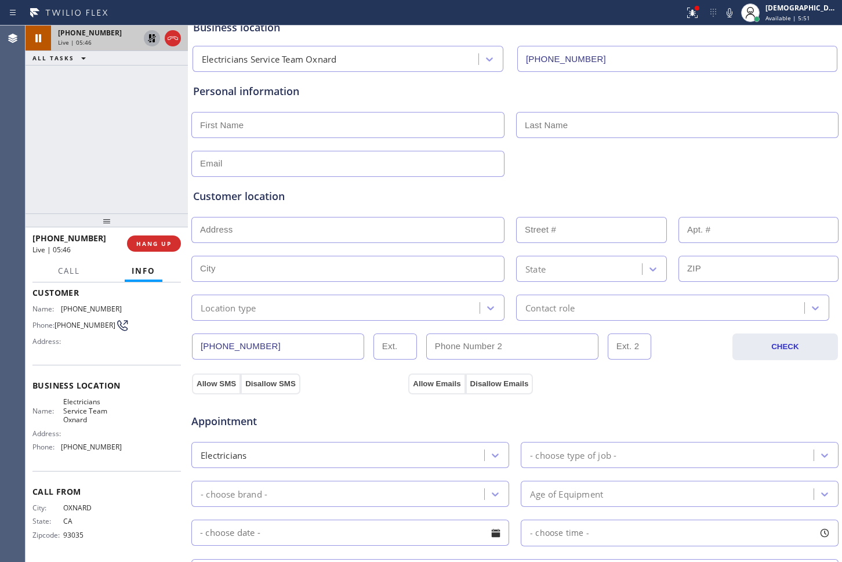
drag, startPoint x: 23, startPoint y: 121, endPoint x: 81, endPoint y: 93, distance: 63.8
click at [24, 121] on div "Agent Desktop" at bounding box center [12, 294] width 25 height 536
click at [150, 37] on icon at bounding box center [152, 38] width 8 height 8
drag, startPoint x: 283, startPoint y: 347, endPoint x: 180, endPoint y: 348, distance: 103.8
click at [180, 348] on div "[PHONE_NUMBER] Live | 07:26 ALL TASKS ALL TASKS ACTIVE TASKS TASKS IN WRAP UP […" at bounding box center [434, 294] width 816 height 536
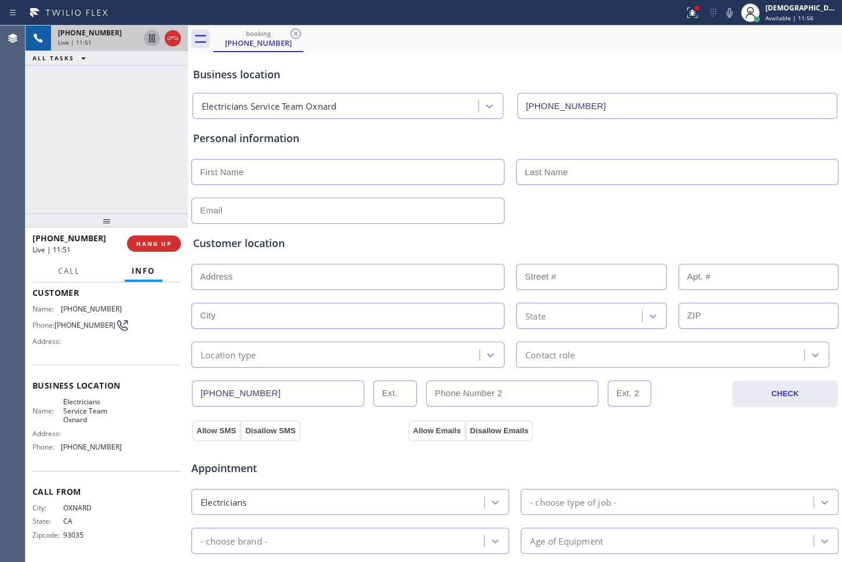
scroll to position [0, 0]
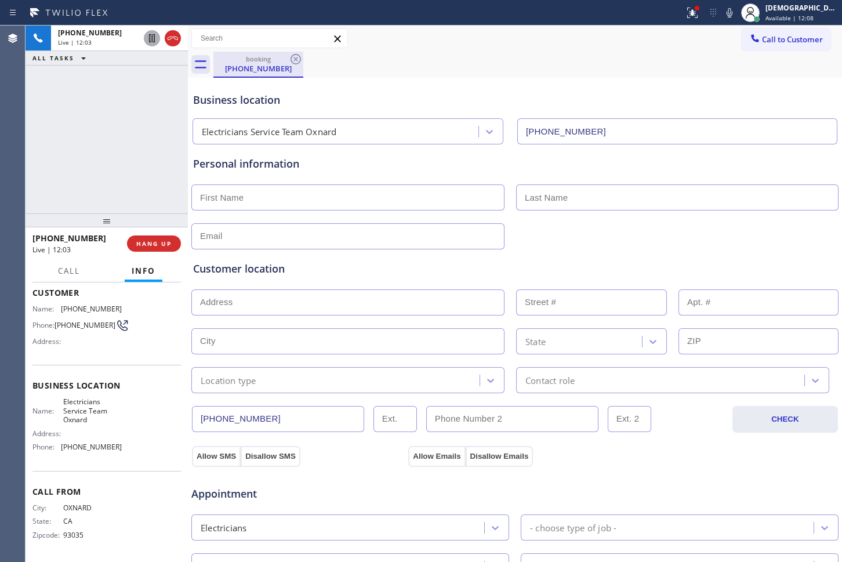
drag, startPoint x: 165, startPoint y: 39, endPoint x: 247, endPoint y: 52, distance: 82.7
click at [165, 39] on div at bounding box center [173, 38] width 16 height 14
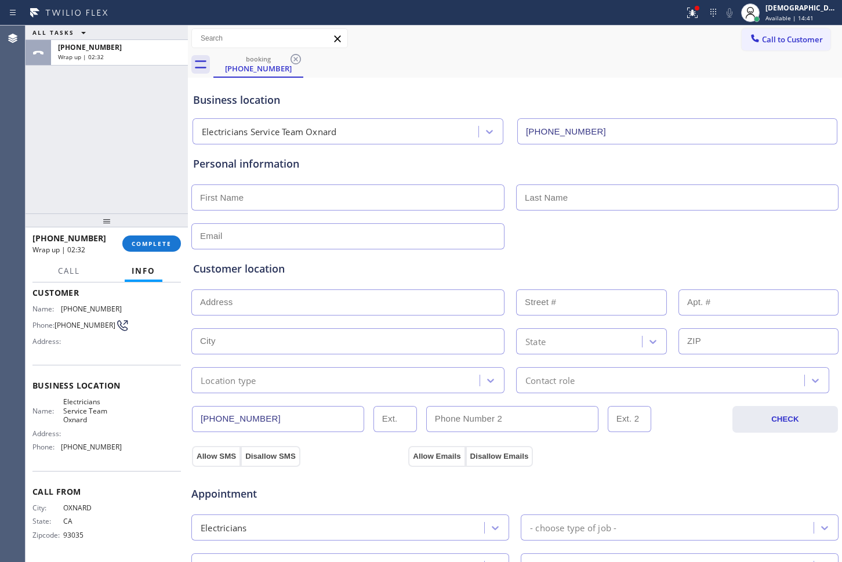
click at [261, 194] on input "text" at bounding box center [347, 197] width 313 height 26
paste input "[PERSON_NAME]"
type input "[PERSON_NAME]"
click at [609, 194] on input "text" at bounding box center [677, 197] width 322 height 26
paste input "Eumassen"
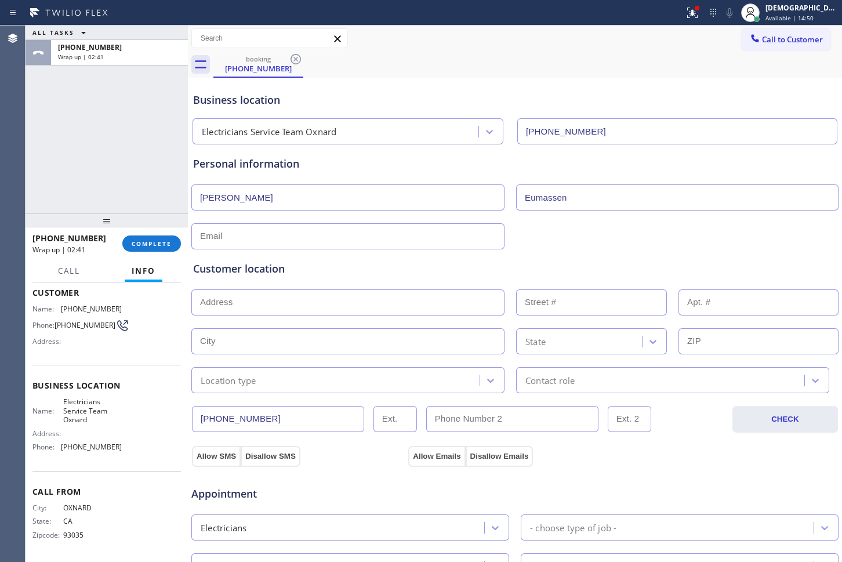
type input "Eumassen"
click at [24, 130] on div "Agent Desktop" at bounding box center [12, 294] width 25 height 536
click at [310, 245] on div "Customer location >> ADD NEW ADDRESS << + NEW ADDRESS State Location type Conta…" at bounding box center [515, 319] width 648 height 148
click at [239, 234] on input "text" at bounding box center [347, 236] width 313 height 26
paste input "[EMAIL_ADDRESS][DOMAIN_NAME]"
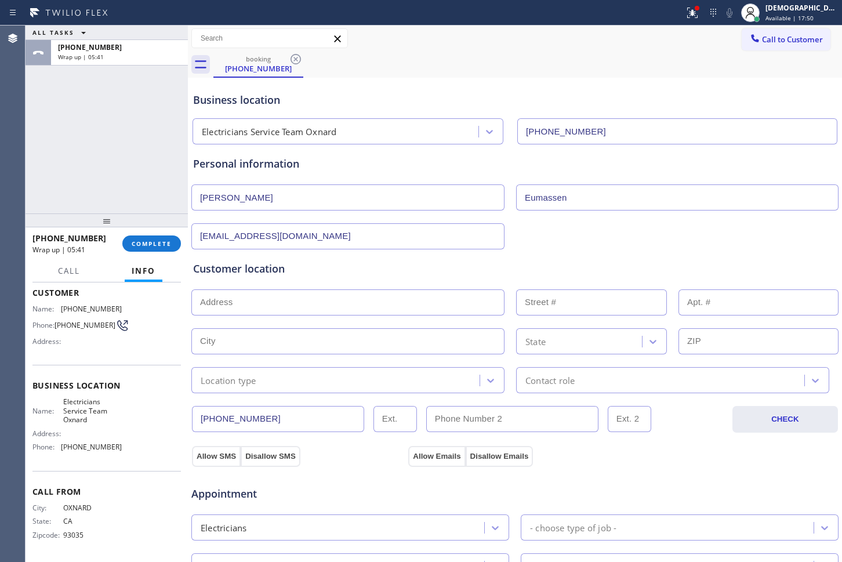
click at [201, 235] on input "[EMAIL_ADDRESS][DOMAIN_NAME]" at bounding box center [347, 236] width 313 height 26
type input "[EMAIL_ADDRESS][DOMAIN_NAME]"
click at [299, 303] on input "text" at bounding box center [347, 302] width 313 height 26
paste input "[STREET_ADDRESS][PERSON_NAME][PERSON_NAME]"
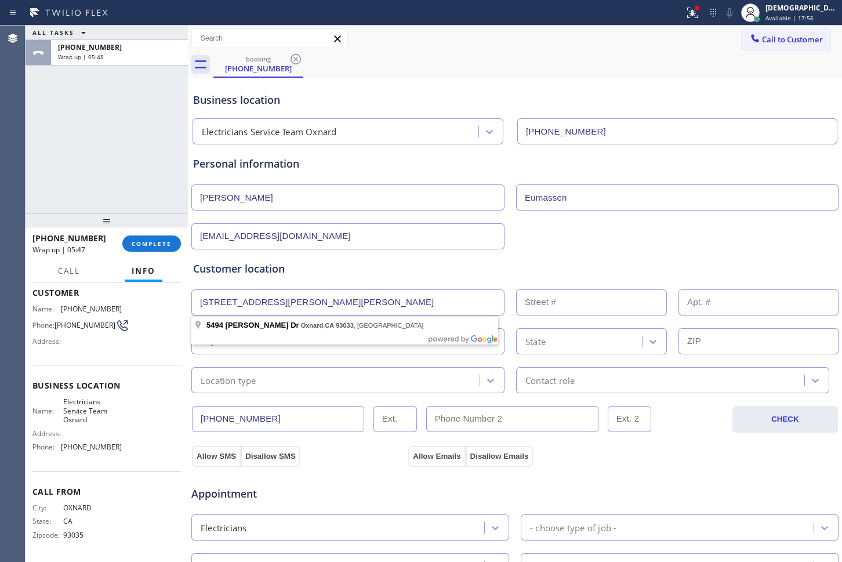
type input "5494 [PERSON_NAME] Dr"
type input "5494"
type input "Oxnard"
type input "93033"
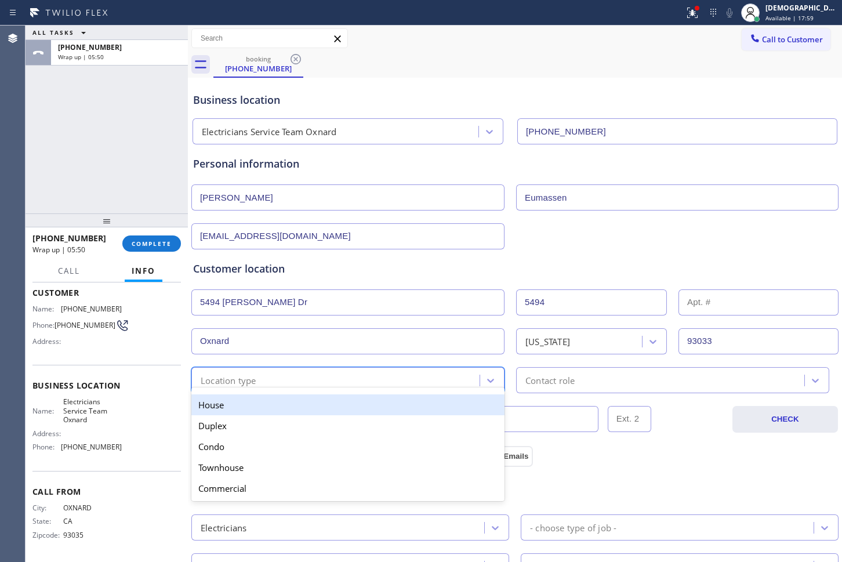
click at [320, 386] on div "Location type" at bounding box center [337, 380] width 285 height 20
click at [310, 407] on div "House" at bounding box center [347, 404] width 313 height 21
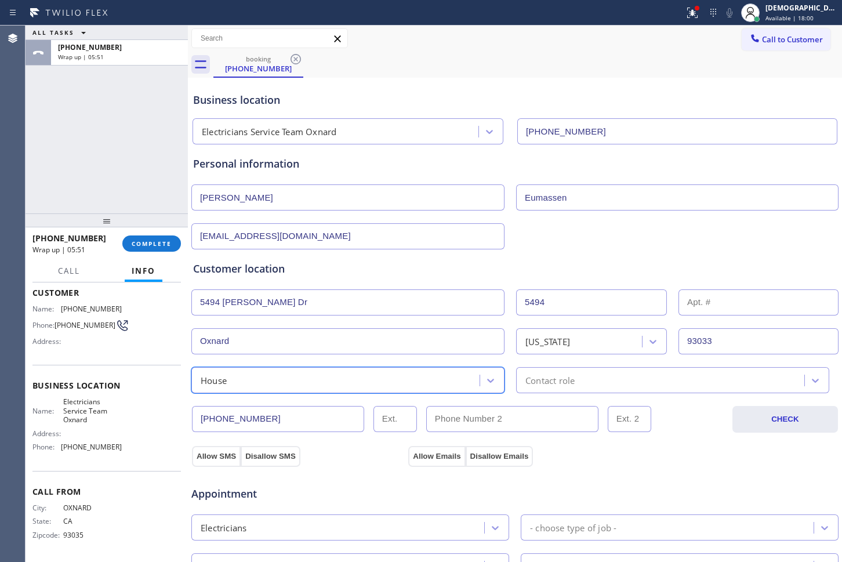
click at [540, 381] on div "Contact role" at bounding box center [549, 379] width 49 height 13
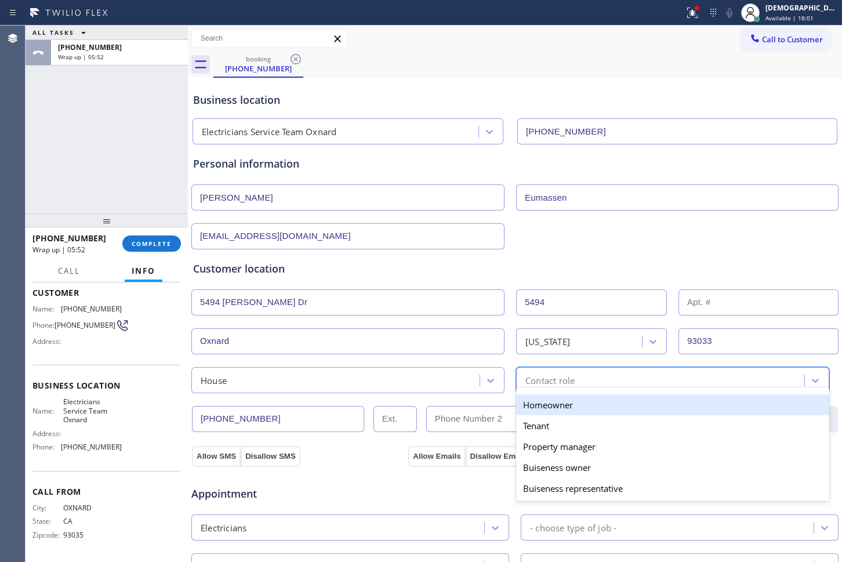
click at [537, 402] on div "Homeowner" at bounding box center [672, 404] width 313 height 21
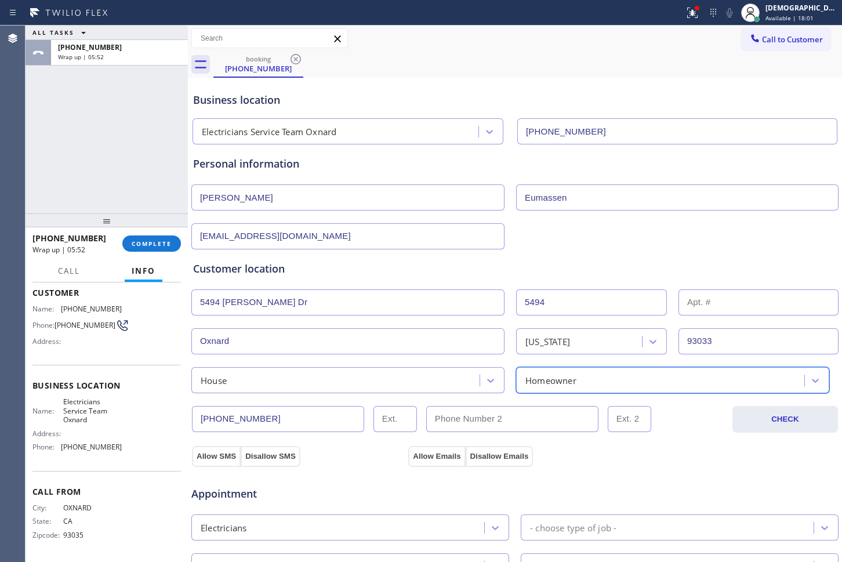
scroll to position [145, 0]
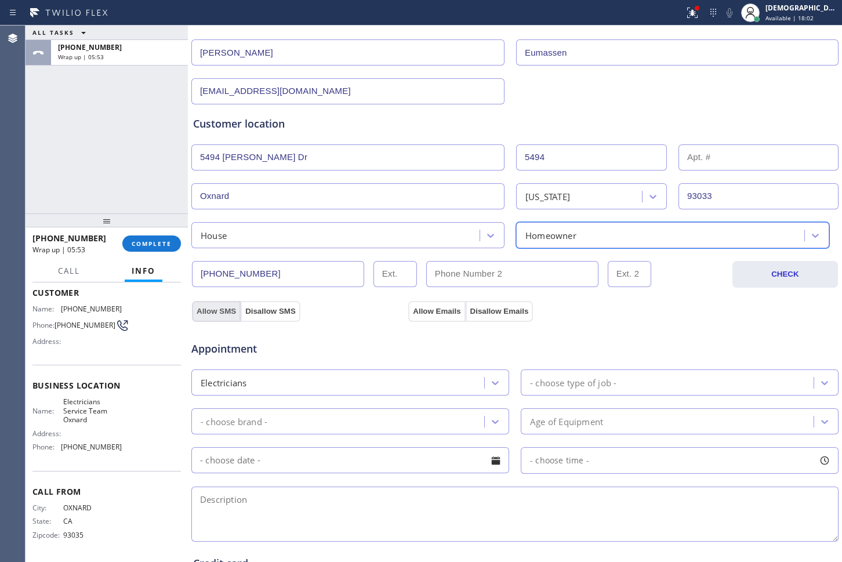
drag, startPoint x: 218, startPoint y: 312, endPoint x: 376, endPoint y: 312, distance: 158.3
click at [218, 312] on button "Allow SMS" at bounding box center [216, 311] width 49 height 21
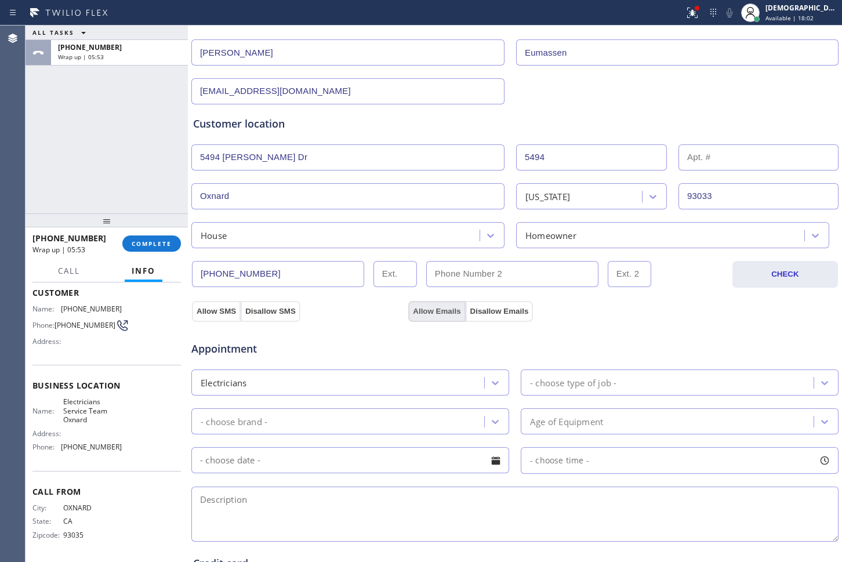
click at [430, 307] on button "Allow Emails" at bounding box center [436, 311] width 57 height 21
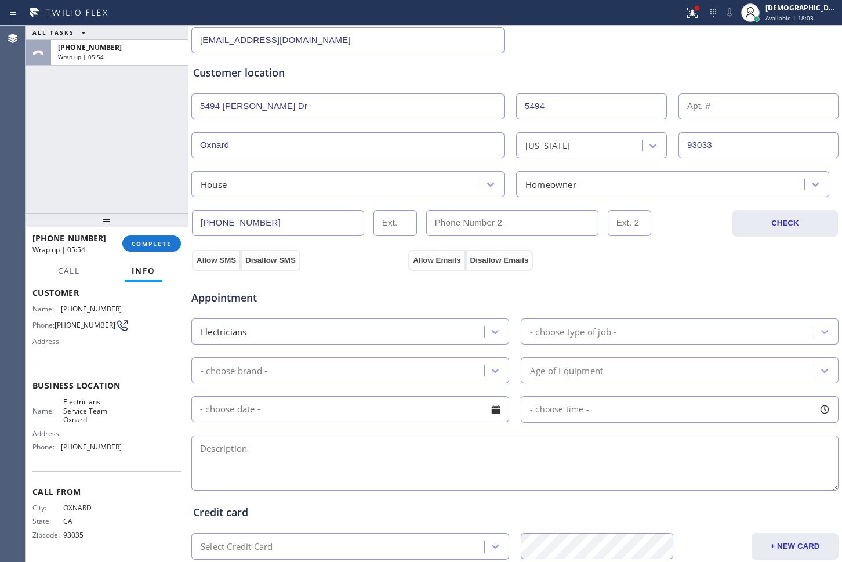
scroll to position [290, 0]
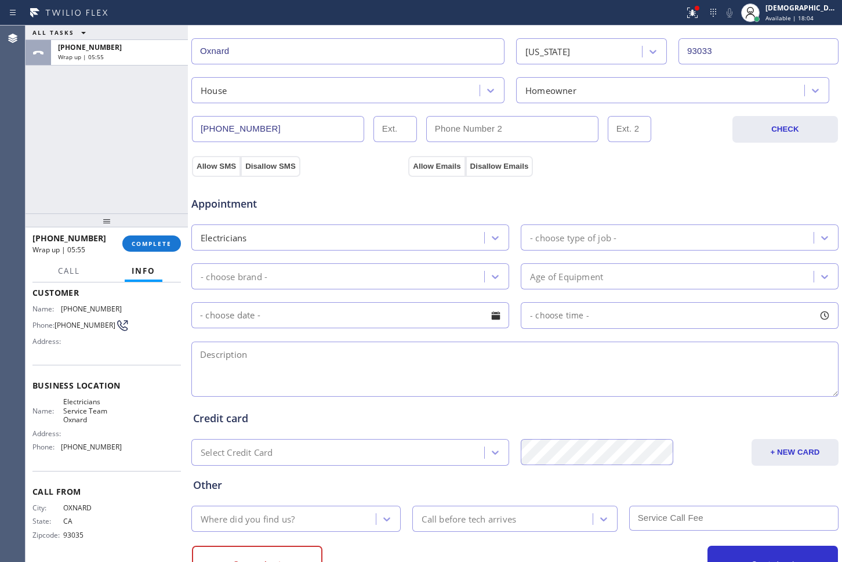
click at [388, 235] on div "Electricians" at bounding box center [339, 237] width 289 height 20
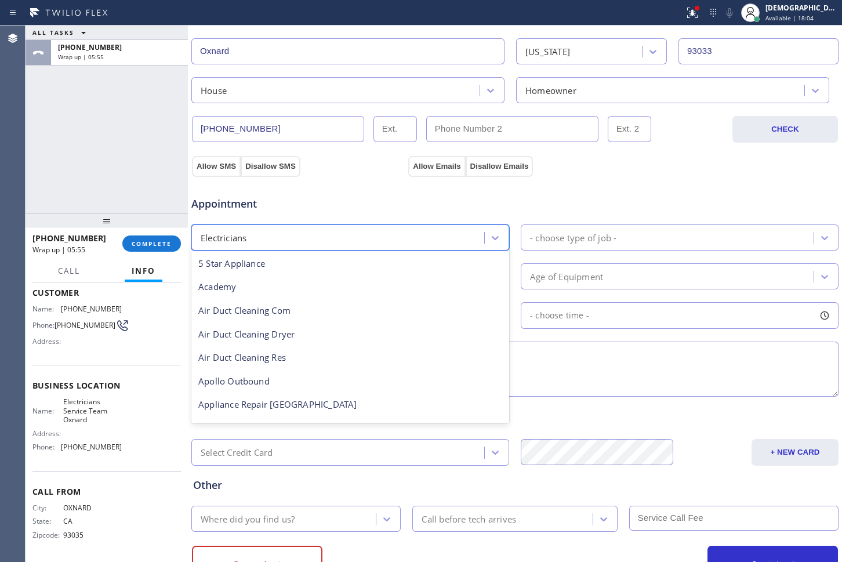
scroll to position [119, 0]
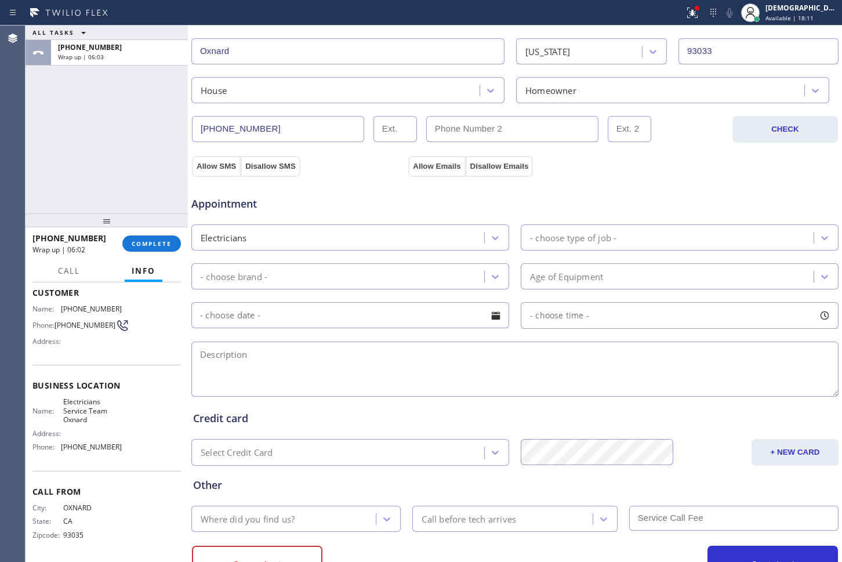
drag, startPoint x: 42, startPoint y: 125, endPoint x: 103, endPoint y: 168, distance: 74.8
click at [42, 125] on div "ALL TASKS ALL TASKS ACTIVE TASKS TASKS IN WRAP UP [PHONE_NUMBER] Wrap up | 06:03" at bounding box center [107, 120] width 162 height 188
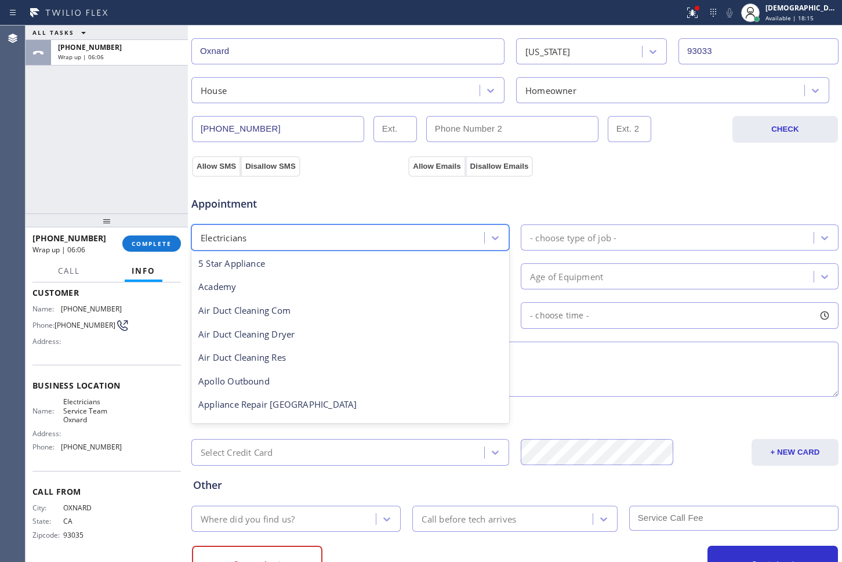
click at [451, 237] on div "Electricians" at bounding box center [339, 237] width 289 height 20
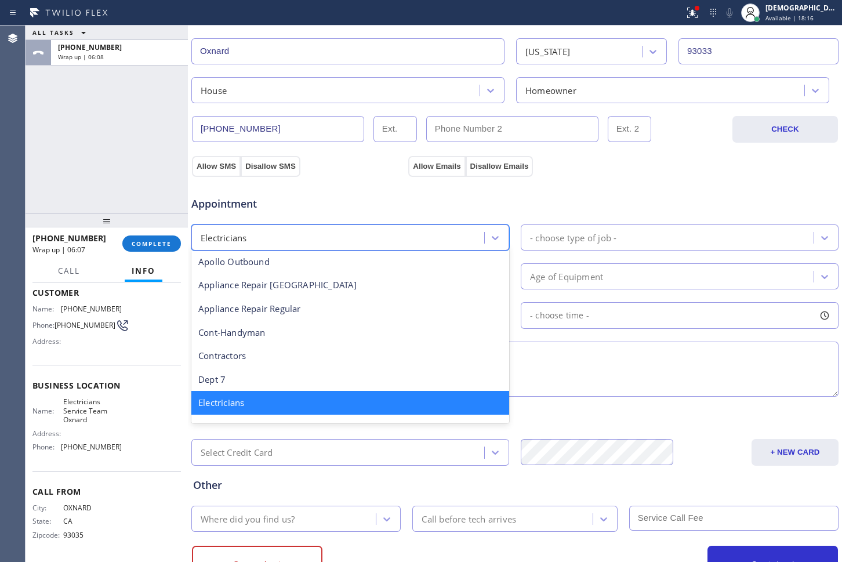
click at [366, 404] on div "Electricians" at bounding box center [350, 403] width 318 height 24
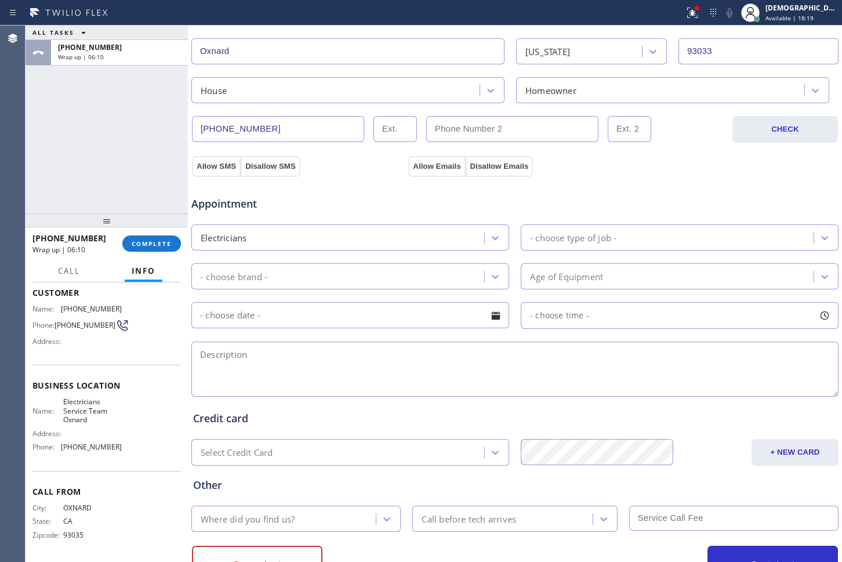
click at [644, 234] on div "- choose type of job -" at bounding box center [668, 237] width 289 height 20
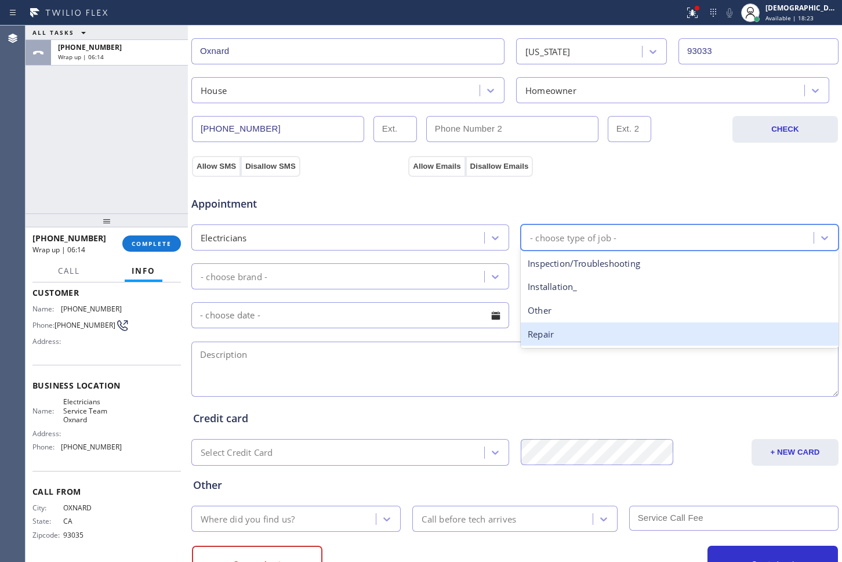
click at [599, 326] on div "Repair" at bounding box center [680, 334] width 318 height 24
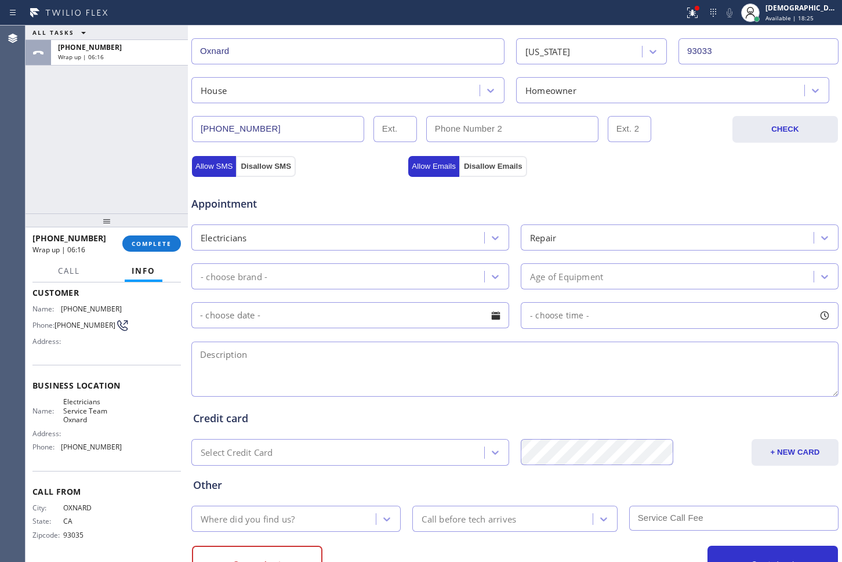
click at [435, 269] on div "- choose brand -" at bounding box center [339, 276] width 289 height 20
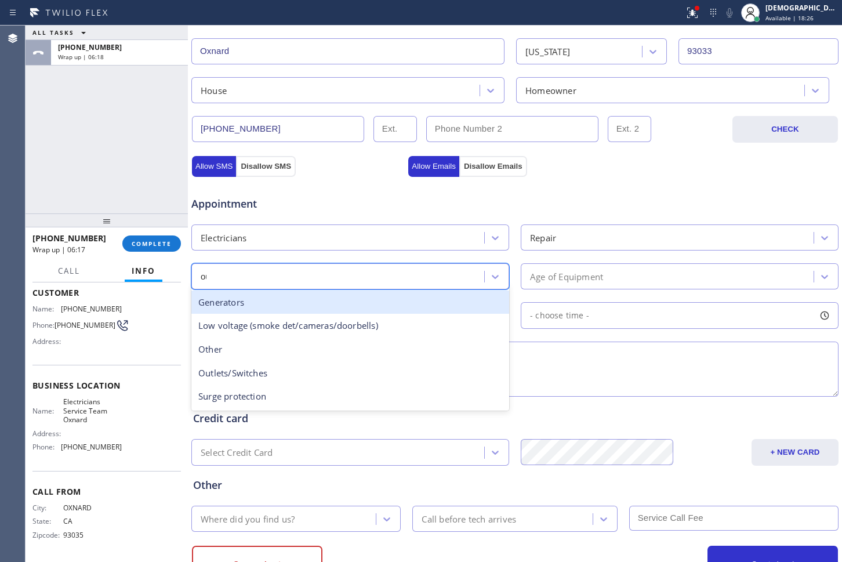
type input "out"
click at [417, 301] on div "Outlets/Switches" at bounding box center [350, 302] width 318 height 24
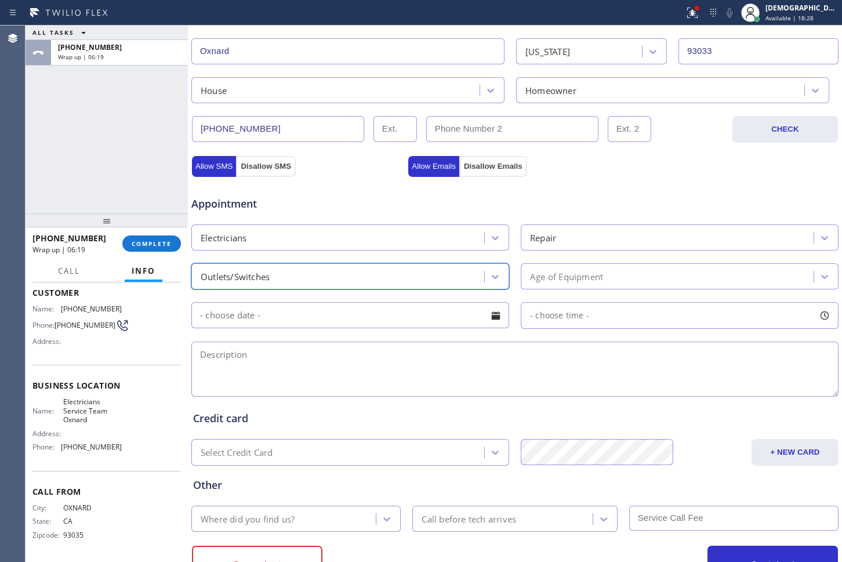
click at [557, 272] on div "Age of Equipment" at bounding box center [566, 276] width 73 height 13
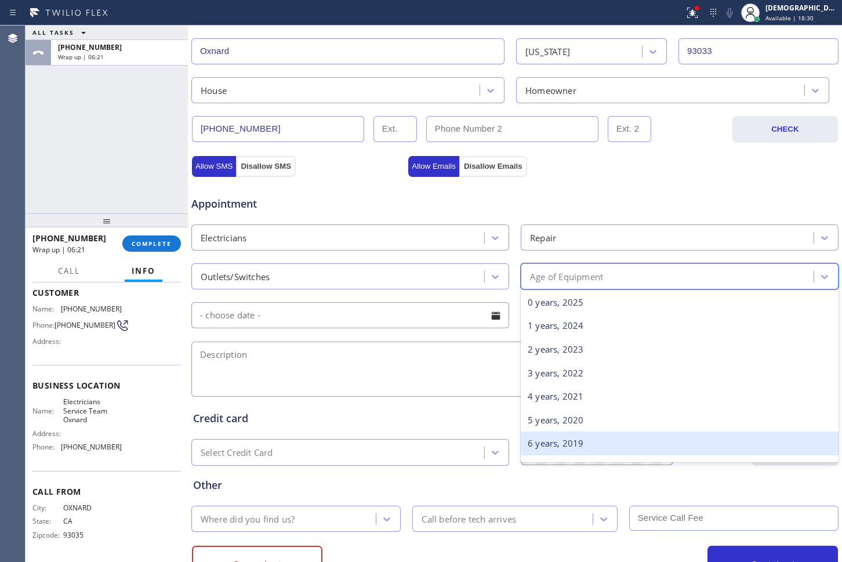
click at [562, 435] on div "6 years, 2019" at bounding box center [680, 443] width 318 height 24
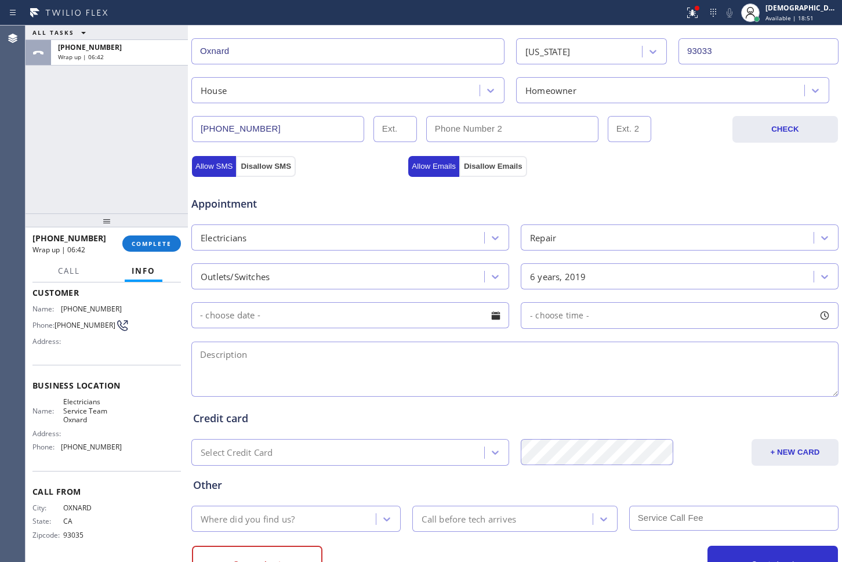
drag, startPoint x: 25, startPoint y: 157, endPoint x: 128, endPoint y: 227, distance: 124.3
click at [25, 157] on div "Agent Desktop" at bounding box center [13, 294] width 26 height 536
click at [384, 323] on input "text" at bounding box center [350, 315] width 318 height 26
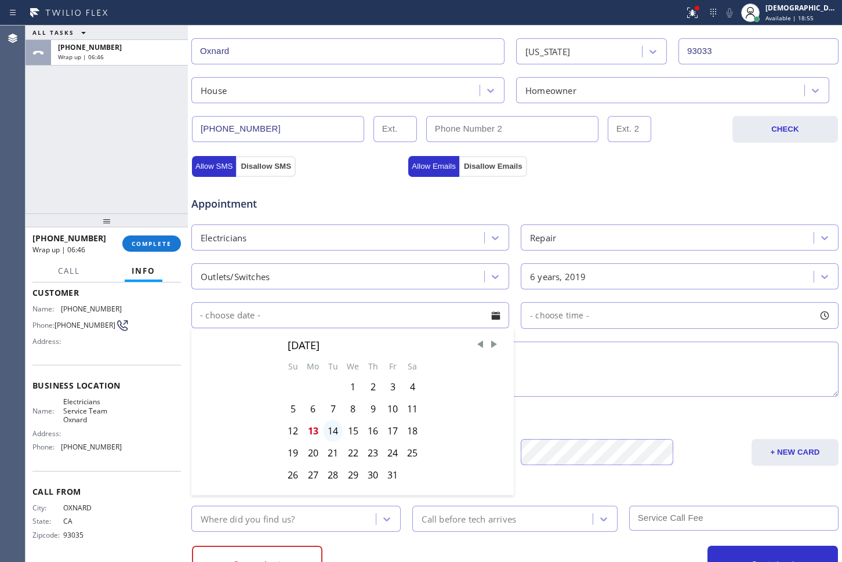
click at [337, 429] on div "14" at bounding box center [333, 431] width 20 height 22
type input "[DATE]"
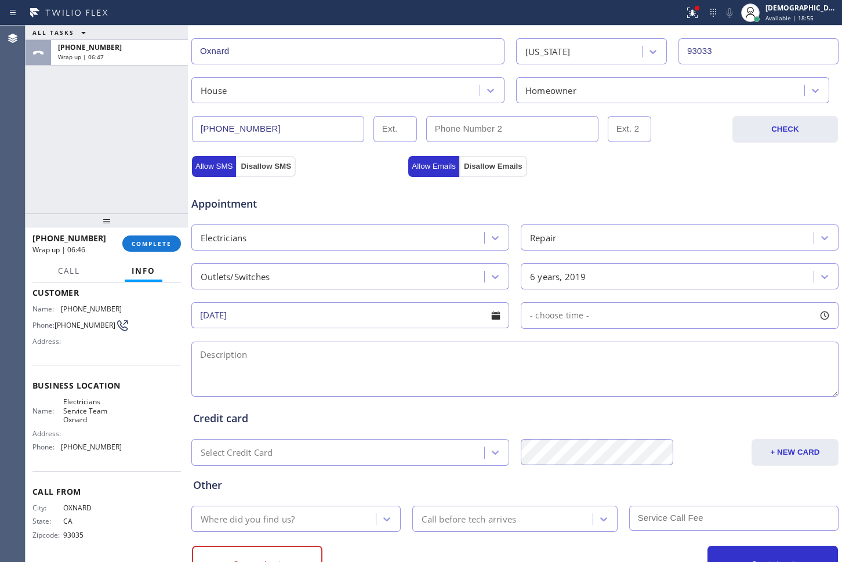
click at [554, 311] on span "- choose time -" at bounding box center [559, 315] width 59 height 11
drag, startPoint x: 530, startPoint y: 386, endPoint x: 685, endPoint y: 379, distance: 154.9
click at [685, 379] on div at bounding box center [692, 386] width 14 height 24
drag, startPoint x: 529, startPoint y: 386, endPoint x: 605, endPoint y: 384, distance: 76.5
click at [605, 384] on div at bounding box center [612, 386] width 14 height 24
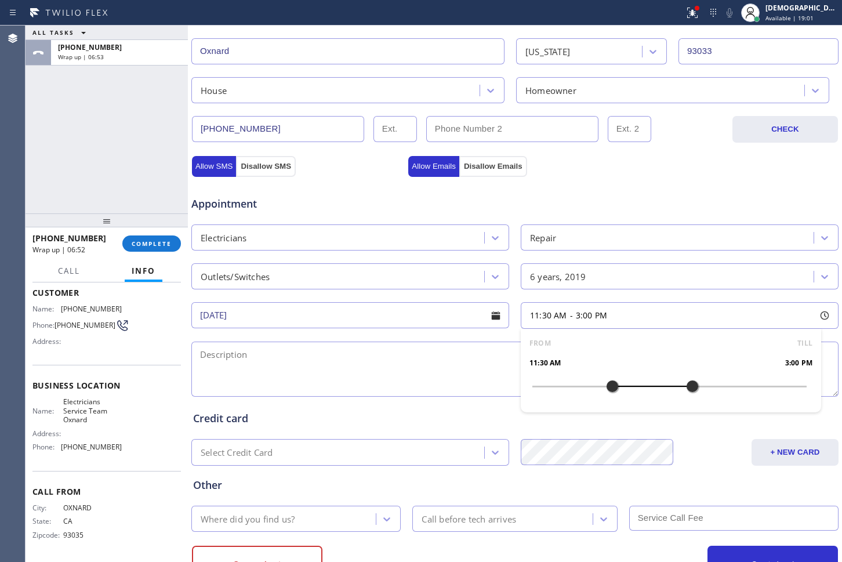
click at [605, 384] on div at bounding box center [612, 386] width 14 height 24
drag, startPoint x: 605, startPoint y: 384, endPoint x: 617, endPoint y: 384, distance: 11.6
click at [617, 384] on div at bounding box center [624, 386] width 14 height 24
click at [345, 370] on textarea at bounding box center [514, 368] width 647 height 55
click at [350, 356] on textarea "12-3 / No SCF /" at bounding box center [514, 368] width 647 height 55
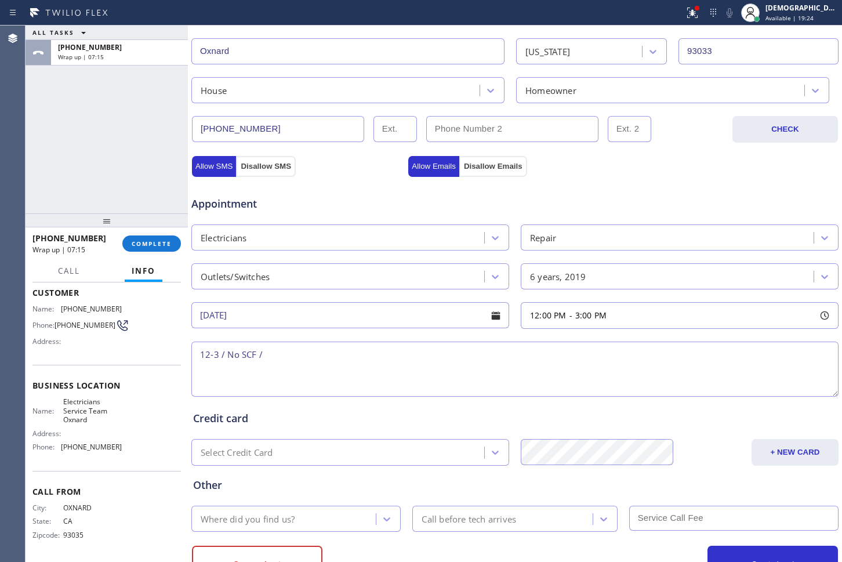
paste textarea "4 kitchen outlet not working /"
click at [508, 342] on textarea "12-3 / No SCF / 4 kitchen outlet not working / / House HO /" at bounding box center [514, 368] width 647 height 55
paste textarea "[STREET_ADDRESS][PERSON_NAME][PERSON_NAME]"
drag, startPoint x: 75, startPoint y: 415, endPoint x: 59, endPoint y: 408, distance: 17.7
click at [59, 408] on div "Name: Electricians Service Team Oxnard" at bounding box center [76, 410] width 89 height 27
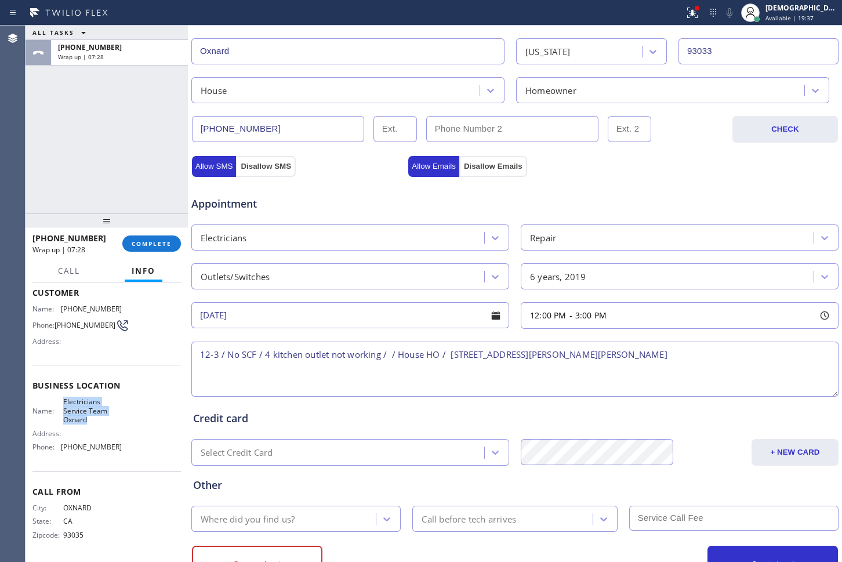
copy div "Electricians Service Team Oxnard"
click at [616, 365] on textarea "12-3 / No SCF / 4 kitchen outlet not working / / House HO / [STREET_ADDRESS][PE…" at bounding box center [514, 368] width 647 height 55
paste textarea "Electricians Service Team Oxnard"
click at [424, 383] on textarea "12-3 / No SCF / 4 kitchen outlet not working / / House HO / [STREET_ADDRESS][PE…" at bounding box center [514, 368] width 647 height 55
paste textarea "Please call customer 30 minutes prior to arriva"
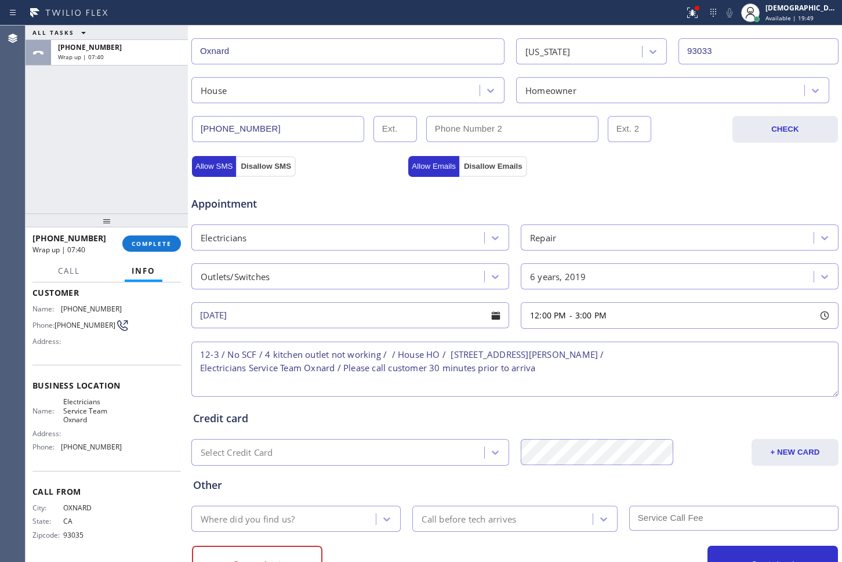
type textarea "12-3 / No SCF / 4 kitchen outlet not working / / House HO / [STREET_ADDRESS][PE…"
click at [308, 521] on div "Where did you find us?" at bounding box center [285, 518] width 181 height 20
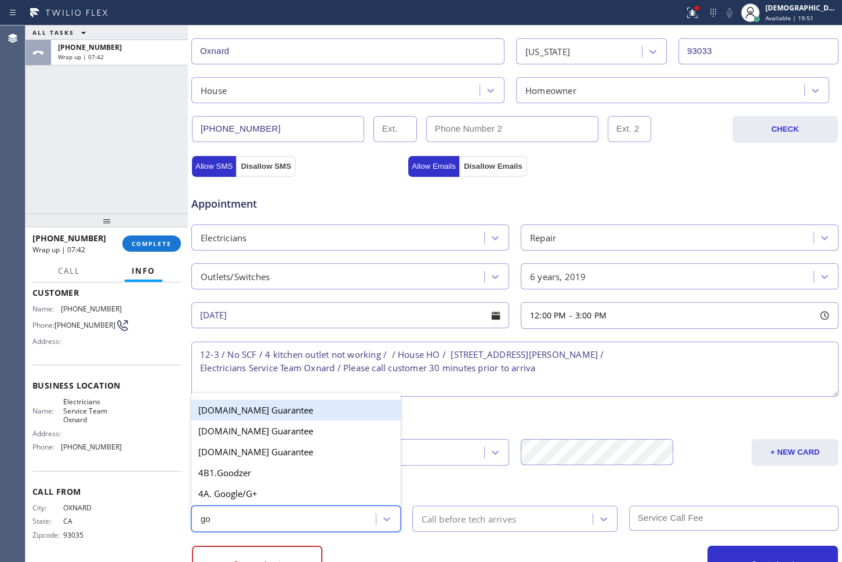
type input "goo"
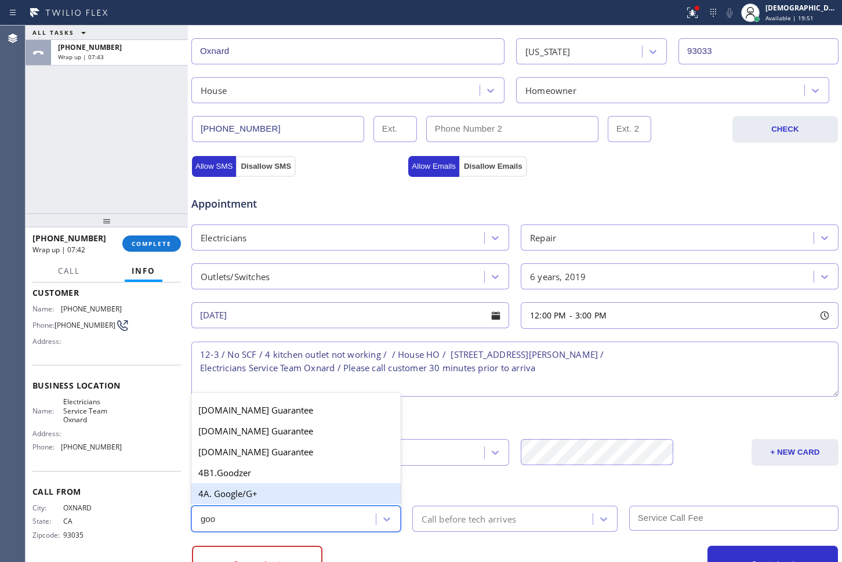
click at [248, 494] on div "4A. Google/G+" at bounding box center [295, 493] width 209 height 21
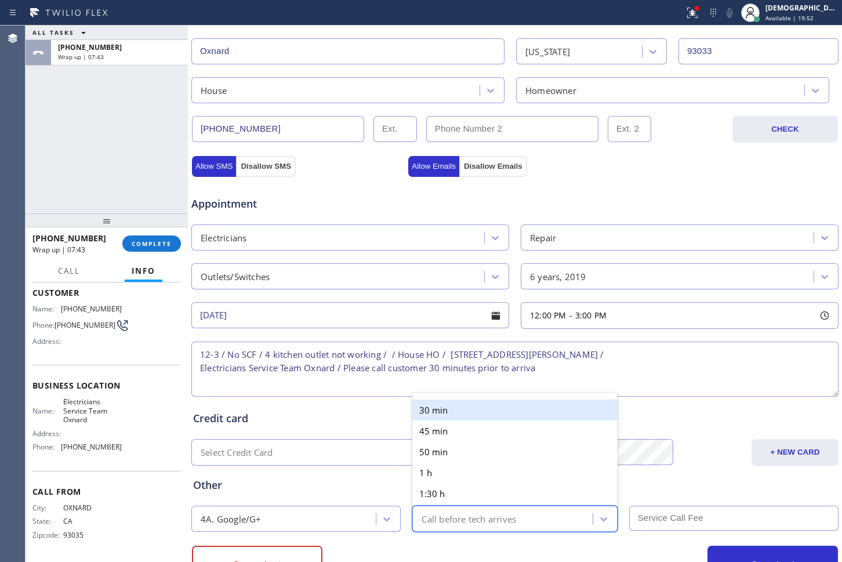
click at [455, 513] on div "Call before tech arrives" at bounding box center [468, 518] width 94 height 13
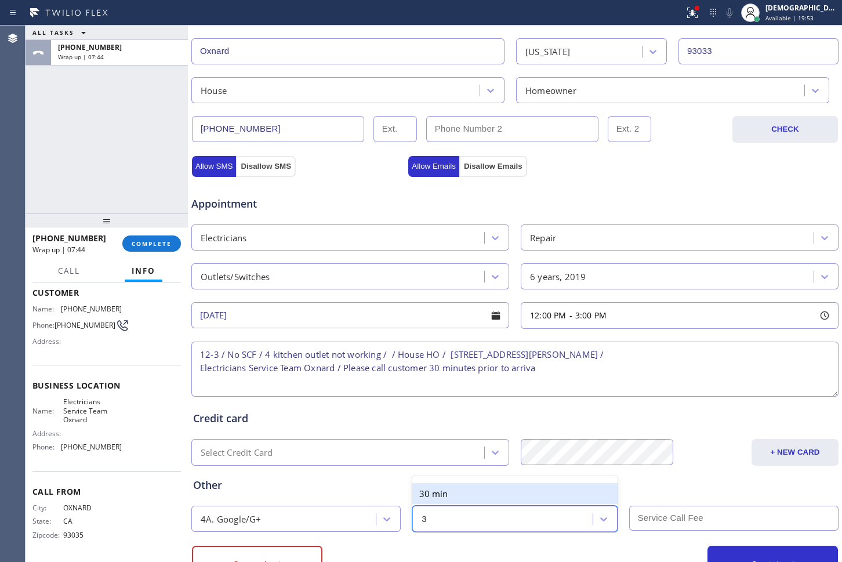
type input "30"
click at [452, 499] on div "30 min" at bounding box center [514, 493] width 205 height 21
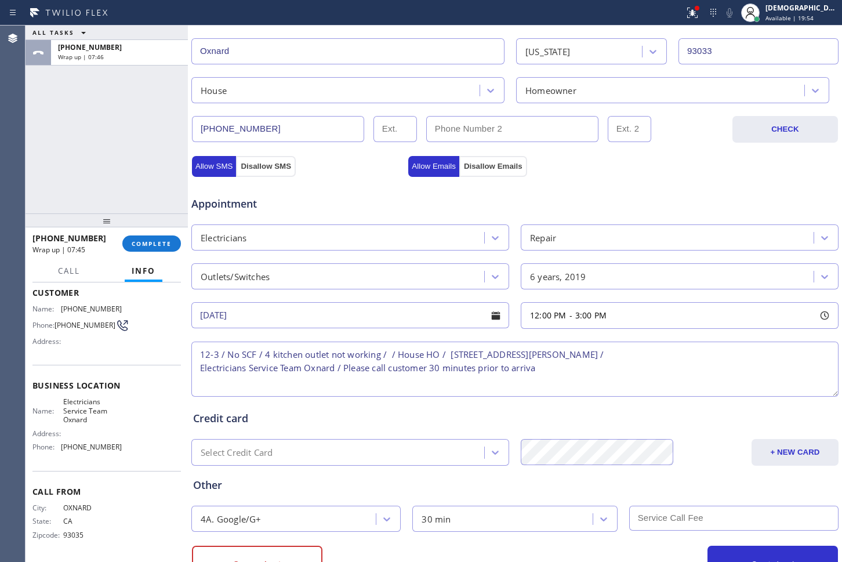
click at [684, 518] on input "text" at bounding box center [733, 518] width 209 height 25
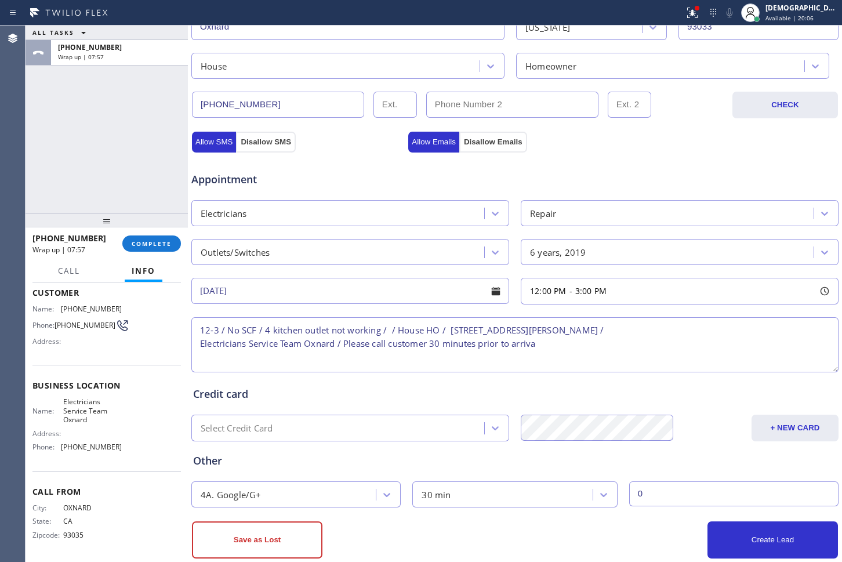
scroll to position [337, 0]
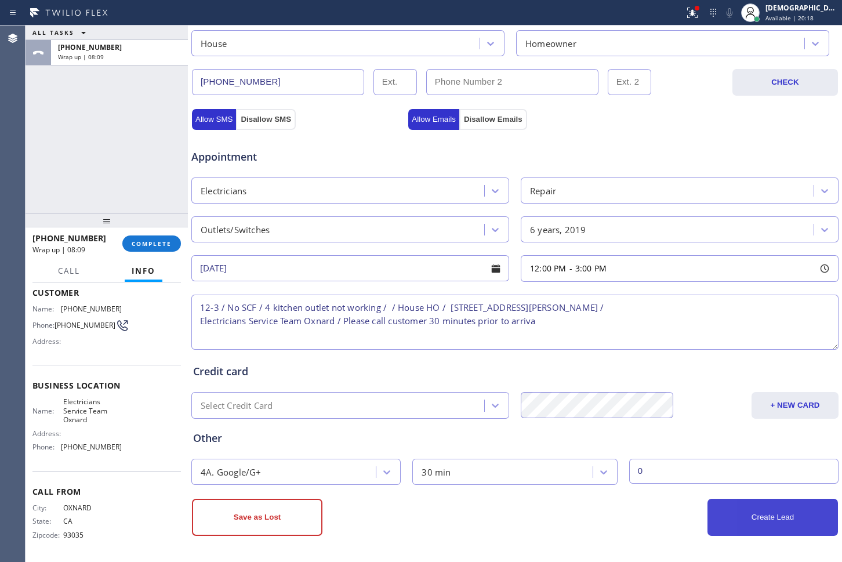
type input "0"
click at [729, 519] on button "Create Lead" at bounding box center [772, 517] width 130 height 37
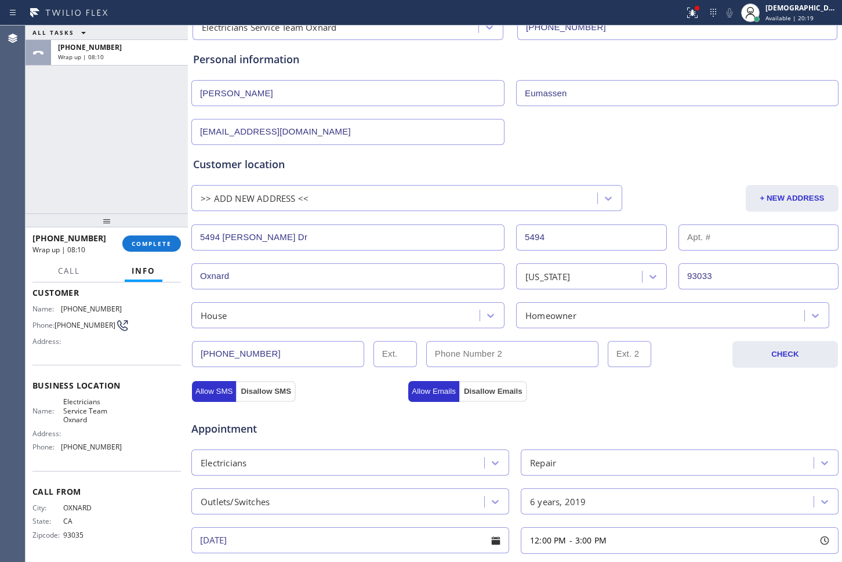
scroll to position [86, 0]
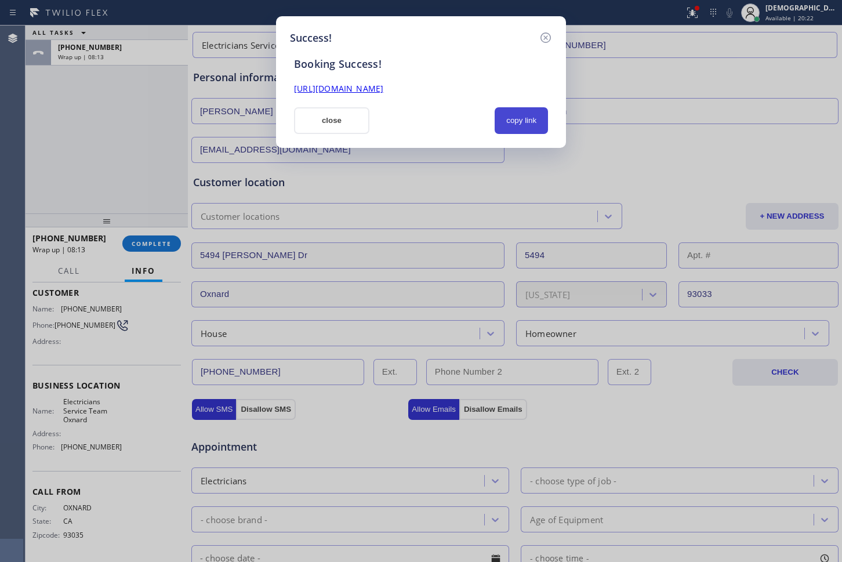
click at [530, 117] on button "copy link" at bounding box center [521, 120] width 53 height 27
click at [383, 91] on link "[URL][DOMAIN_NAME]" at bounding box center [338, 88] width 89 height 11
drag, startPoint x: 318, startPoint y: 125, endPoint x: 333, endPoint y: 122, distance: 15.3
click at [326, 124] on button "close" at bounding box center [331, 120] width 75 height 27
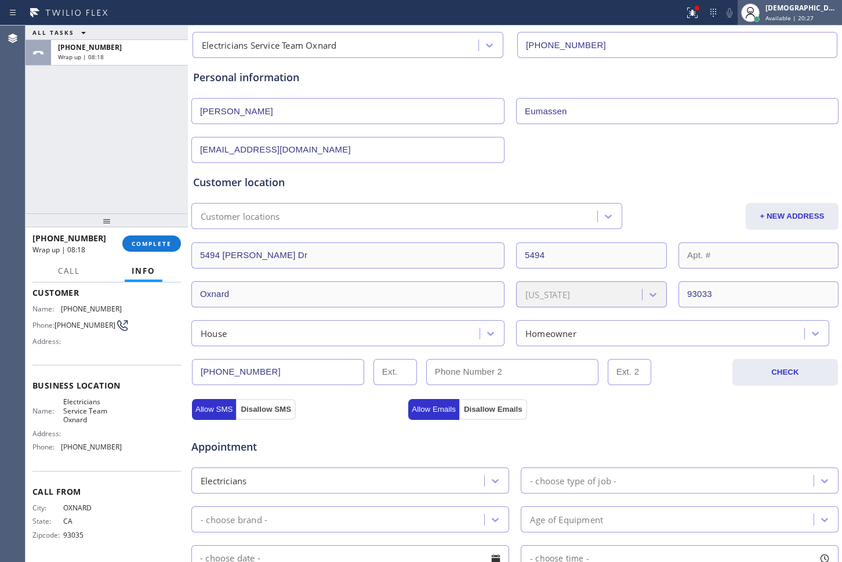
click at [803, 24] on div "[DEMOGRAPHIC_DATA] Cinco Available | 20:27" at bounding box center [789, 13] width 104 height 26
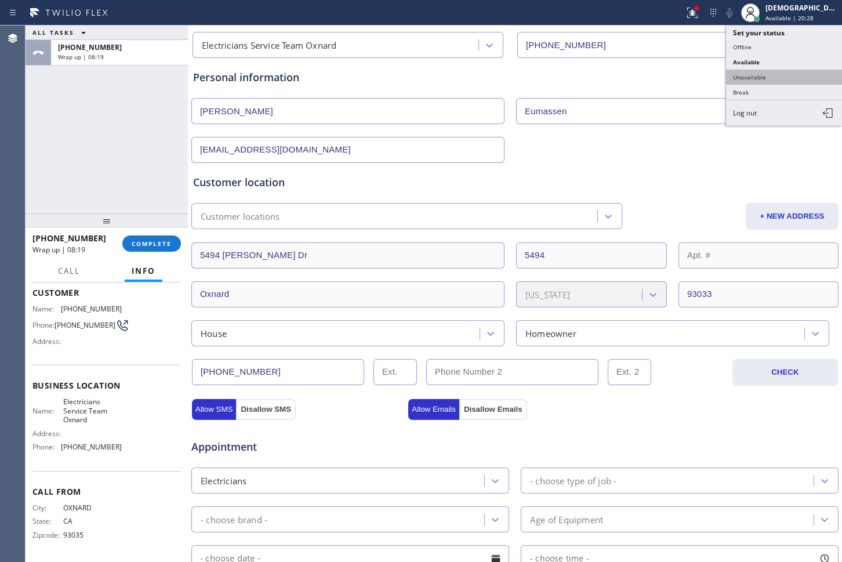
click at [786, 71] on button "Unavailable" at bounding box center [784, 77] width 116 height 15
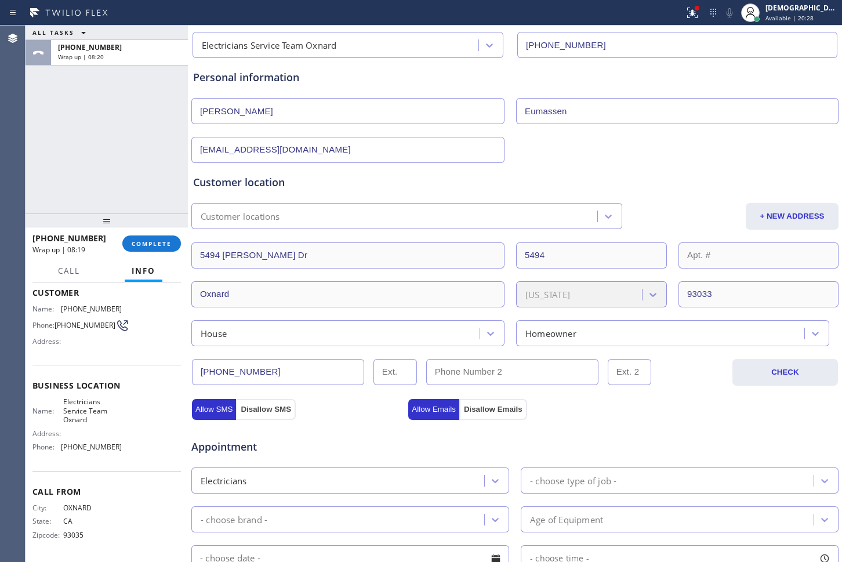
click at [133, 234] on div "[PHONE_NUMBER] Wrap up | 08:19 COMPLETE" at bounding box center [106, 243] width 148 height 30
click at [177, 242] on button "COMPLETE" at bounding box center [151, 243] width 59 height 16
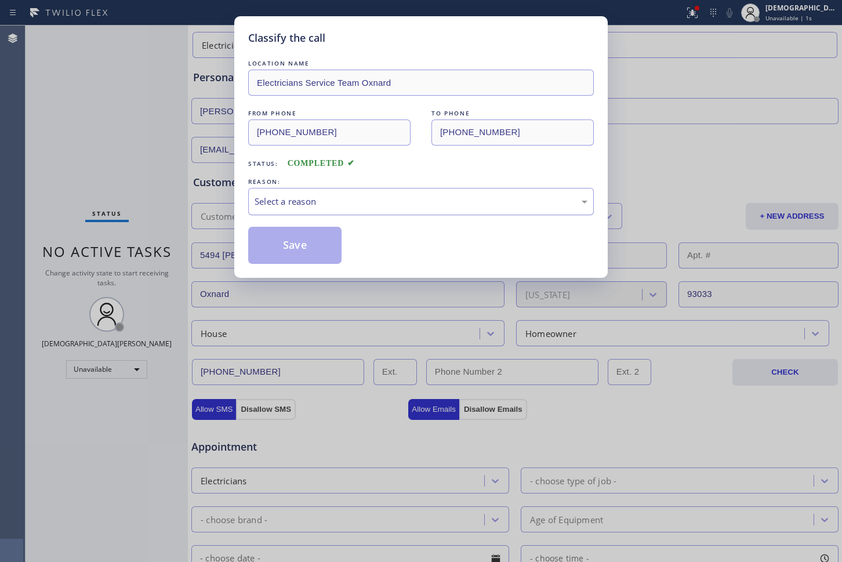
click at [277, 204] on div "Select a reason" at bounding box center [421, 201] width 333 height 13
click at [274, 238] on button "Save" at bounding box center [294, 245] width 93 height 37
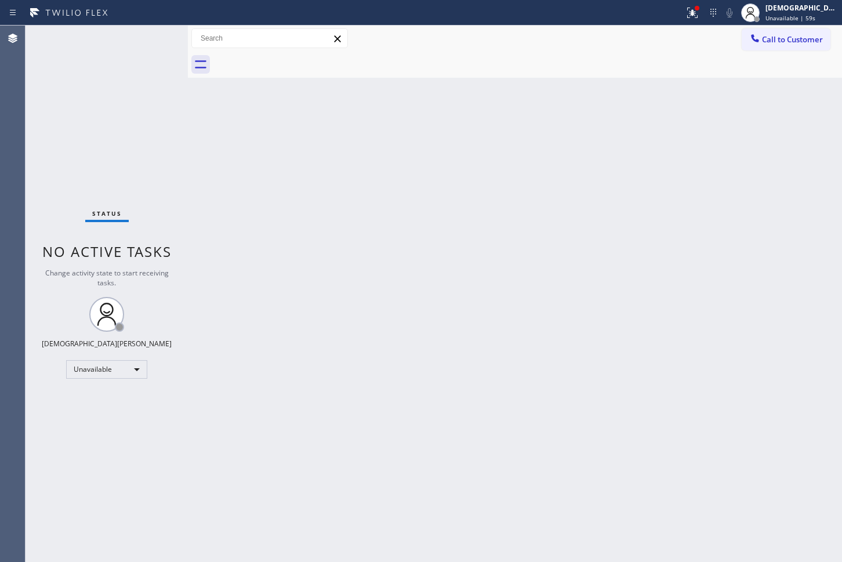
click at [45, 173] on div "Status No active tasks Change activity state to start receiving tasks. [PERSON_…" at bounding box center [107, 294] width 162 height 536
click at [775, 40] on span "Call to Customer" at bounding box center [792, 39] width 61 height 10
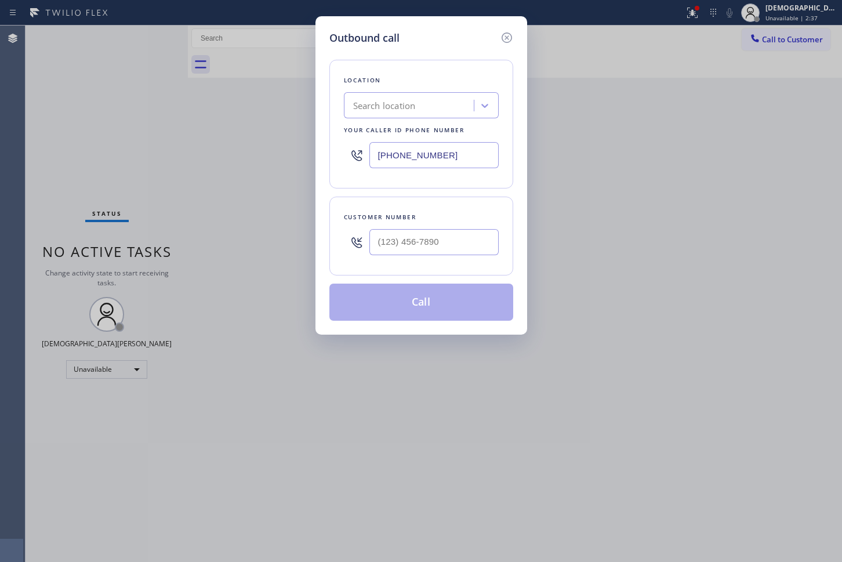
click at [409, 155] on input "[PHONE_NUMBER]" at bounding box center [433, 155] width 129 height 26
paste input "805) 600-5518"
click at [460, 154] on input "[PHONE_NUMBER]" at bounding box center [433, 155] width 129 height 26
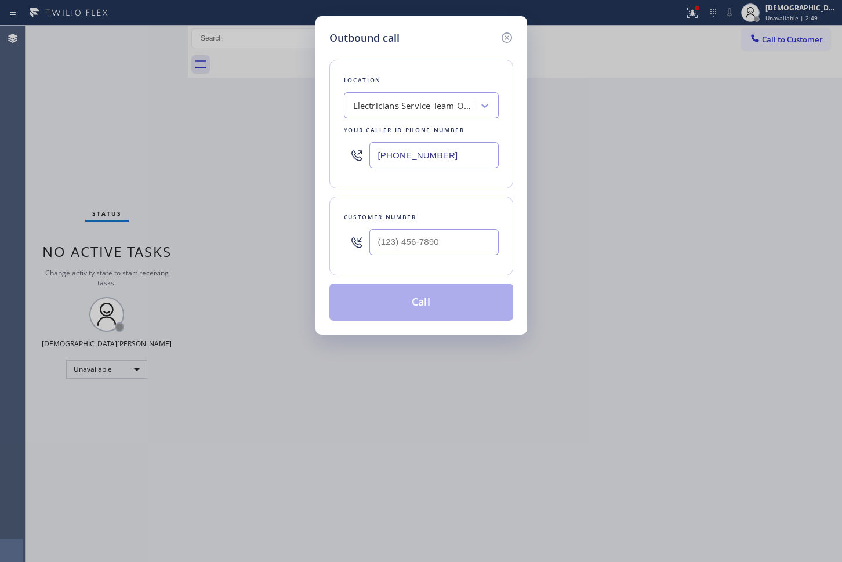
click at [460, 154] on input "[PHONE_NUMBER]" at bounding box center [433, 155] width 129 height 26
paste input "text"
type input "[PHONE_NUMBER]"
click at [403, 246] on input "(___) ___-____" at bounding box center [433, 242] width 129 height 26
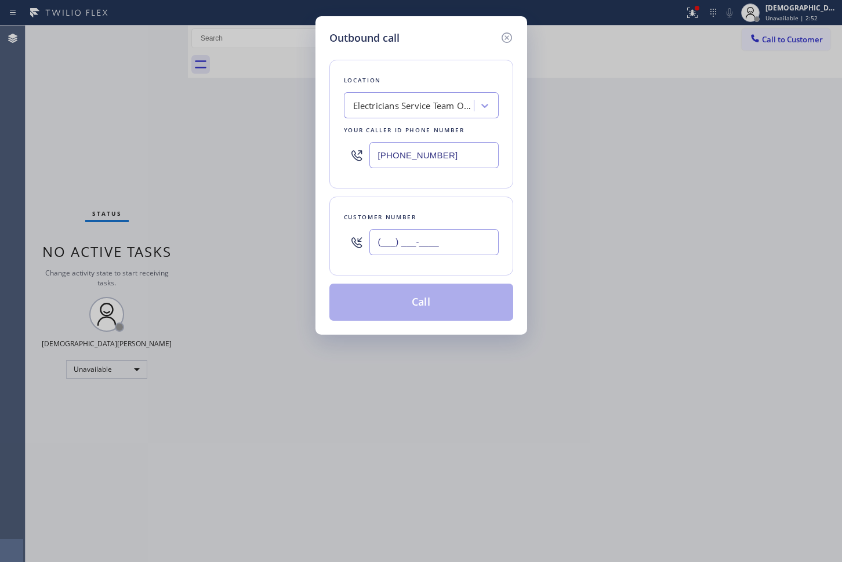
click at [403, 246] on input "(___) ___-____" at bounding box center [433, 242] width 129 height 26
click at [403, 245] on input "(___) ___-____" at bounding box center [433, 242] width 129 height 26
paste input "805) 302-9659"
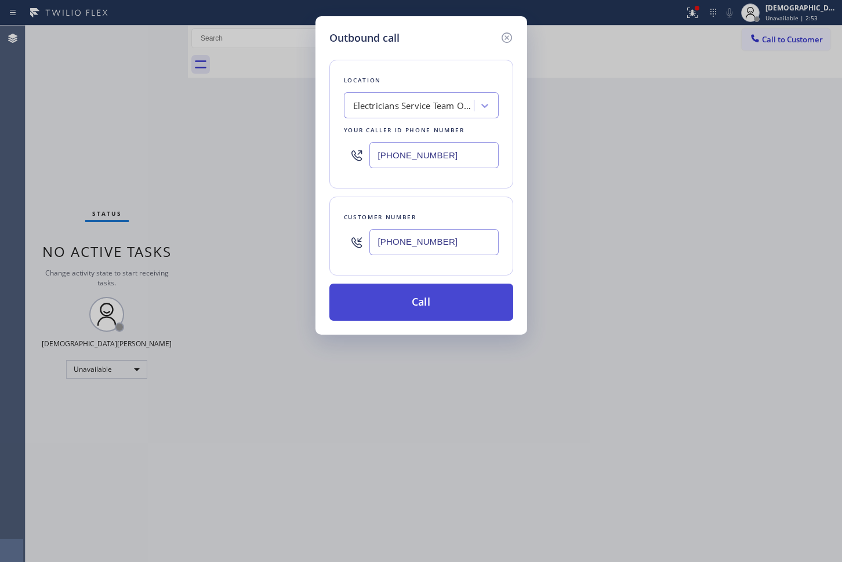
type input "[PHONE_NUMBER]"
click at [426, 293] on button "Call" at bounding box center [421, 301] width 184 height 37
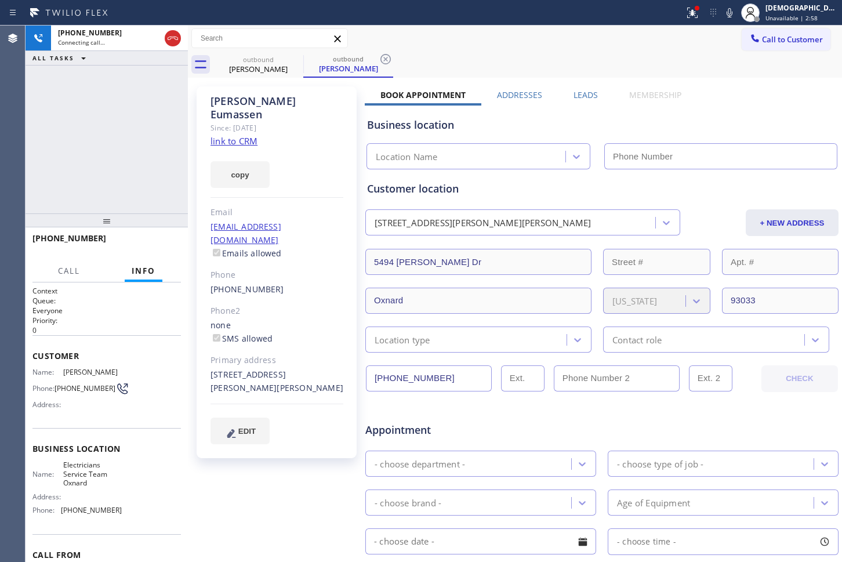
type input "[PHONE_NUMBER]"
click at [43, 173] on div "[PHONE_NUMBER] Connecting call… ALL TASKS ALL TASKS ACTIVE TASKS TASKS IN WRAP …" at bounding box center [107, 120] width 162 height 188
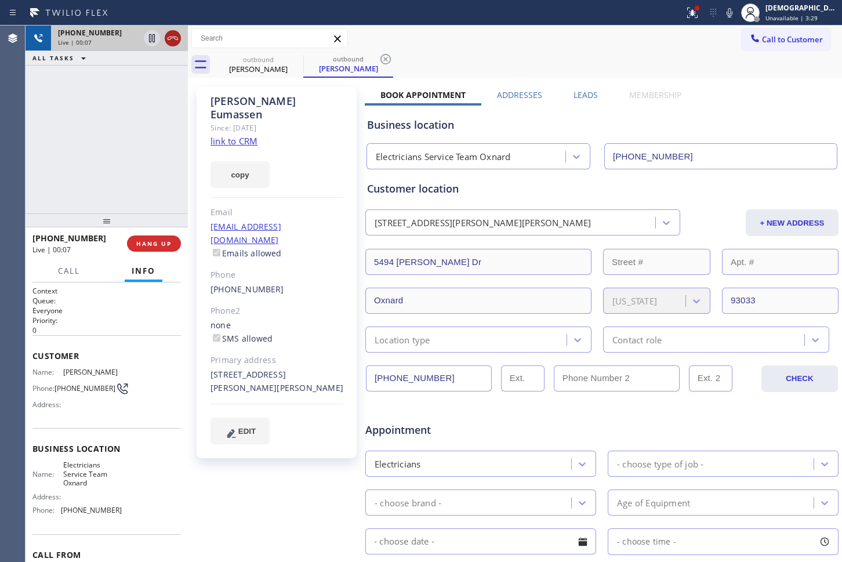
click at [169, 43] on icon at bounding box center [173, 38] width 14 height 14
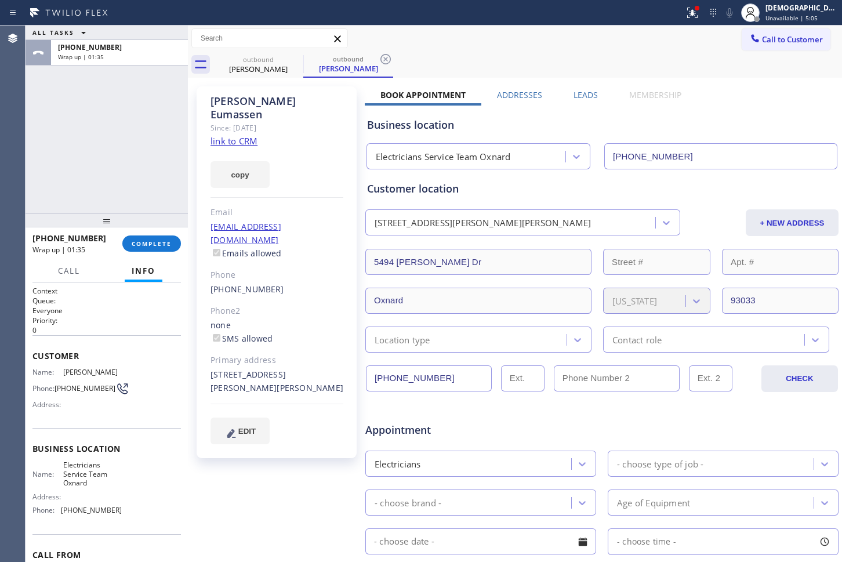
click at [47, 143] on div "ALL TASKS ALL TASKS ACTIVE TASKS TASKS IN WRAP UP [PHONE_NUMBER] Wrap up | 01:35" at bounding box center [107, 120] width 162 height 188
click at [38, 131] on div "ALL TASKS ALL TASKS ACTIVE TASKS TASKS IN WRAP UP [PHONE_NUMBER] Wrap up | 02:13" at bounding box center [107, 120] width 162 height 188
click at [144, 250] on button "COMPLETE" at bounding box center [151, 243] width 59 height 16
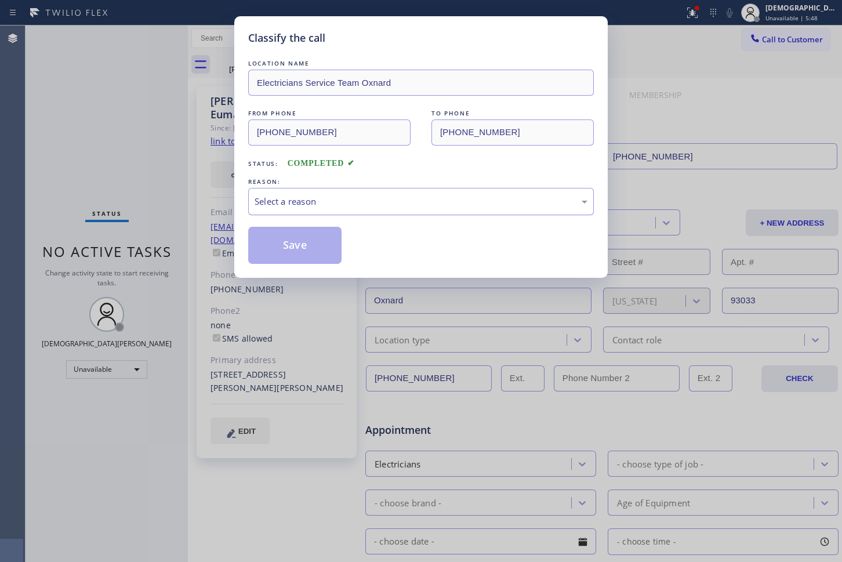
click at [278, 199] on div "Select a reason" at bounding box center [421, 201] width 333 height 13
click at [265, 242] on button "Save" at bounding box center [294, 245] width 93 height 37
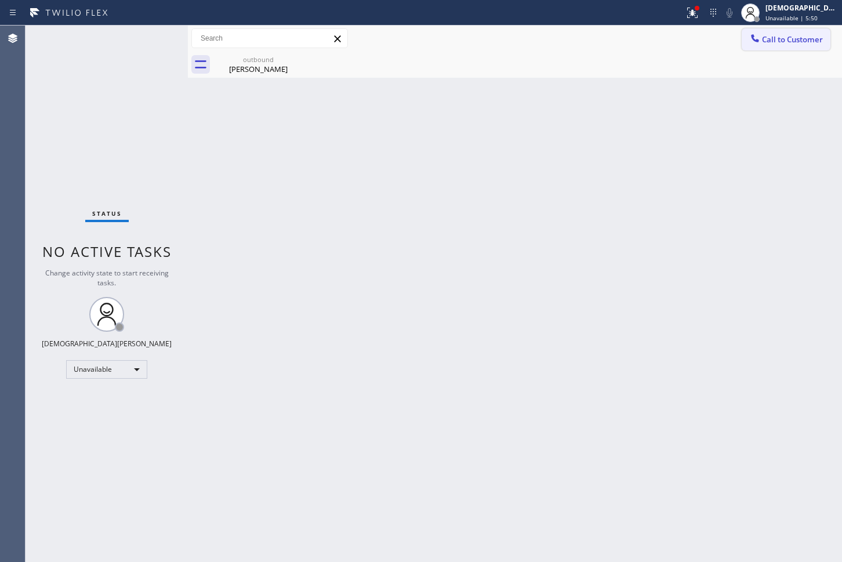
click at [787, 45] on button "Call to Customer" at bounding box center [785, 39] width 89 height 22
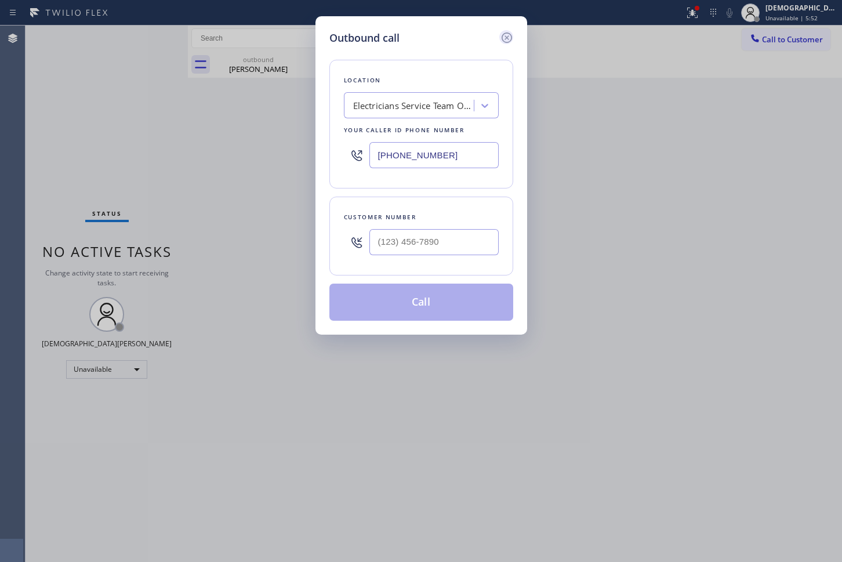
click at [508, 35] on icon at bounding box center [507, 38] width 14 height 14
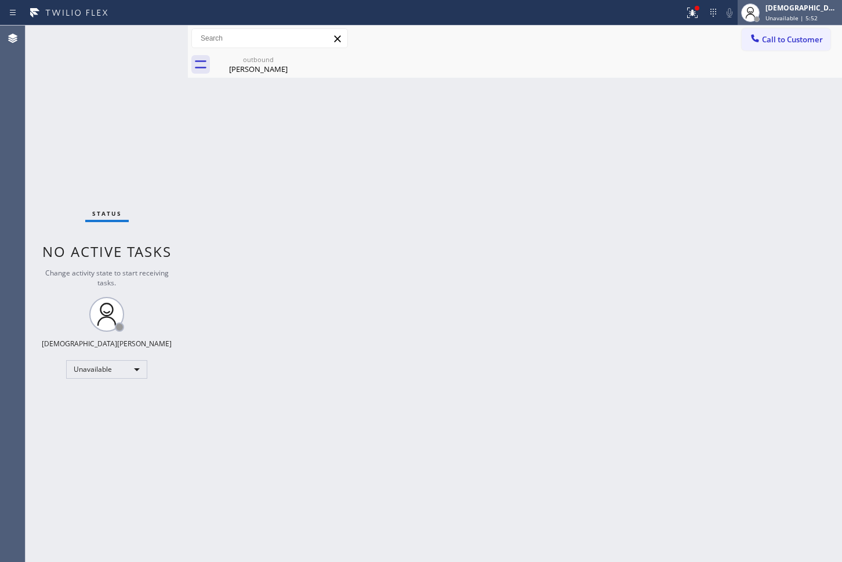
click at [811, 11] on div "[DEMOGRAPHIC_DATA][PERSON_NAME]" at bounding box center [801, 8] width 73 height 10
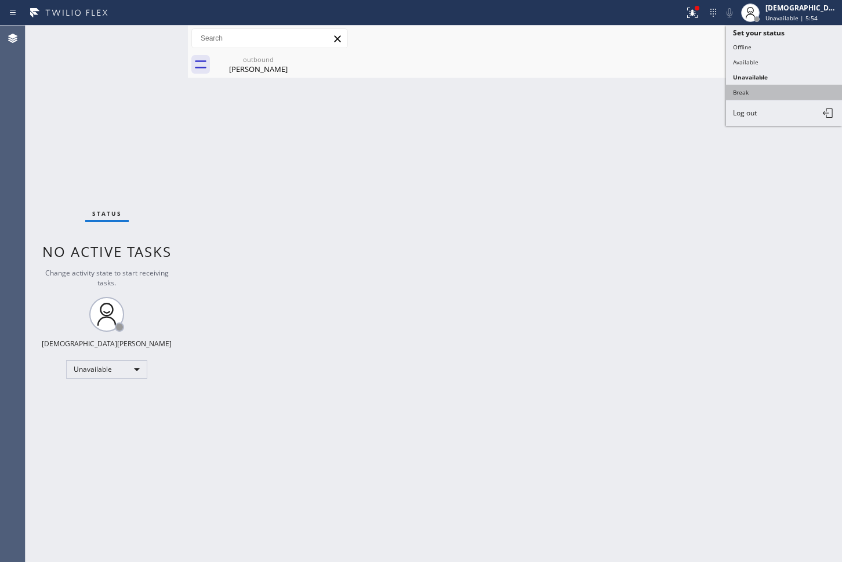
click at [761, 87] on button "Break" at bounding box center [784, 92] width 116 height 15
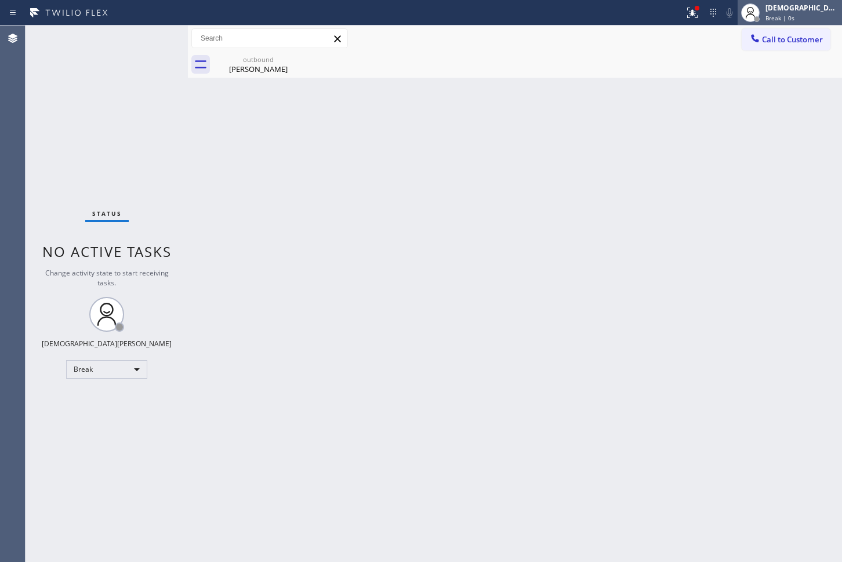
click at [819, 3] on div "[DEMOGRAPHIC_DATA][PERSON_NAME]" at bounding box center [801, 8] width 73 height 10
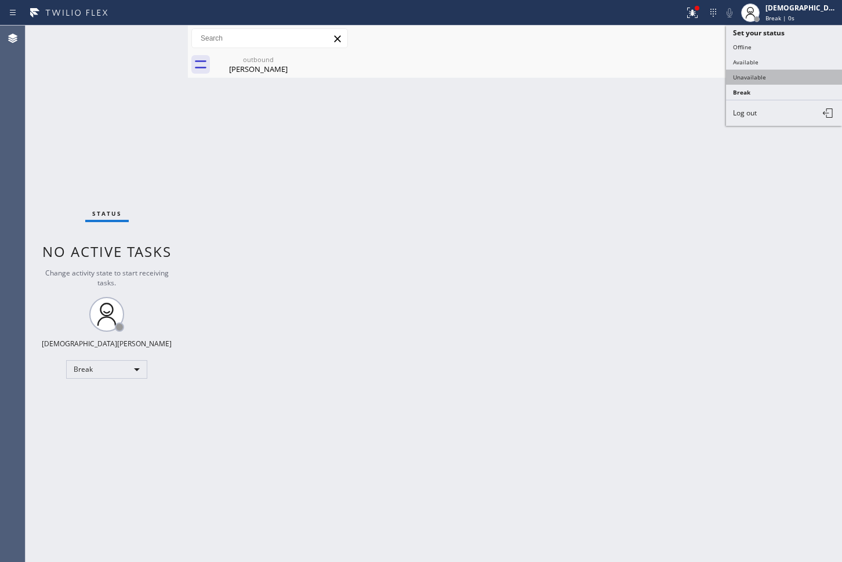
click at [781, 71] on button "Unavailable" at bounding box center [784, 77] width 116 height 15
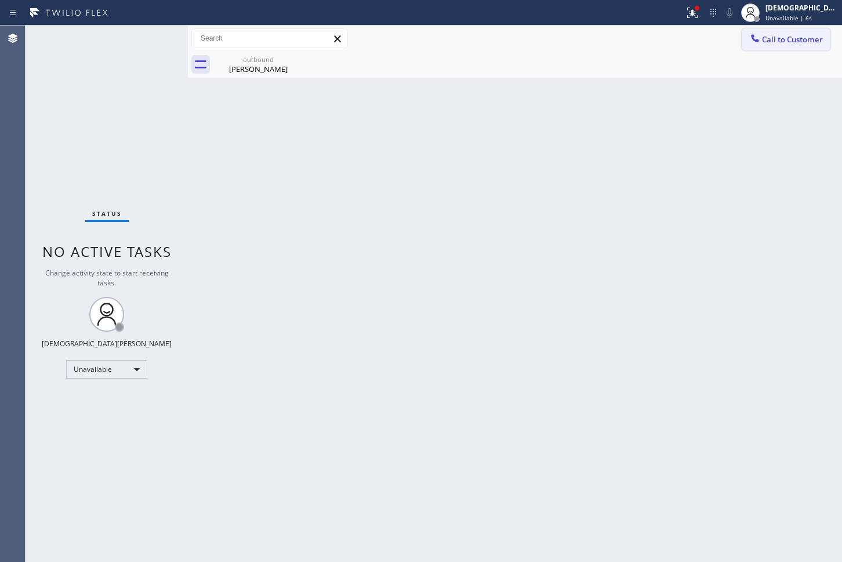
click at [780, 45] on button "Call to Customer" at bounding box center [785, 39] width 89 height 22
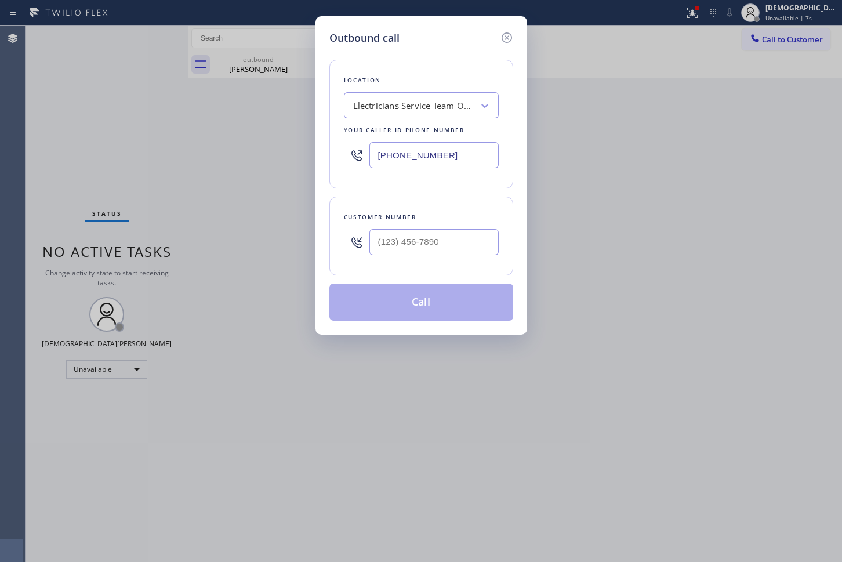
click at [450, 155] on input "[PHONE_NUMBER]" at bounding box center [433, 155] width 129 height 26
paste input "text"
type input "[PHONE_NUMBER]"
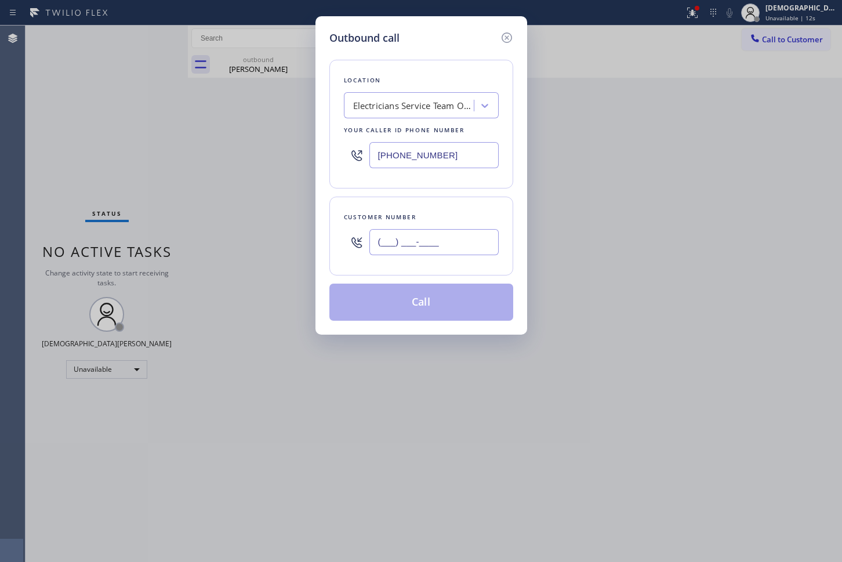
click at [406, 244] on input "(___) ___-____" at bounding box center [433, 242] width 129 height 26
paste input "805) 302-9659"
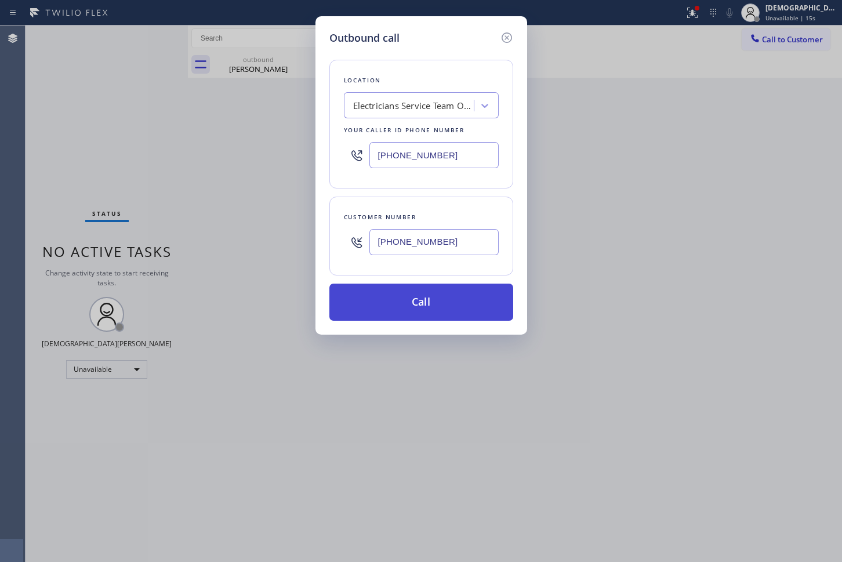
type input "[PHONE_NUMBER]"
click at [455, 303] on button "Call" at bounding box center [421, 301] width 184 height 37
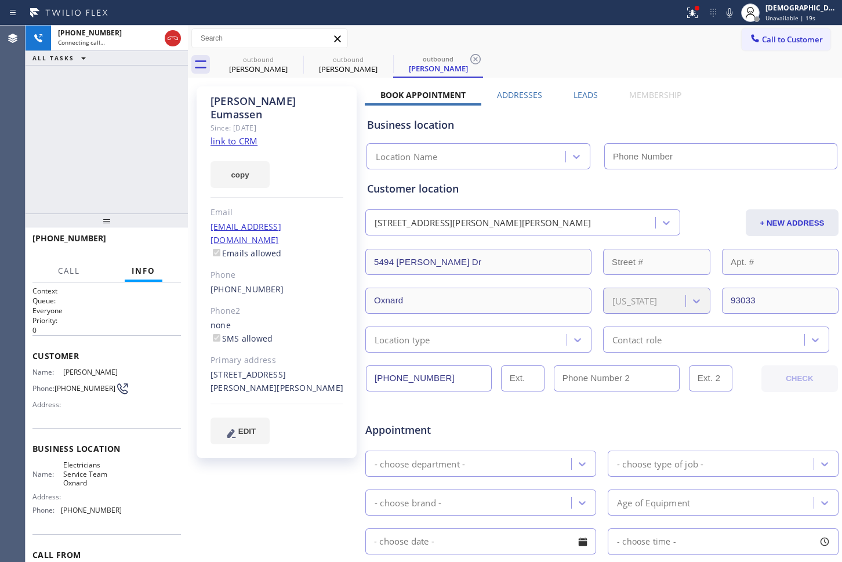
type input "[PHONE_NUMBER]"
click at [31, 167] on div "[PHONE_NUMBER] Connecting call… ALL TASKS ALL TASKS ACTIVE TASKS TASKS IN WRAP …" at bounding box center [107, 120] width 162 height 188
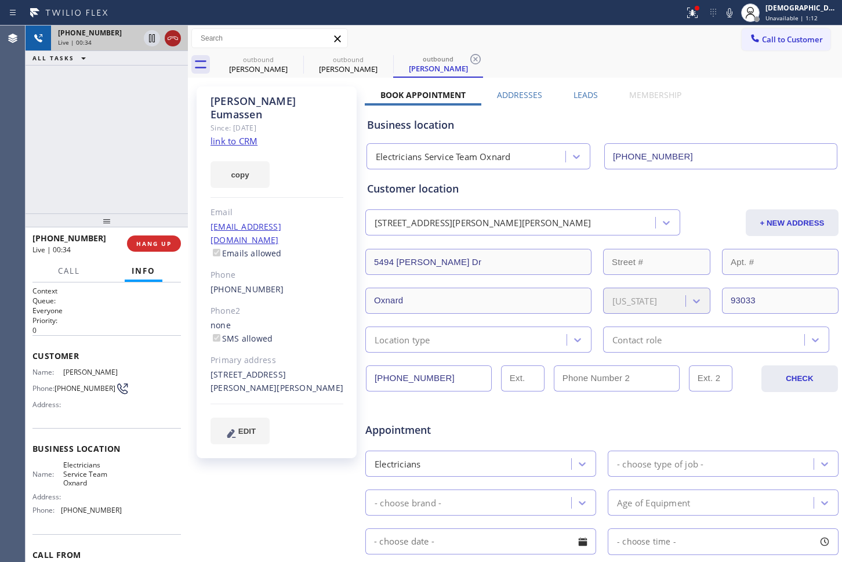
click at [168, 39] on icon at bounding box center [173, 38] width 10 height 3
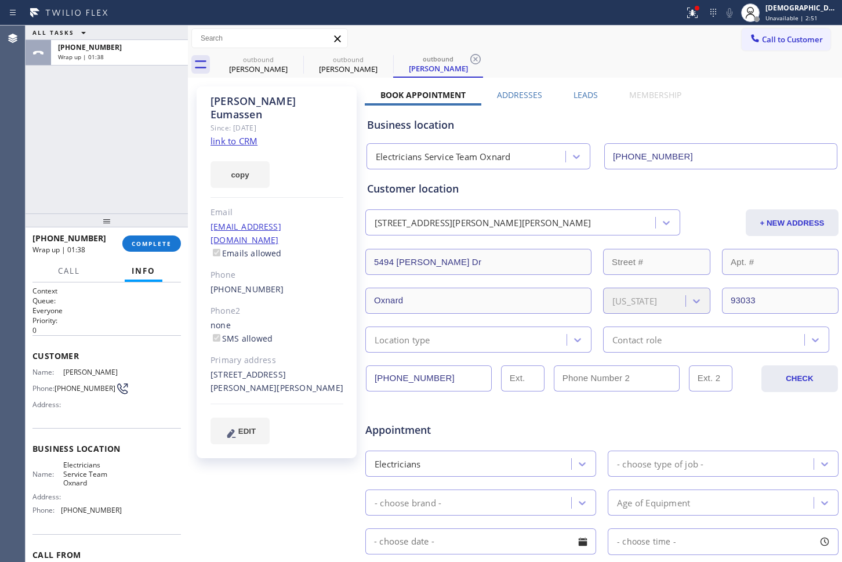
click at [37, 121] on div "ALL TASKS ALL TASKS ACTIVE TASKS TASKS IN WRAP UP [PHONE_NUMBER] Wrap up | 01:38" at bounding box center [107, 120] width 162 height 188
drag, startPoint x: 21, startPoint y: 143, endPoint x: 156, endPoint y: 238, distance: 165.2
click at [21, 143] on div "Agent Desktop" at bounding box center [12, 294] width 25 height 536
click at [160, 249] on button "COMPLETE" at bounding box center [151, 243] width 59 height 16
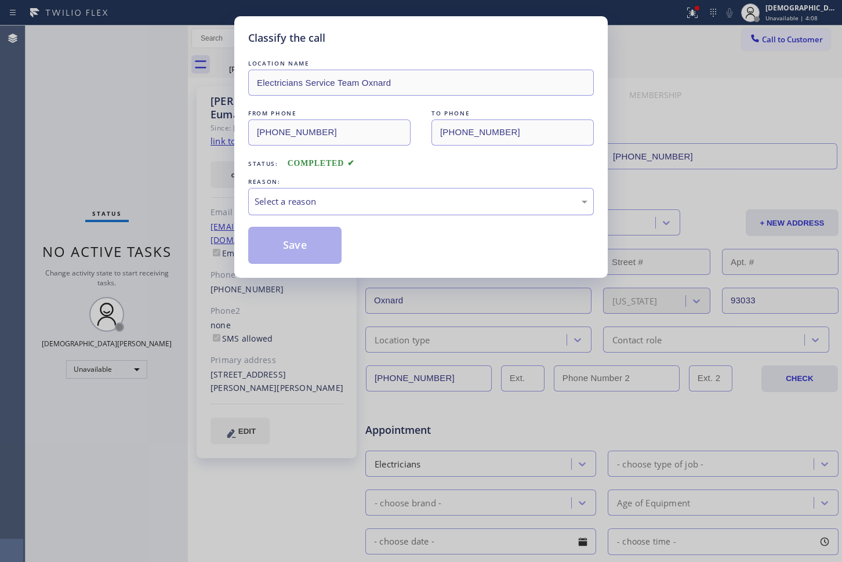
click at [460, 208] on div "Select a reason" at bounding box center [421, 201] width 346 height 27
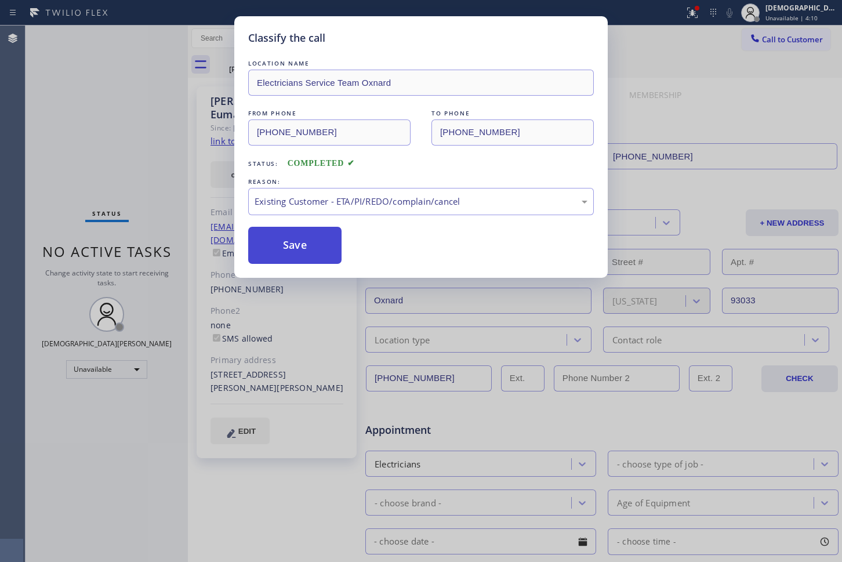
click at [303, 255] on button "Save" at bounding box center [294, 245] width 93 height 37
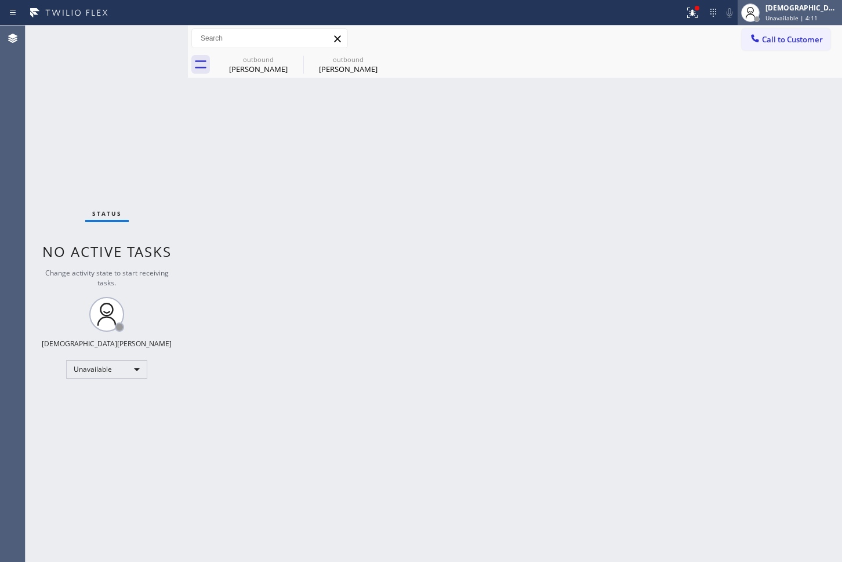
click at [794, 17] on span "Unavailable | 4:11" at bounding box center [791, 18] width 52 height 8
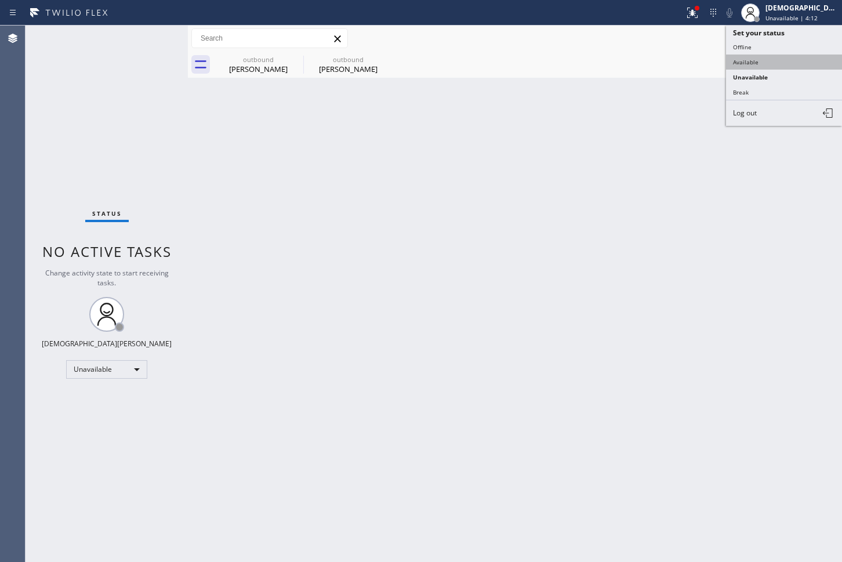
click at [776, 56] on button "Available" at bounding box center [784, 61] width 116 height 15
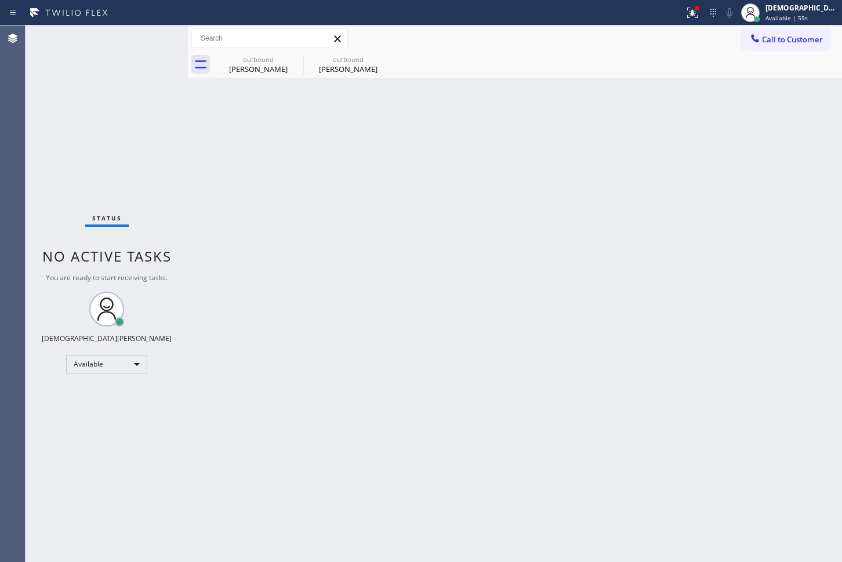
click at [27, 177] on div "Status No active tasks You are ready to start receiving tasks. Christian Cinco …" at bounding box center [107, 294] width 162 height 536
click at [383, 61] on icon at bounding box center [386, 59] width 14 height 14
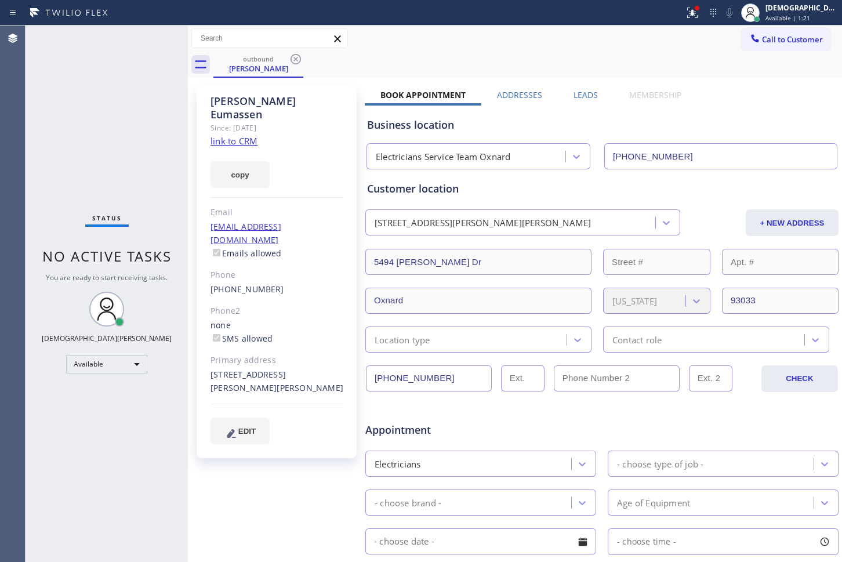
click at [295, 56] on icon at bounding box center [296, 59] width 14 height 14
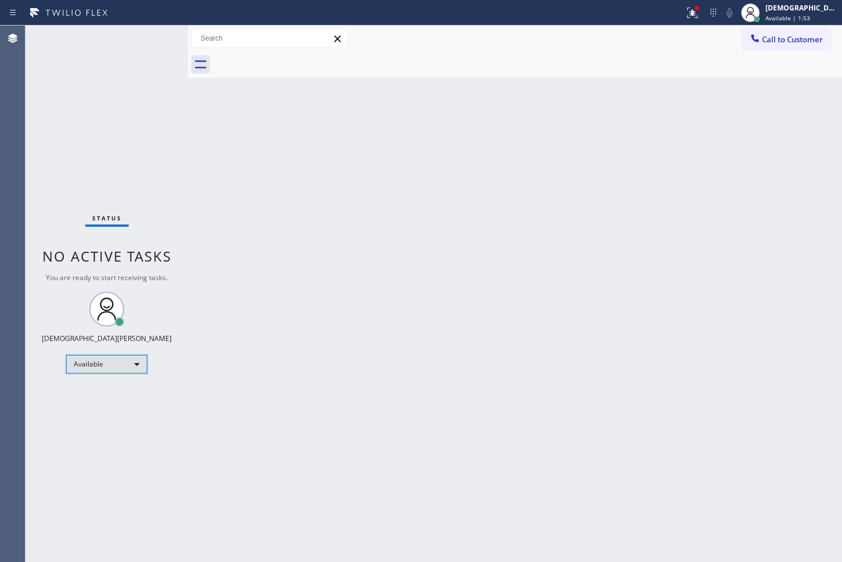
click at [116, 363] on div "Available" at bounding box center [106, 364] width 81 height 19
click at [104, 406] on li "Unavailable" at bounding box center [106, 409] width 79 height 14
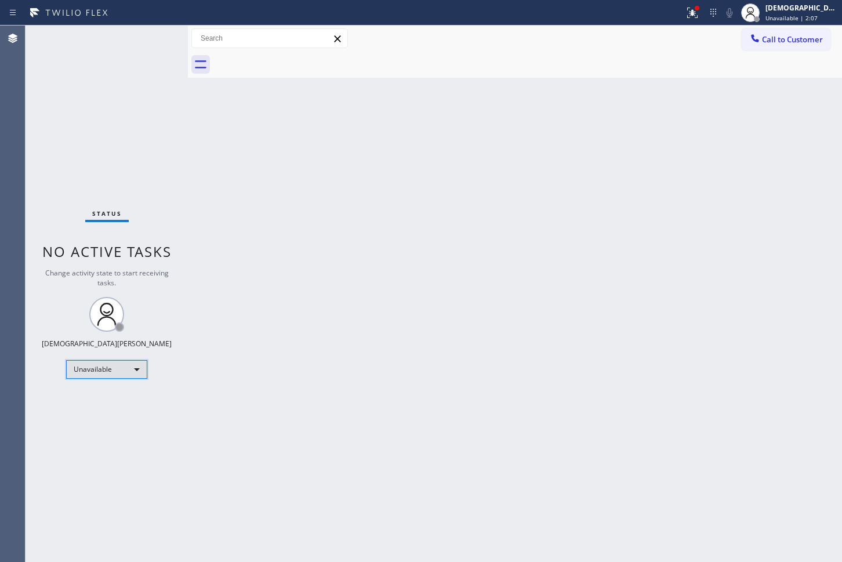
click at [103, 370] on div "Unavailable" at bounding box center [106, 369] width 81 height 19
click at [100, 399] on li "Available" at bounding box center [106, 400] width 79 height 14
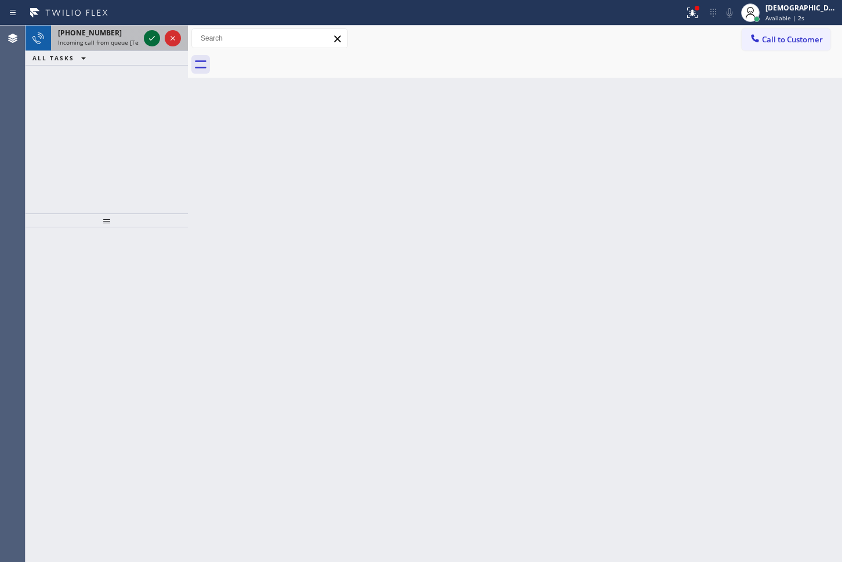
click at [150, 41] on icon at bounding box center [152, 38] width 14 height 14
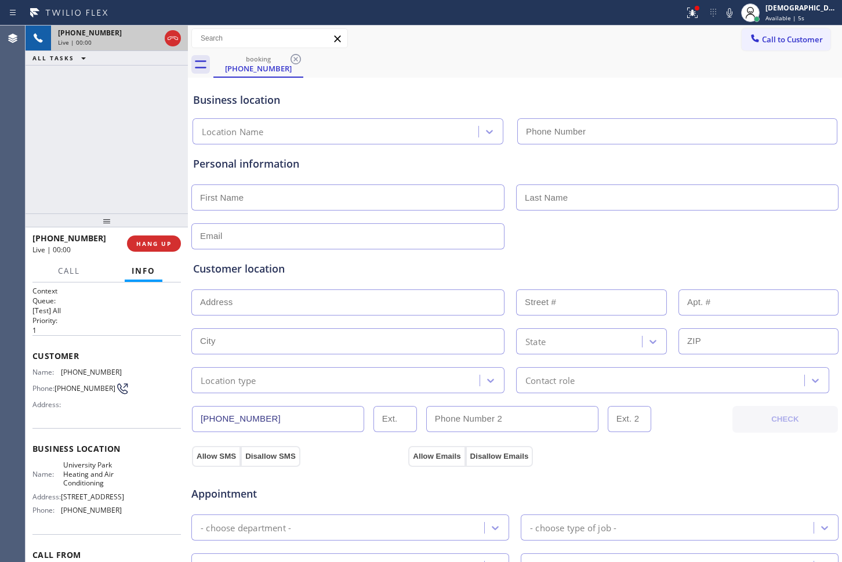
type input "[PHONE_NUMBER]"
click at [173, 39] on icon at bounding box center [173, 38] width 14 height 14
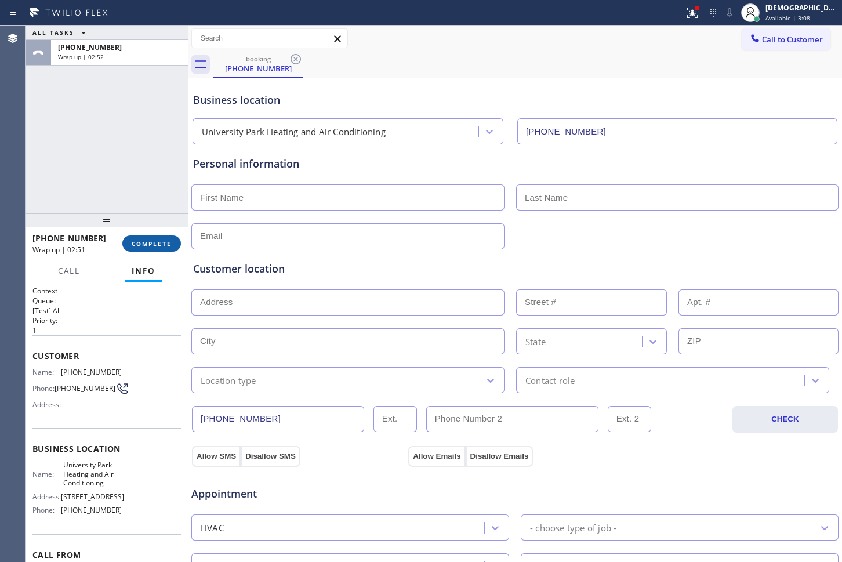
click at [130, 250] on button "COMPLETE" at bounding box center [151, 243] width 59 height 16
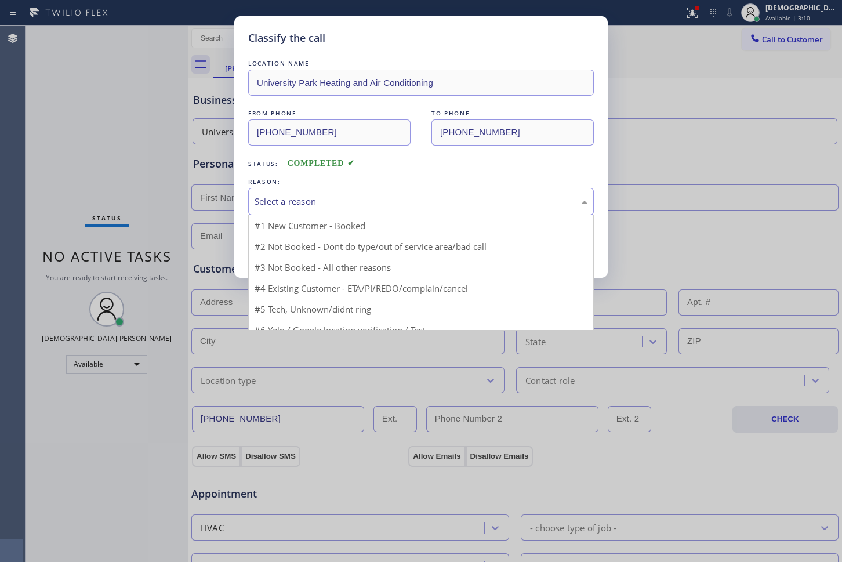
click at [280, 198] on div "Select a reason" at bounding box center [421, 201] width 333 height 13
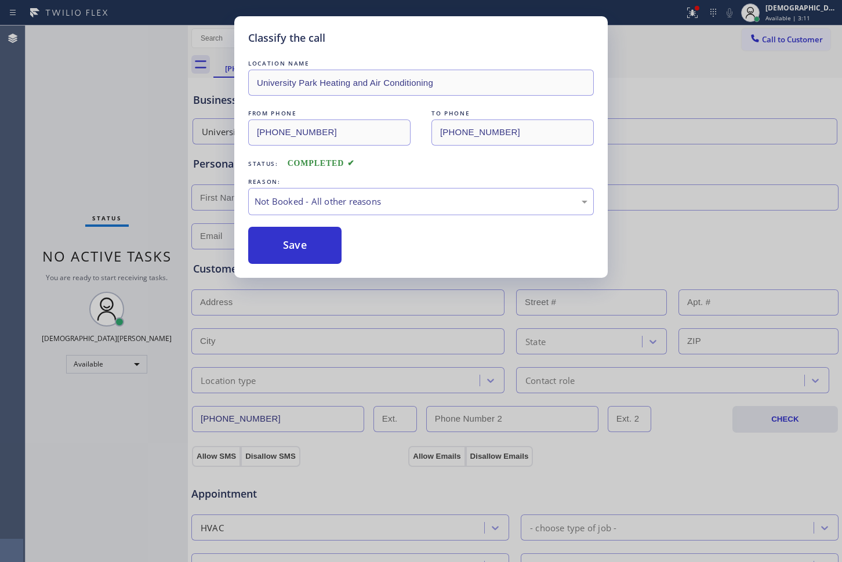
click at [282, 243] on button "Save" at bounding box center [294, 245] width 93 height 37
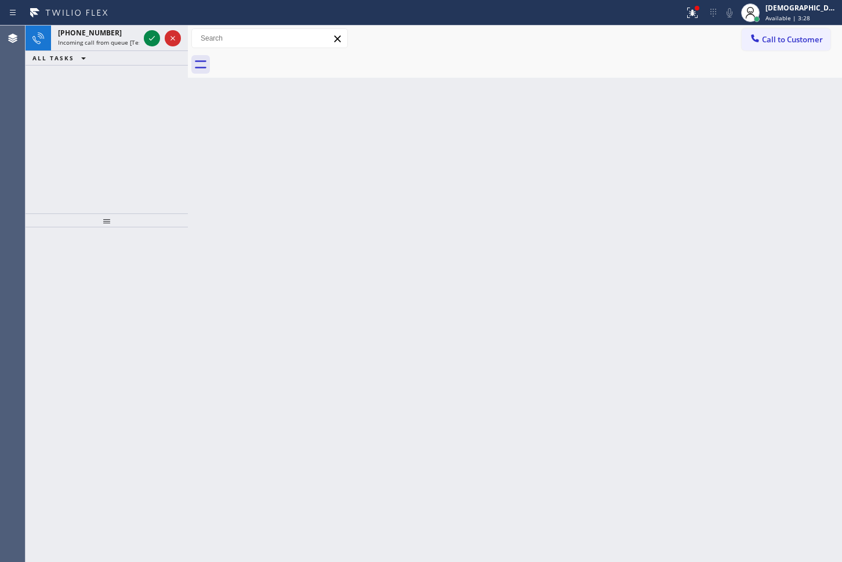
click at [41, 86] on div "[PHONE_NUMBER] Incoming call from queue [Test] All ALL TASKS ALL TASKS ACTIVE T…" at bounding box center [107, 120] width 162 height 188
click at [146, 35] on icon at bounding box center [152, 38] width 14 height 14
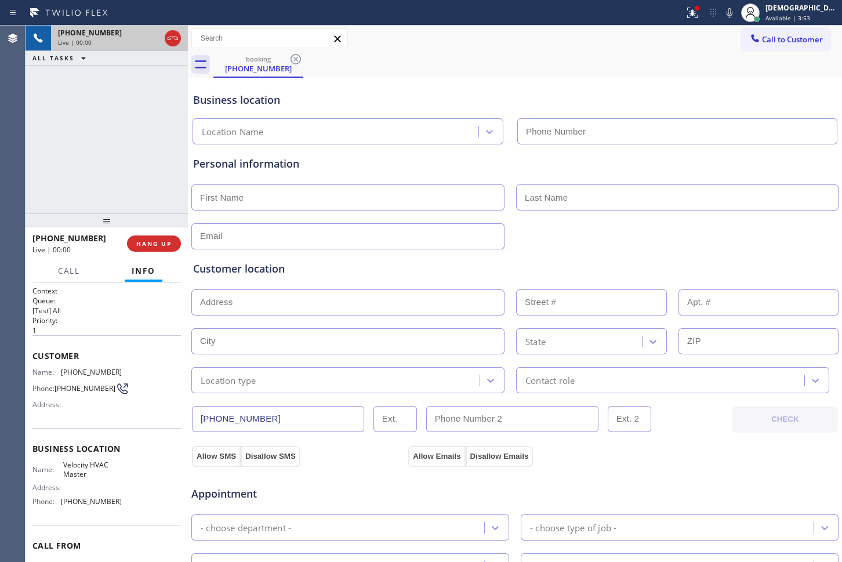
type input "[PHONE_NUMBER]"
click at [173, 38] on icon at bounding box center [173, 38] width 14 height 14
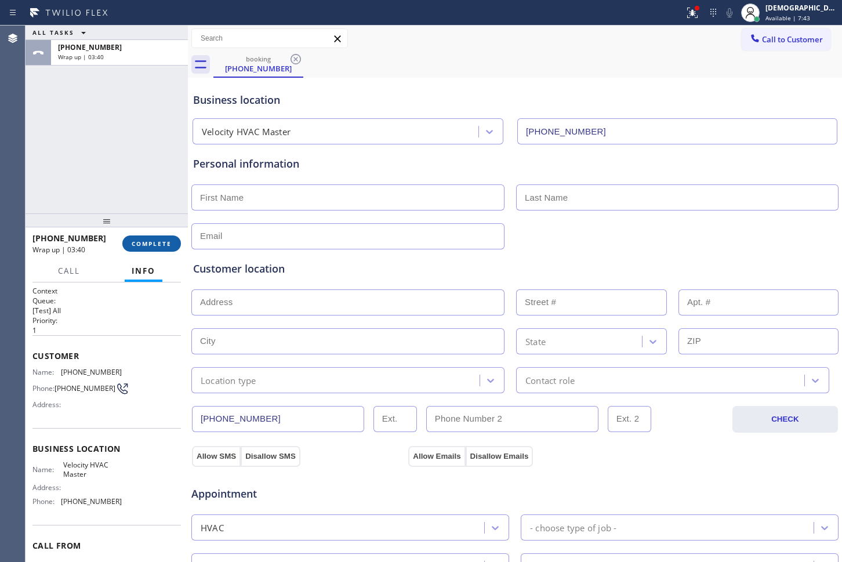
click at [171, 242] on span "COMPLETE" at bounding box center [152, 243] width 40 height 8
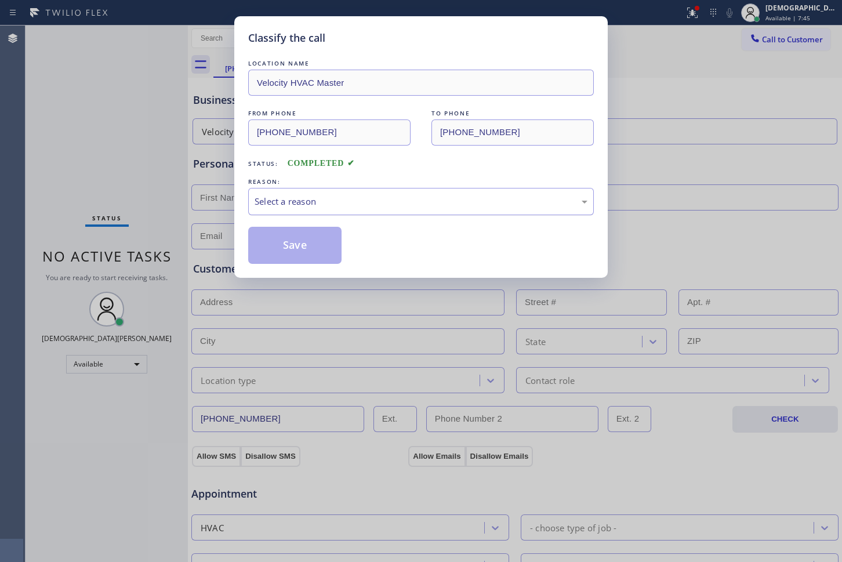
click at [372, 202] on div "Select a reason" at bounding box center [421, 201] width 333 height 13
click at [285, 238] on button "Save" at bounding box center [294, 245] width 93 height 37
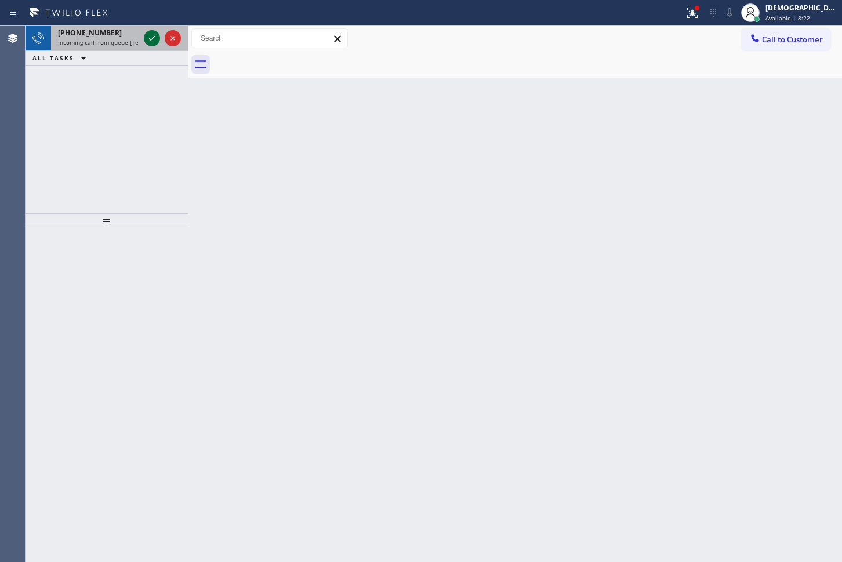
click at [148, 42] on icon at bounding box center [152, 38] width 14 height 14
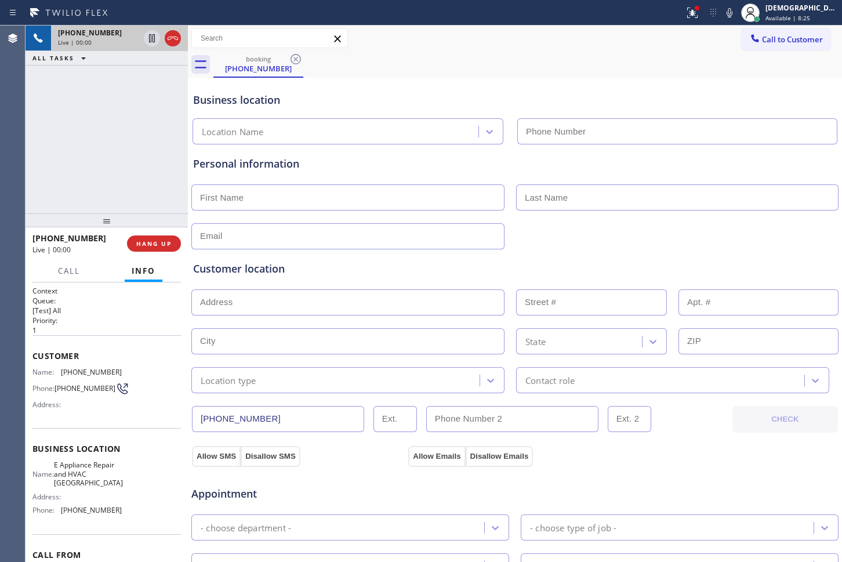
type input "[PHONE_NUMBER]"
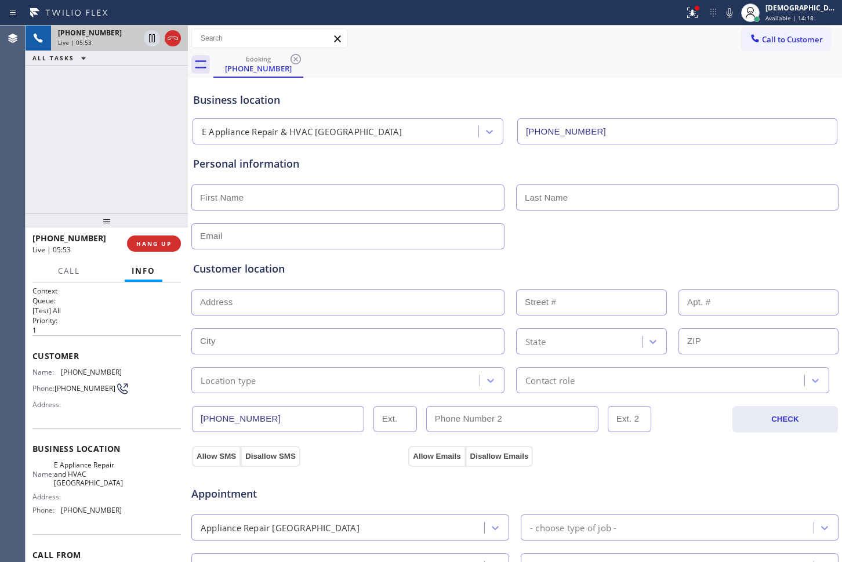
drag, startPoint x: 279, startPoint y: 416, endPoint x: 187, endPoint y: 408, distance: 92.0
click at [187, 408] on div "[PHONE_NUMBER] Live | 05:53 ALL TASKS ALL TASKS ACTIVE TASKS TASKS IN WRAP UP […" at bounding box center [434, 294] width 816 height 536
click at [170, 38] on icon at bounding box center [173, 38] width 14 height 14
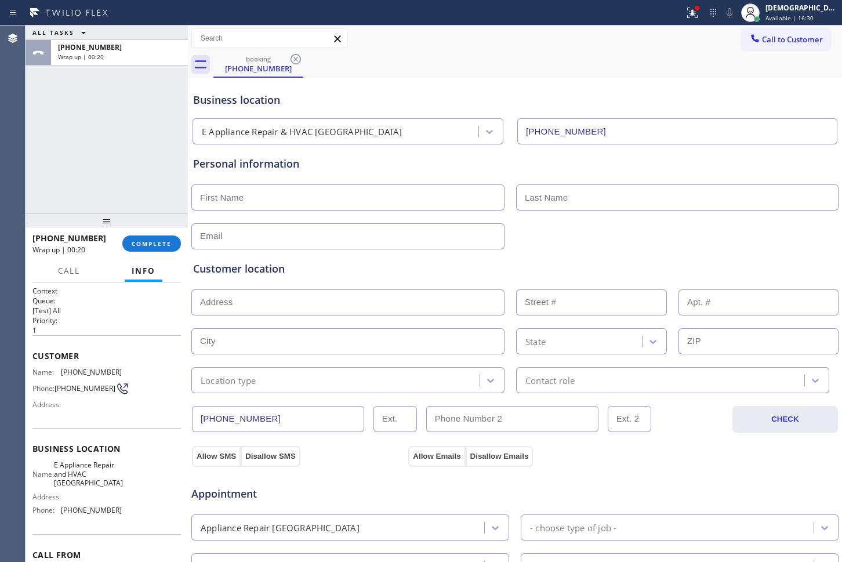
click at [271, 198] on input "text" at bounding box center [347, 197] width 313 height 26
paste input "[PERSON_NAME]"
type input "[PERSON_NAME]"
click at [576, 197] on input "text" at bounding box center [677, 197] width 322 height 26
paste input "[PERSON_NAME]"
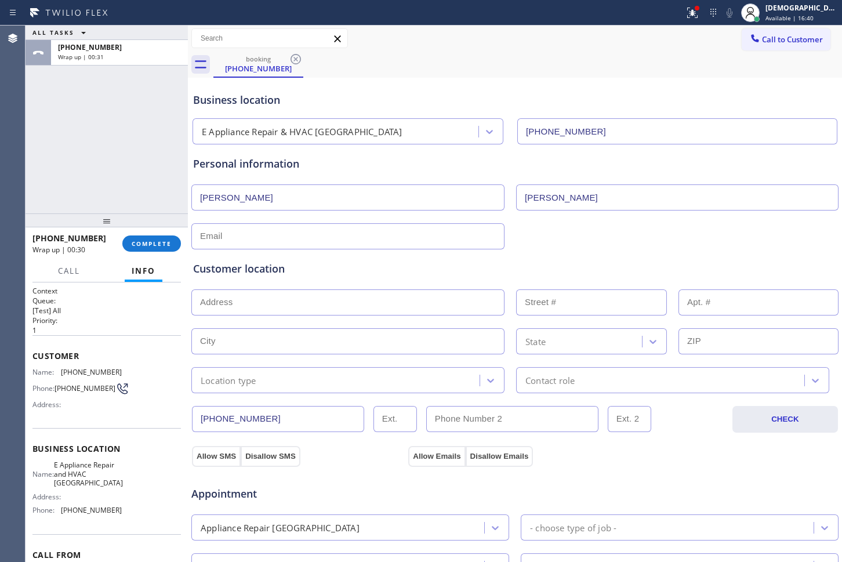
type input "[PERSON_NAME]"
click at [283, 245] on div "Customer location >> ADD NEW ADDRESS << + NEW ADDRESS State Location type Conta…" at bounding box center [515, 319] width 648 height 148
click at [285, 238] on input "text" at bounding box center [347, 236] width 313 height 26
paste input "[PERSON_NAME][EMAIL_ADDRESS][PERSON_NAME][DOMAIN_NAME]"
type input "[PERSON_NAME][EMAIL_ADDRESS][PERSON_NAME][DOMAIN_NAME]"
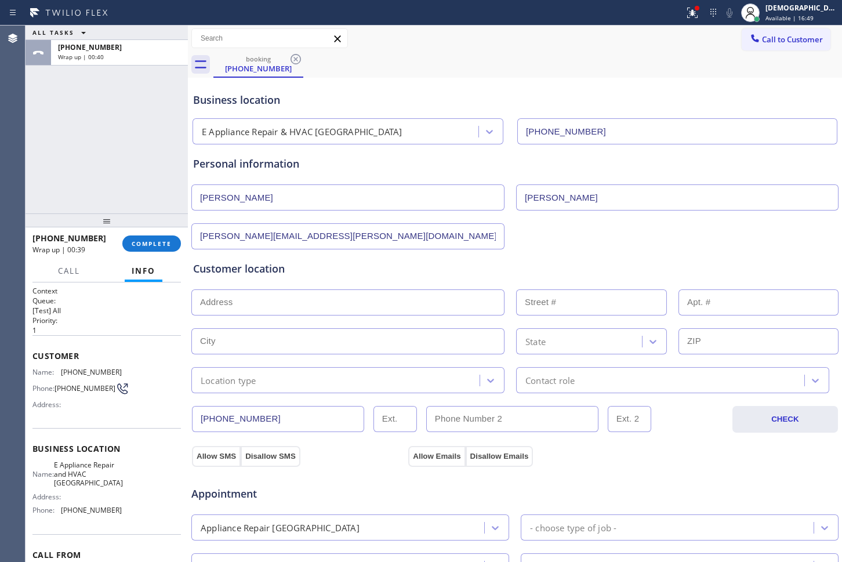
click at [371, 306] on input "text" at bounding box center [347, 302] width 313 height 26
paste input "[STREET_ADDRESS]"
type input "Swallow Ave"
type input "[GEOGRAPHIC_DATA]"
type input "92708"
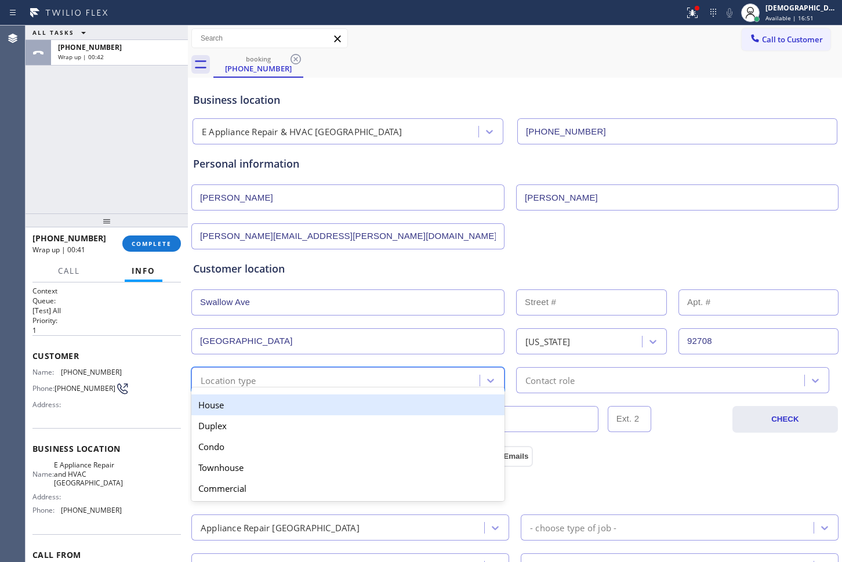
click at [298, 384] on div "Location type" at bounding box center [337, 380] width 285 height 20
click at [277, 409] on div "House" at bounding box center [347, 404] width 313 height 21
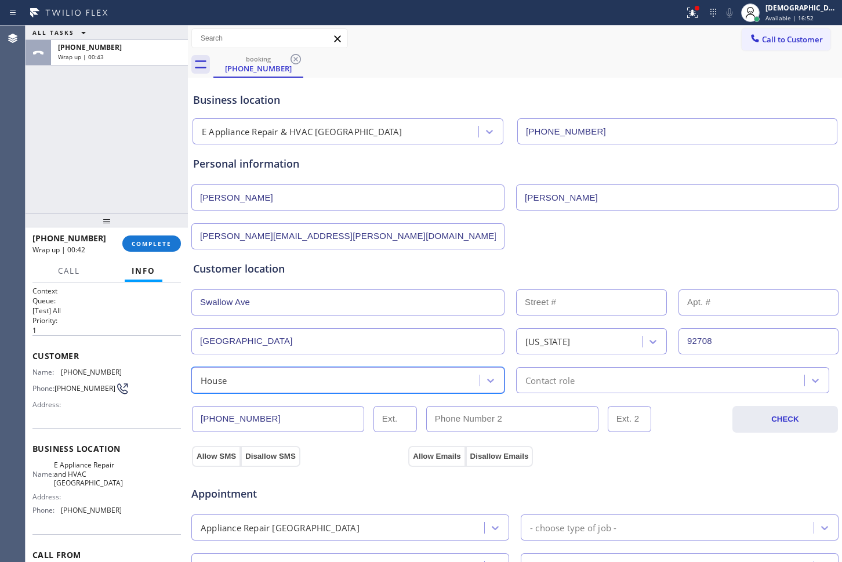
click at [570, 382] on div "Contact role" at bounding box center [549, 379] width 49 height 13
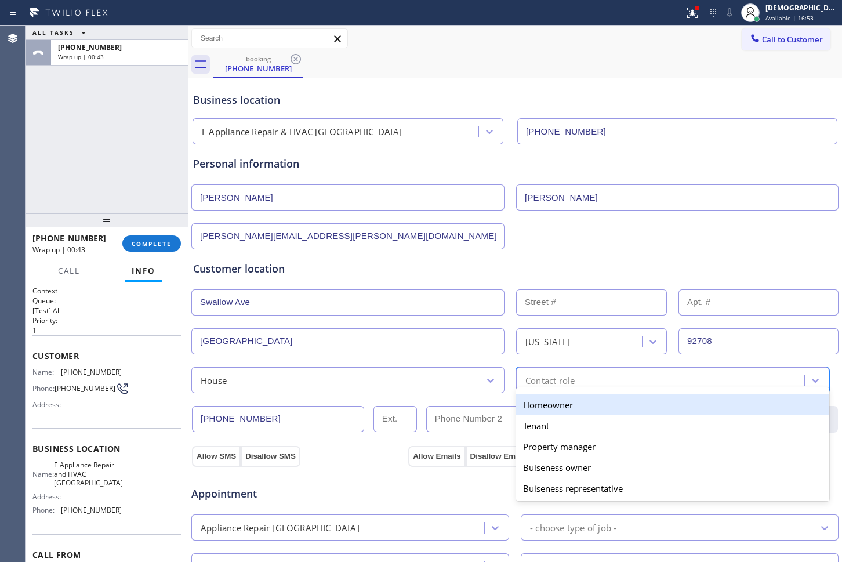
click at [565, 401] on div "Homeowner" at bounding box center [672, 404] width 313 height 21
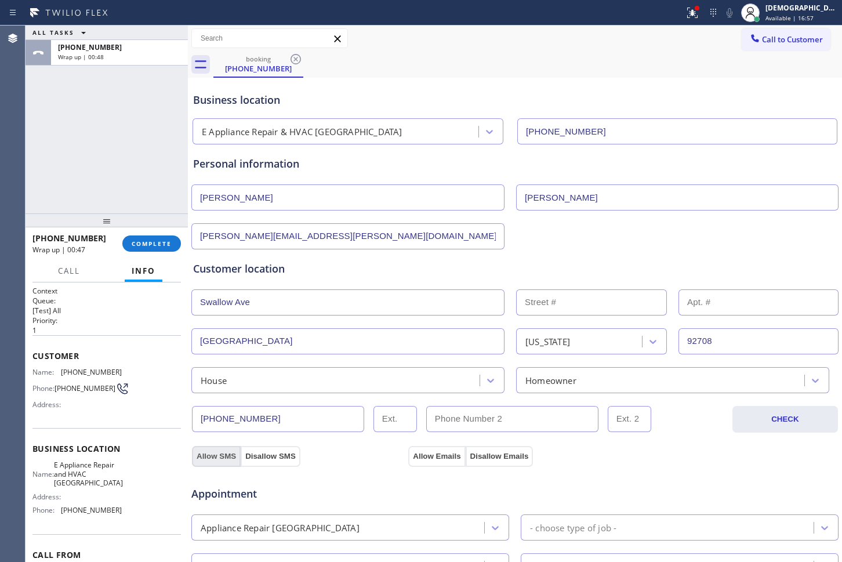
click at [217, 458] on button "Allow SMS" at bounding box center [216, 456] width 49 height 21
click at [413, 453] on button "Allow Emails" at bounding box center [436, 456] width 57 height 21
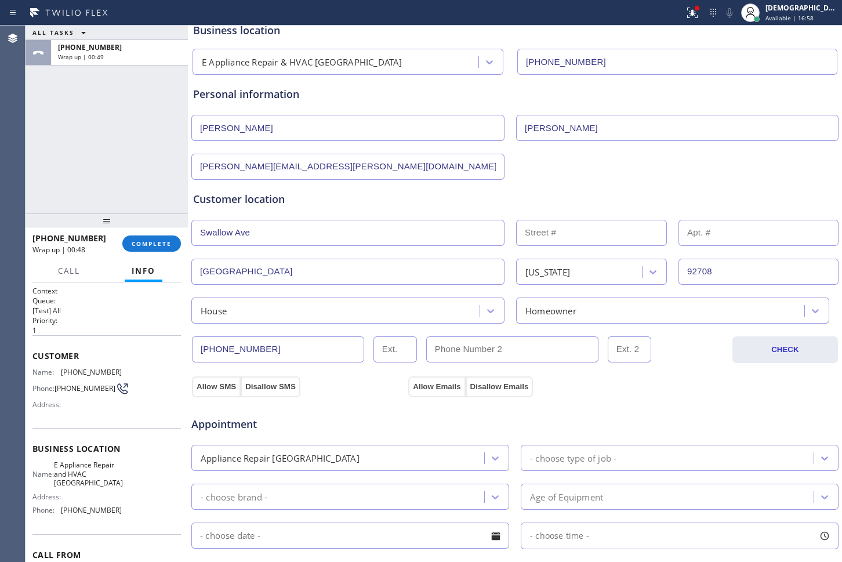
scroll to position [217, 0]
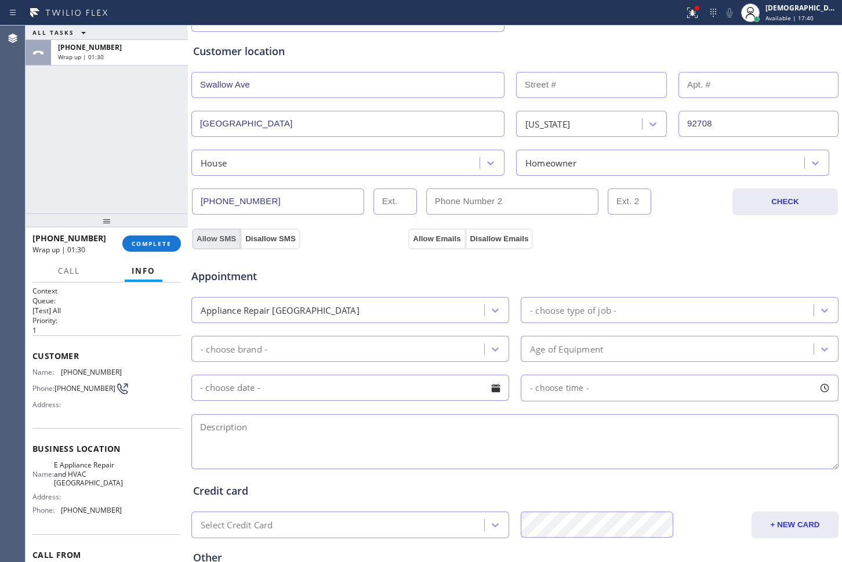
click at [214, 243] on button "Allow SMS" at bounding box center [216, 238] width 49 height 21
click at [435, 242] on button "Allow Emails" at bounding box center [436, 238] width 57 height 21
click at [445, 308] on div "Appliance Repair [GEOGRAPHIC_DATA]" at bounding box center [339, 310] width 289 height 20
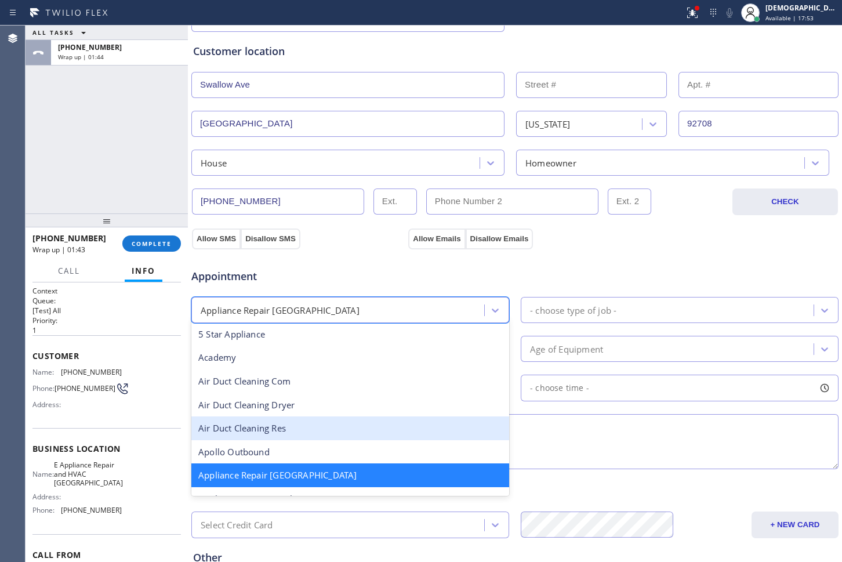
scroll to position [74, 0]
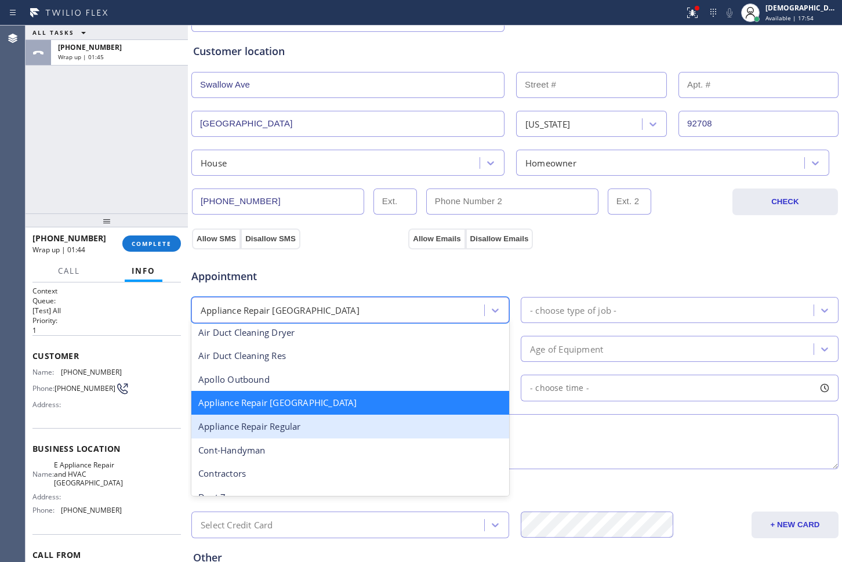
click at [369, 428] on div "Appliance Repair Regular" at bounding box center [350, 427] width 318 height 24
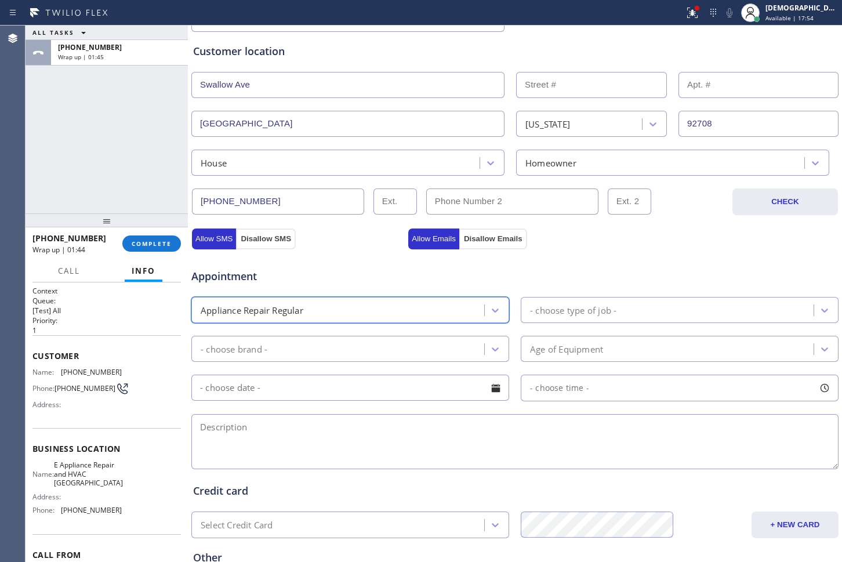
click at [560, 312] on div "- choose type of job -" at bounding box center [573, 309] width 86 height 13
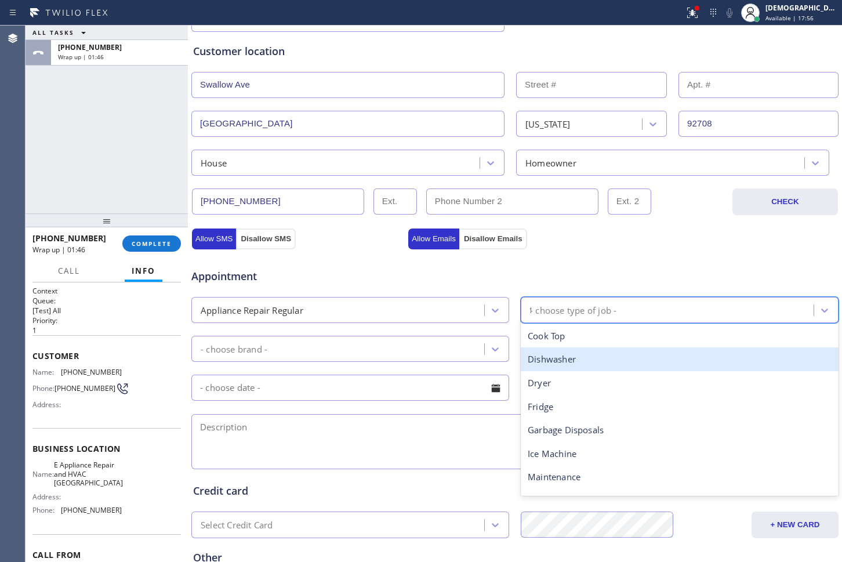
type input "fr"
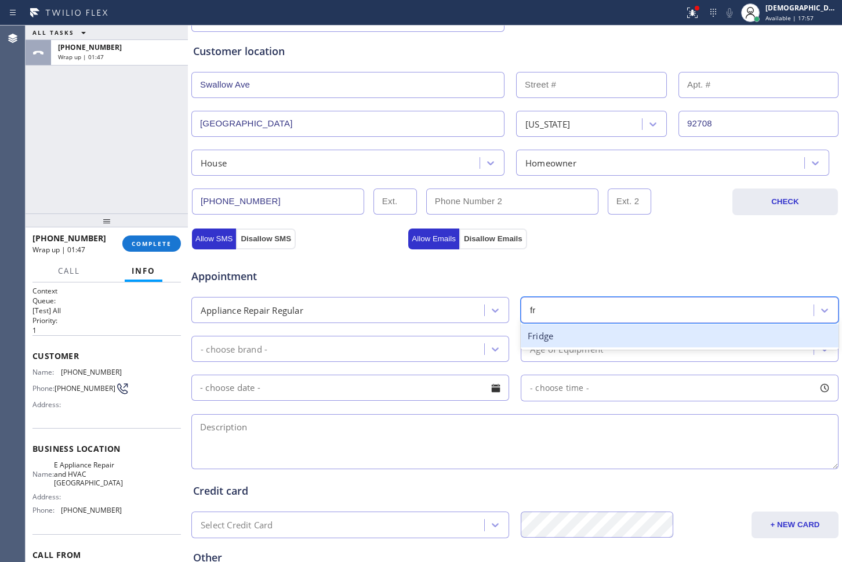
drag, startPoint x: 554, startPoint y: 336, endPoint x: 402, endPoint y: 344, distance: 152.1
click at [547, 338] on div "Fridge" at bounding box center [680, 336] width 318 height 24
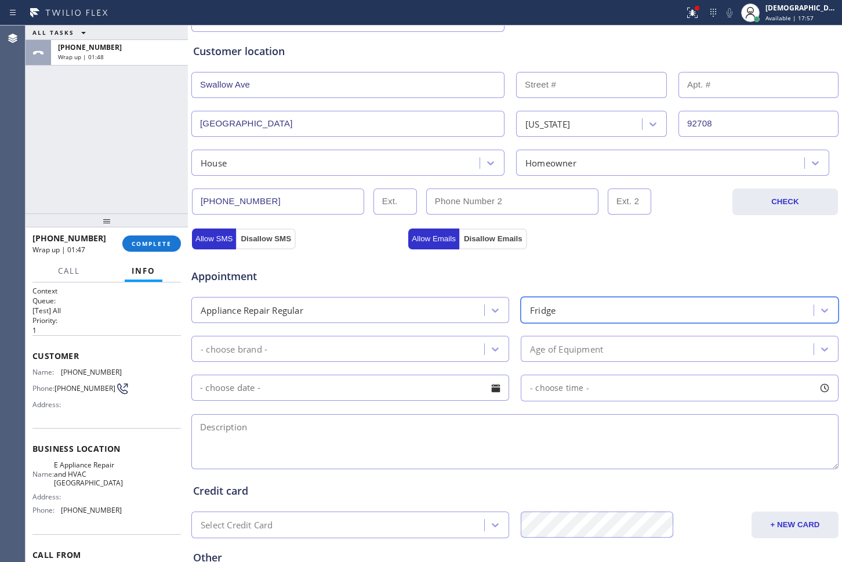
click at [337, 343] on div "- choose brand -" at bounding box center [339, 349] width 289 height 20
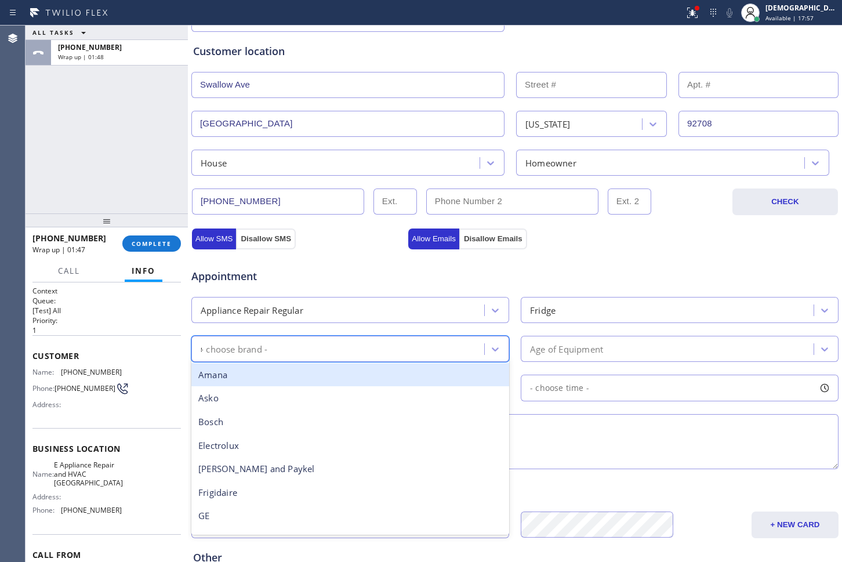
type input "sa"
click at [288, 377] on div "Samsung" at bounding box center [350, 375] width 318 height 24
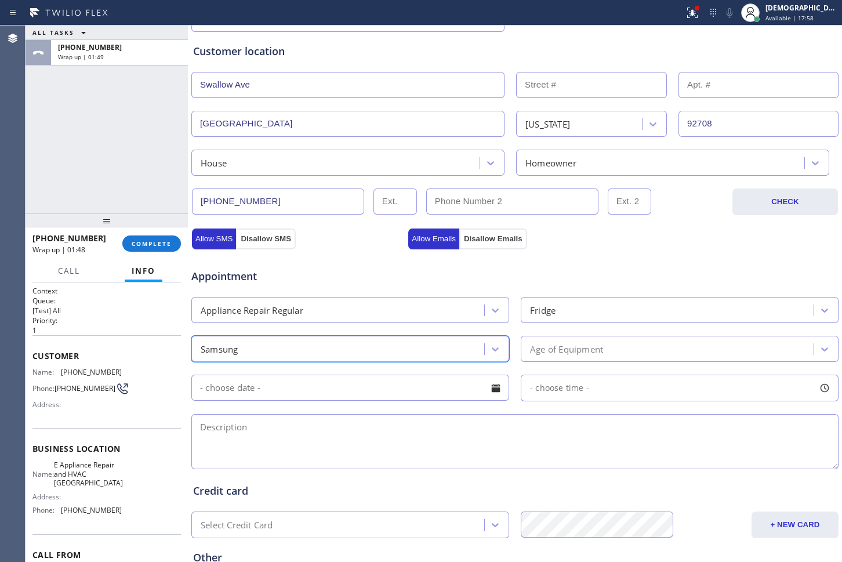
click at [555, 354] on div "Age of Equipment" at bounding box center [566, 348] width 73 height 13
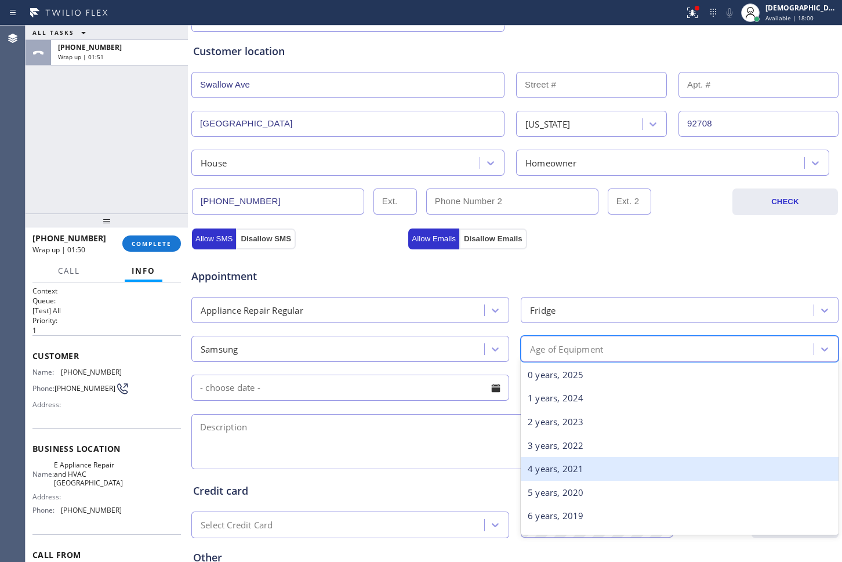
click at [533, 467] on div "4 years, 2021" at bounding box center [680, 469] width 318 height 24
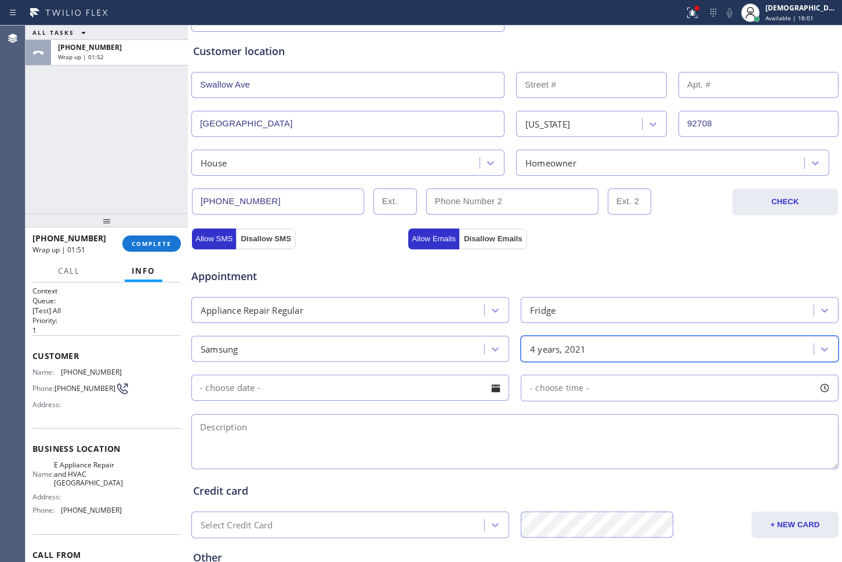
click at [391, 394] on input "text" at bounding box center [350, 388] width 318 height 26
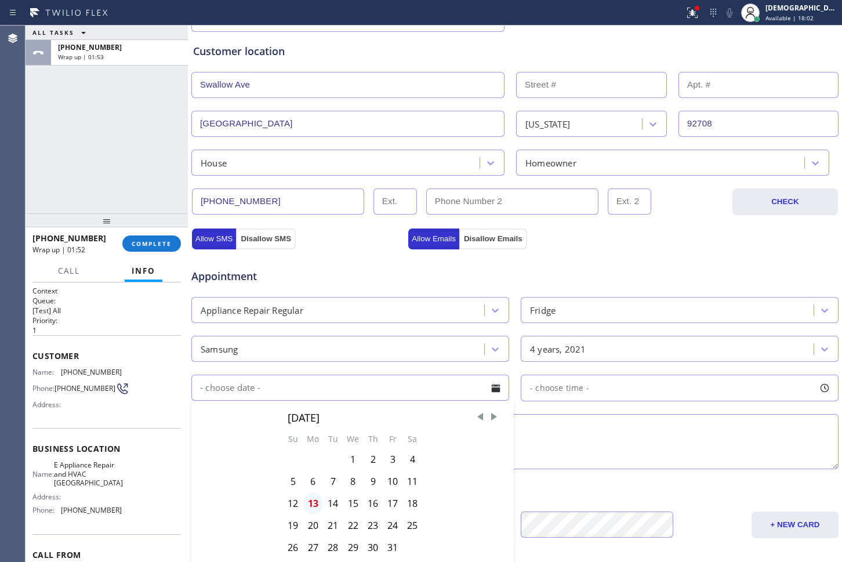
click at [310, 503] on div "13" at bounding box center [313, 503] width 20 height 22
type input "[DATE]"
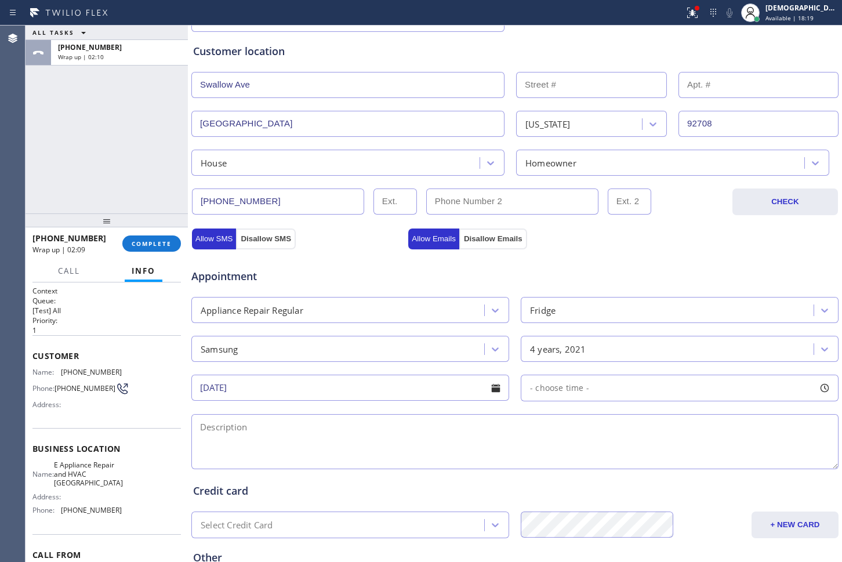
click at [636, 390] on div "- choose time -" at bounding box center [680, 388] width 318 height 27
drag, startPoint x: 533, startPoint y: 460, endPoint x: 618, endPoint y: 474, distance: 86.3
click at [618, 474] on div "FROM TILL 8:00 AM 12:00 PM" at bounding box center [671, 442] width 300 height 83
drag, startPoint x: 527, startPoint y: 456, endPoint x: 548, endPoint y: 461, distance: 22.1
click at [548, 461] on div at bounding box center [555, 458] width 14 height 24
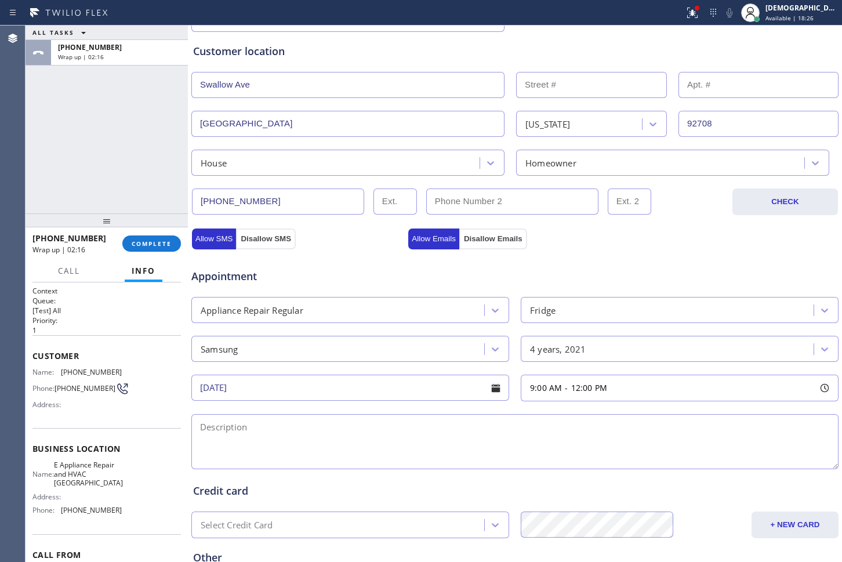
click at [388, 423] on textarea at bounding box center [514, 441] width 647 height 55
type textarea "9-12 / No SCF /"
click at [365, 387] on input "[DATE]" at bounding box center [350, 388] width 318 height 26
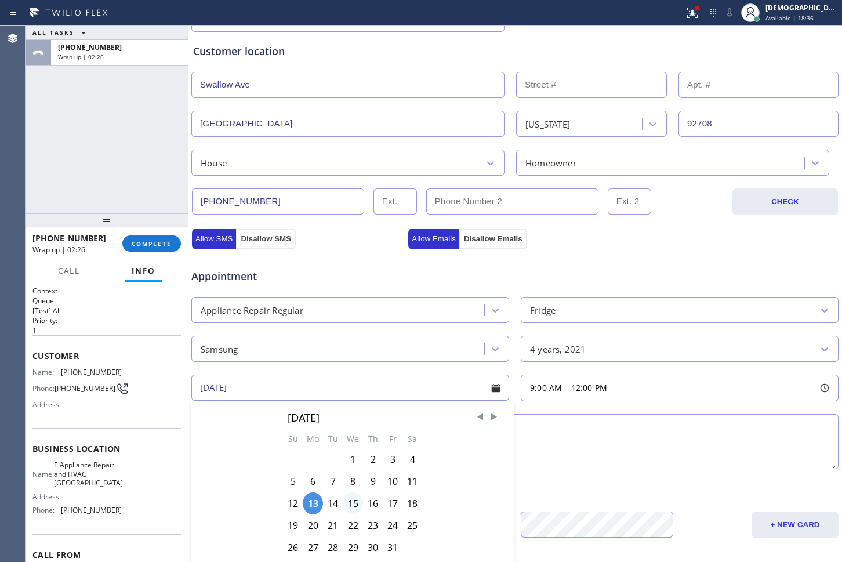
click at [354, 506] on div "15" at bounding box center [353, 503] width 20 height 22
type input "[DATE]"
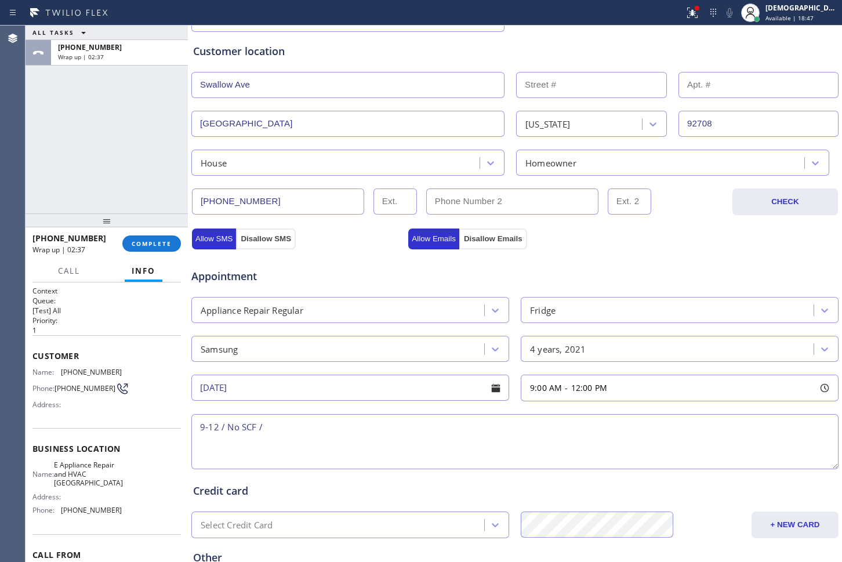
click at [346, 431] on textarea "9-12 / No SCF /" at bounding box center [514, 441] width 647 height 55
paste textarea "Samsing fridge / fridge and freezer / not cooling / 4 years"
click at [571, 426] on textarea "9-12 / No SCF / Samsung fridge / fridge and freezer / not cooling / 4 years" at bounding box center [514, 441] width 647 height 55
click at [595, 426] on textarea "9-12 / No SCF / Samsung fridge / fridge and freezer / not cooling / 4 years / H…" at bounding box center [514, 441] width 647 height 55
paste textarea "[STREET_ADDRESS]"
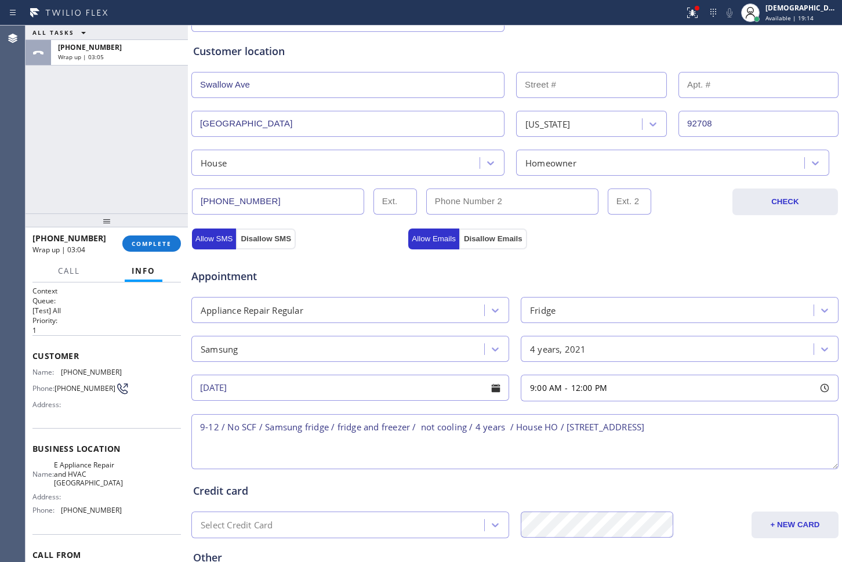
click at [644, 425] on textarea "9-12 / No SCF / Samsung fridge / fridge and freezer / not cooling / 4 years / H…" at bounding box center [514, 441] width 647 height 55
drag, startPoint x: 85, startPoint y: 505, endPoint x: 61, endPoint y: 471, distance: 41.3
click at [61, 471] on span "E Appliance Repair and HVAC [GEOGRAPHIC_DATA]" at bounding box center [88, 473] width 69 height 27
copy span "E Appliance Repair and HVAC [GEOGRAPHIC_DATA]"
click at [802, 426] on textarea "9-12 / No SCF / Samsung fridge / fridge and freezer / not cooling / 4 years / H…" at bounding box center [514, 441] width 647 height 55
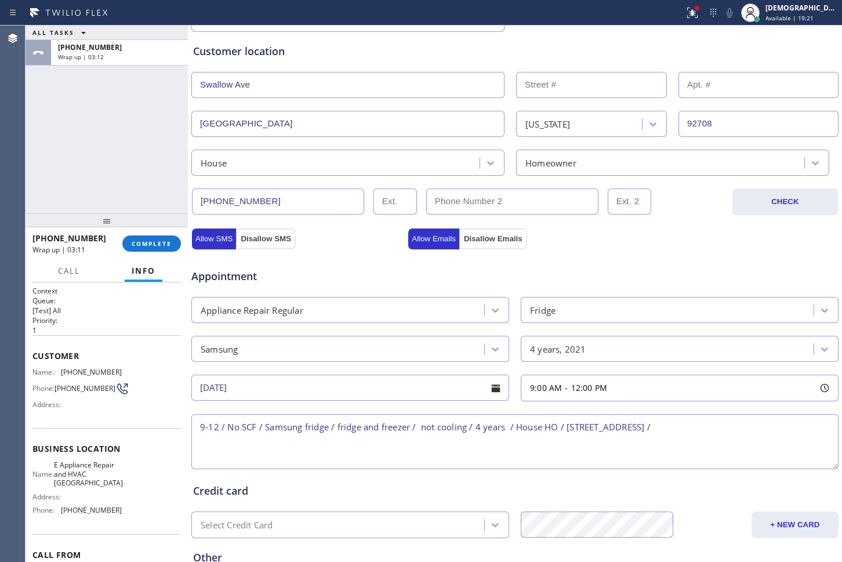
paste textarea "E Appliance Repair and HVAC [GEOGRAPHIC_DATA]"
click at [480, 439] on textarea "9-12 / No SCF / Samsung fridge / fridge and freezer / not cooling / 4 years / H…" at bounding box center [514, 441] width 647 height 55
paste textarea "Please call customer 30 minutes prior to arrival"
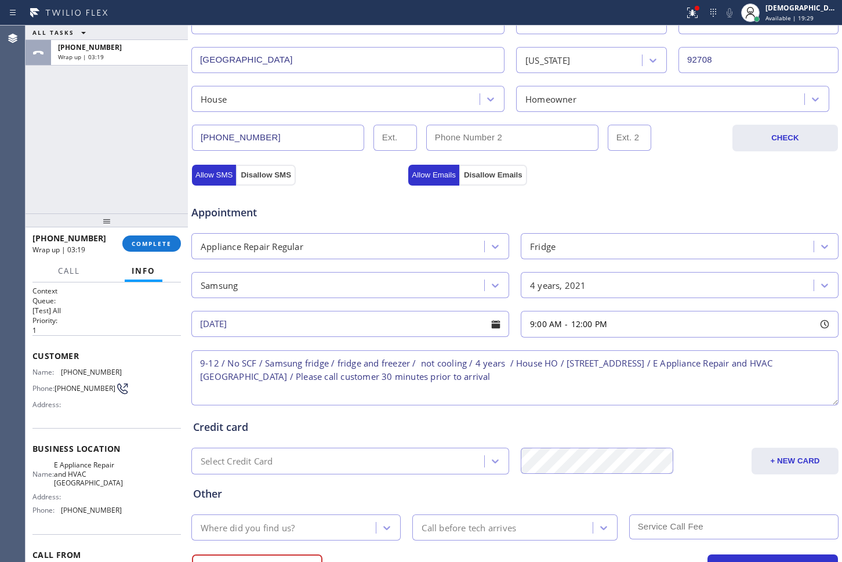
scroll to position [337, 0]
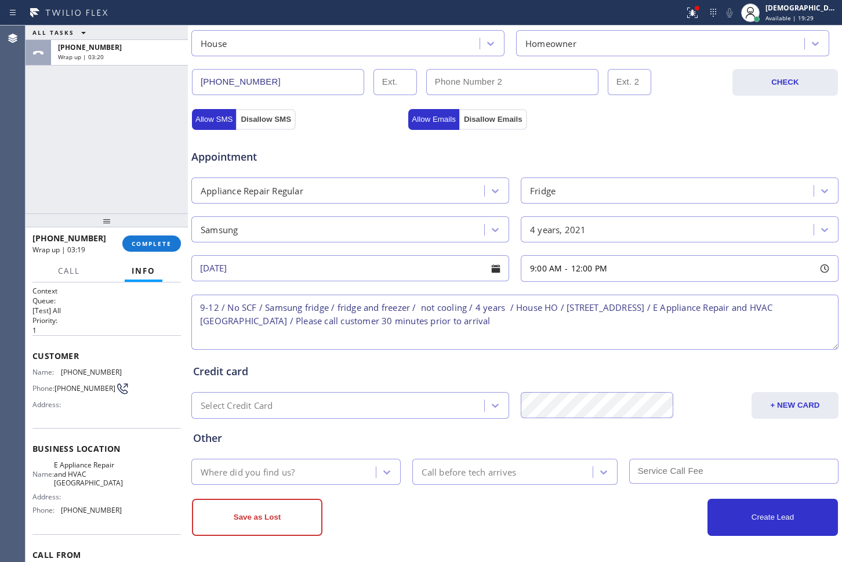
type textarea "9-12 / No SCF / Samsung fridge / fridge and freezer / not cooling / 4 years / H…"
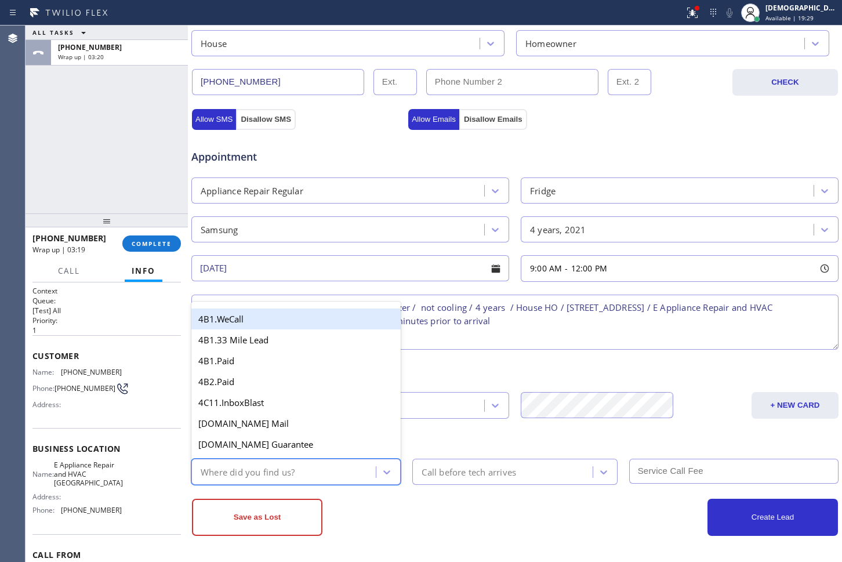
click at [299, 478] on div "Where did you find us?" at bounding box center [285, 471] width 181 height 20
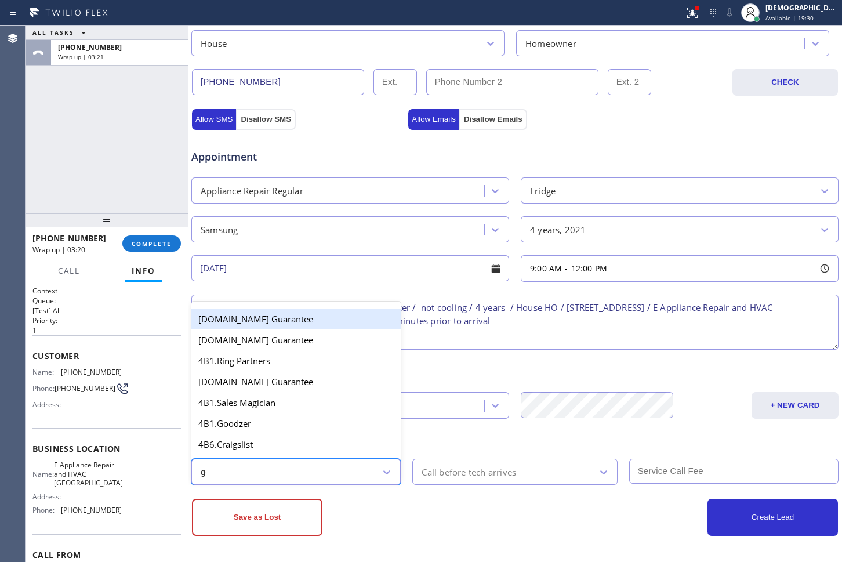
type input "goo"
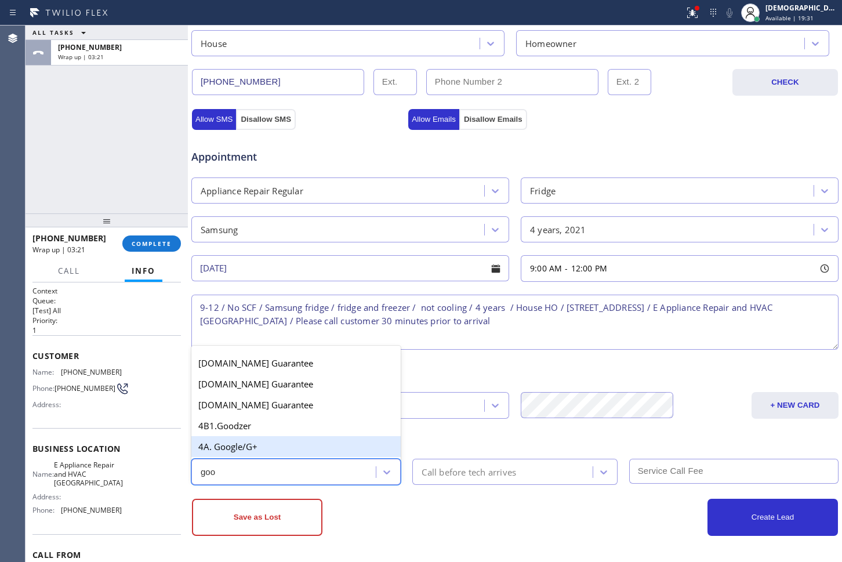
click at [308, 442] on div "4A. Google/G+" at bounding box center [295, 446] width 209 height 21
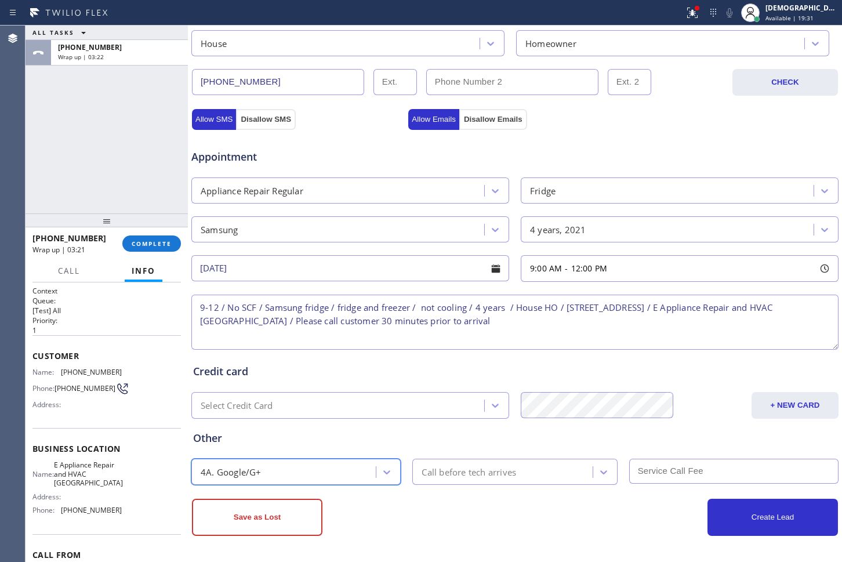
click at [456, 466] on div "Call before tech arrives" at bounding box center [468, 471] width 94 height 13
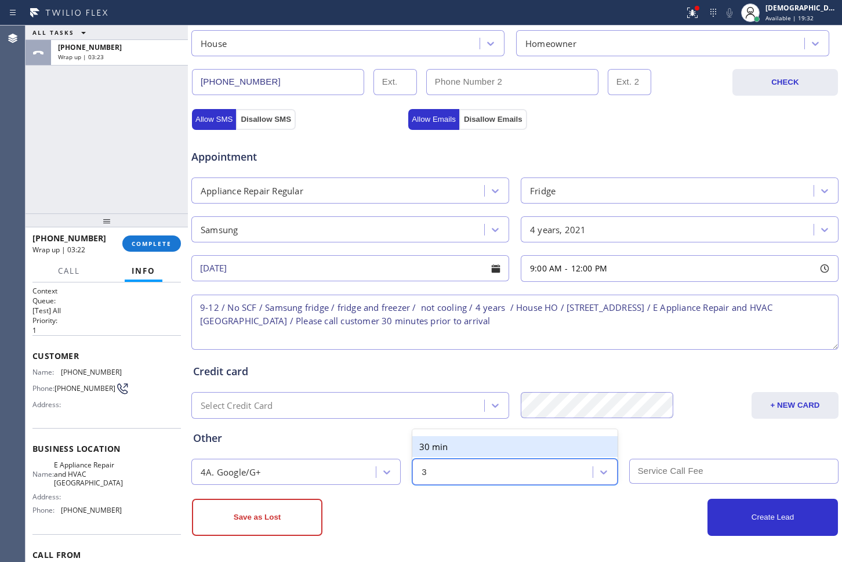
type input "30"
click at [504, 446] on div "30 min" at bounding box center [514, 446] width 205 height 21
click at [696, 474] on input "text" at bounding box center [733, 471] width 209 height 25
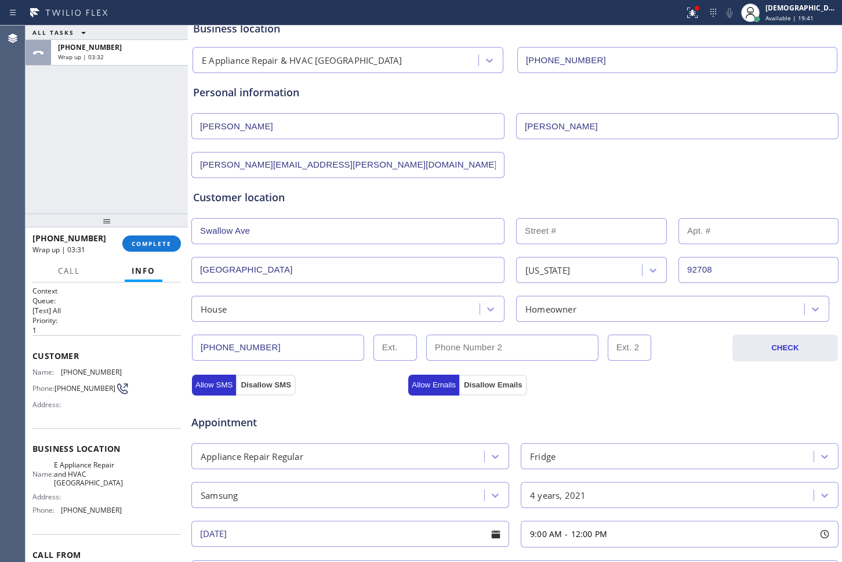
scroll to position [47, 0]
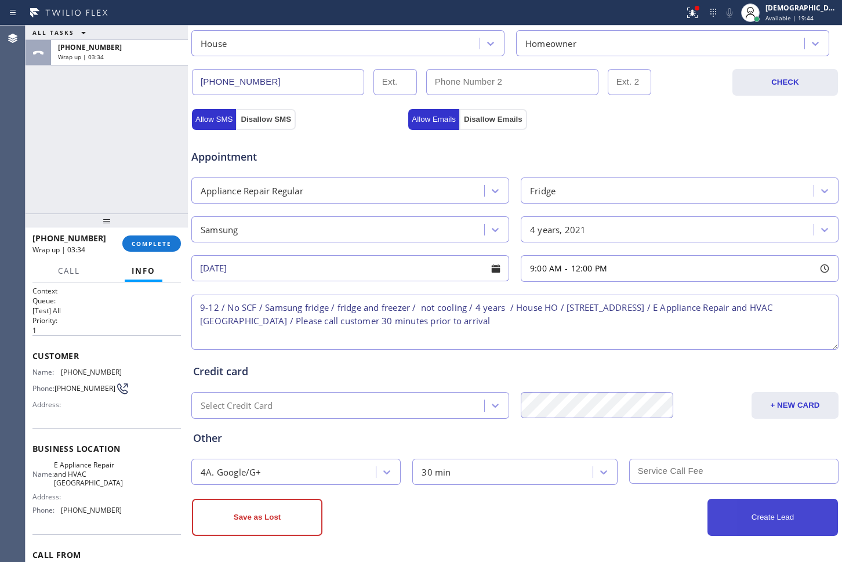
click at [766, 512] on button "Create Lead" at bounding box center [772, 517] width 130 height 37
click at [541, 154] on div "Appointment" at bounding box center [514, 150] width 649 height 30
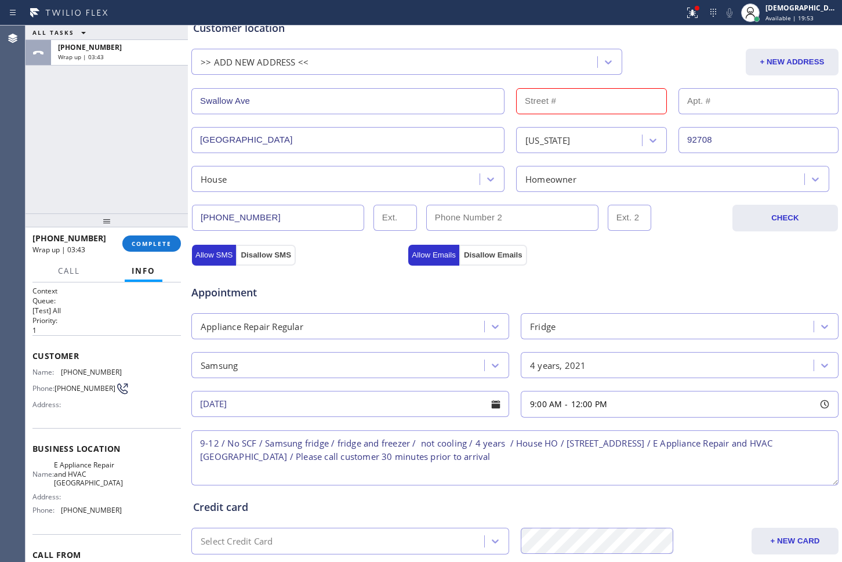
scroll to position [231, 0]
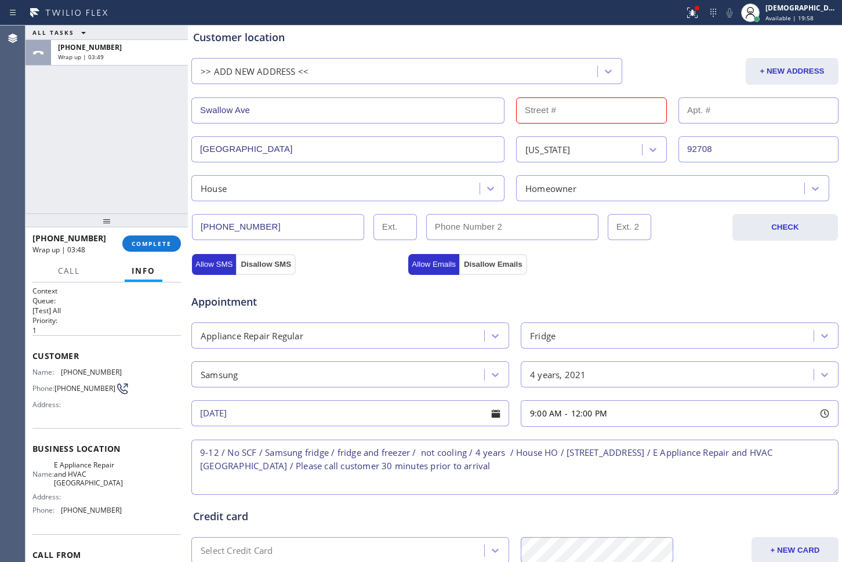
click at [330, 105] on input "Swallow Ave" at bounding box center [347, 110] width 313 height 26
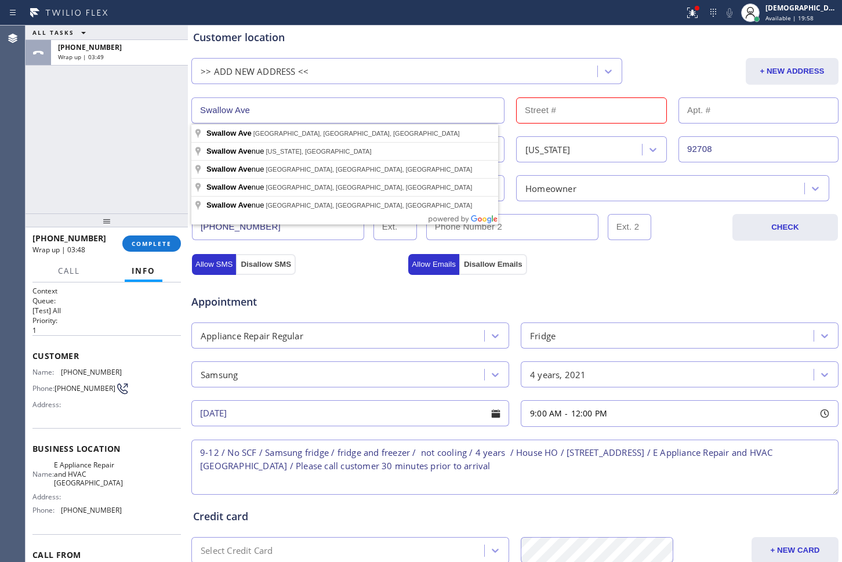
click at [330, 105] on input "Swallow Ave" at bounding box center [347, 110] width 313 height 26
paste input "[STREET_ADDRESS]"
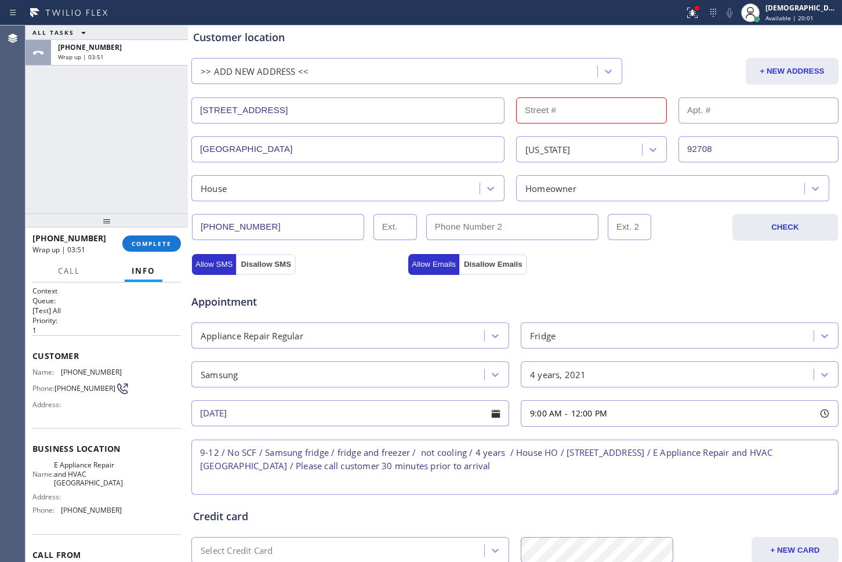
type input "[STREET_ADDRESS]"
type input "10226"
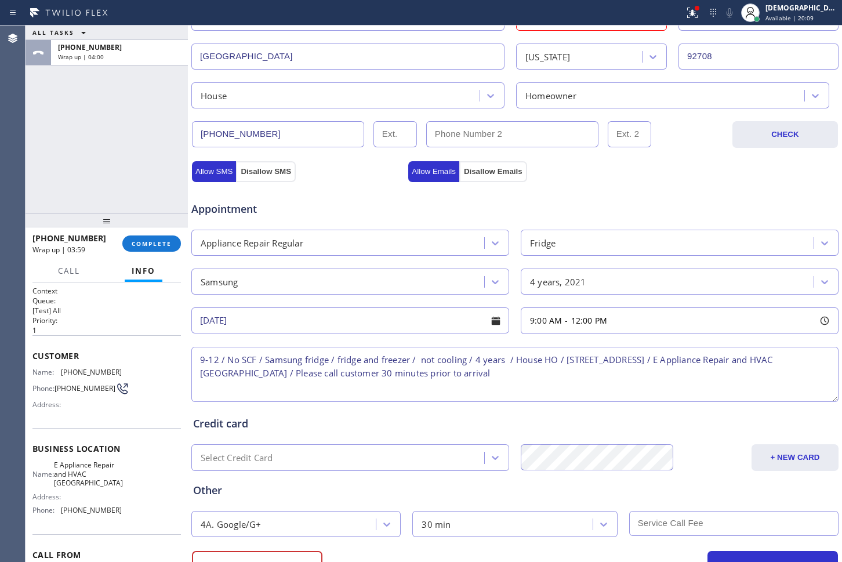
scroll to position [376, 0]
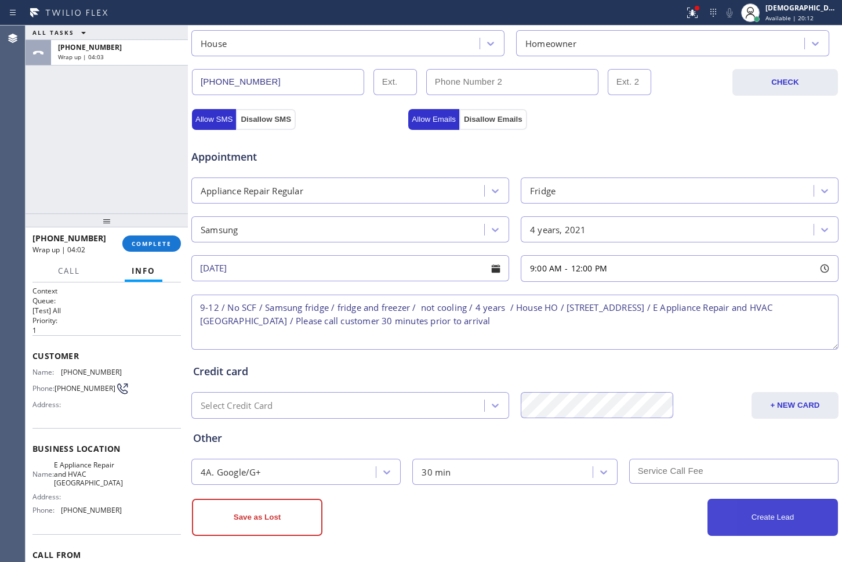
click at [755, 517] on button "Create Lead" at bounding box center [772, 517] width 130 height 37
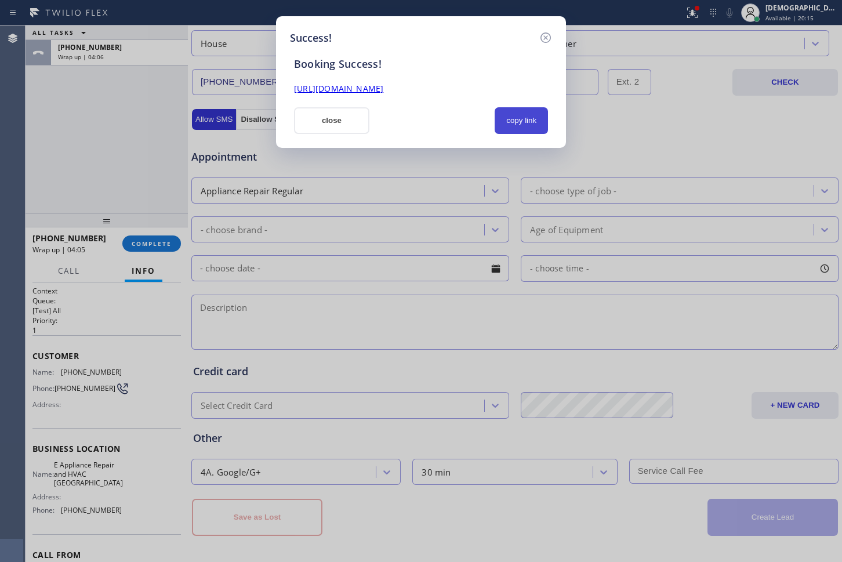
click at [529, 123] on button "copy link" at bounding box center [521, 120] width 53 height 27
click at [383, 91] on link "[URL][DOMAIN_NAME]" at bounding box center [338, 88] width 89 height 11
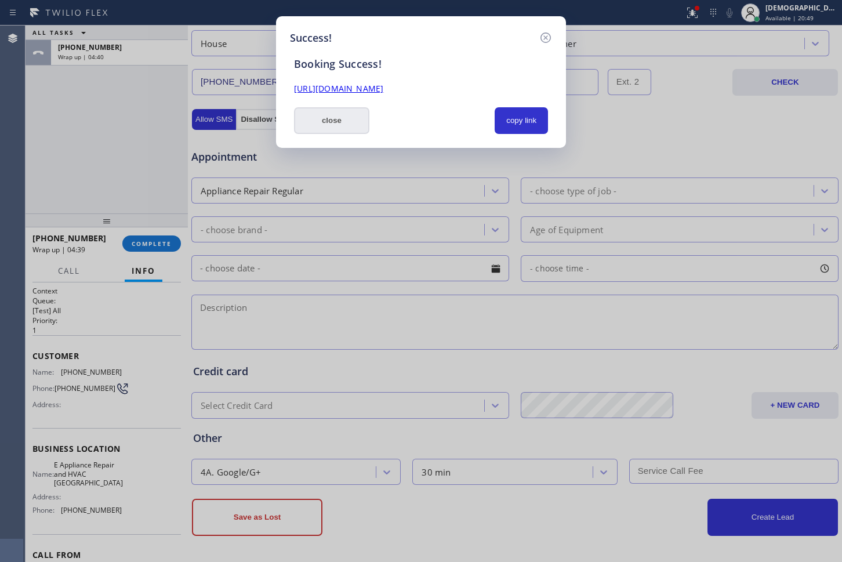
drag, startPoint x: 352, startPoint y: 126, endPoint x: 759, endPoint y: 19, distance: 420.2
click at [353, 126] on button "close" at bounding box center [331, 120] width 75 height 27
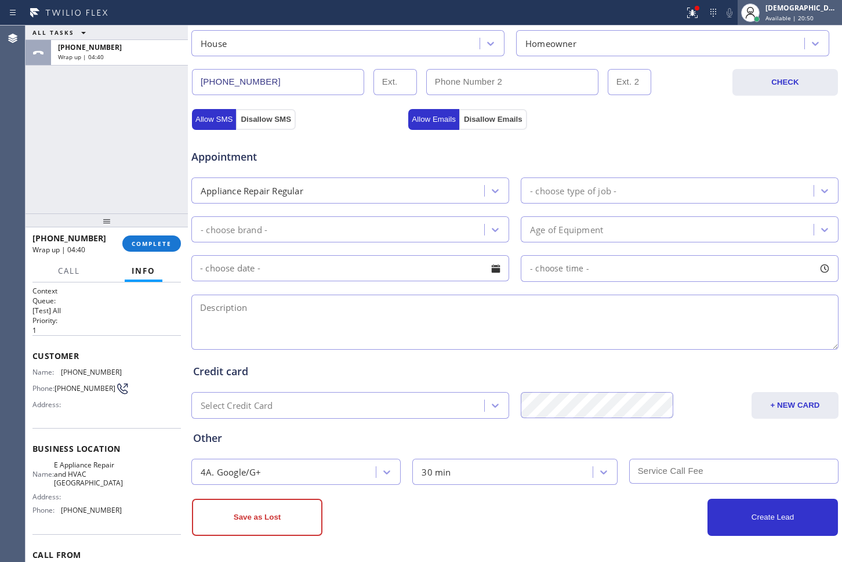
click at [813, 12] on div "[DEMOGRAPHIC_DATA][PERSON_NAME]" at bounding box center [801, 8] width 73 height 10
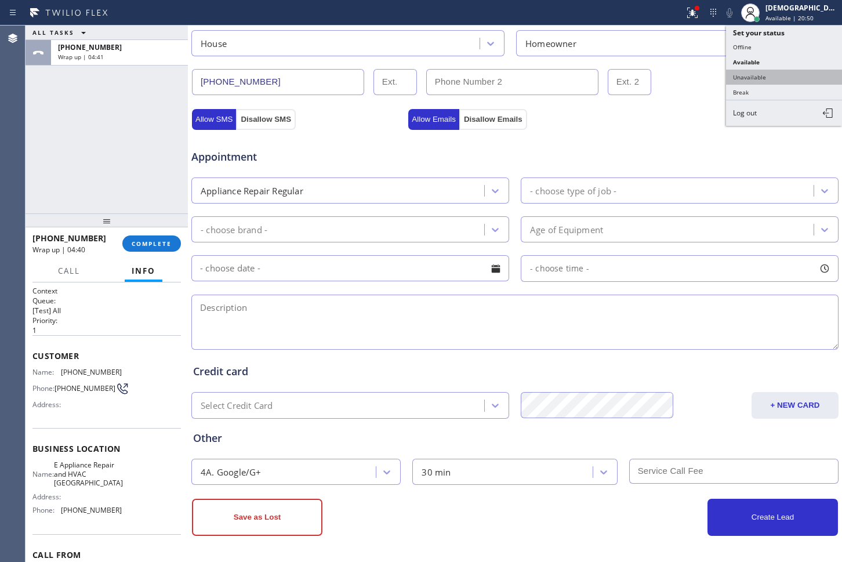
click at [782, 71] on button "Unavailable" at bounding box center [784, 77] width 116 height 15
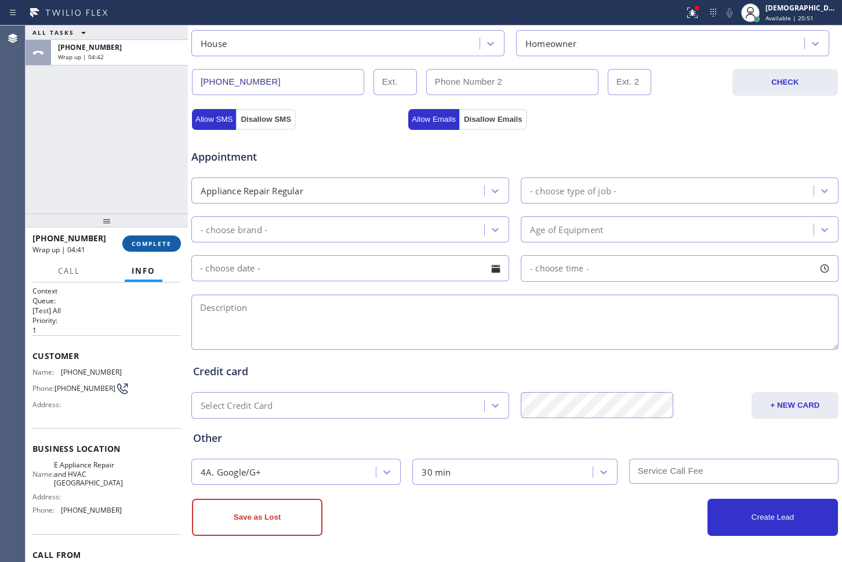
click at [165, 245] on span "COMPLETE" at bounding box center [152, 243] width 40 height 8
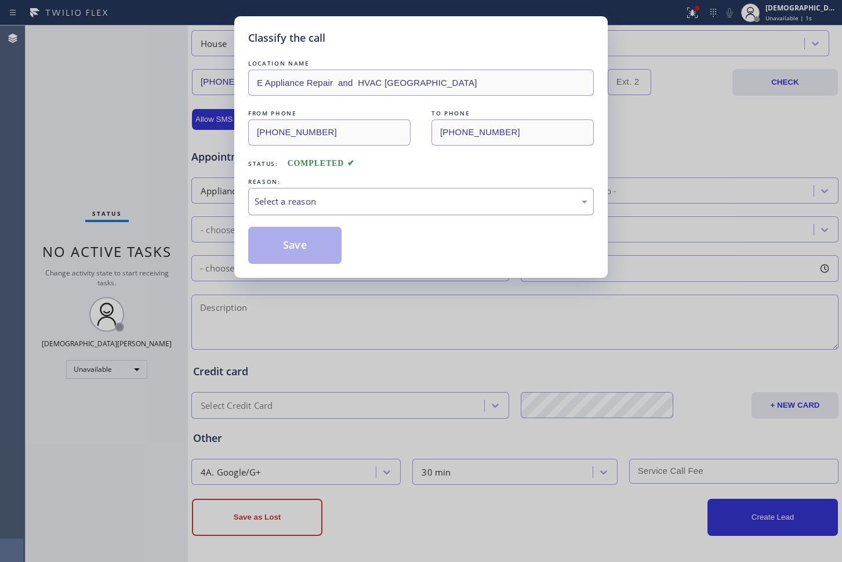
click at [285, 210] on div "Select a reason" at bounding box center [421, 201] width 346 height 27
click at [285, 252] on button "Save" at bounding box center [294, 245] width 93 height 37
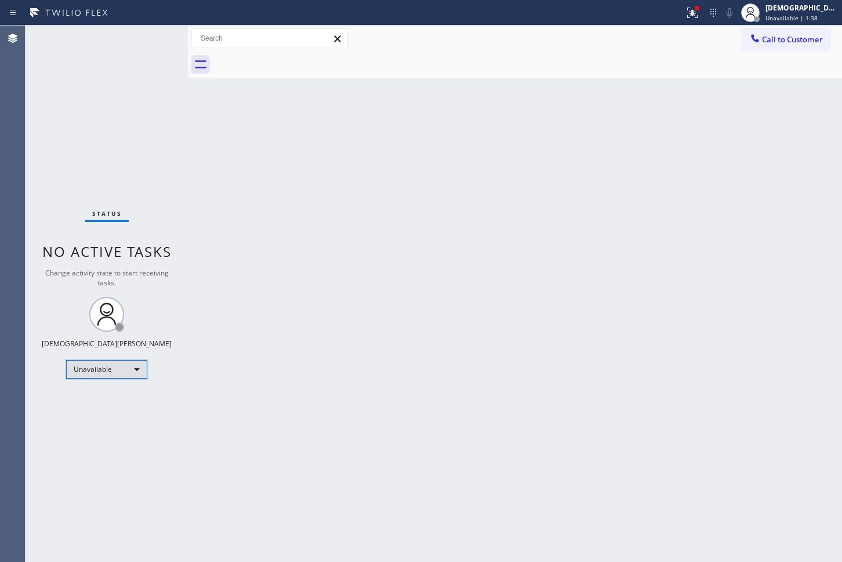
click at [114, 376] on div "Unavailable" at bounding box center [106, 369] width 81 height 19
click at [107, 395] on li "Available" at bounding box center [106, 400] width 79 height 14
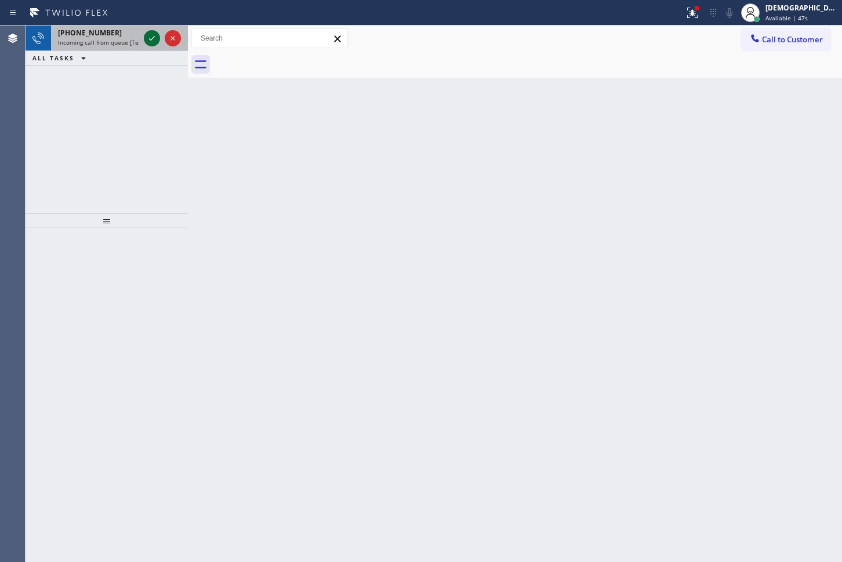
click at [145, 38] on icon at bounding box center [152, 38] width 14 height 14
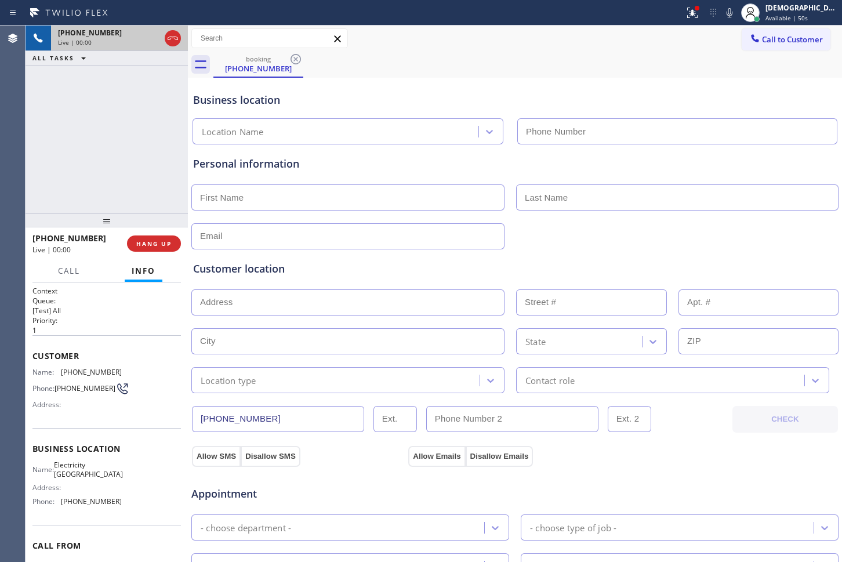
type input "[PHONE_NUMBER]"
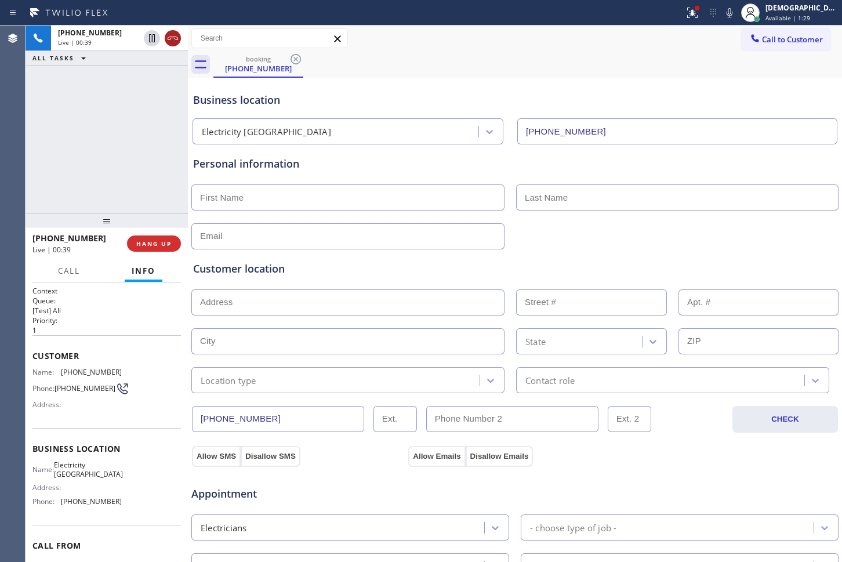
click at [179, 42] on icon at bounding box center [173, 38] width 14 height 14
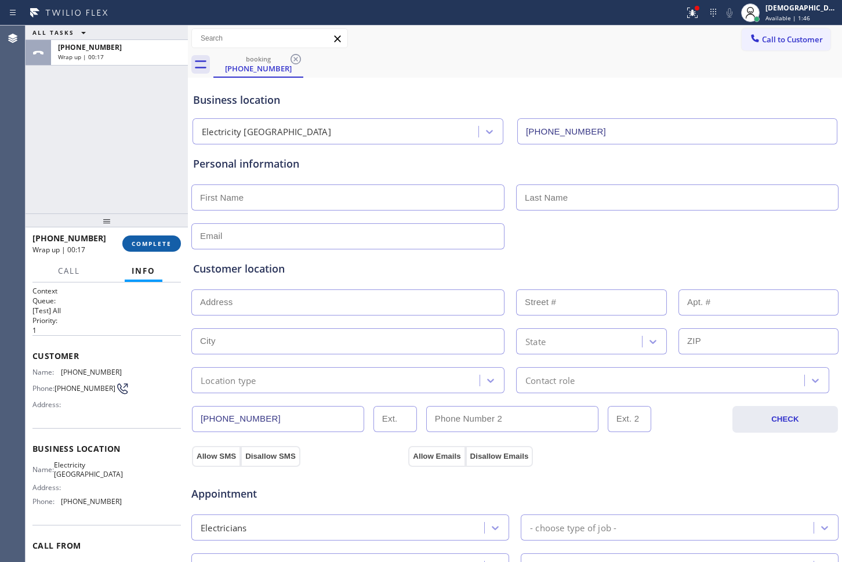
click at [151, 241] on span "COMPLETE" at bounding box center [152, 243] width 40 height 8
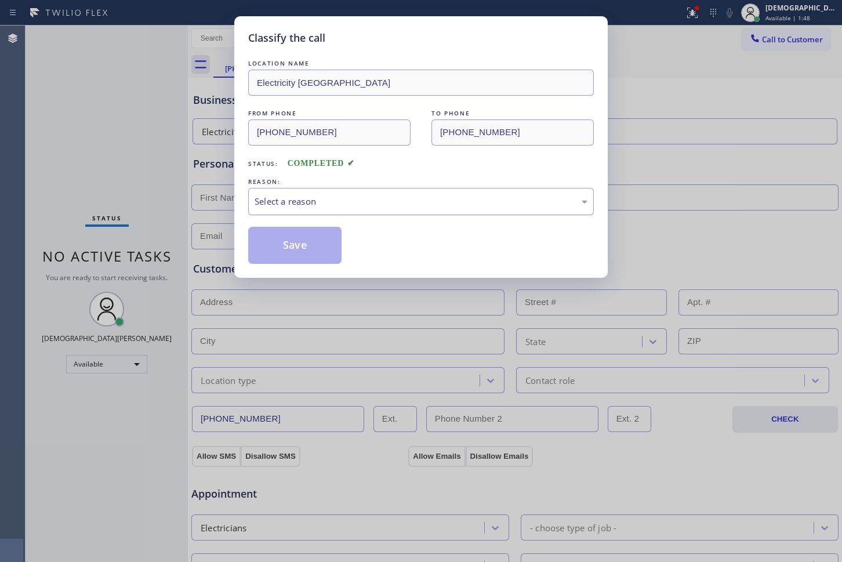
click at [333, 208] on div "Select a reason" at bounding box center [421, 201] width 346 height 27
click at [343, 198] on div "Not Booked - All other reasons" at bounding box center [421, 201] width 333 height 13
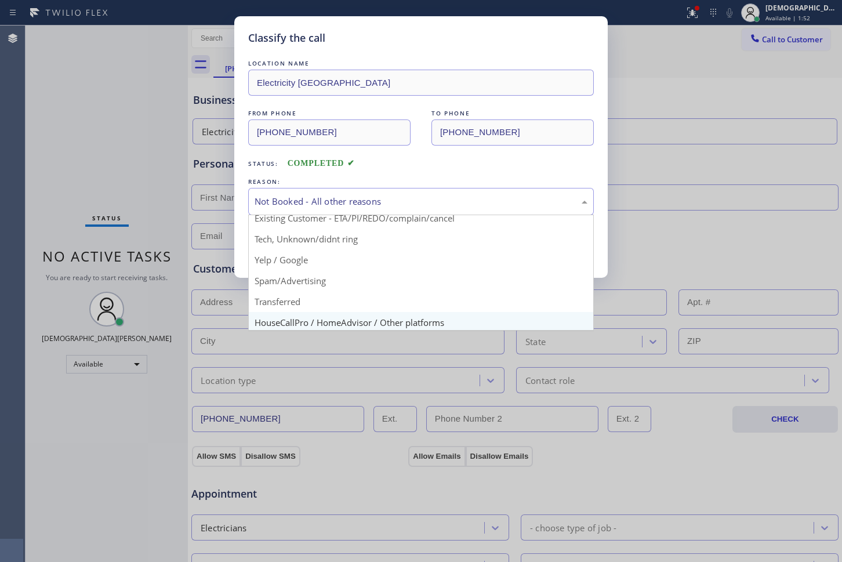
scroll to position [72, 0]
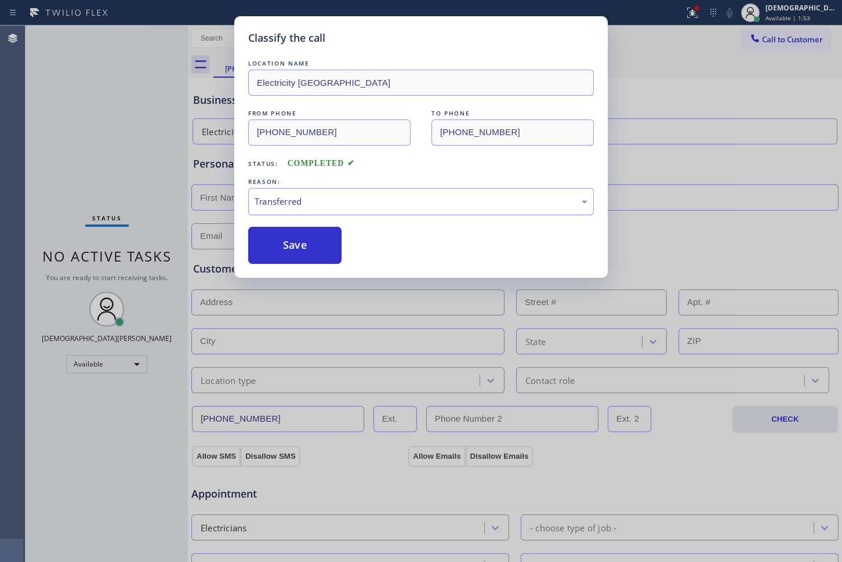
drag, startPoint x: 333, startPoint y: 267, endPoint x: 370, endPoint y: 204, distance: 73.0
click at [369, 199] on div "Transferred" at bounding box center [421, 201] width 333 height 13
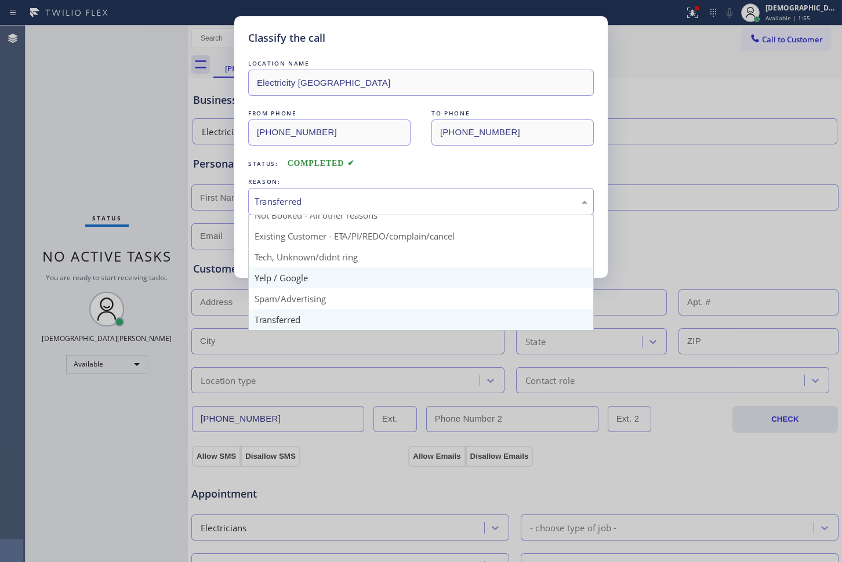
scroll to position [73, 0]
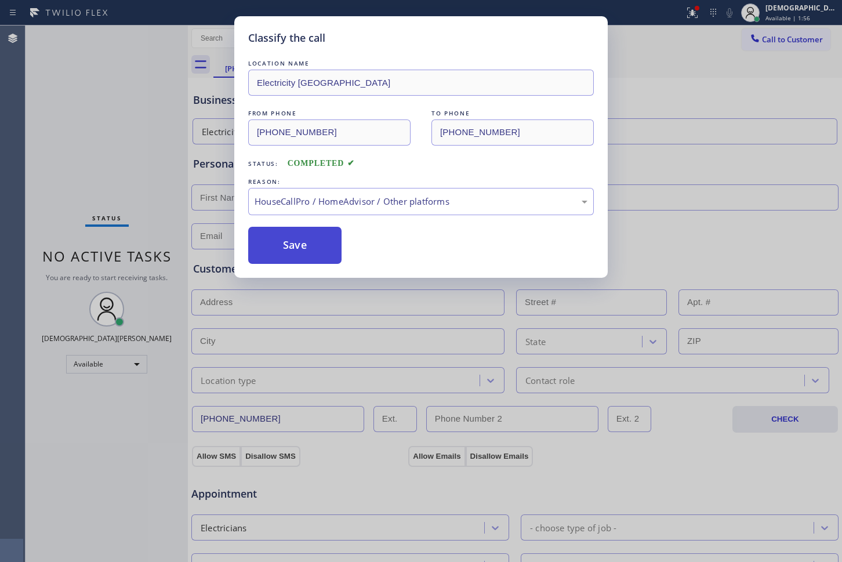
click at [310, 242] on button "Save" at bounding box center [294, 245] width 93 height 37
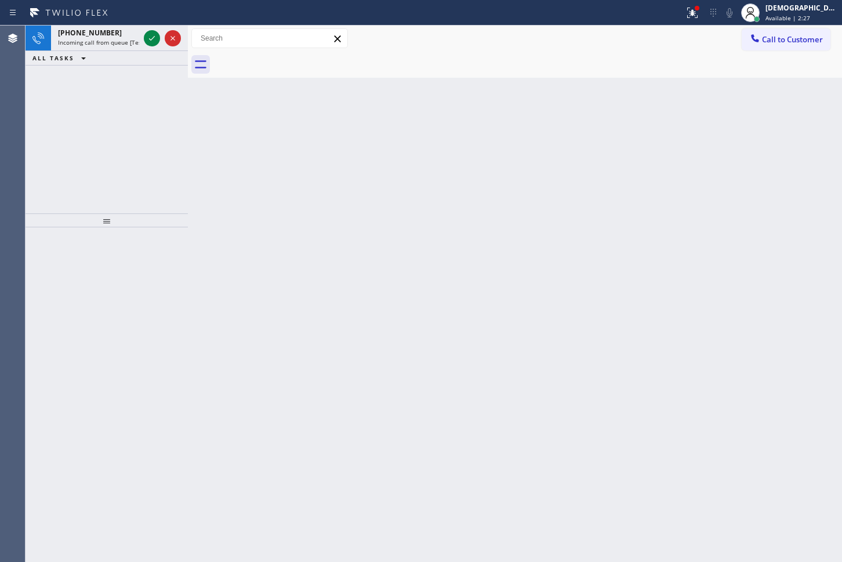
click at [46, 116] on div "[PHONE_NUMBER] Incoming call from queue [Test] All ALL TASKS ALL TASKS ACTIVE T…" at bounding box center [107, 120] width 162 height 188
click at [153, 39] on icon at bounding box center [152, 38] width 14 height 14
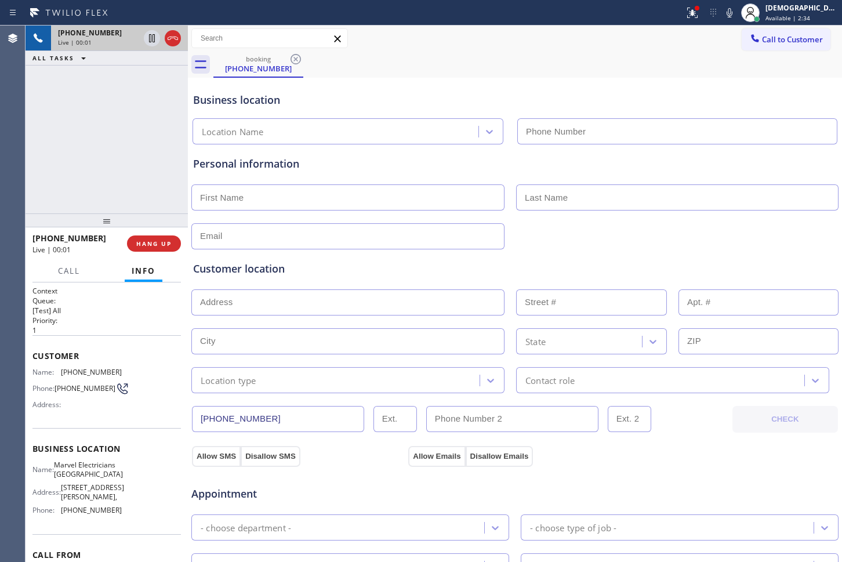
type input "[PHONE_NUMBER]"
click at [172, 41] on icon at bounding box center [173, 38] width 14 height 14
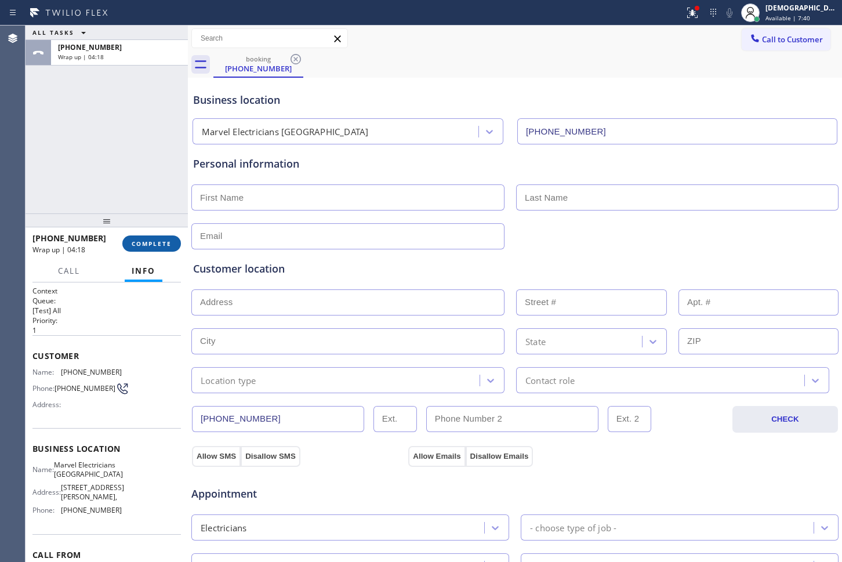
click at [143, 245] on span "COMPLETE" at bounding box center [152, 243] width 40 height 8
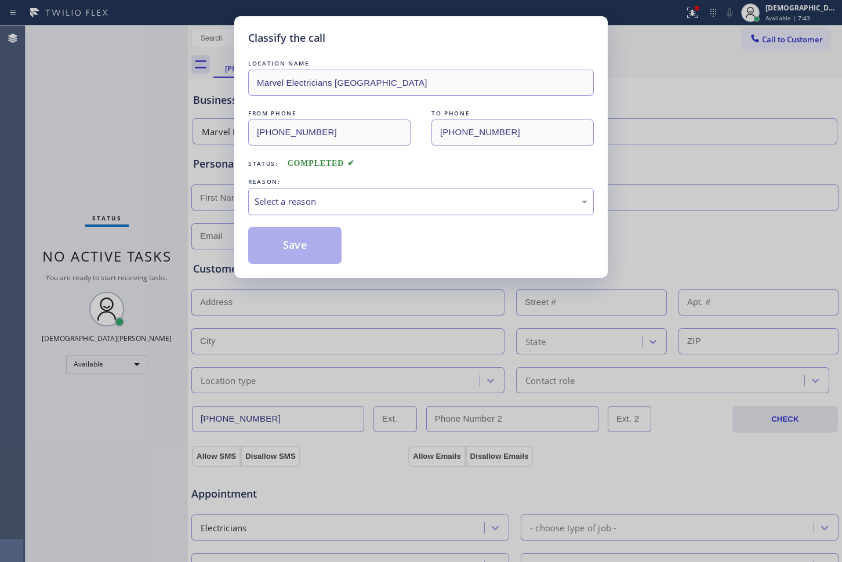
click at [311, 202] on div "Select a reason" at bounding box center [421, 201] width 333 height 13
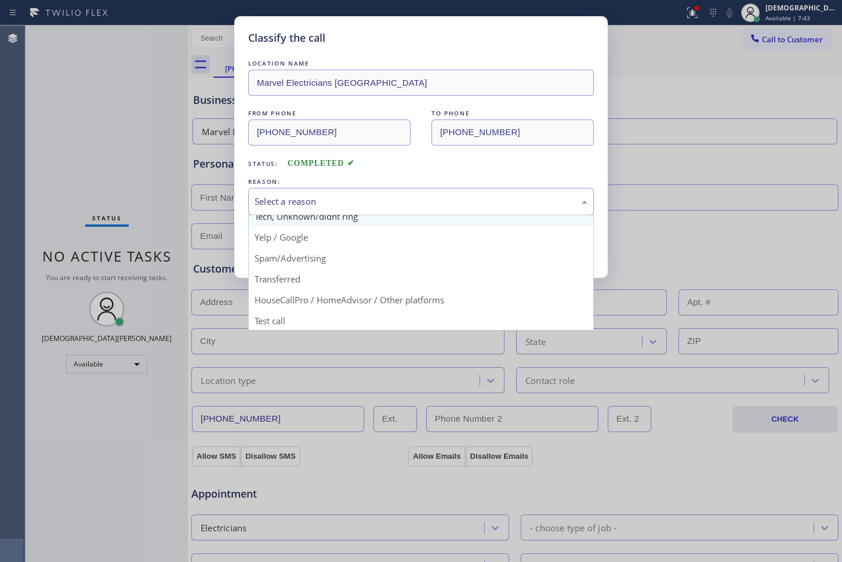
scroll to position [73, 0]
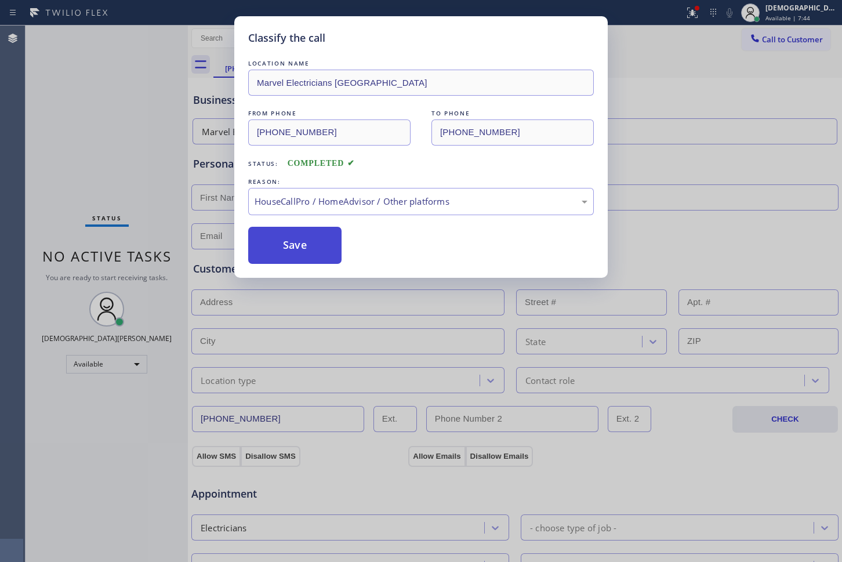
click at [290, 252] on button "Save" at bounding box center [294, 245] width 93 height 37
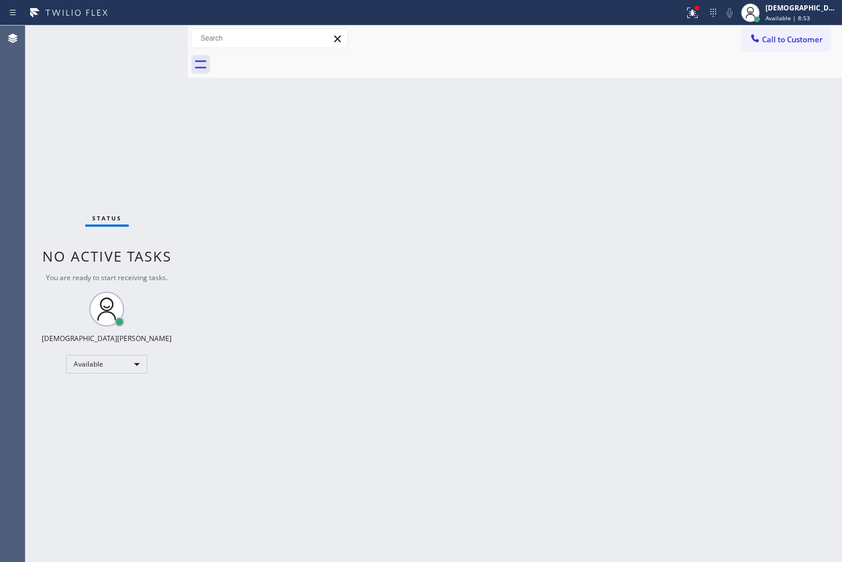
click at [149, 35] on div "Status No active tasks You are ready to start receiving tasks. Christian Cinco …" at bounding box center [107, 294] width 162 height 536
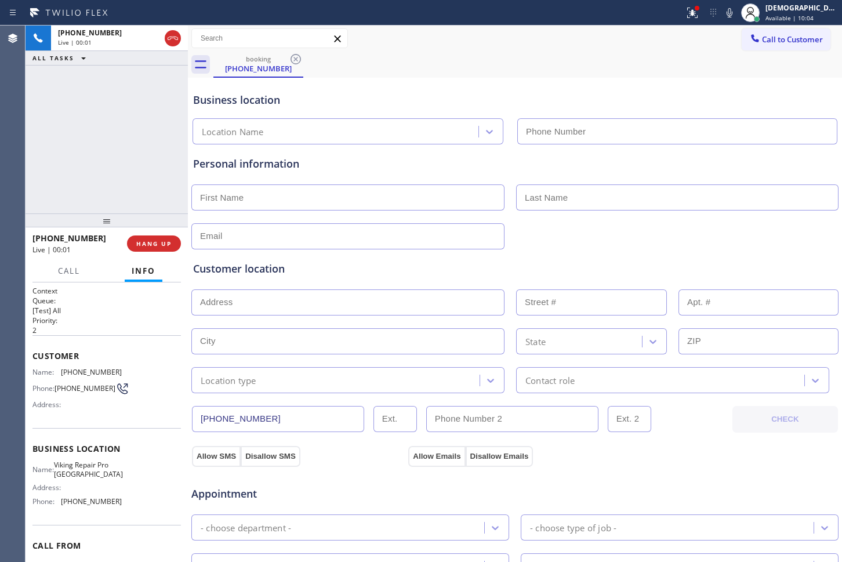
type input "[PHONE_NUMBER]"
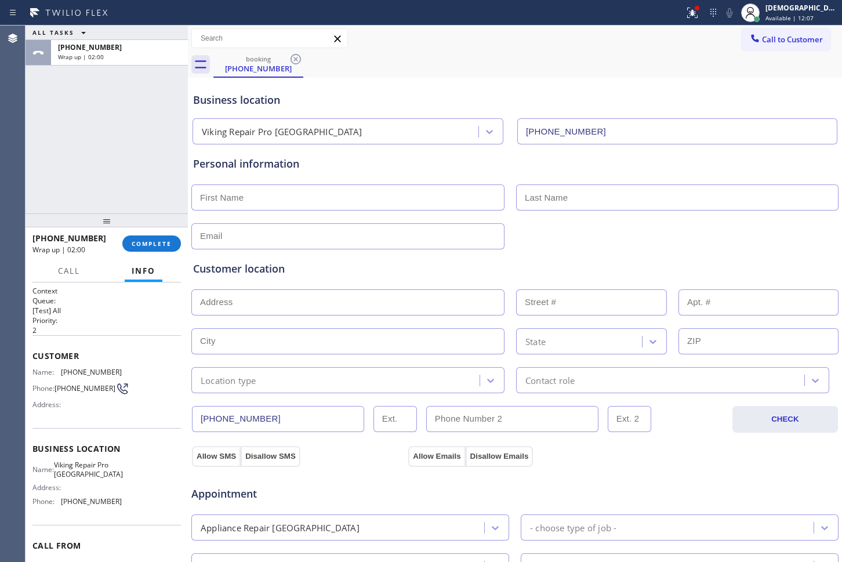
click at [153, 233] on div "[PHONE_NUMBER] Wrap up | 02:00 COMPLETE" at bounding box center [106, 243] width 148 height 30
click at [152, 240] on span "COMPLETE" at bounding box center [152, 243] width 40 height 8
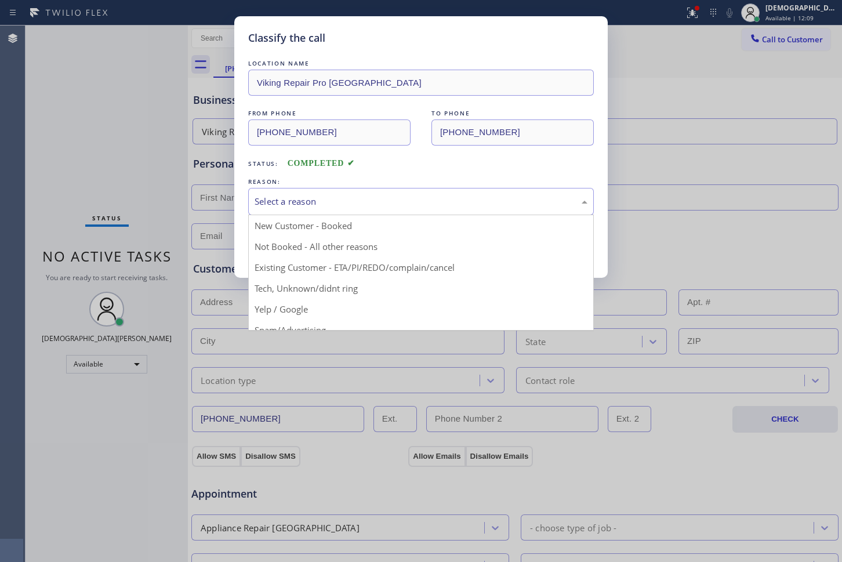
click at [303, 205] on div "Select a reason" at bounding box center [421, 201] width 333 height 13
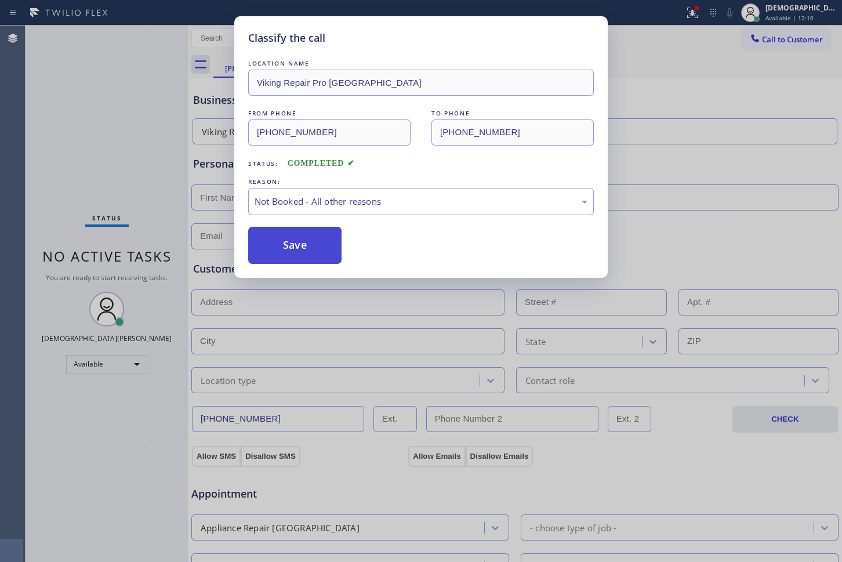
click at [291, 239] on button "Save" at bounding box center [294, 245] width 93 height 37
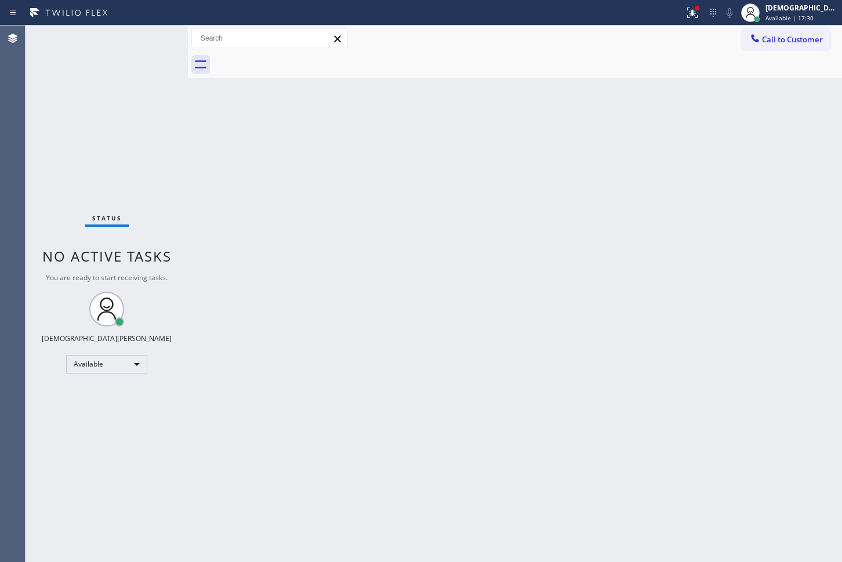
click at [209, 202] on div "Back to Dashboard Change Sender ID Customers Technicians Select a contact Outbo…" at bounding box center [515, 294] width 654 height 536
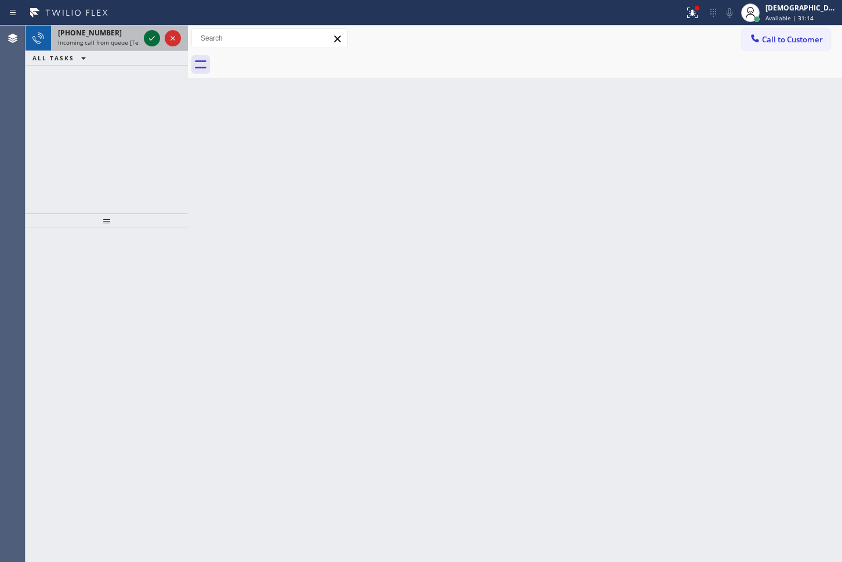
click at [152, 36] on icon at bounding box center [152, 38] width 14 height 14
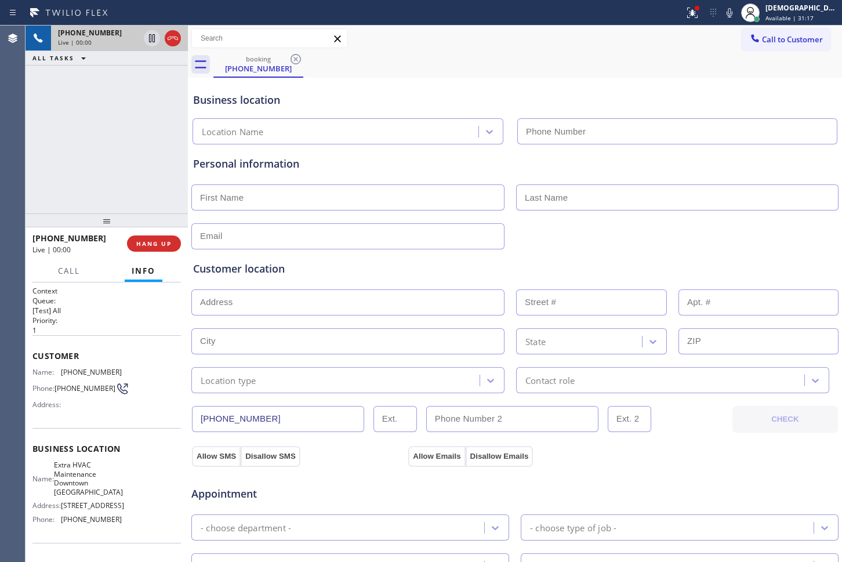
type input "[PHONE_NUMBER]"
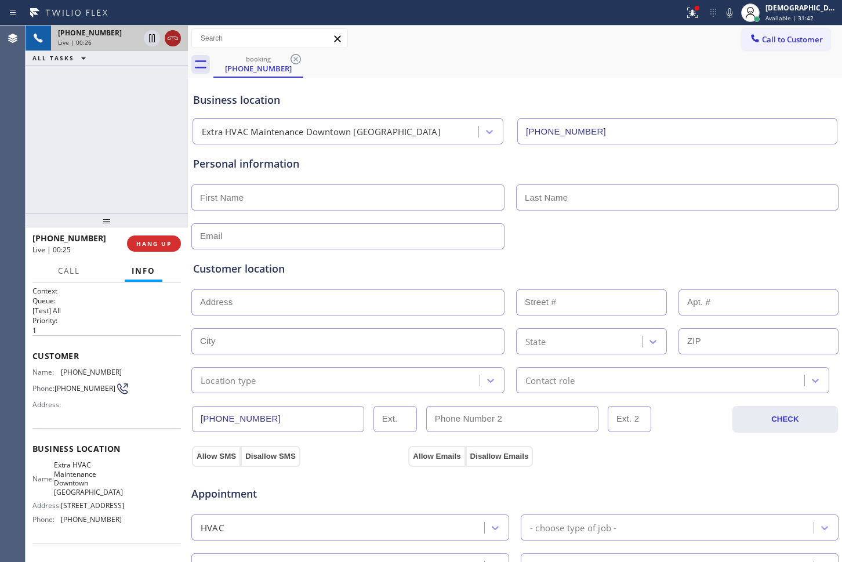
click at [175, 40] on icon at bounding box center [173, 38] width 14 height 14
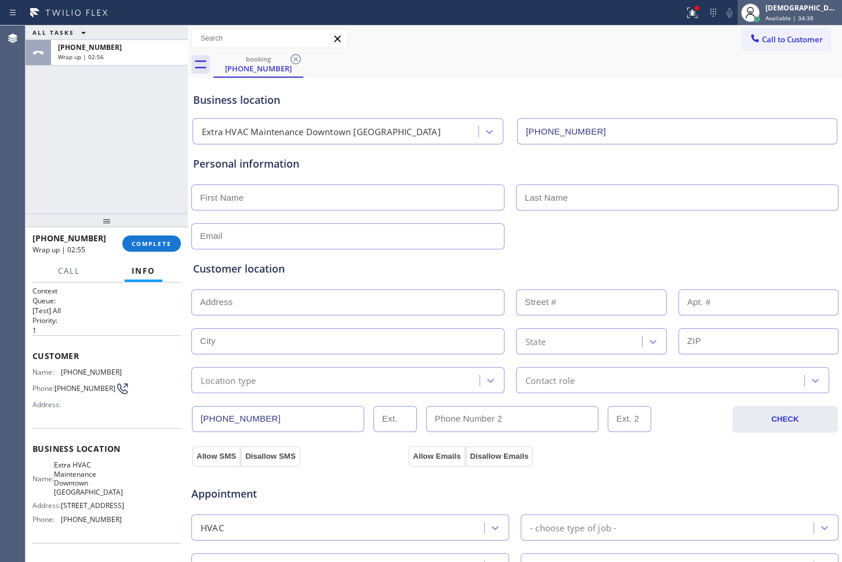
click at [817, 3] on div "[DEMOGRAPHIC_DATA][PERSON_NAME]" at bounding box center [801, 8] width 73 height 10
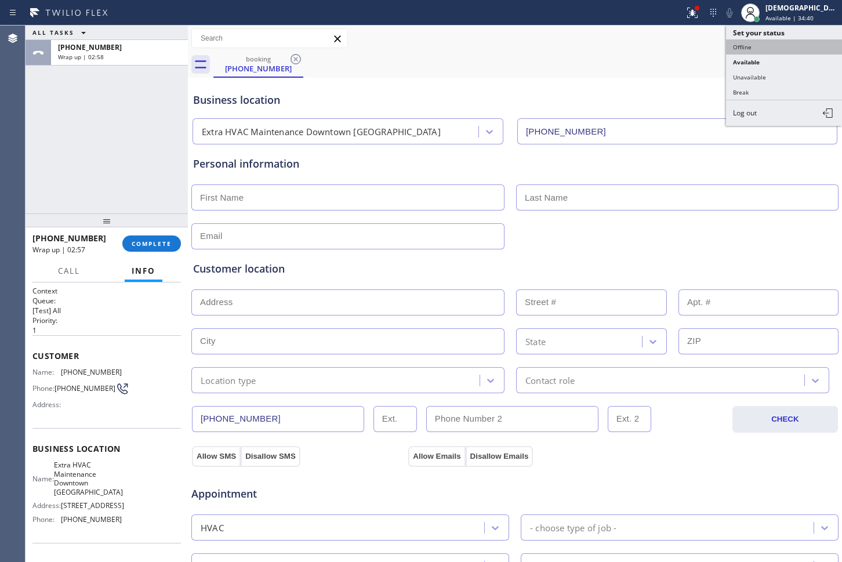
click at [778, 49] on button "Offline" at bounding box center [784, 46] width 116 height 15
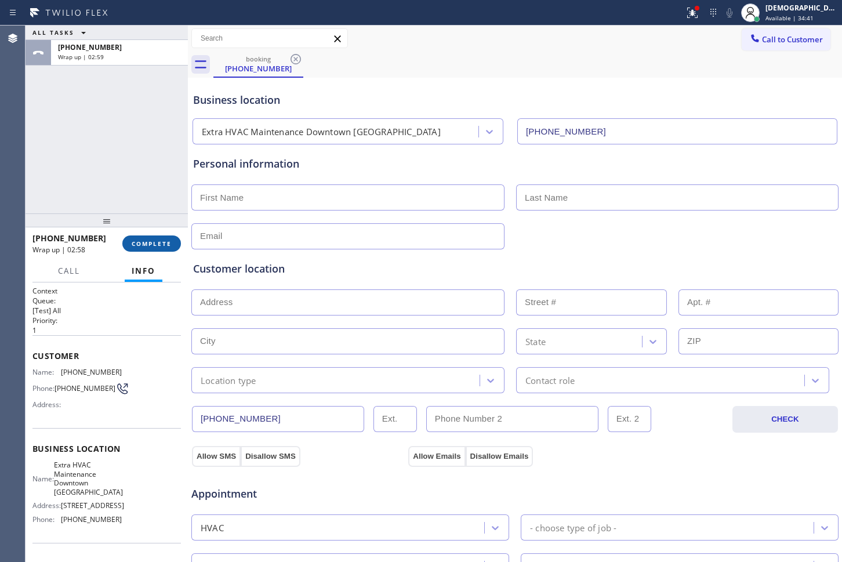
click at [165, 237] on button "COMPLETE" at bounding box center [151, 243] width 59 height 16
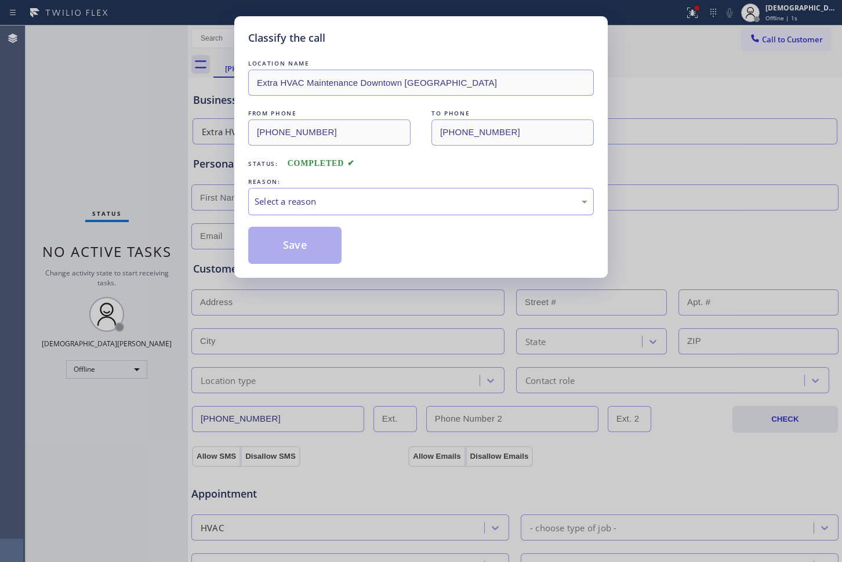
click at [288, 201] on div "Select a reason" at bounding box center [421, 201] width 333 height 13
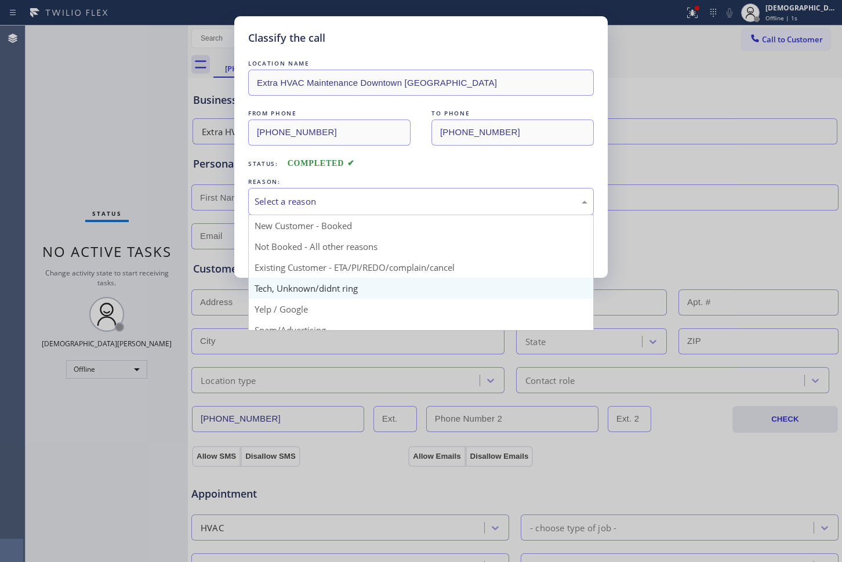
scroll to position [73, 0]
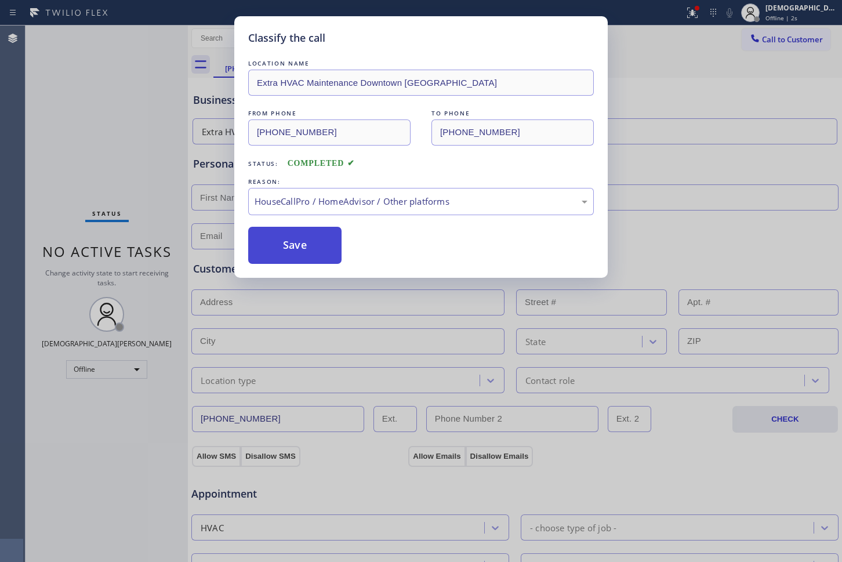
click at [297, 261] on button "Save" at bounding box center [294, 245] width 93 height 37
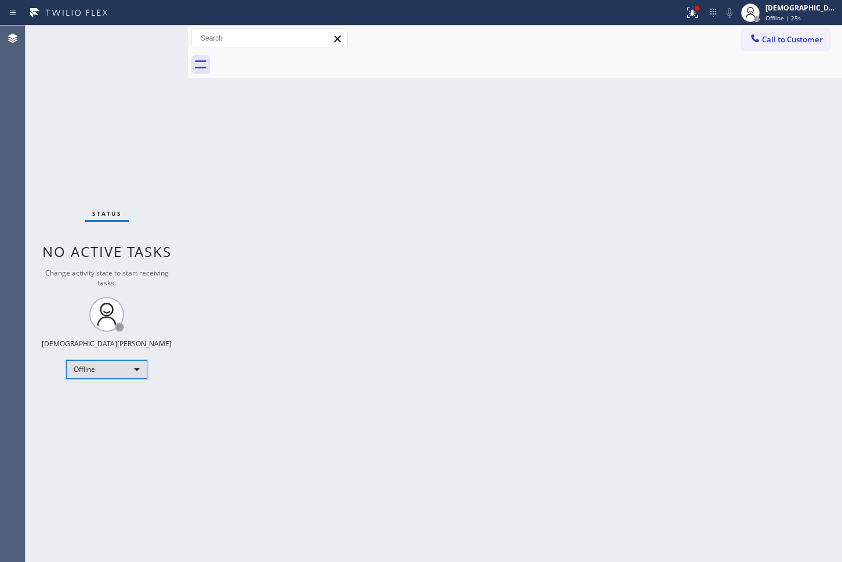
click at [96, 372] on div "Offline" at bounding box center [106, 369] width 81 height 19
drag, startPoint x: 749, startPoint y: 144, endPoint x: 759, endPoint y: 128, distance: 19.3
click at [750, 145] on div at bounding box center [421, 281] width 842 height 562
click at [787, 21] on span "Offline | 28s" at bounding box center [782, 18] width 35 height 8
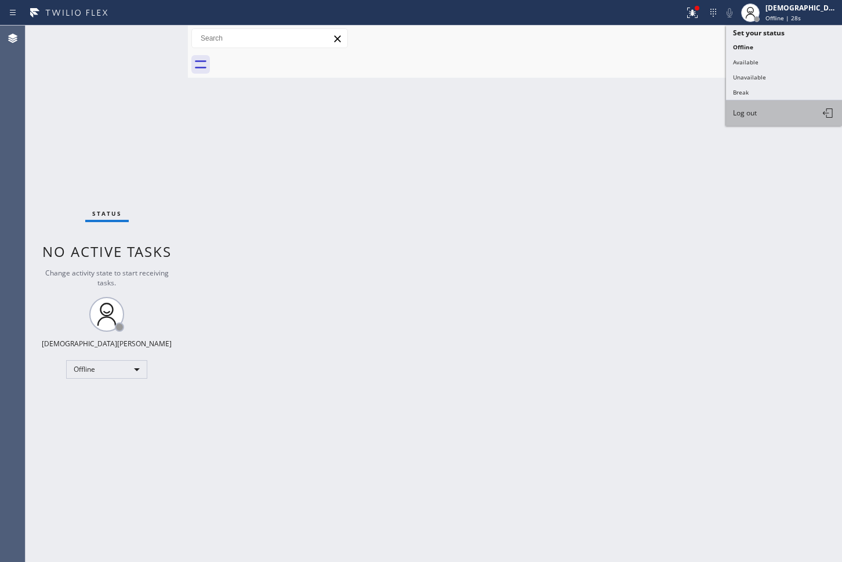
click at [773, 117] on button "Log out" at bounding box center [784, 113] width 116 height 26
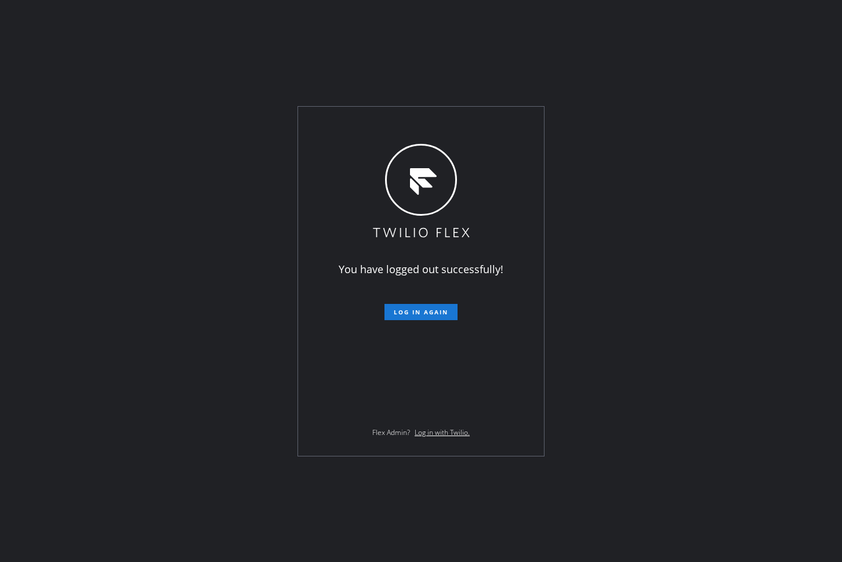
click at [19, 234] on div "You have logged out successfully! Log in again Flex Admin? Log in with Twilio." at bounding box center [421, 281] width 842 height 562
click at [31, 183] on div "You have logged out successfully! Log in again Flex Admin? Log in with Twilio." at bounding box center [421, 281] width 842 height 562
drag, startPoint x: 208, startPoint y: 376, endPoint x: 292, endPoint y: 556, distance: 199.2
click at [208, 376] on div "You have logged out successfully! Log in again Flex Admin? Log in with Twilio." at bounding box center [421, 281] width 842 height 562
